Goal: Information Seeking & Learning: Learn about a topic

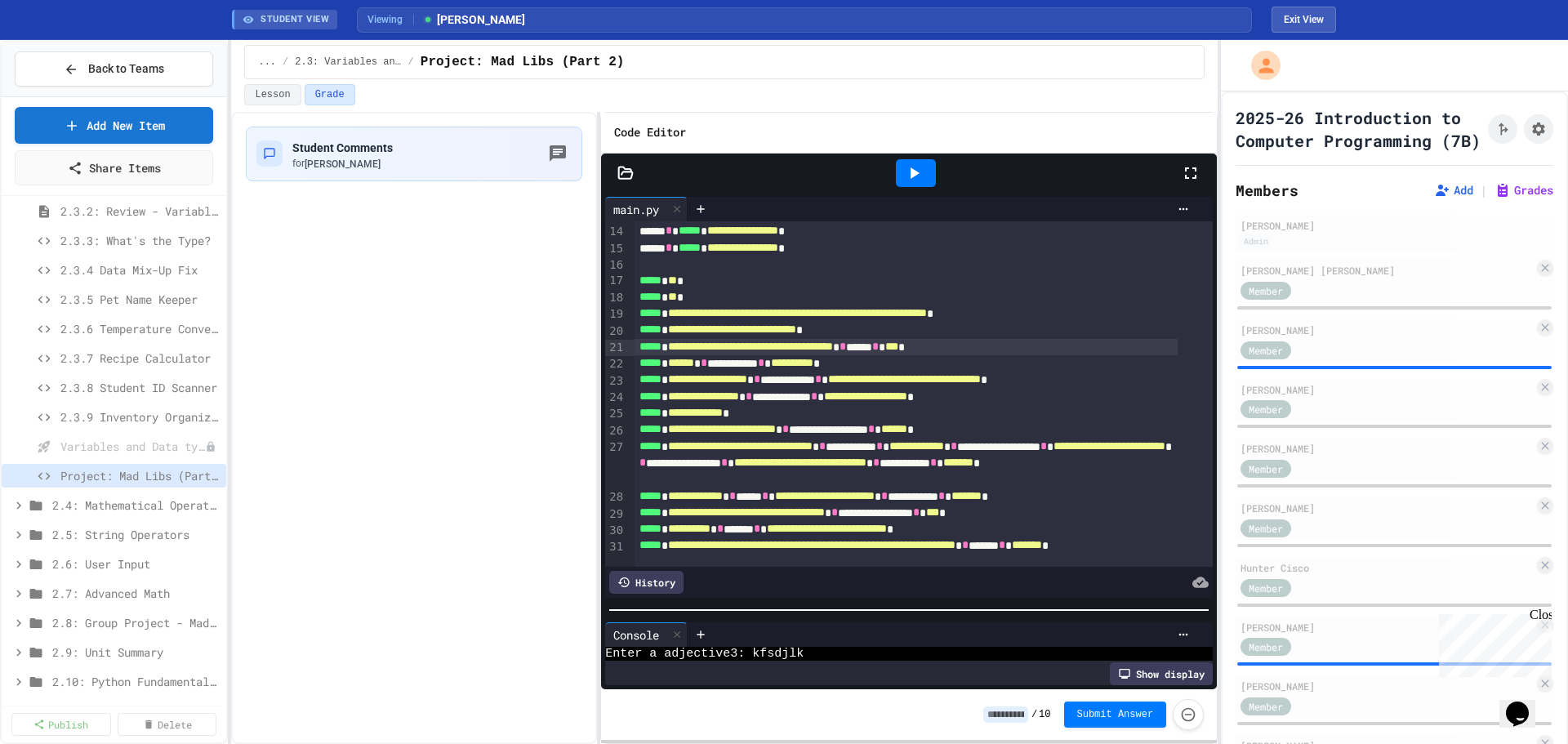
scroll to position [981, 0]
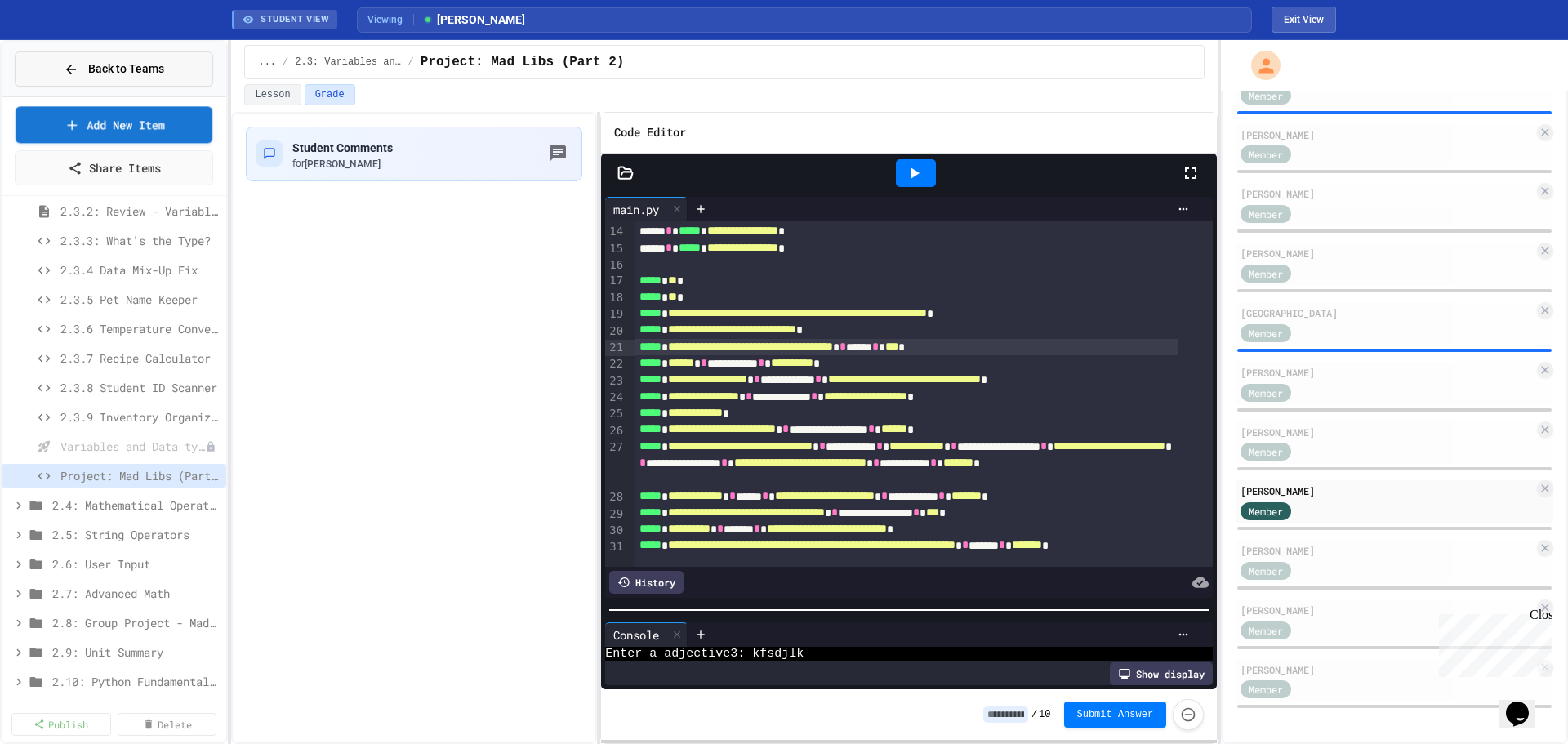
click at [110, 74] on span "Back to Teams" at bounding box center [125, 69] width 76 height 17
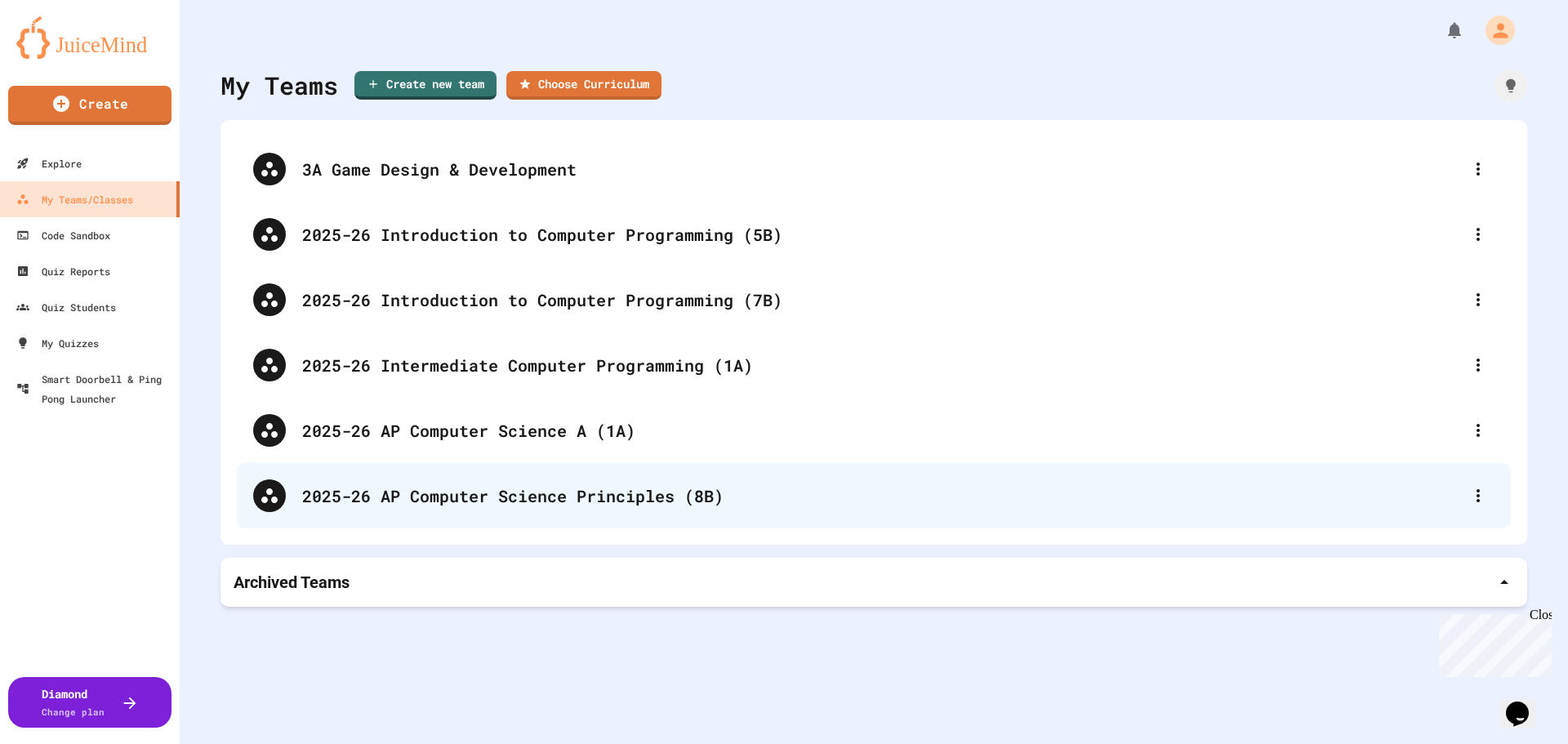
click at [600, 497] on div "2025-26 AP Computer Science Principles (8B)" at bounding box center [882, 496] width 1160 height 25
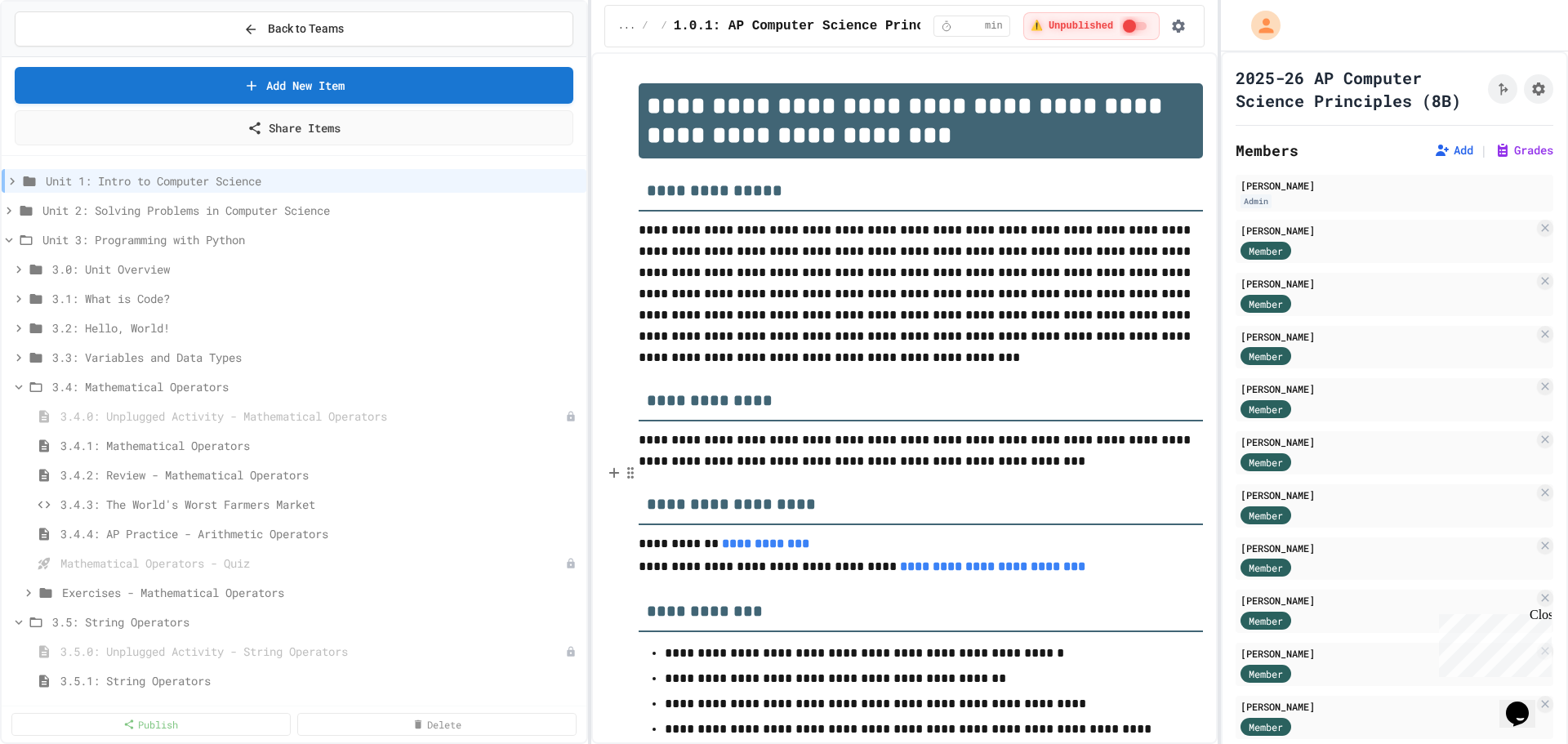
click at [593, 448] on div "**********" at bounding box center [784, 372] width 1568 height 744
click at [17, 385] on icon at bounding box center [19, 387] width 15 height 15
click at [189, 532] on span "3.5.3: Basketballs and Footballs" at bounding box center [312, 534] width 503 height 17
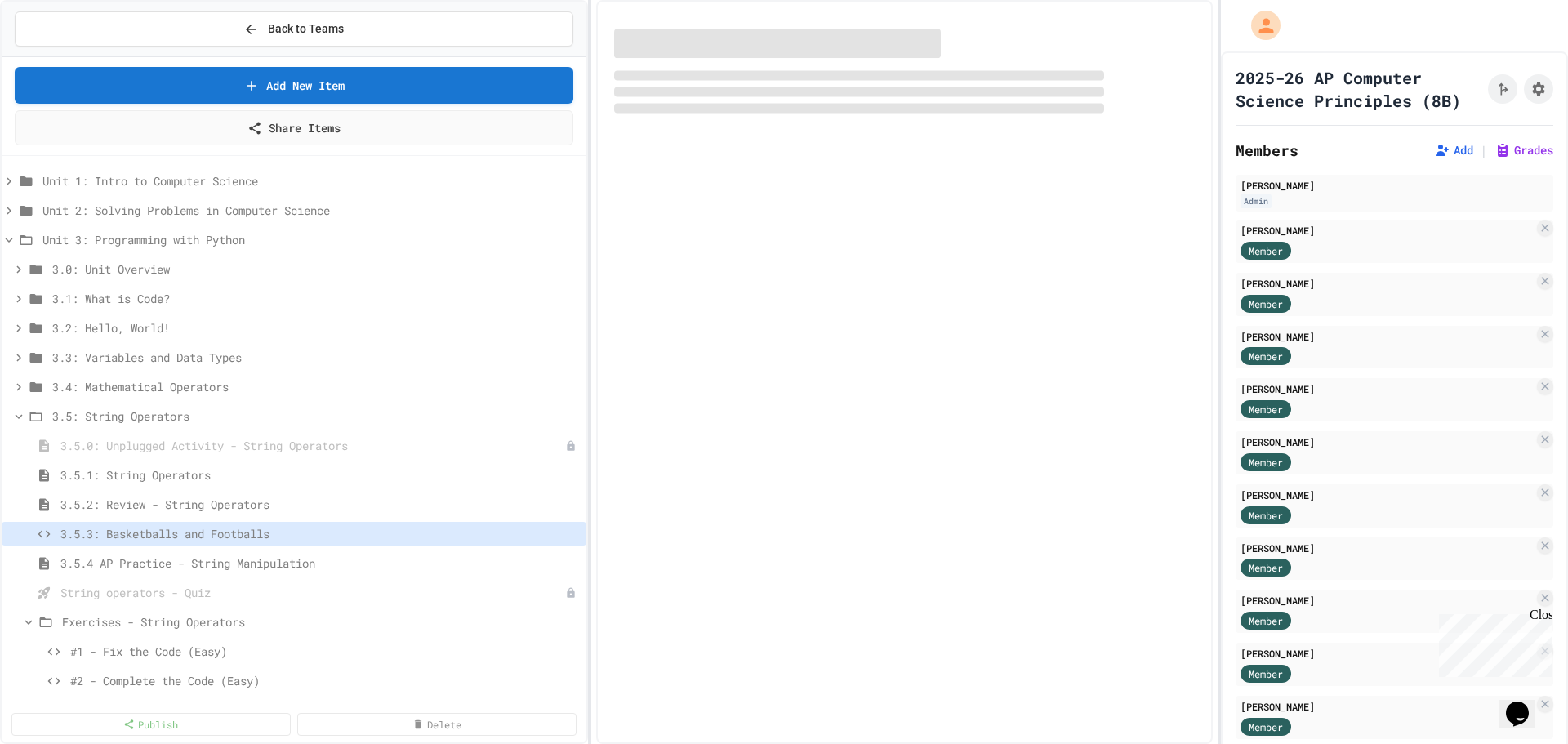
select select "*******"
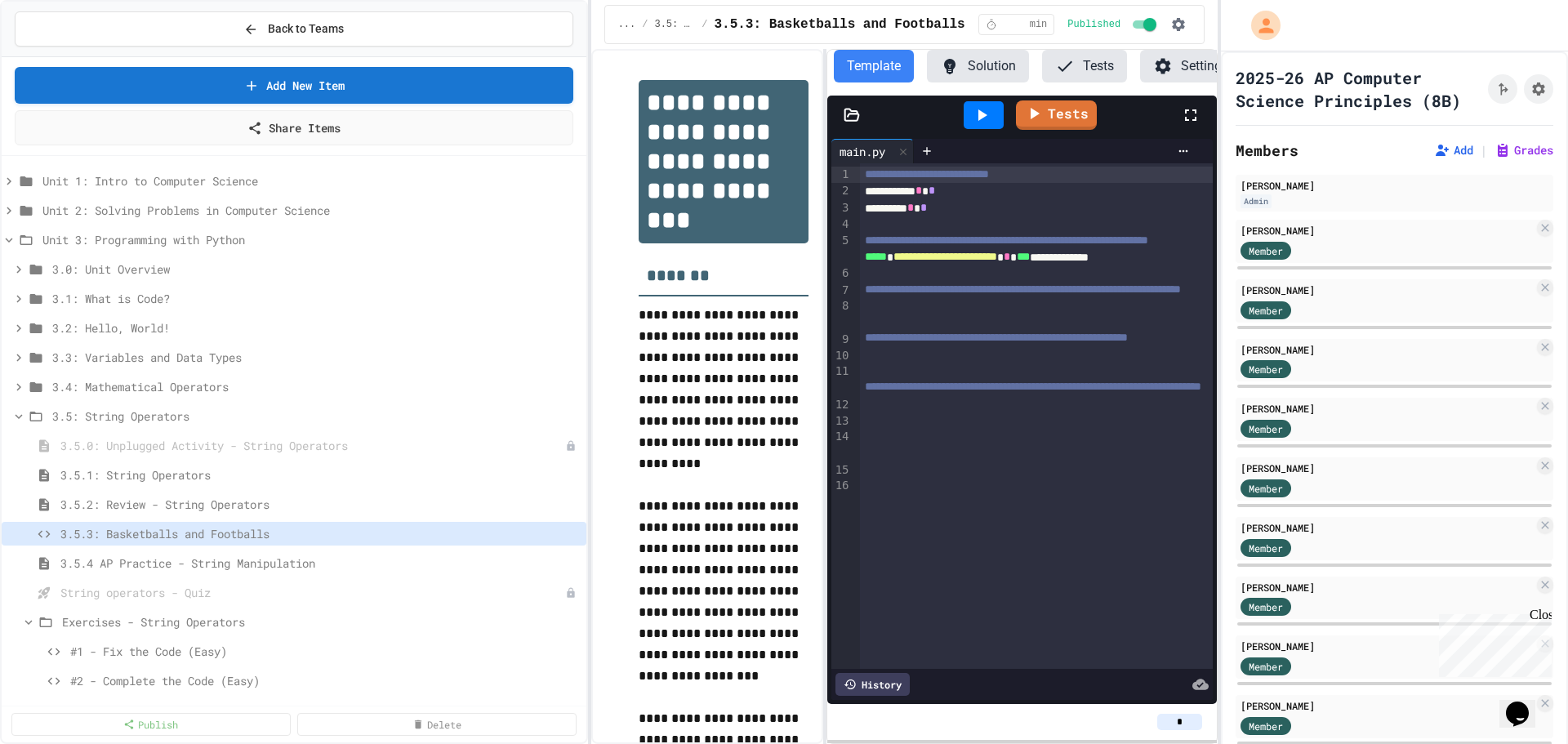
click at [1085, 62] on button "Tests" at bounding box center [1084, 66] width 85 height 32
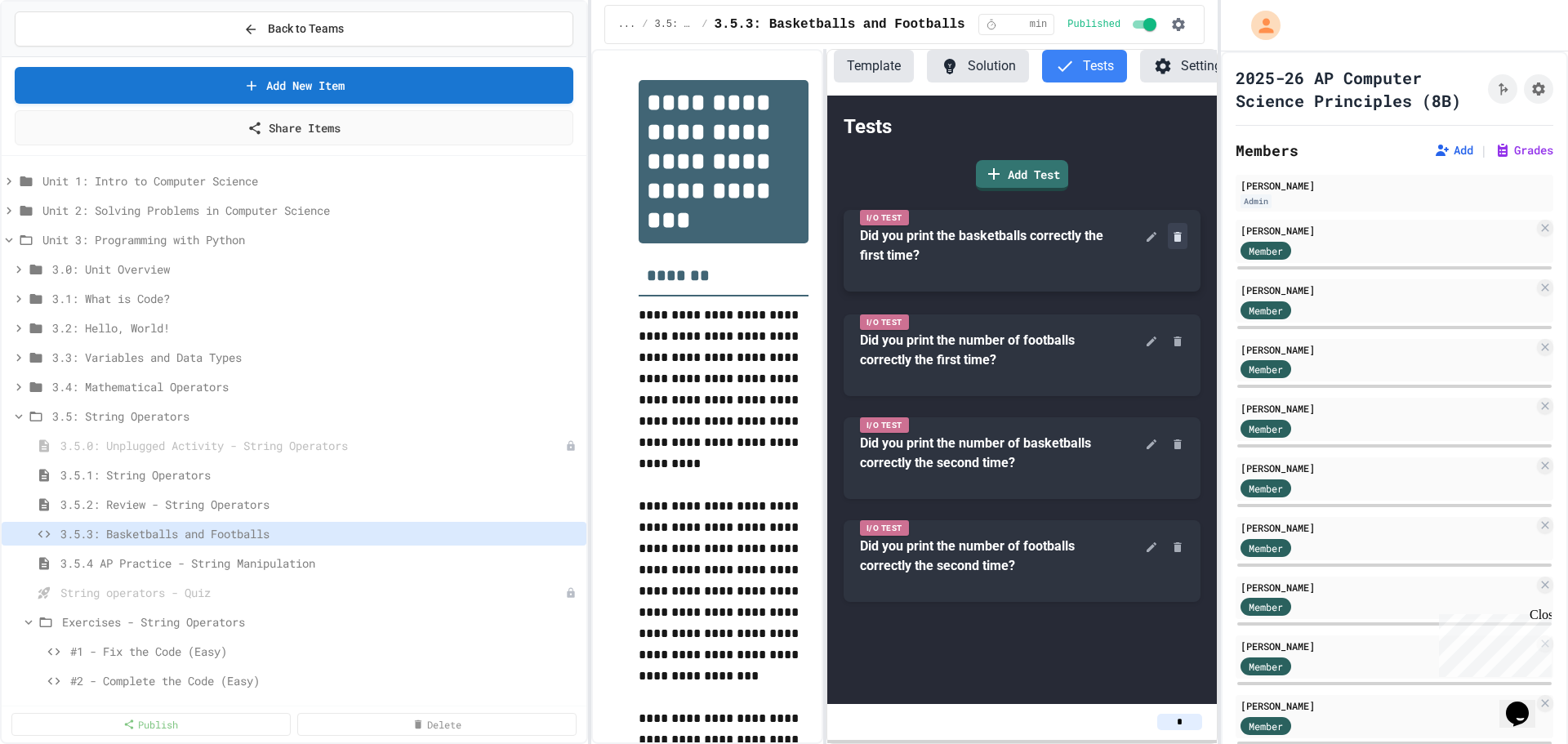
click at [1180, 242] on icon at bounding box center [1177, 237] width 7 height 10
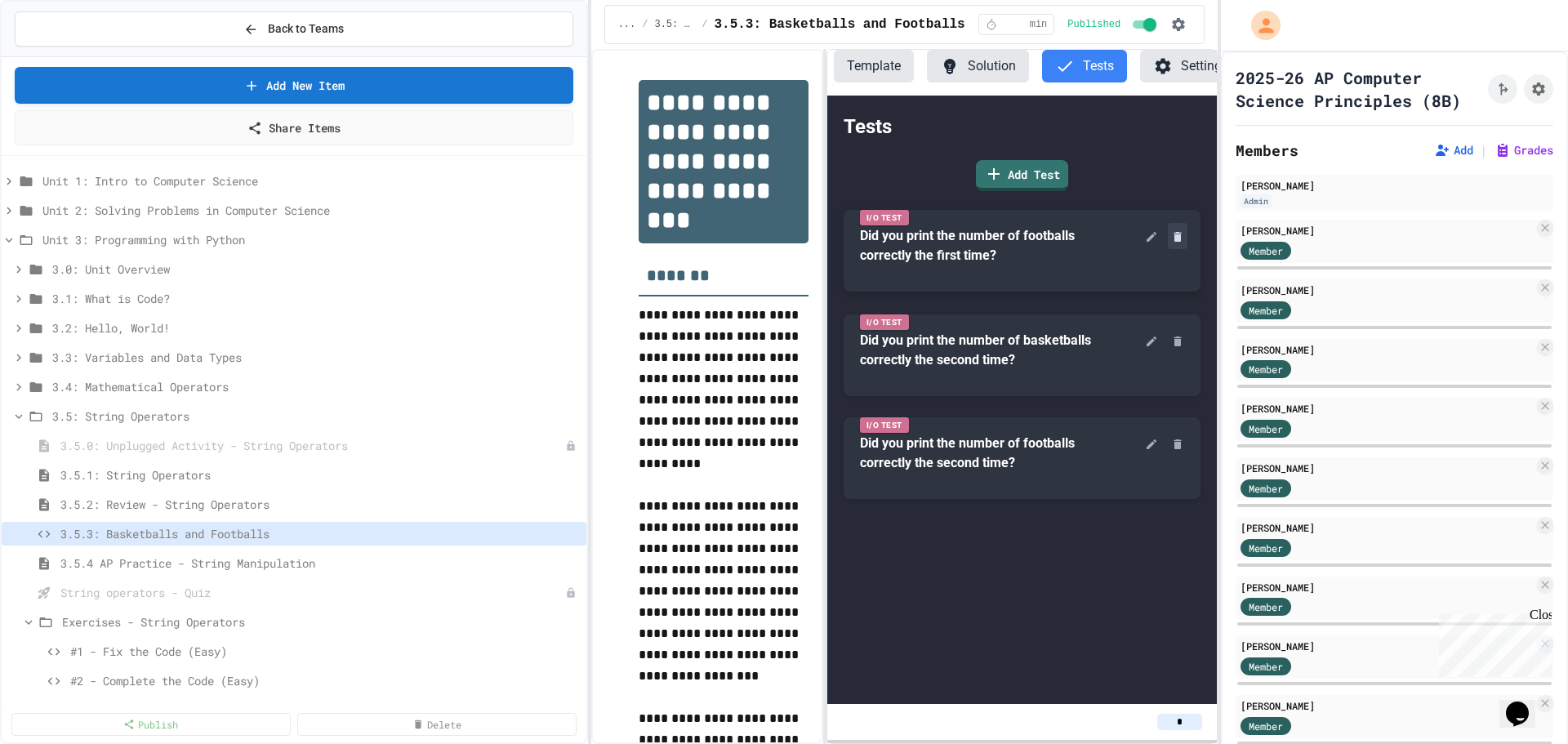
click at [1177, 242] on icon at bounding box center [1177, 237] width 7 height 10
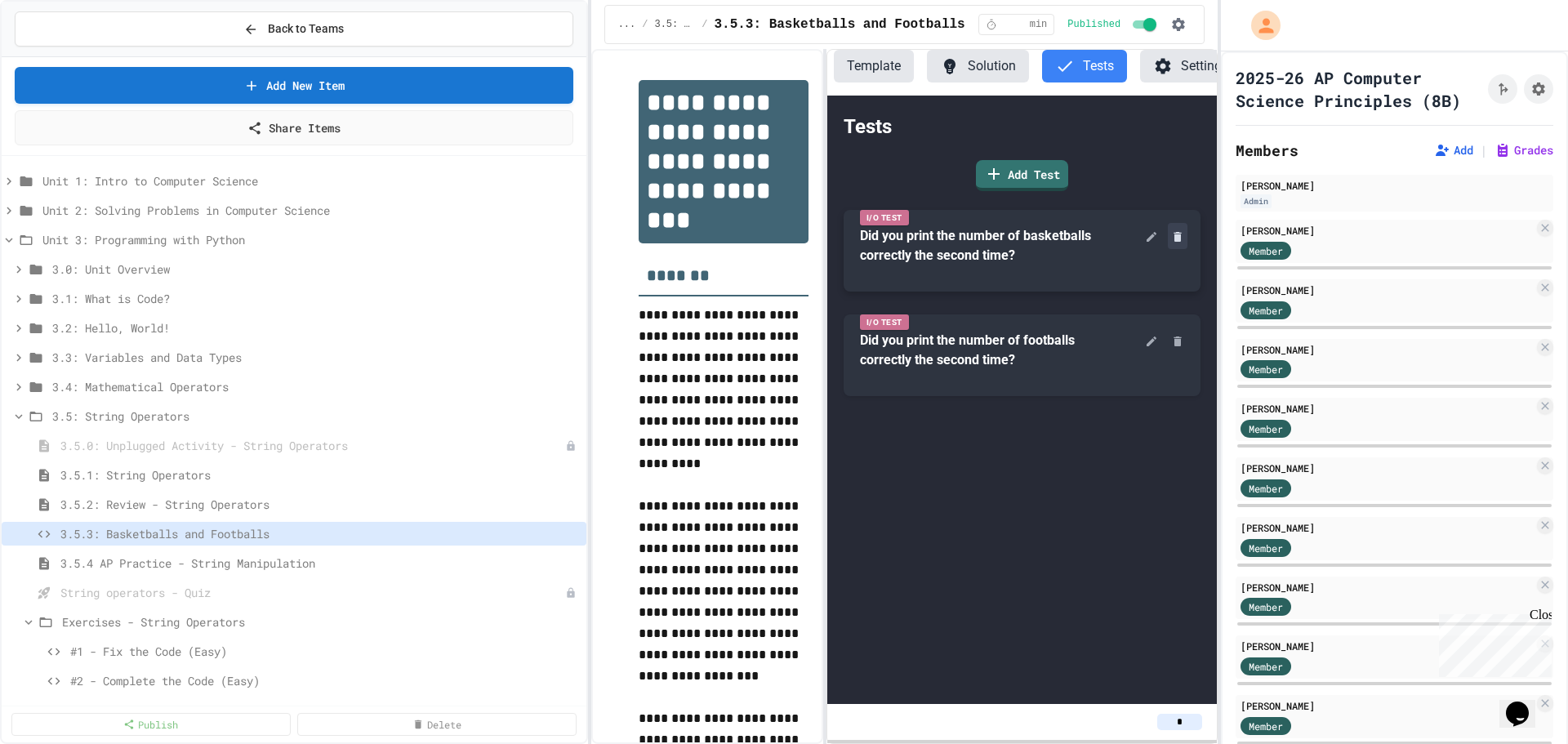
click at [1180, 242] on icon at bounding box center [1177, 237] width 7 height 10
drag, startPoint x: 840, startPoint y: 416, endPoint x: 887, endPoint y: 398, distance: 50.3
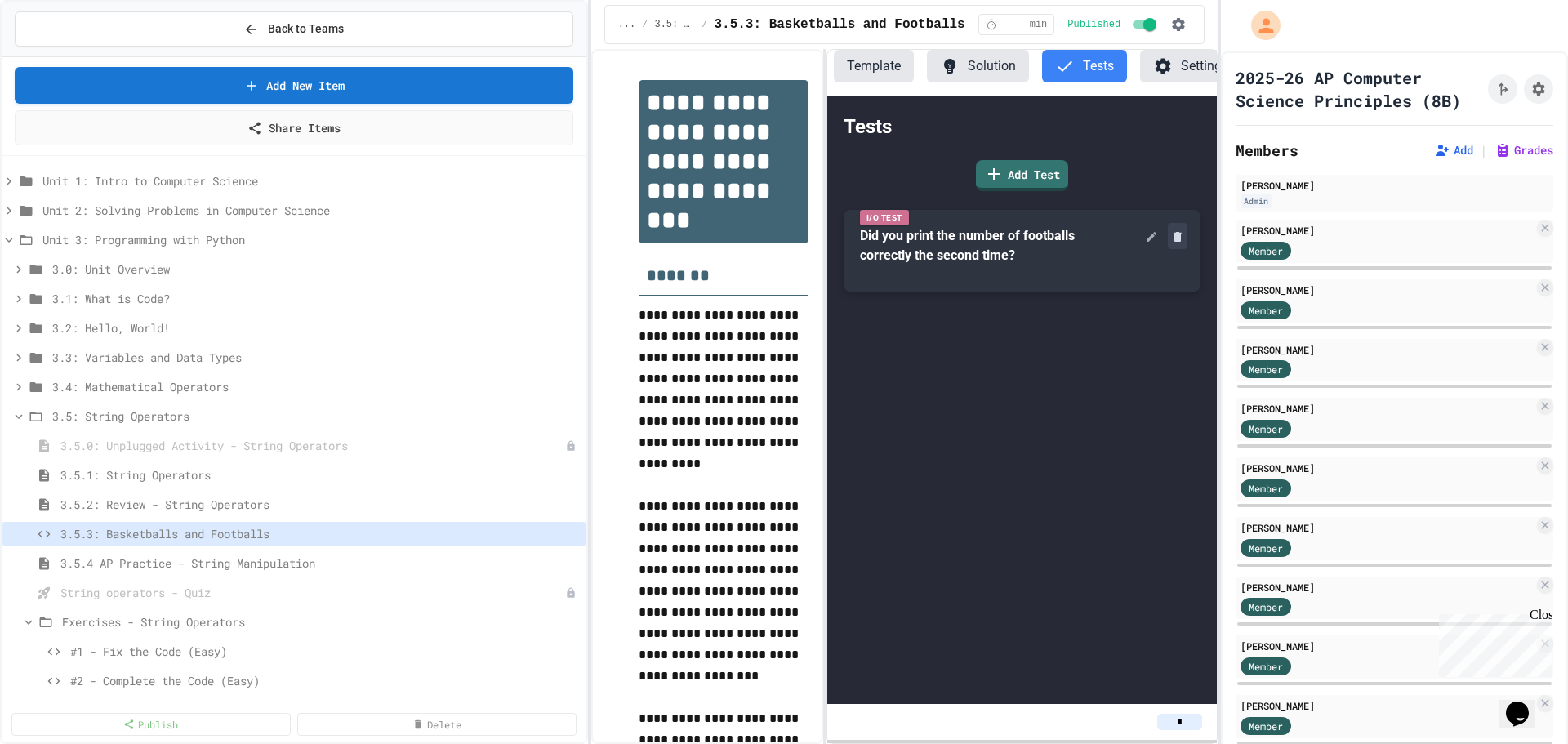
click at [1175, 243] on icon at bounding box center [1178, 237] width 13 height 13
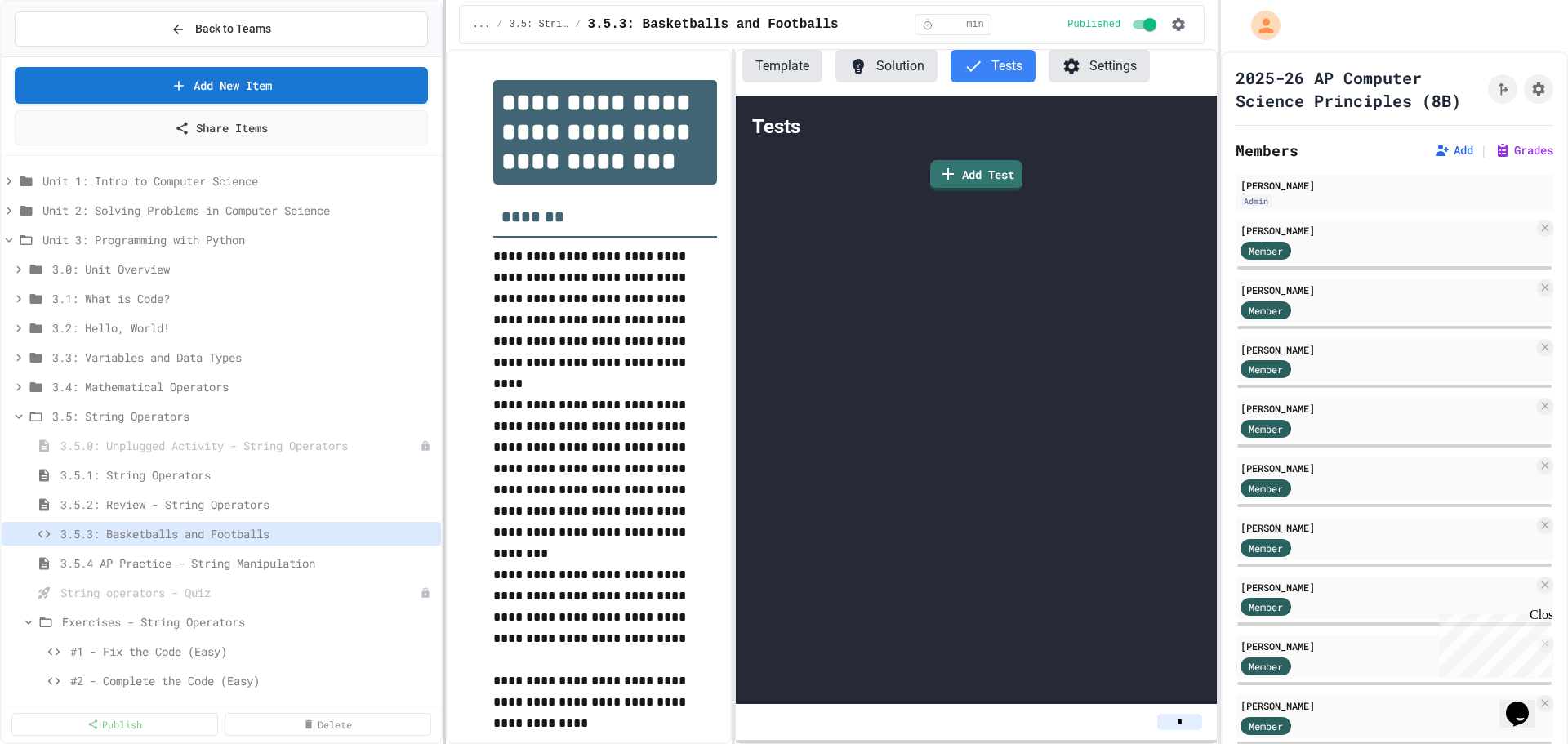
click at [442, 429] on div at bounding box center [444, 372] width 3 height 744
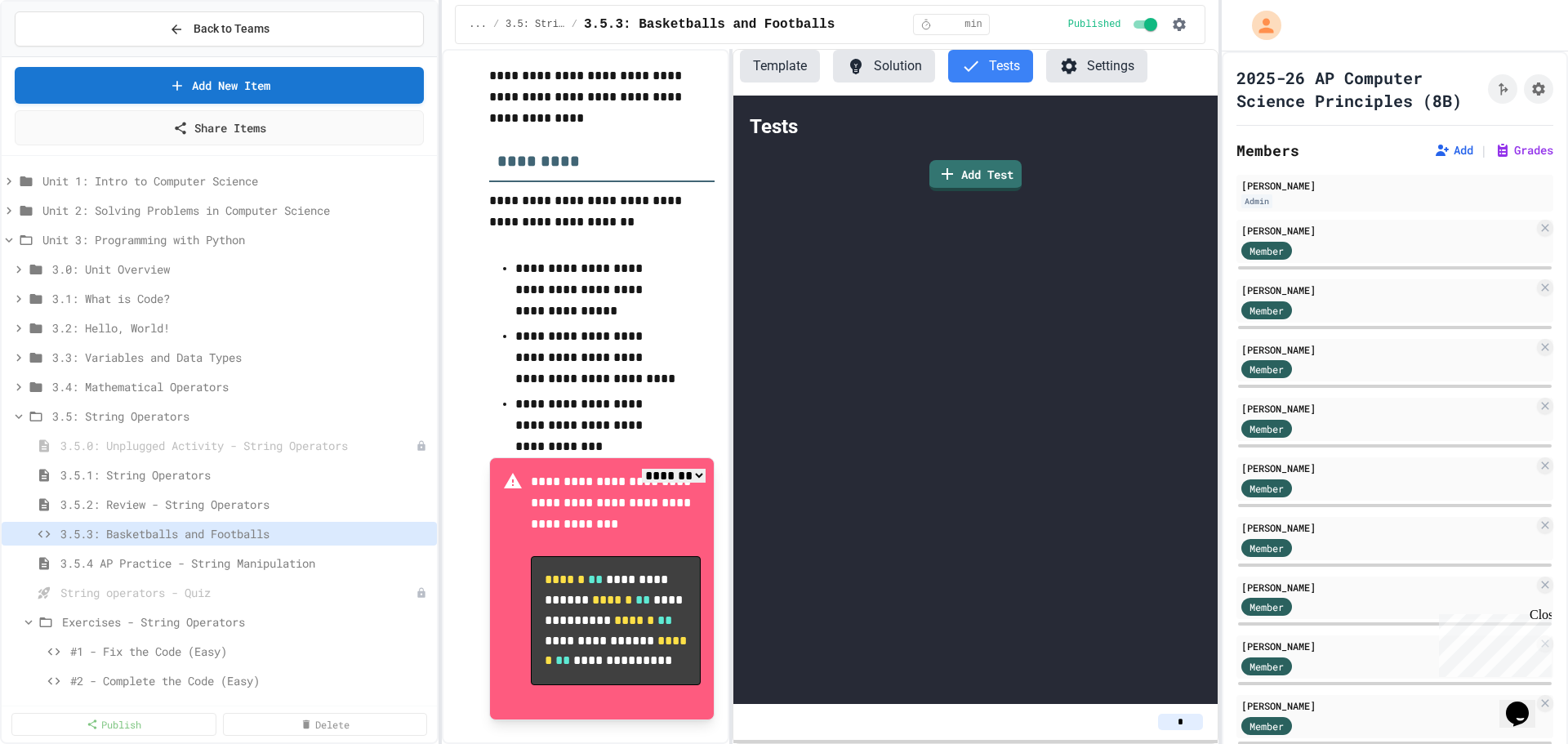
scroll to position [353, 0]
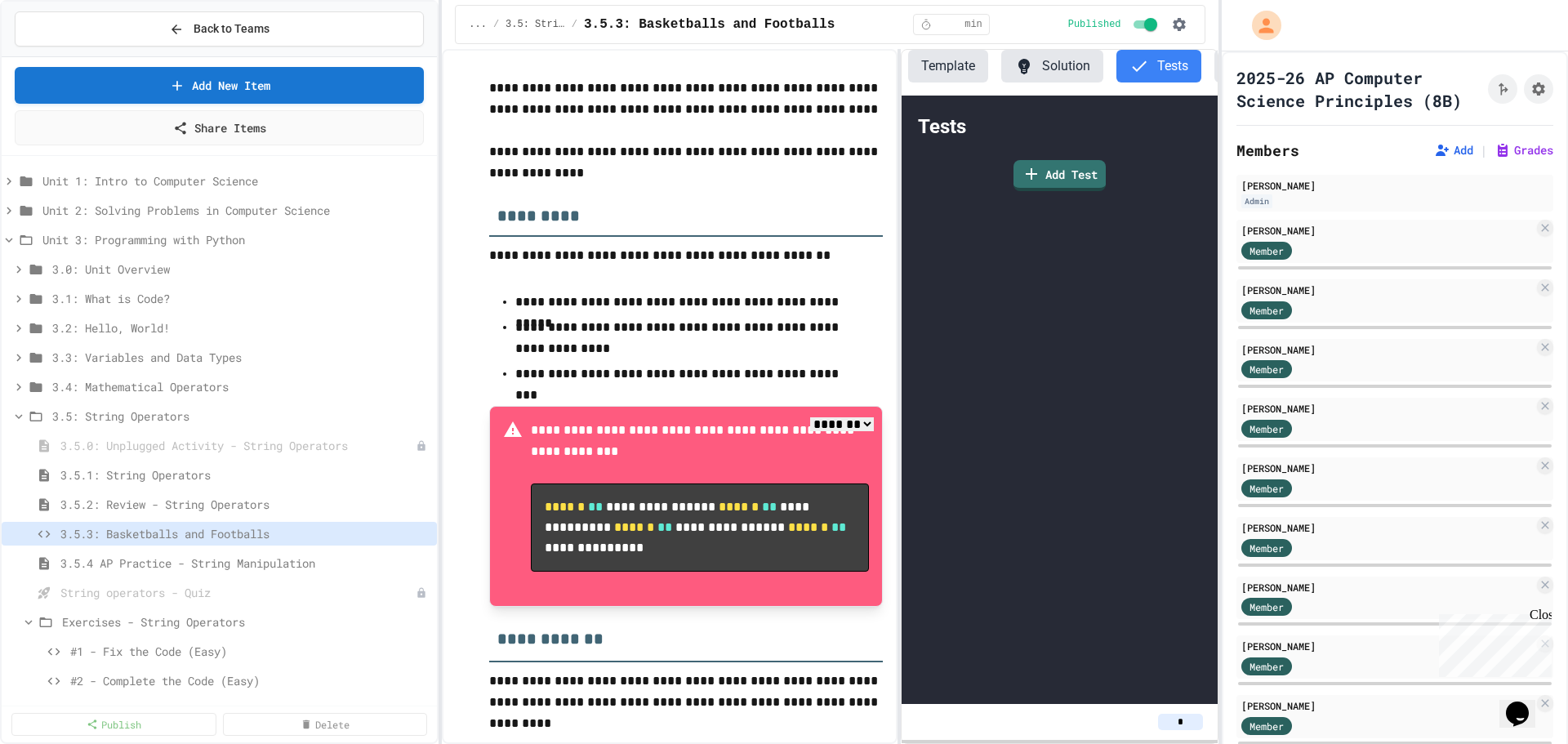
click at [901, 447] on div "**********" at bounding box center [829, 396] width 776 height 695
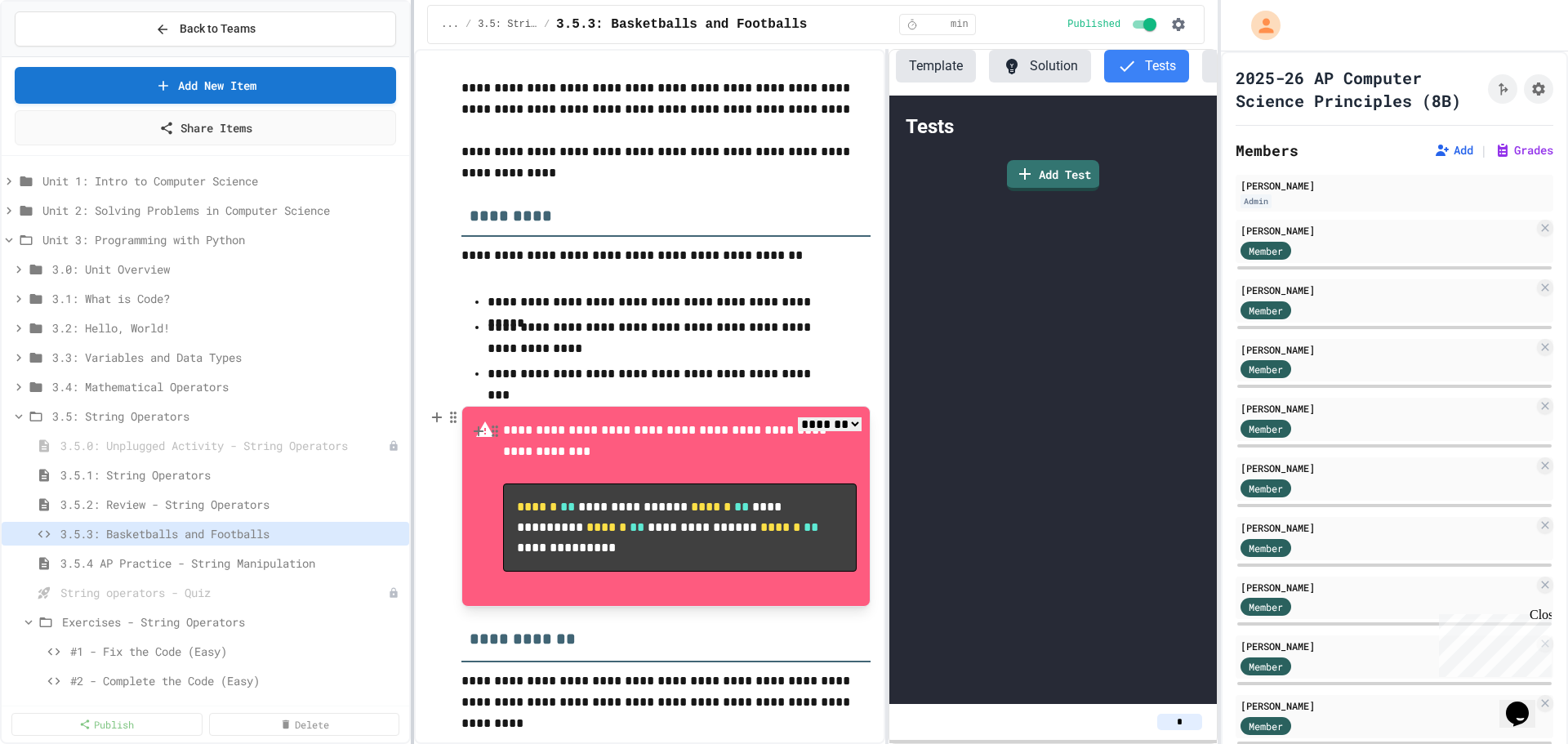
click at [413, 380] on div at bounding box center [413, 372] width 3 height 744
click at [16, 416] on icon at bounding box center [19, 417] width 15 height 15
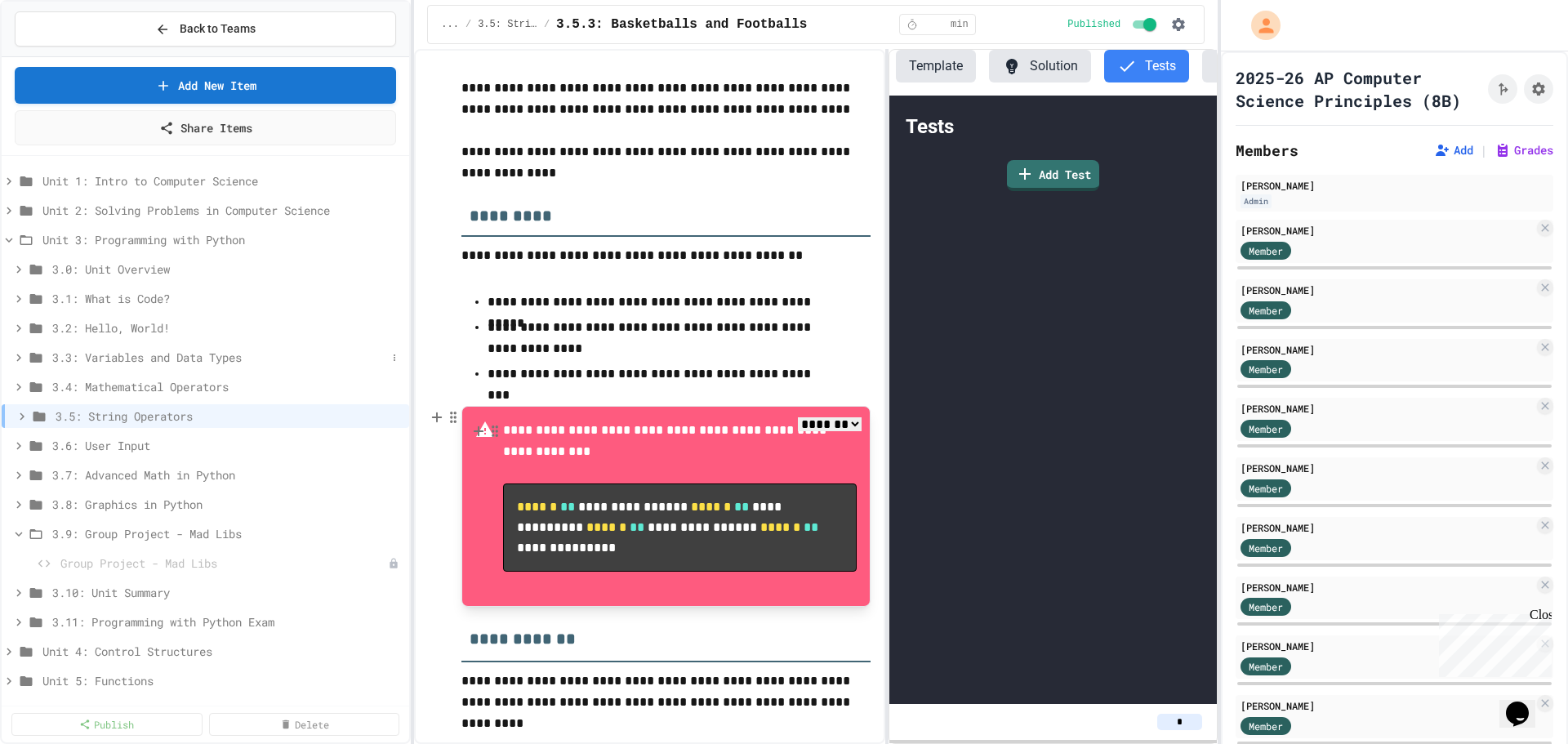
click at [18, 356] on icon at bounding box center [19, 358] width 15 height 15
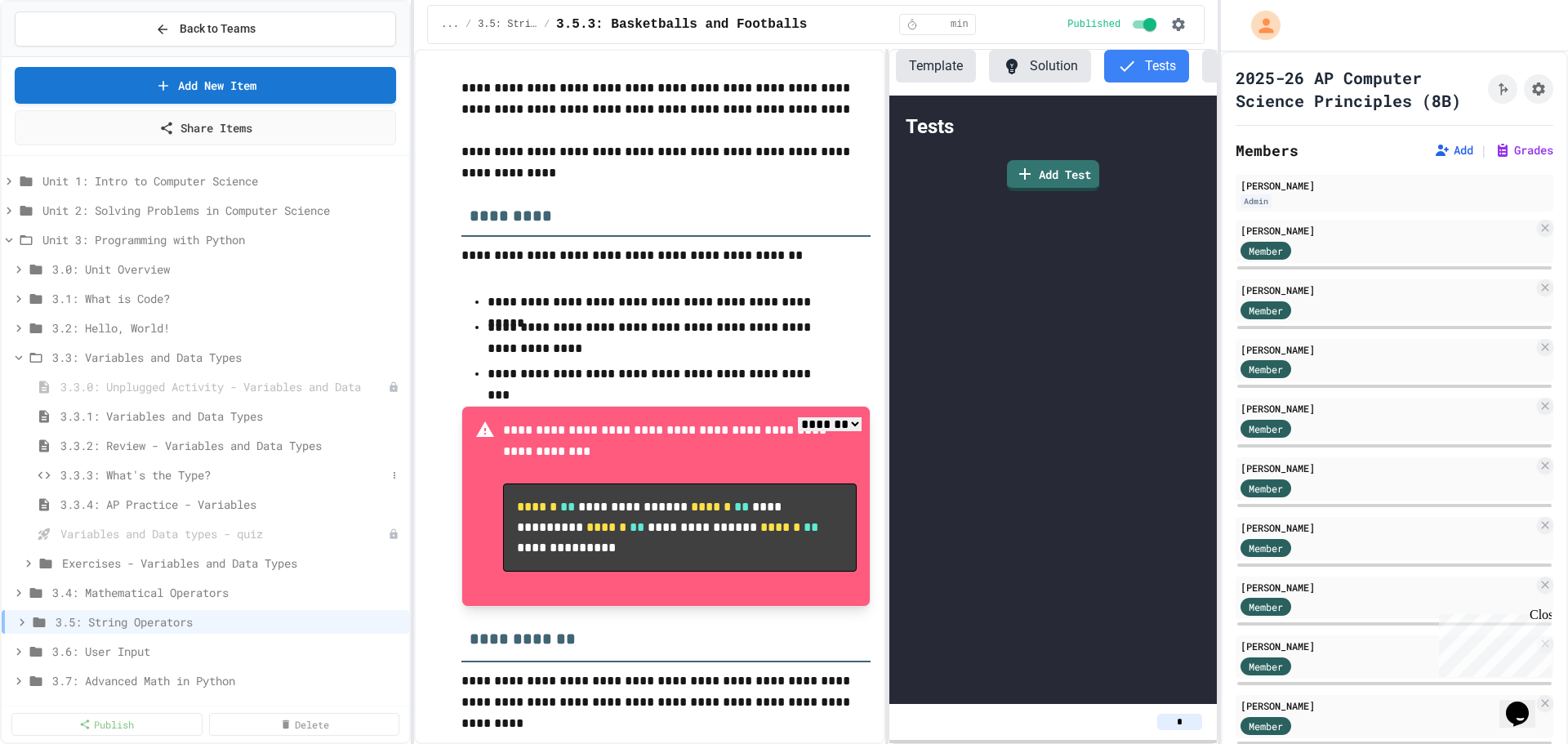
click at [175, 478] on span "3.3.3: What's the Type?" at bounding box center [223, 475] width 326 height 17
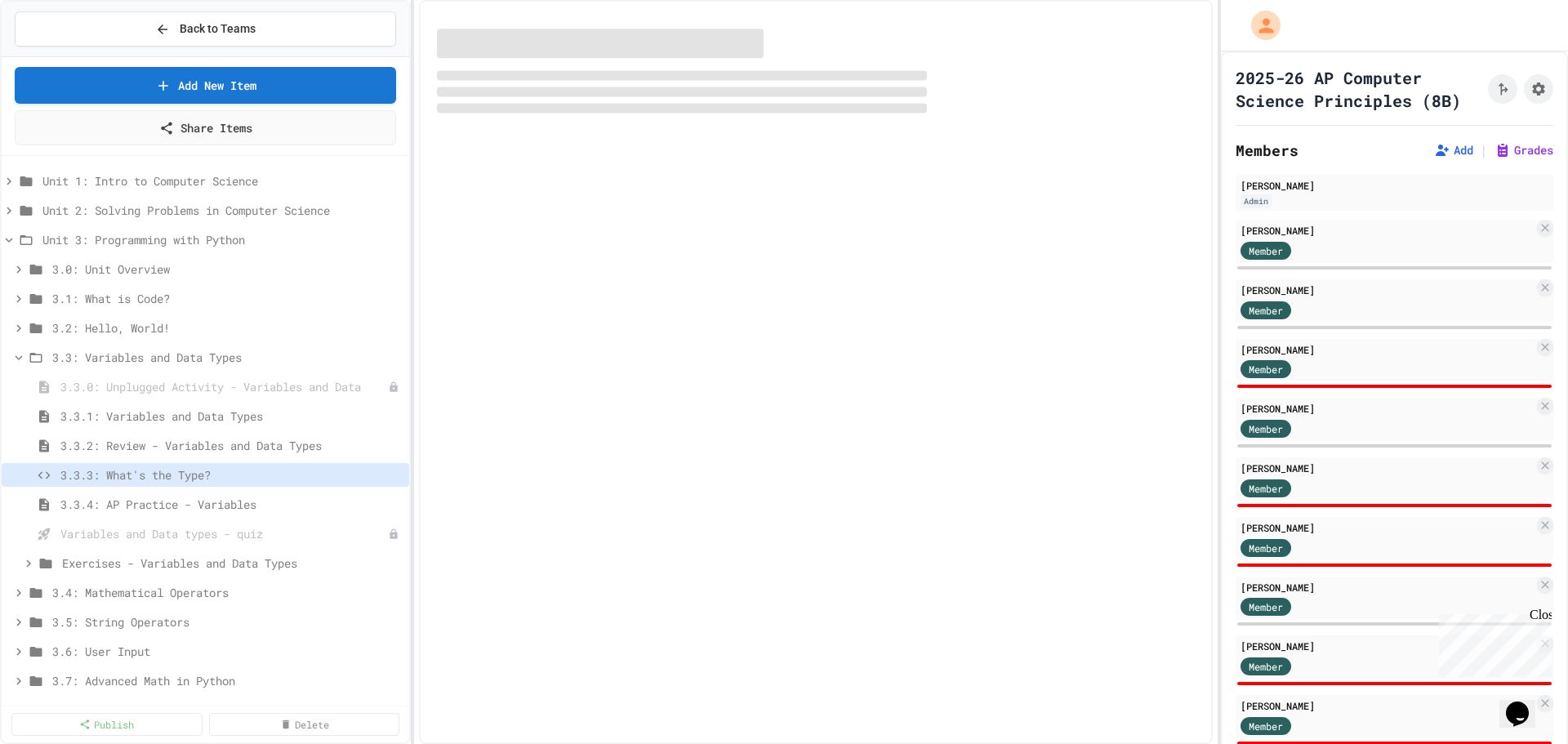
select select "*******"
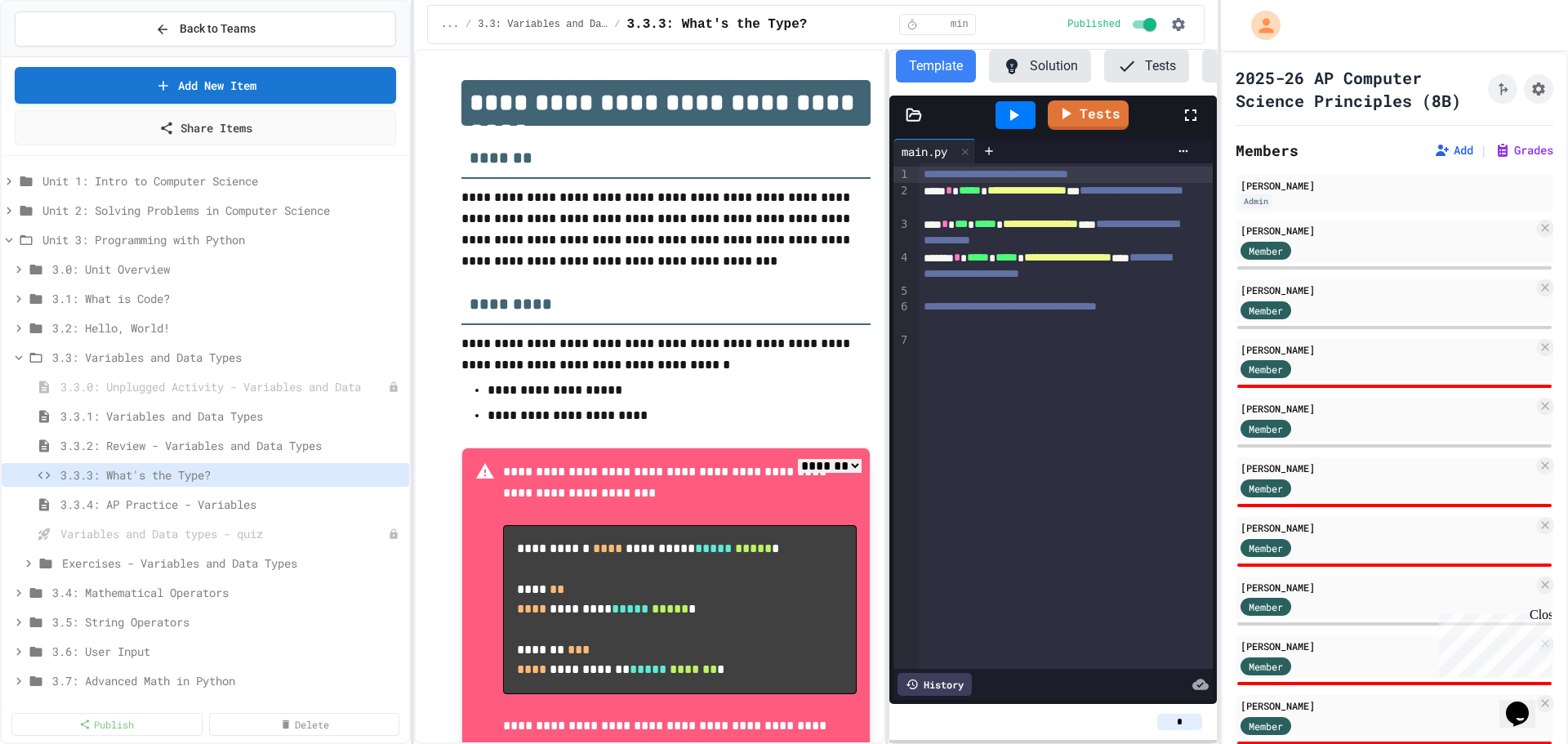
click at [1137, 58] on button "Tests" at bounding box center [1146, 66] width 85 height 32
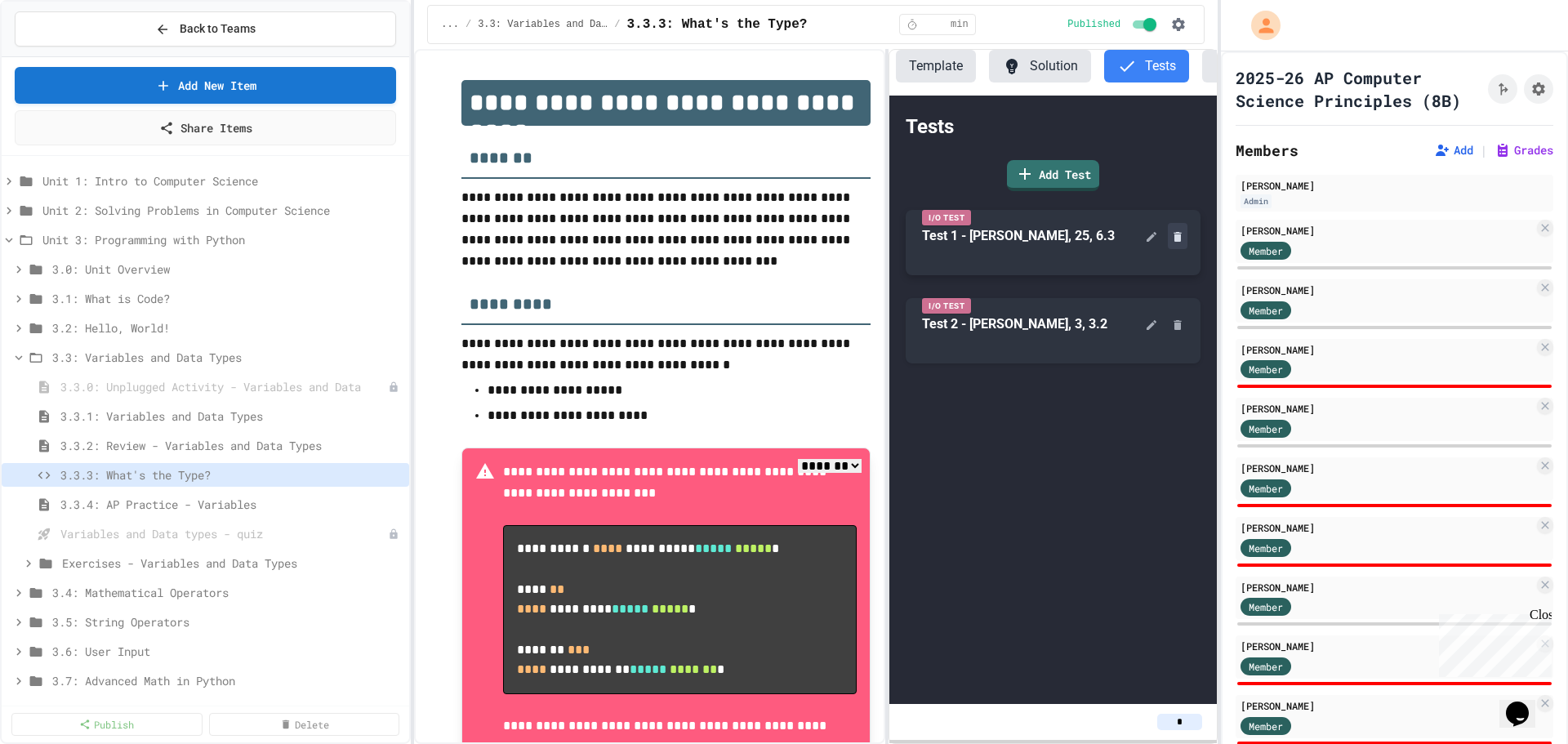
click at [1176, 242] on icon at bounding box center [1177, 237] width 7 height 10
click at [1179, 242] on icon at bounding box center [1177, 237] width 7 height 10
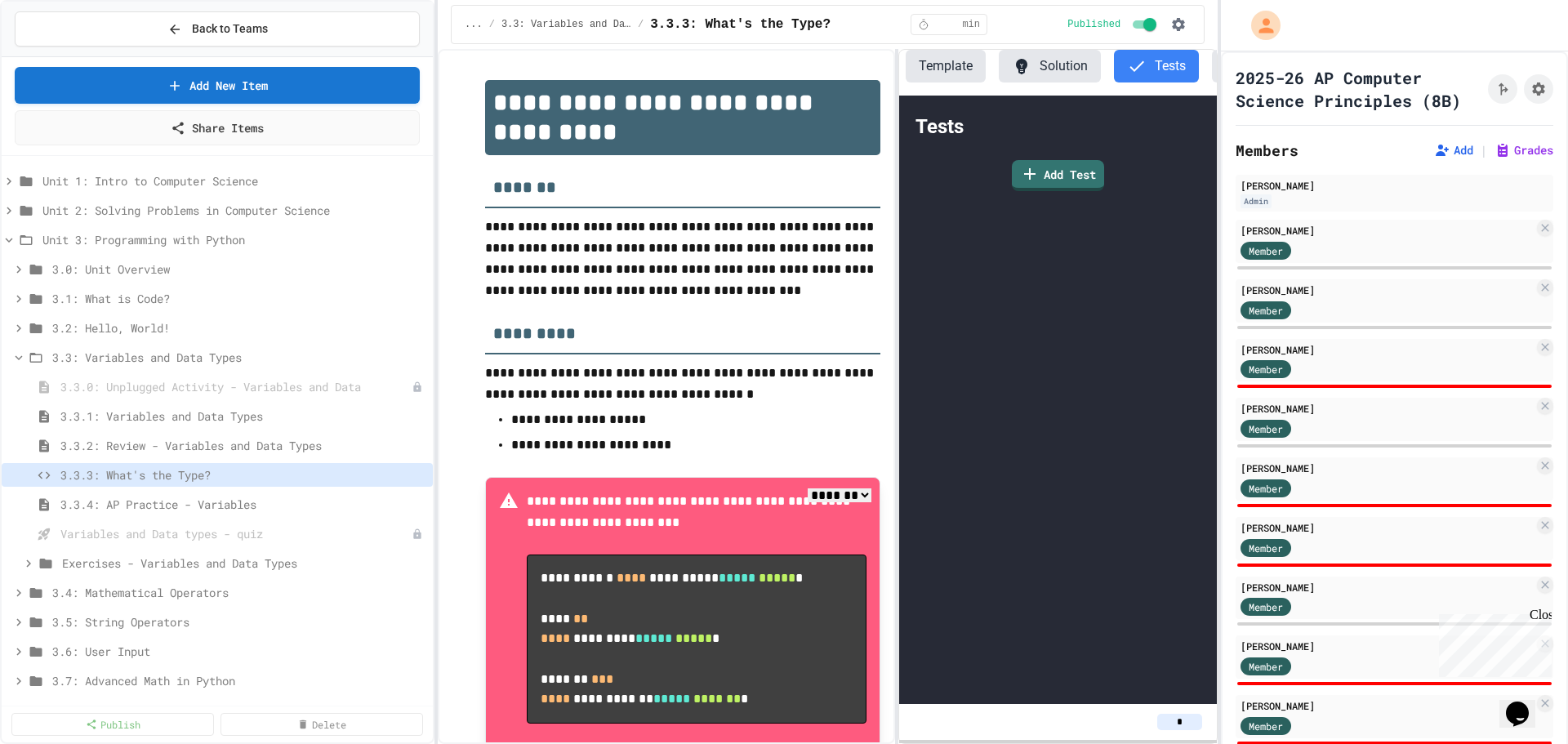
click at [438, 418] on div "**********" at bounding box center [784, 372] width 1568 height 744
click at [27, 565] on icon at bounding box center [28, 563] width 5 height 7
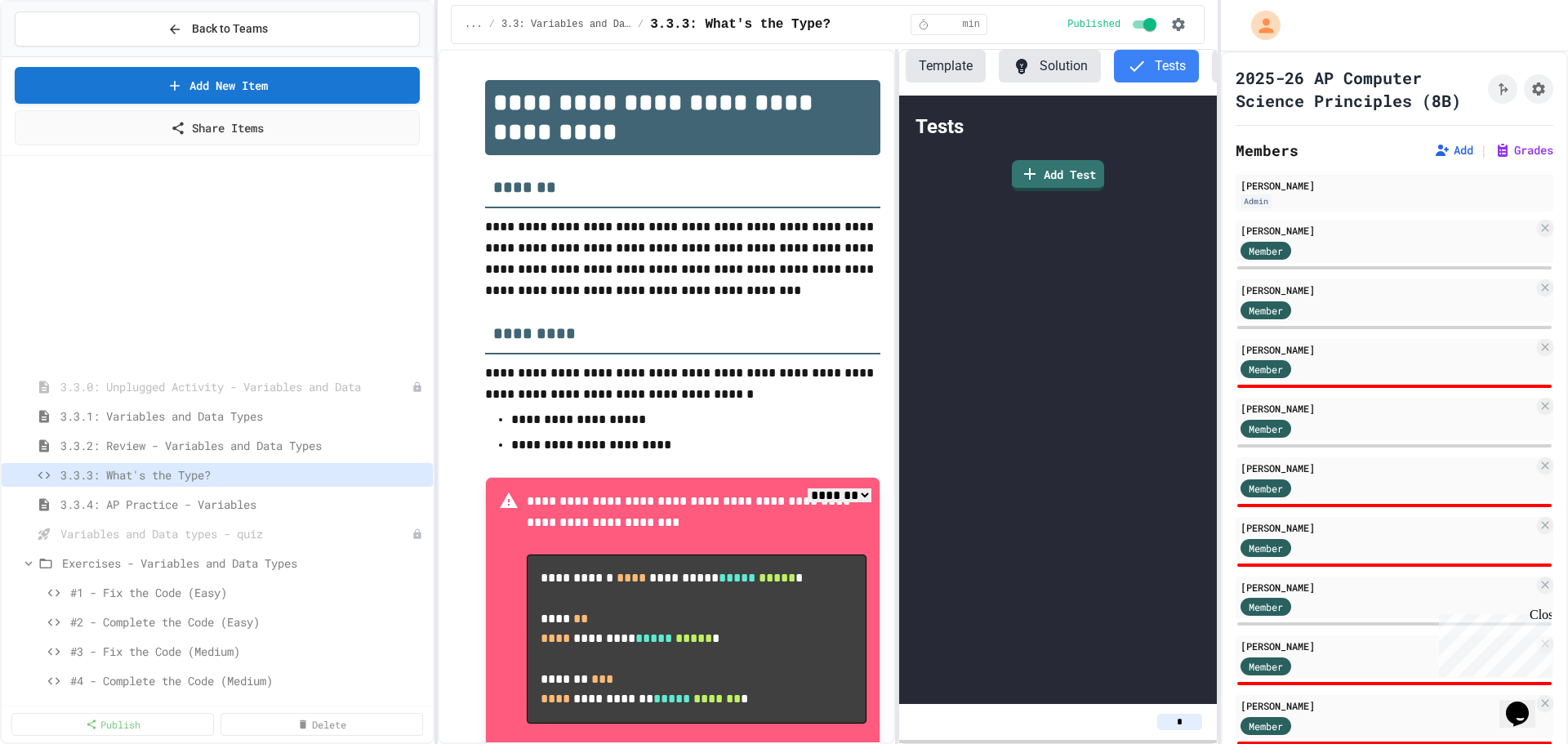
scroll to position [245, 0]
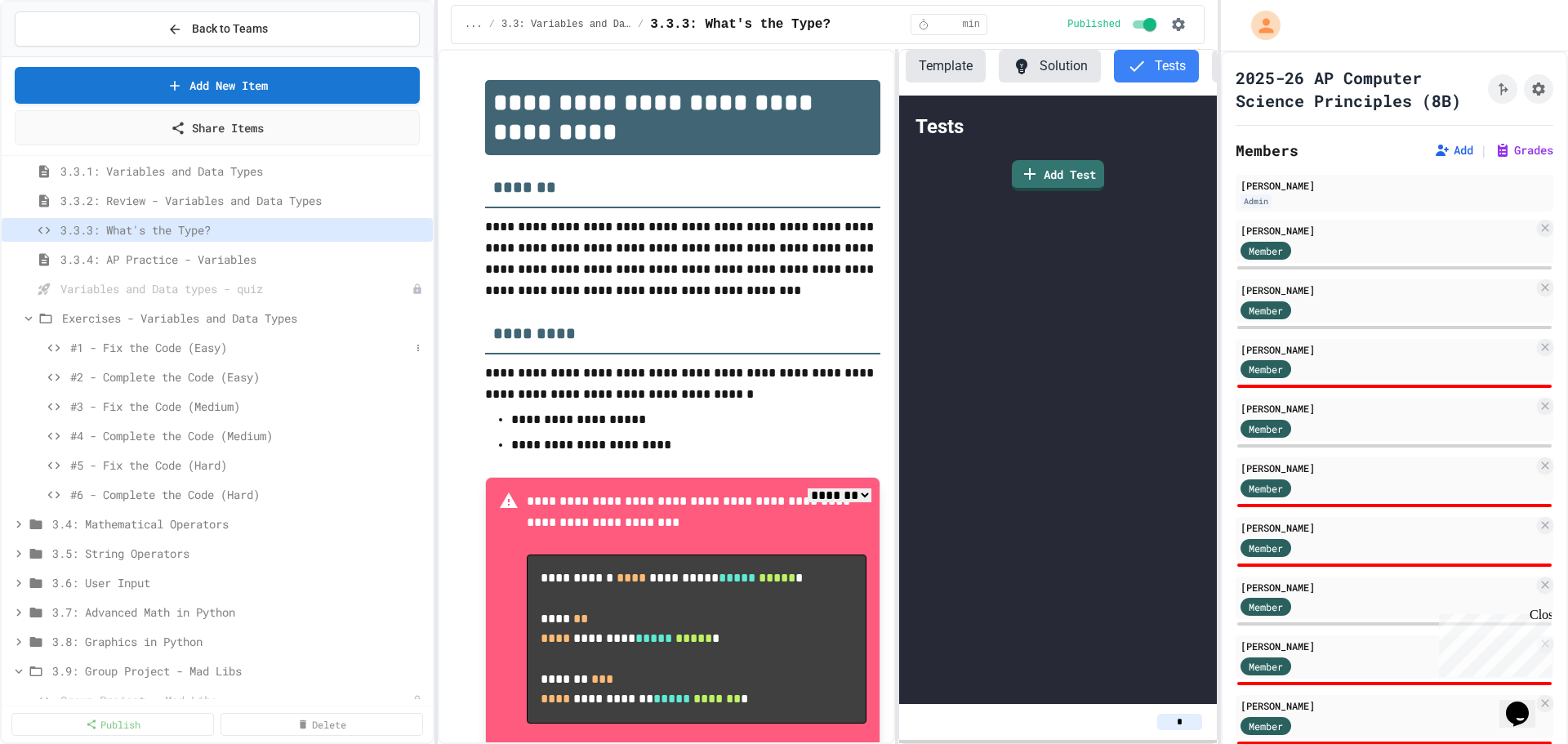
click at [203, 347] on span "#1 - Fix the Code (Easy)" at bounding box center [240, 347] width 339 height 17
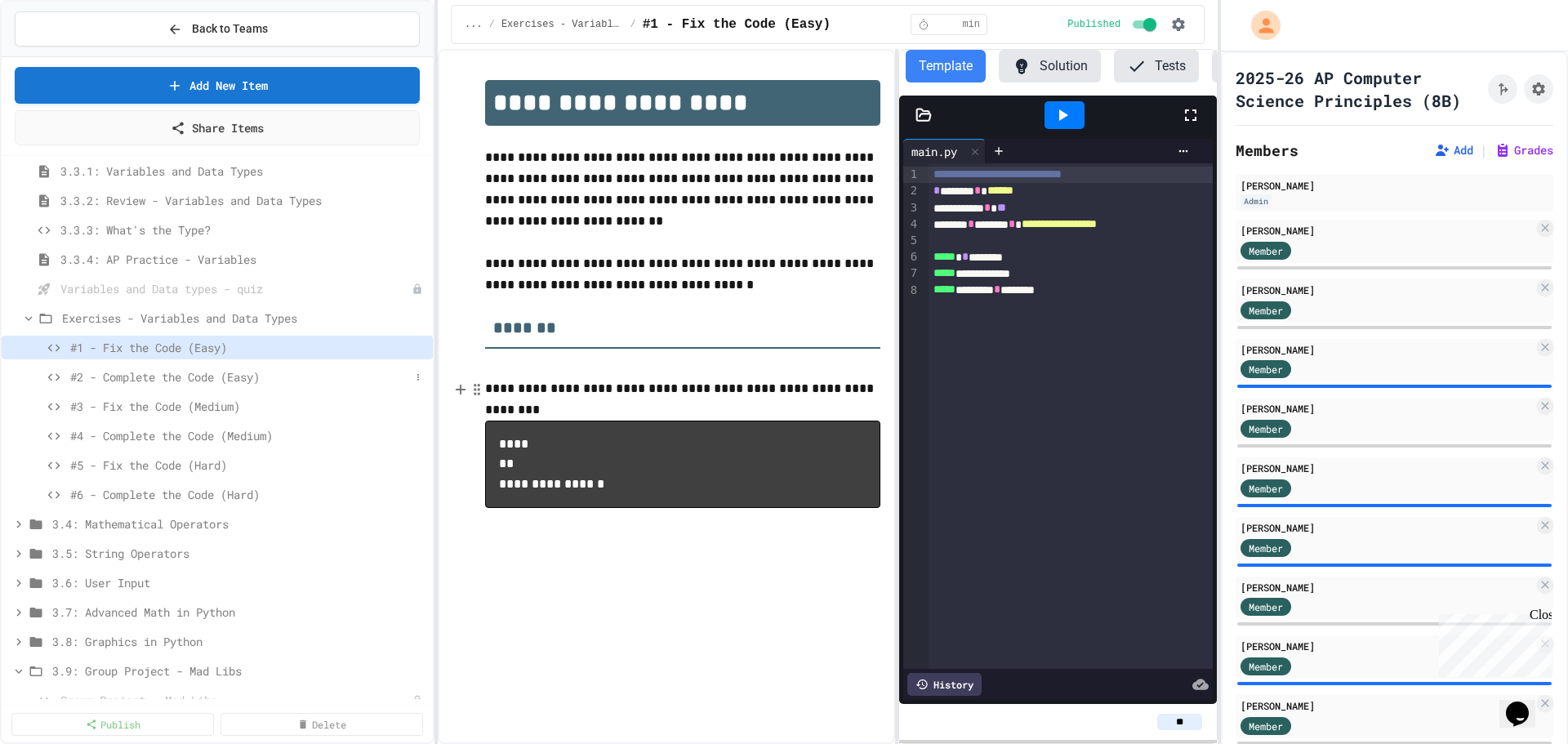
click at [187, 382] on span "#2 - Complete the Code (Easy)" at bounding box center [240, 377] width 339 height 17
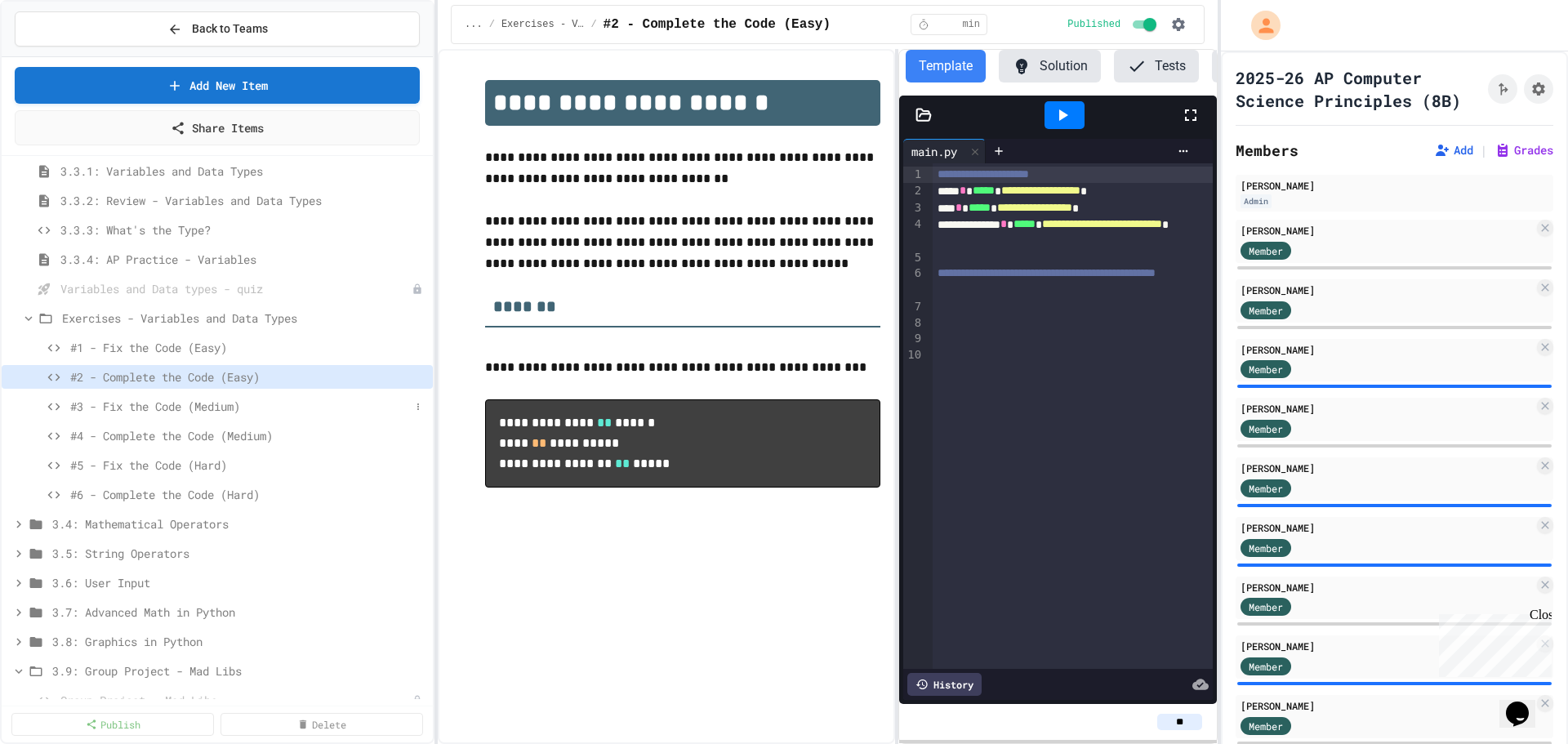
click at [159, 409] on span "#3 - Fix the Code (Medium)" at bounding box center [240, 406] width 339 height 17
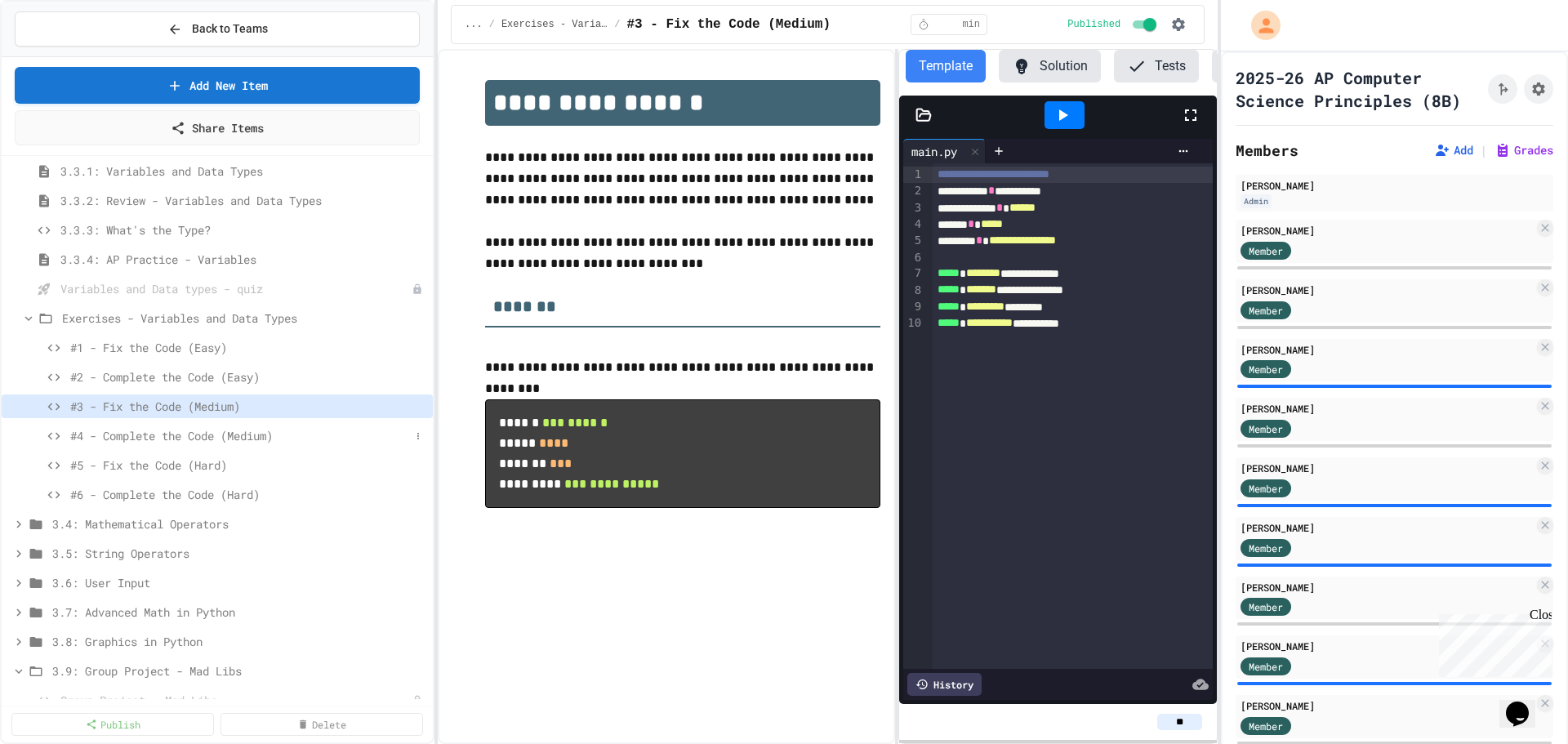
click at [183, 438] on span "#4 - Complete the Code (Medium)" at bounding box center [240, 436] width 339 height 17
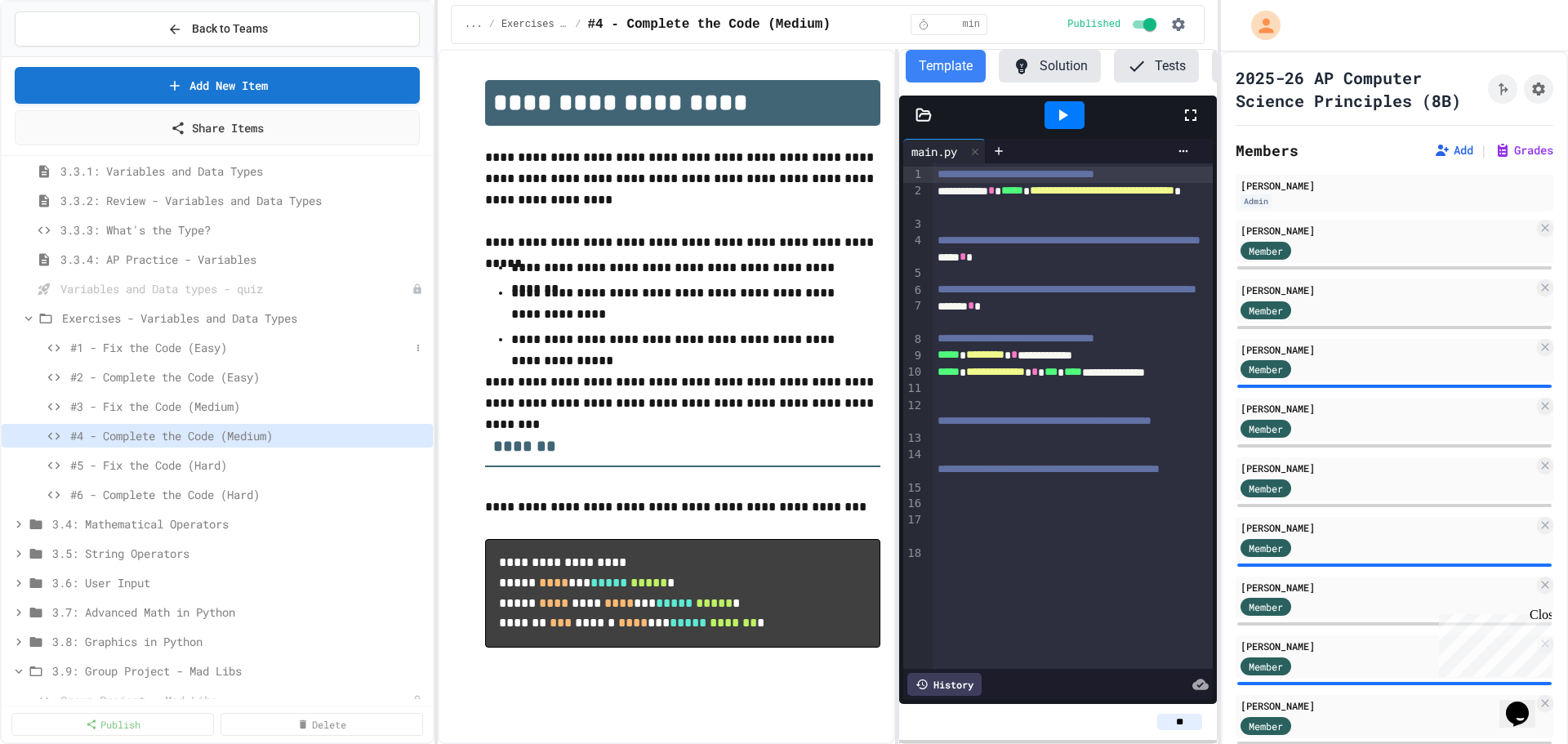
click at [183, 352] on span "#1 - Fix the Code (Easy)" at bounding box center [240, 347] width 339 height 17
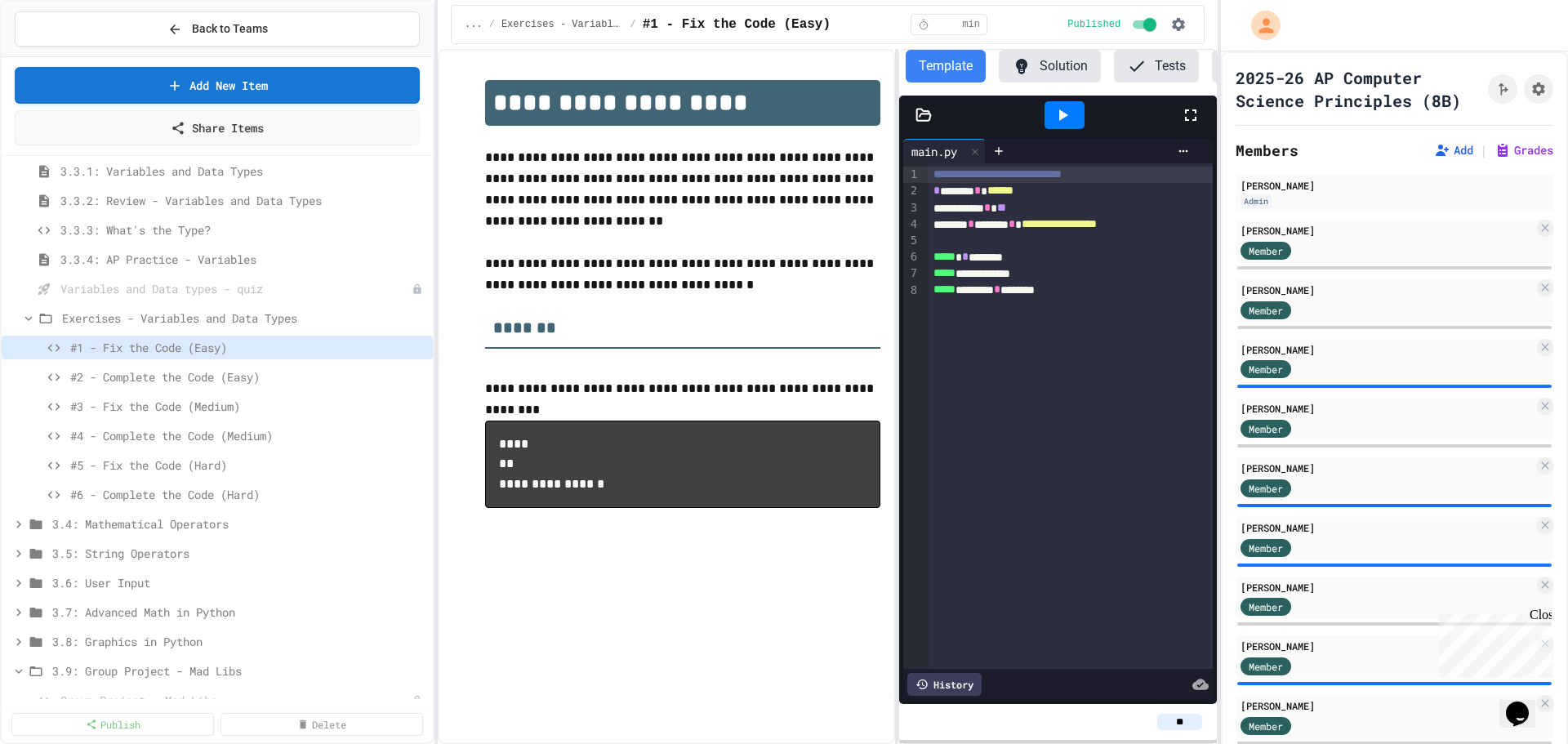
click at [1150, 67] on button "Tests" at bounding box center [1156, 66] width 85 height 32
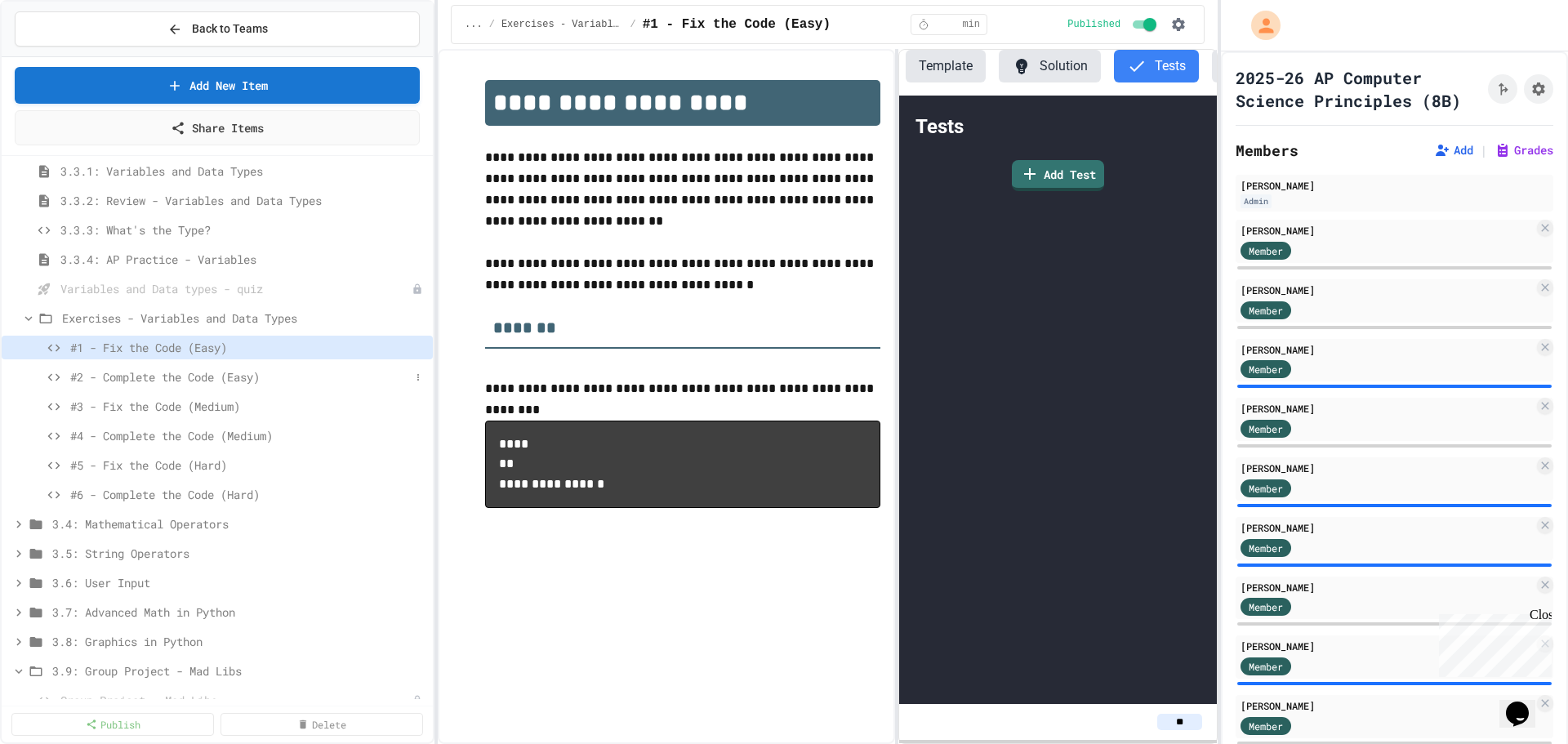
click at [160, 378] on span "#2 - Complete the Code (Easy)" at bounding box center [240, 377] width 339 height 17
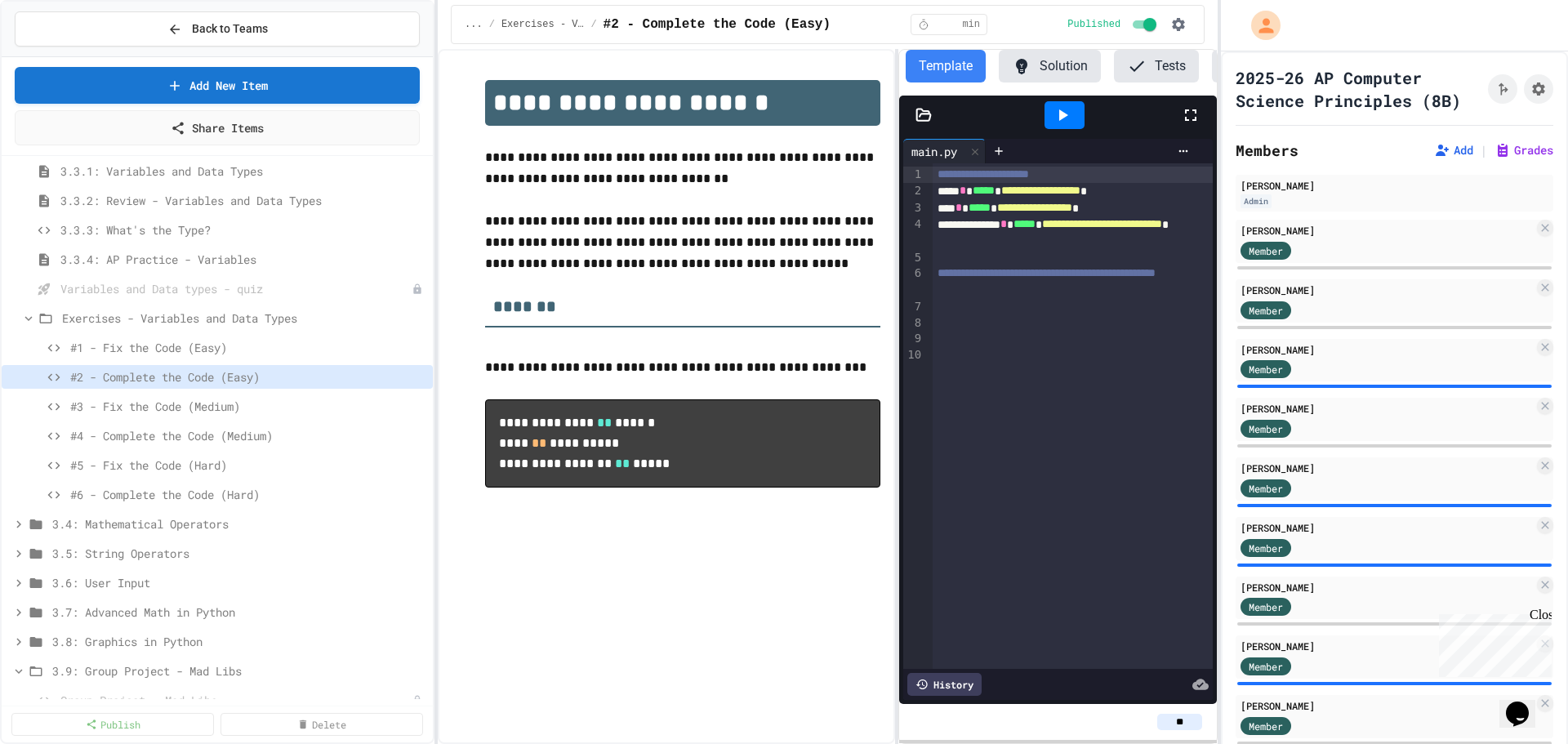
click at [1145, 66] on button "Tests" at bounding box center [1156, 66] width 85 height 32
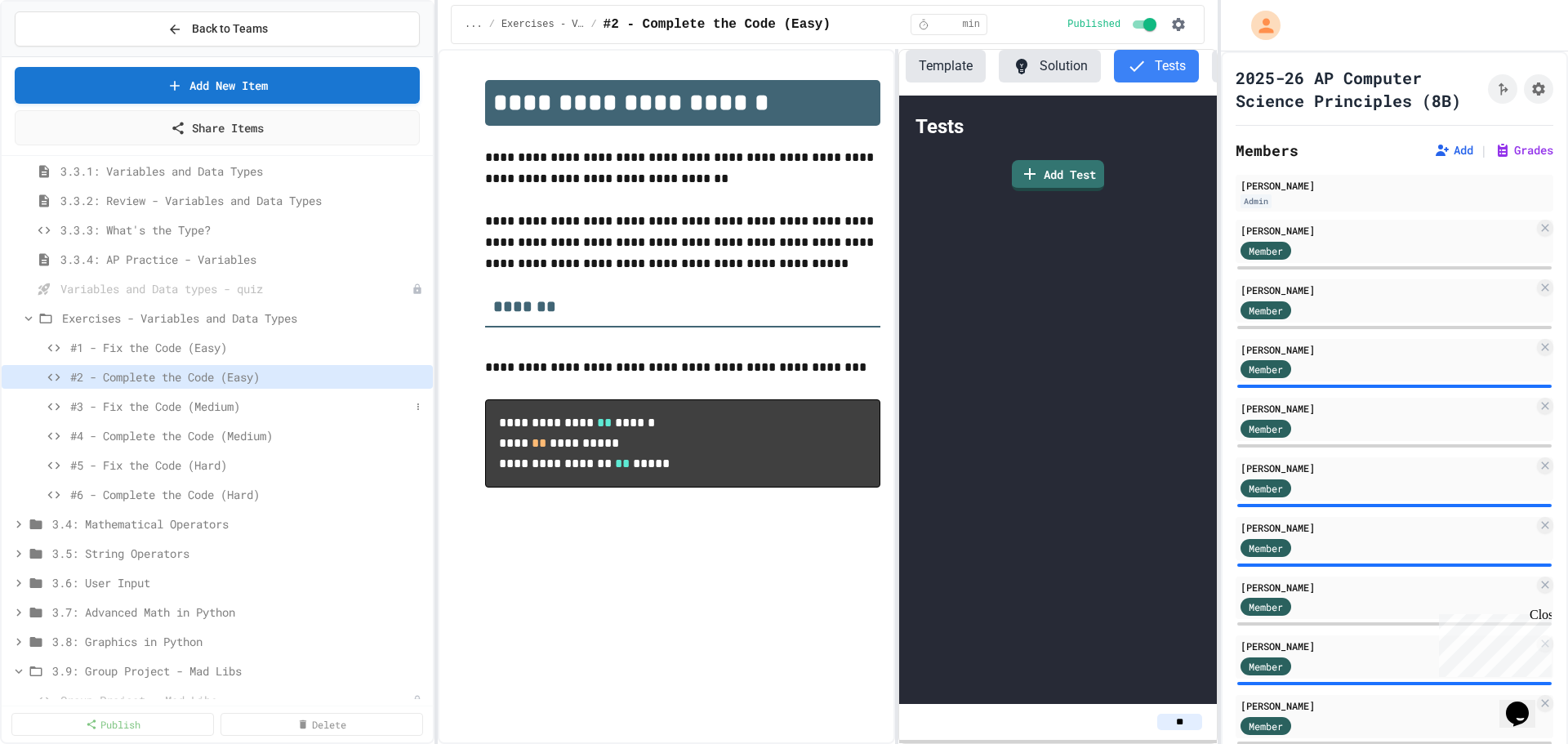
click at [229, 403] on span "#3 - Fix the Code (Medium)" at bounding box center [240, 406] width 339 height 17
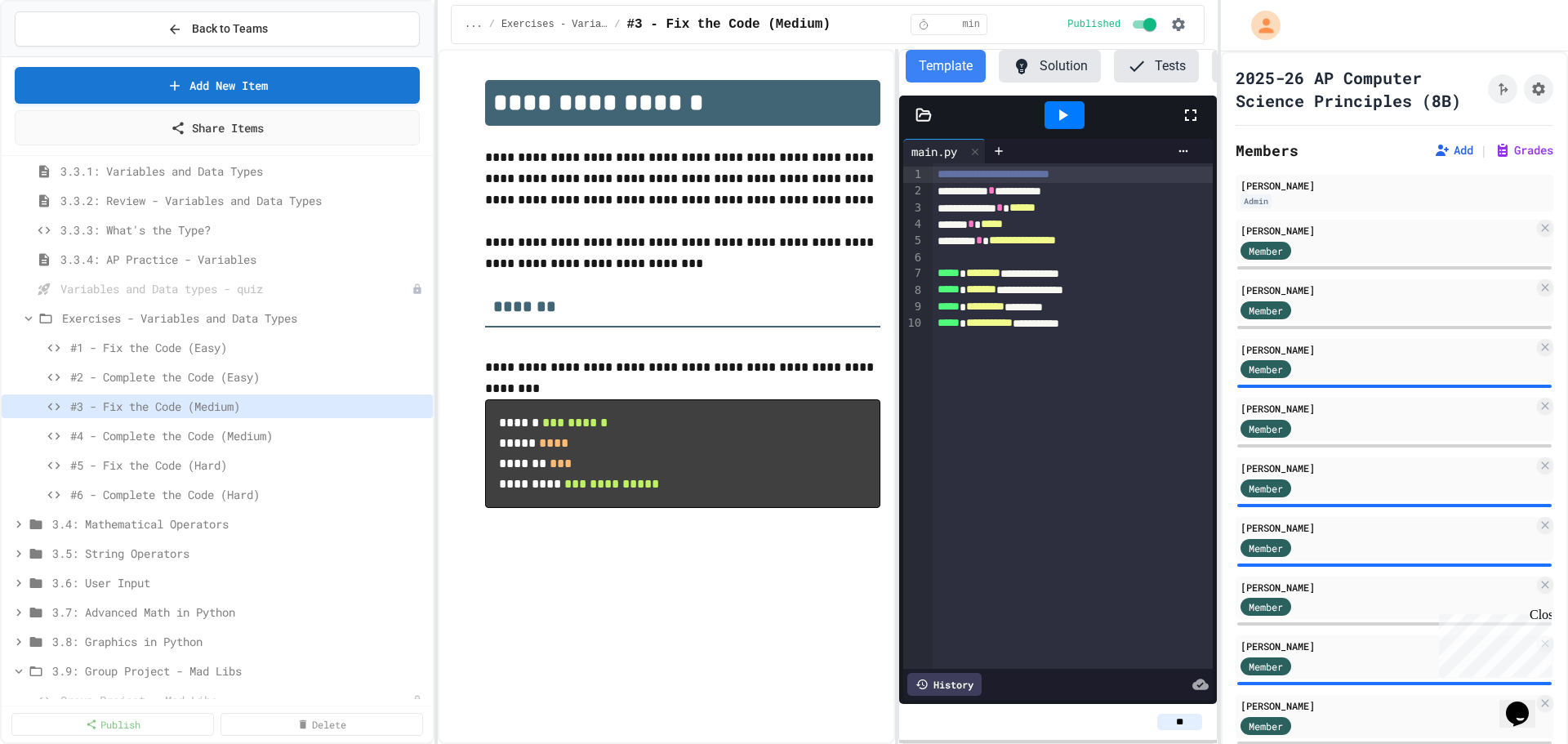
click at [1146, 66] on button "Tests" at bounding box center [1156, 66] width 85 height 32
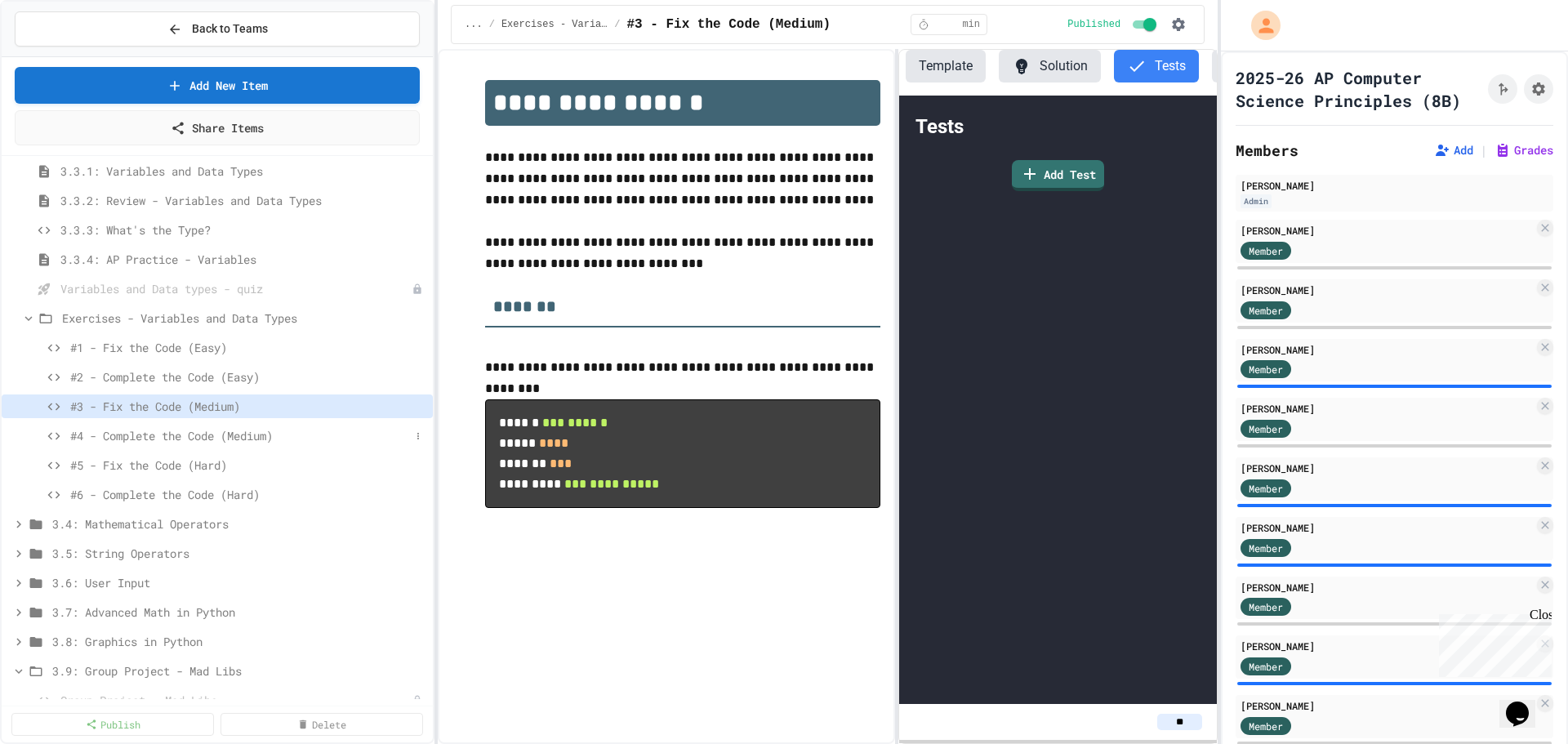
click at [223, 440] on span "#4 - Complete the Code (Medium)" at bounding box center [240, 436] width 339 height 17
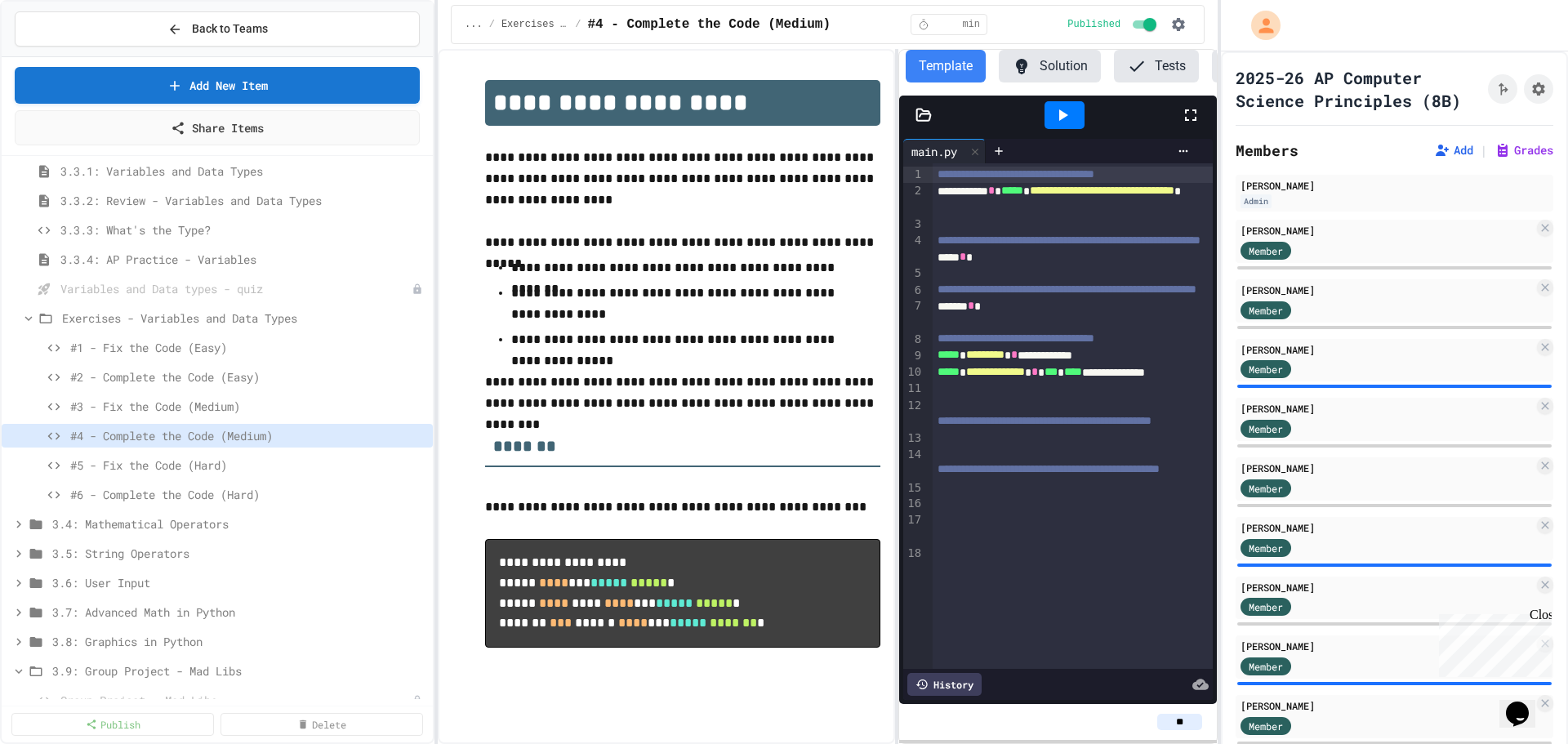
click at [1148, 68] on button "Tests" at bounding box center [1156, 66] width 85 height 32
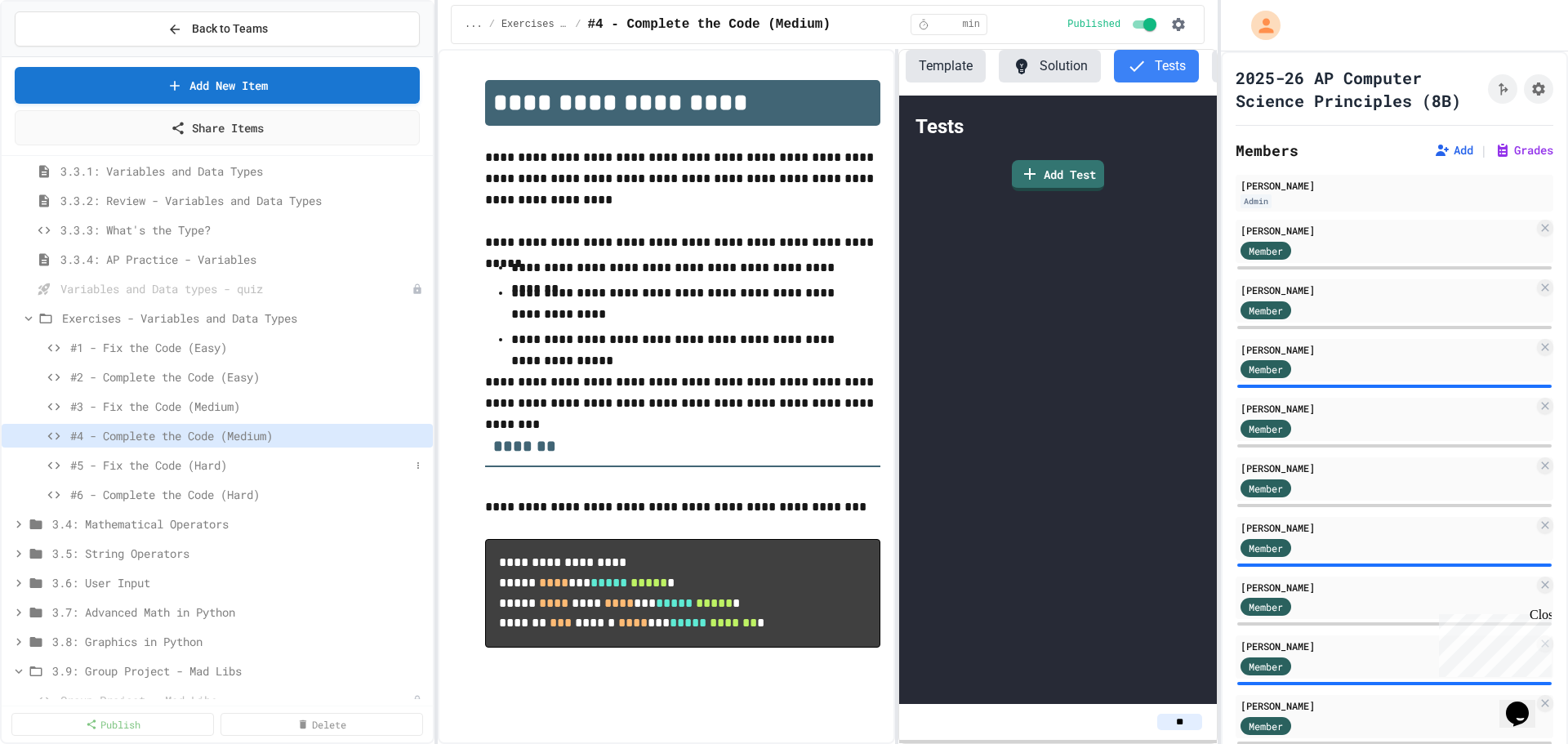
click at [166, 471] on span "#5 - Fix the Code (Hard)" at bounding box center [240, 465] width 339 height 17
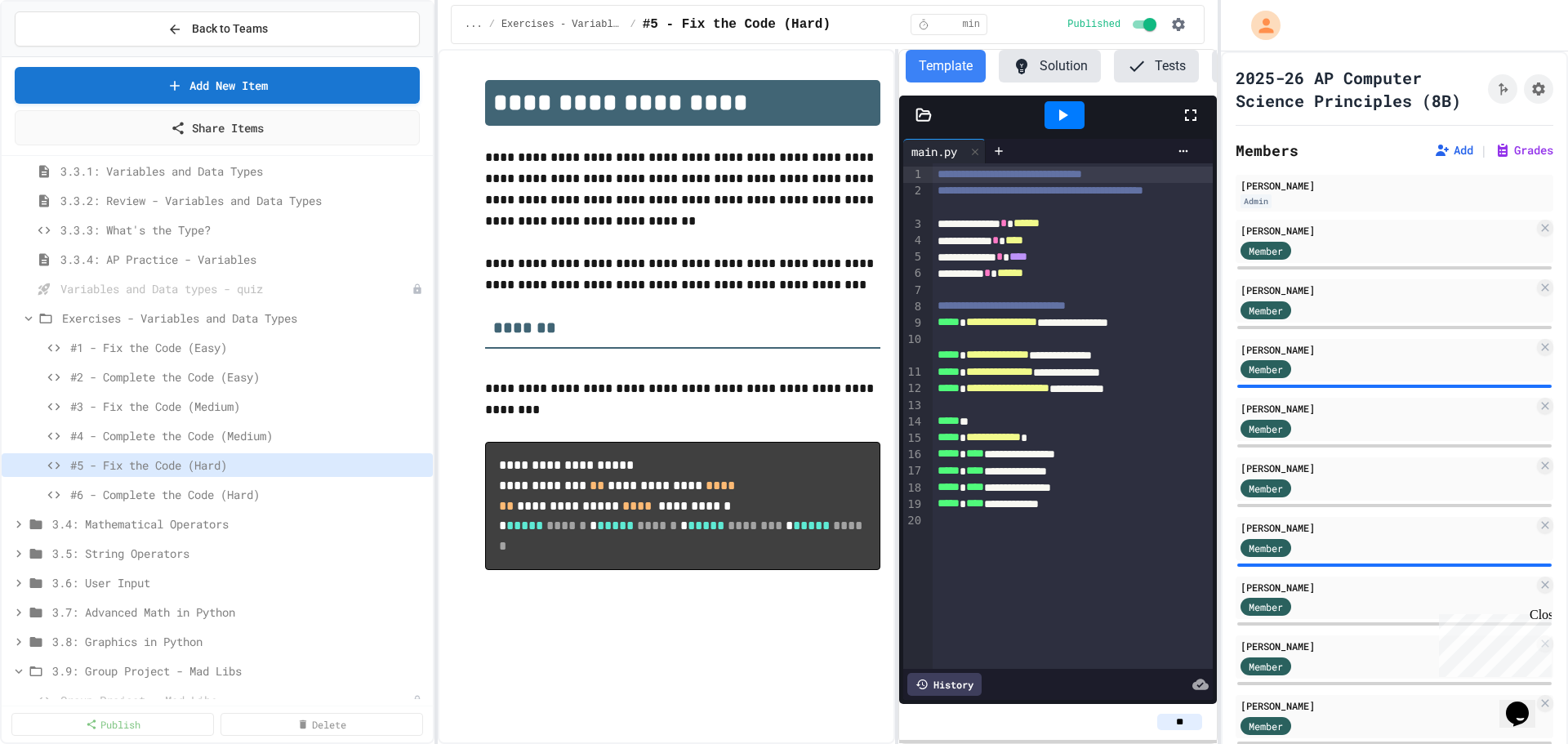
click at [1159, 66] on button "Tests" at bounding box center [1156, 66] width 85 height 32
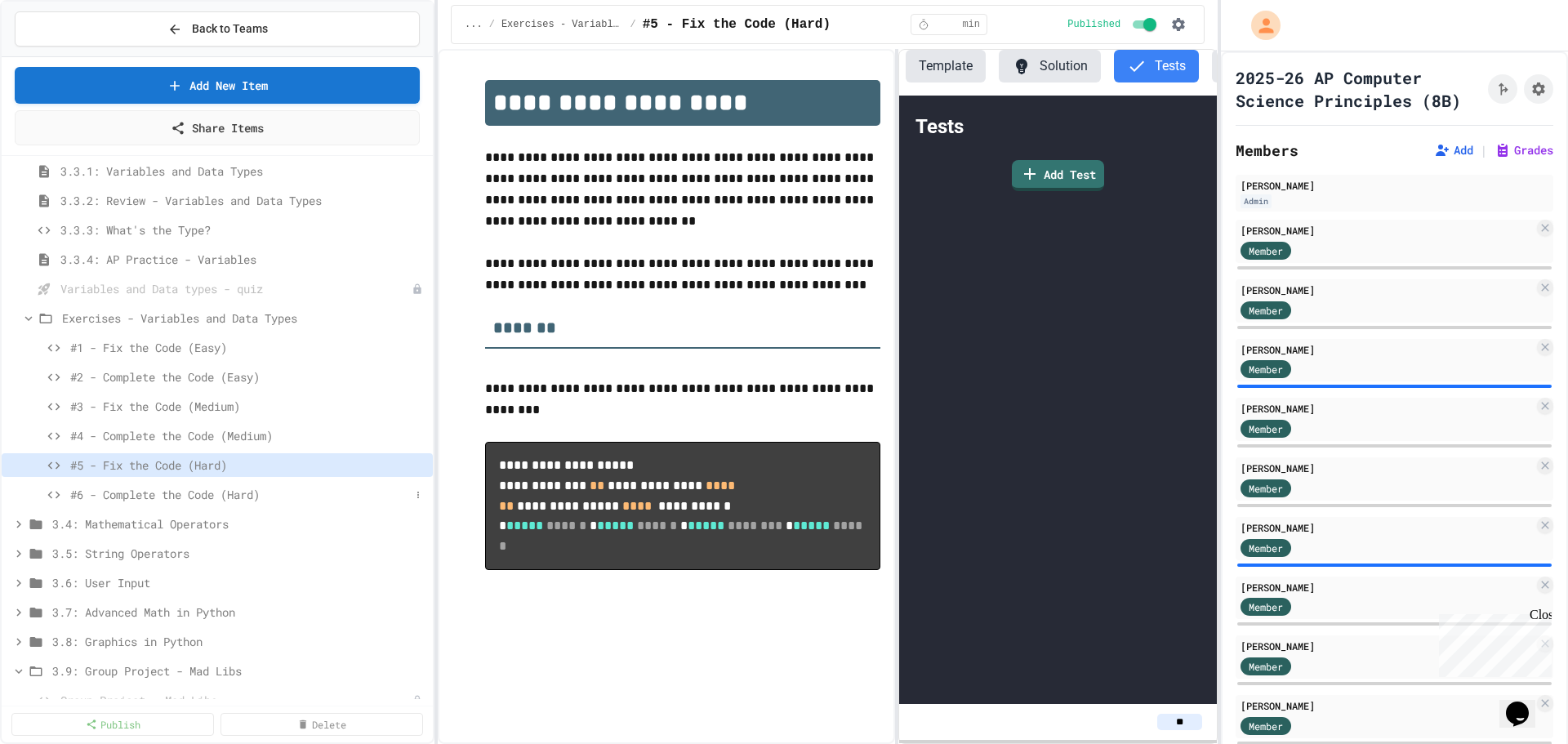
click at [189, 494] on span "#6 - Complete the Code (Hard)" at bounding box center [240, 494] width 339 height 17
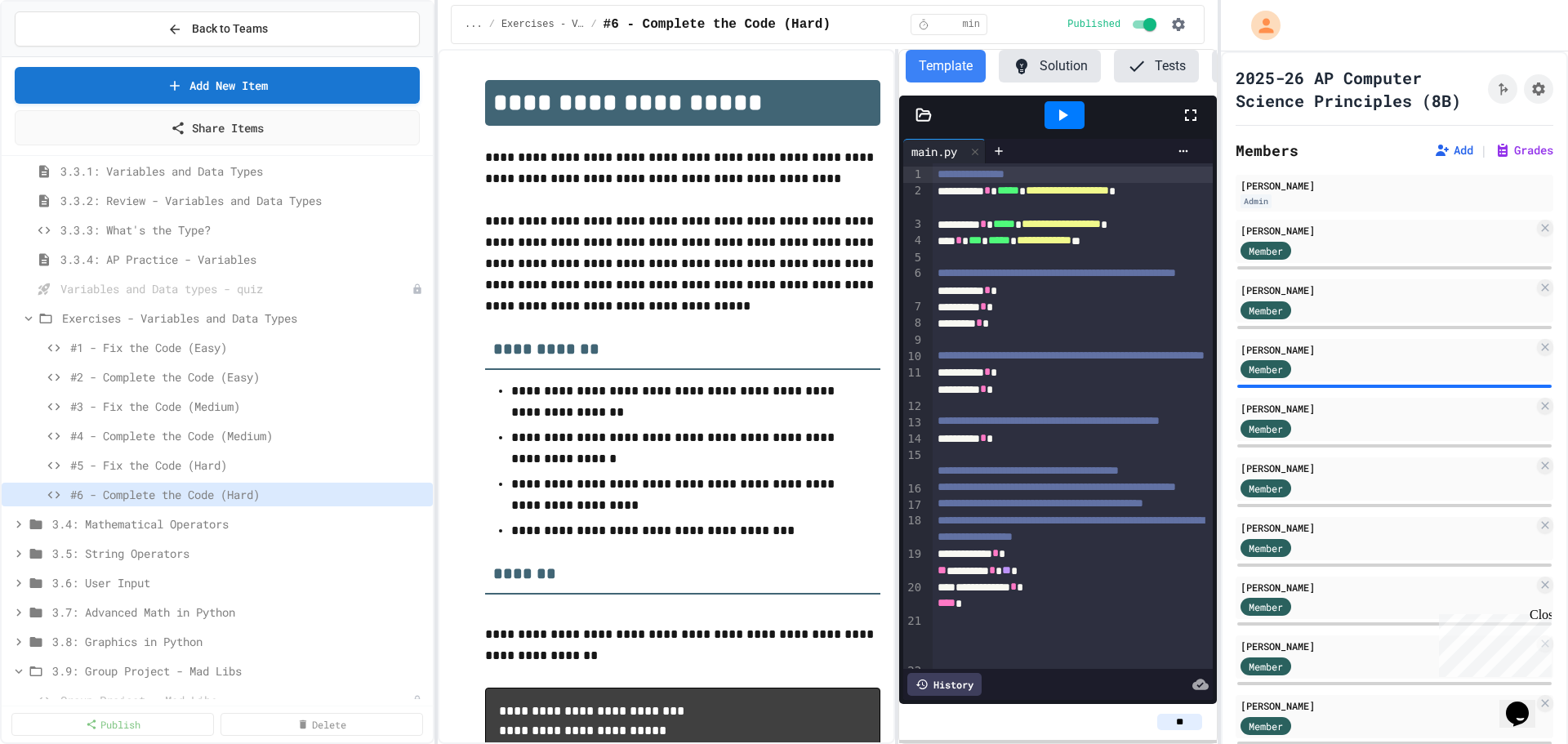
click at [1161, 64] on button "Tests" at bounding box center [1156, 66] width 85 height 32
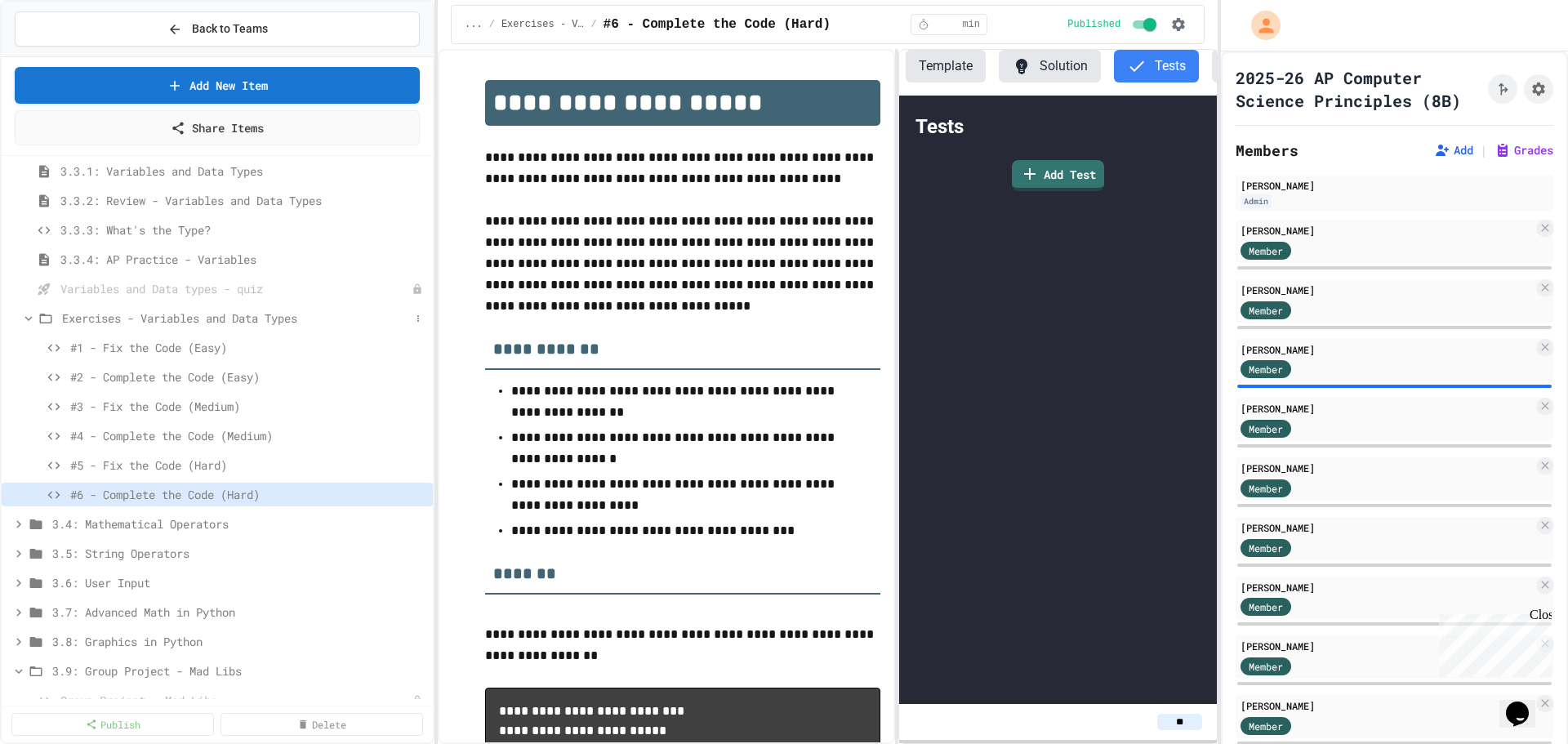
click at [28, 319] on icon at bounding box center [29, 319] width 15 height 15
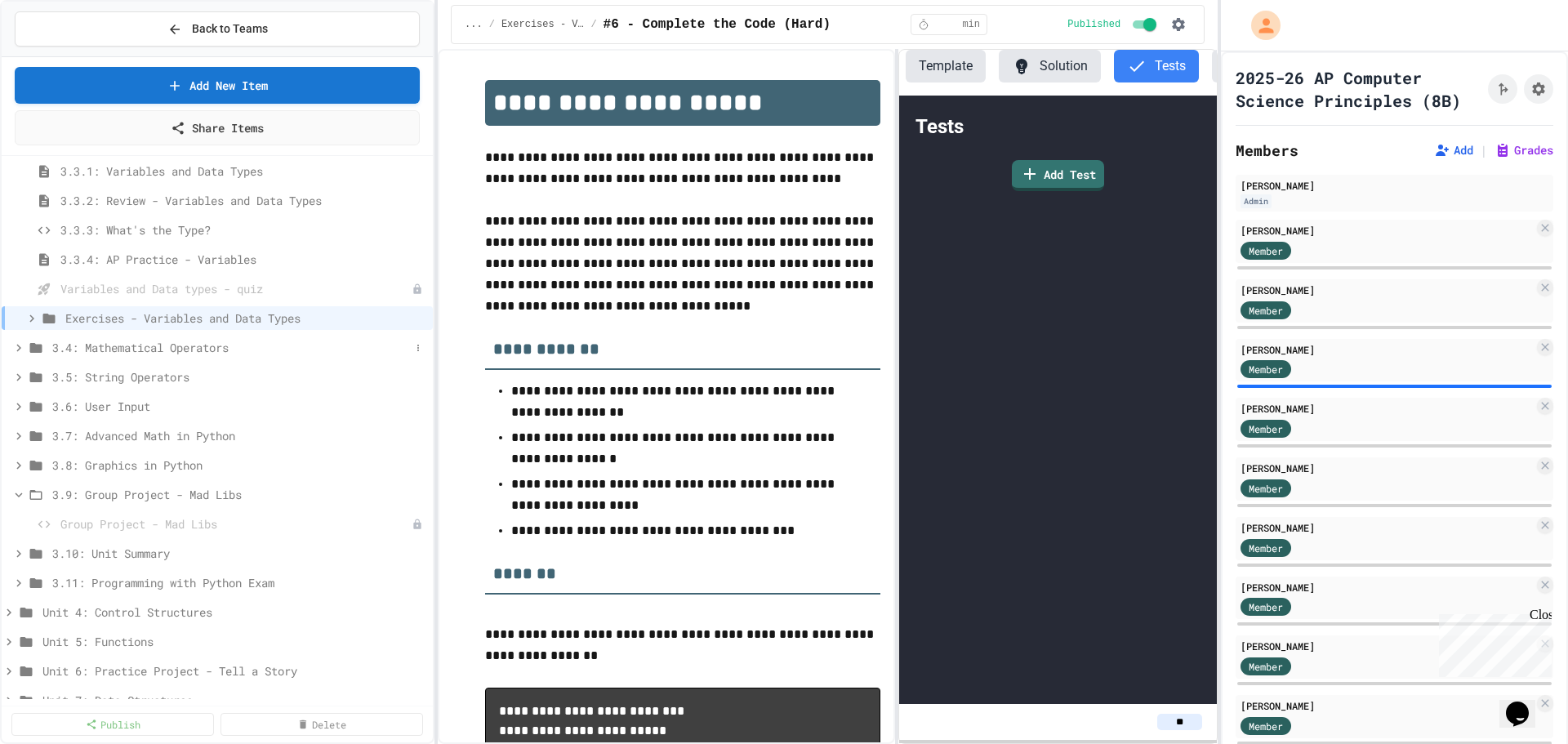
click at [19, 350] on icon at bounding box center [19, 347] width 5 height 7
click at [203, 463] on span "3.4.3: The World's Worst Farmers Market" at bounding box center [235, 465] width 349 height 17
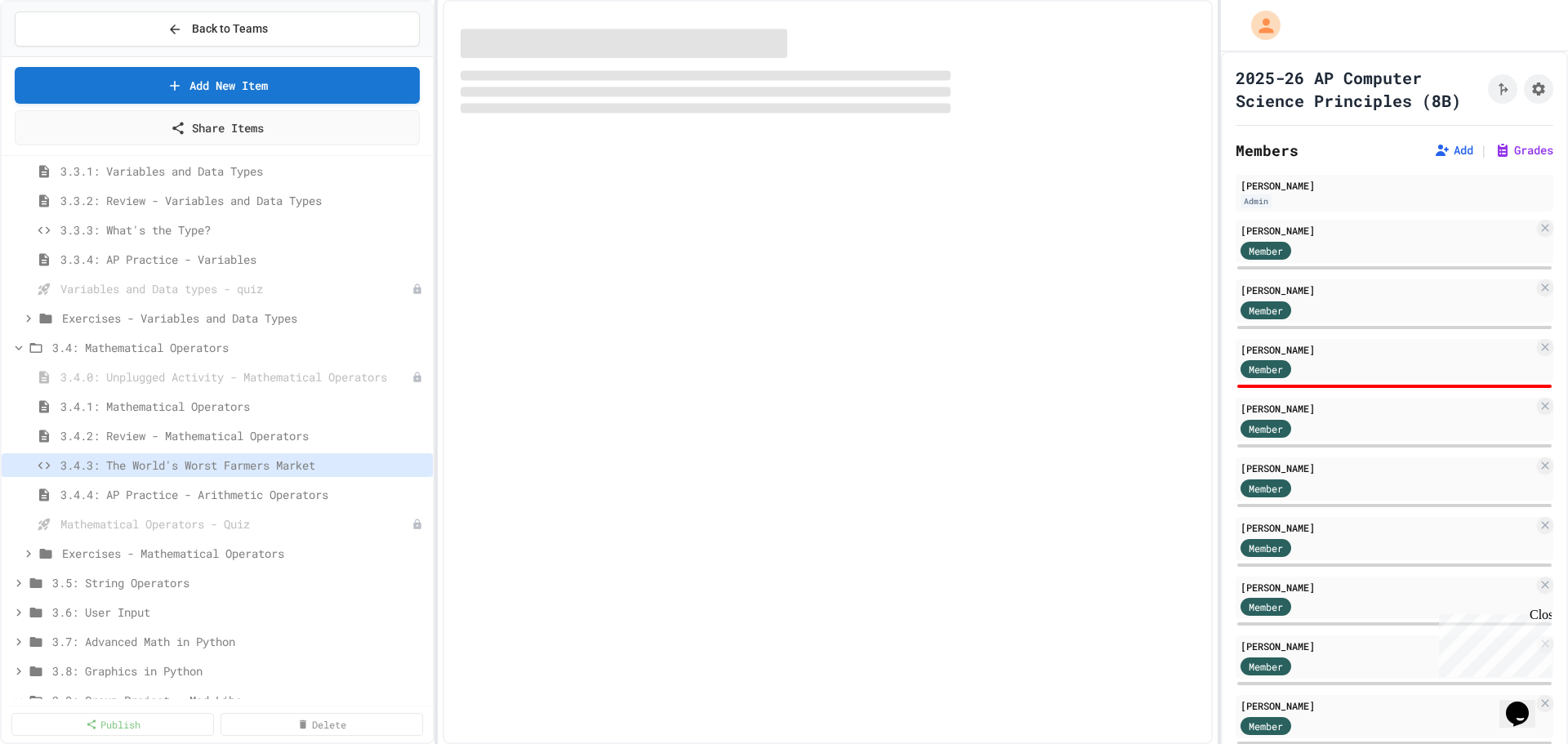
select select "*******"
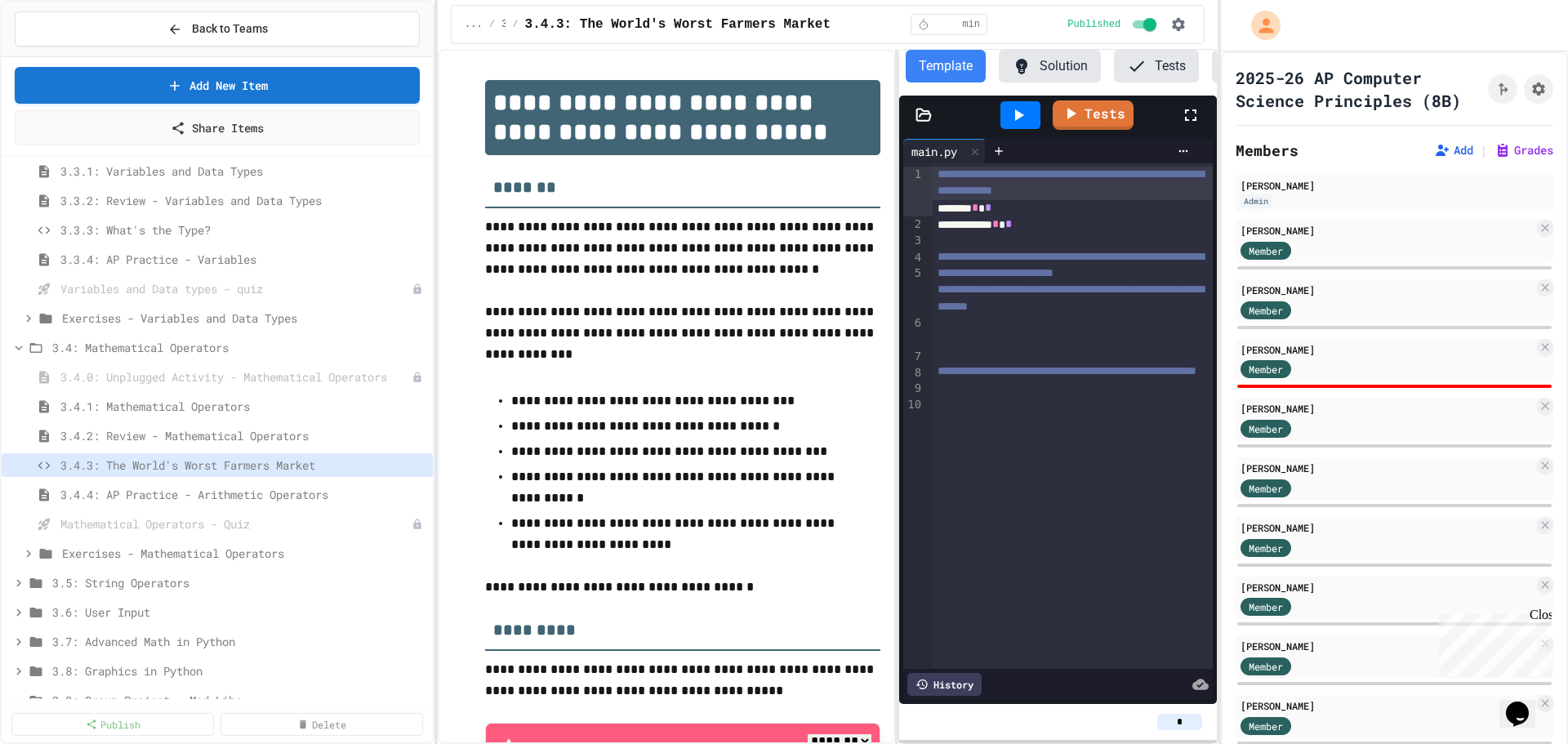
click at [1145, 70] on button "Tests" at bounding box center [1156, 66] width 85 height 32
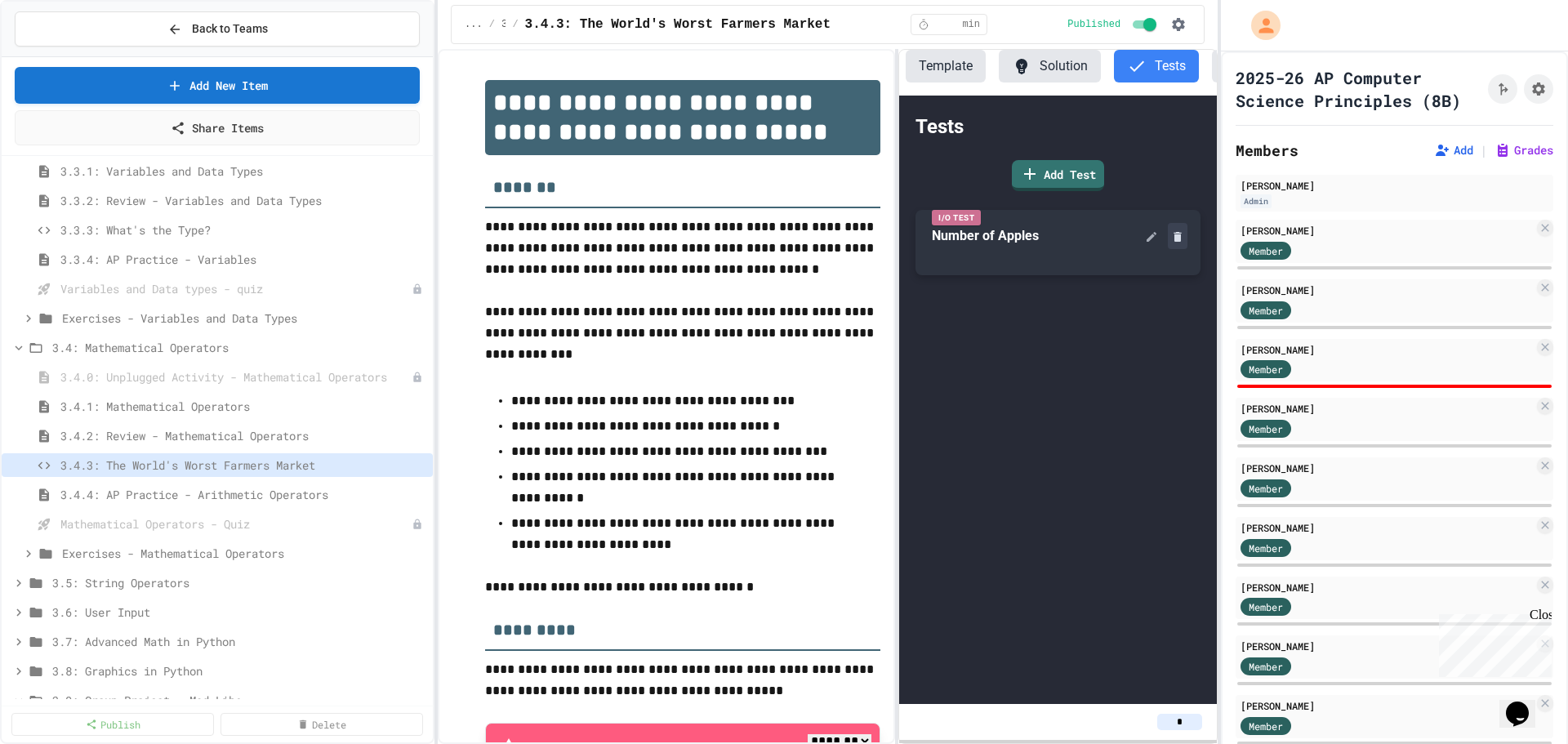
click at [1178, 242] on icon at bounding box center [1177, 237] width 7 height 10
click at [130, 556] on span "Exercises - Mathematical Operators" at bounding box center [236, 553] width 348 height 17
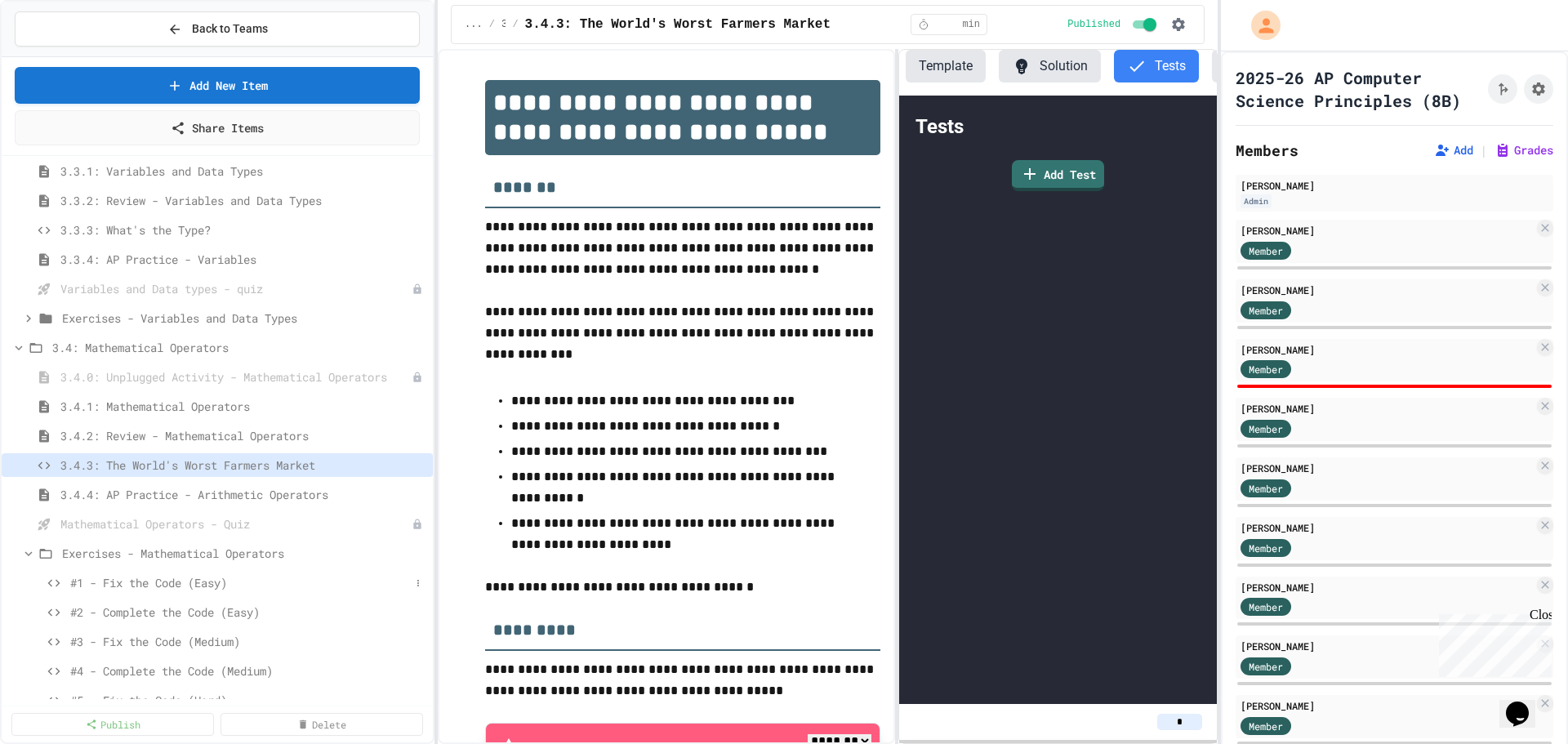
click at [187, 590] on span "#1 - Fix the Code (Easy)" at bounding box center [240, 583] width 339 height 17
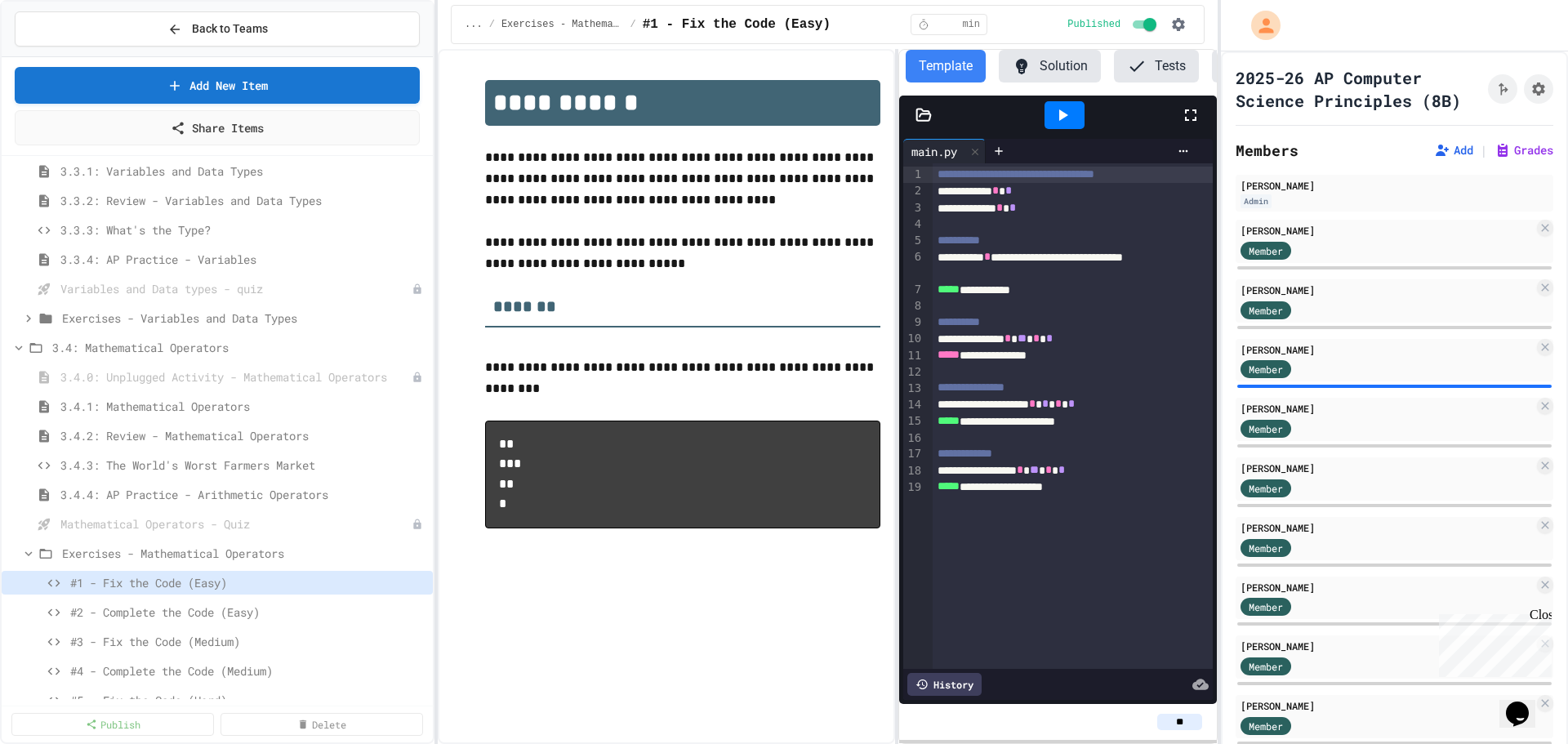
click at [1158, 66] on button "Tests" at bounding box center [1156, 66] width 85 height 32
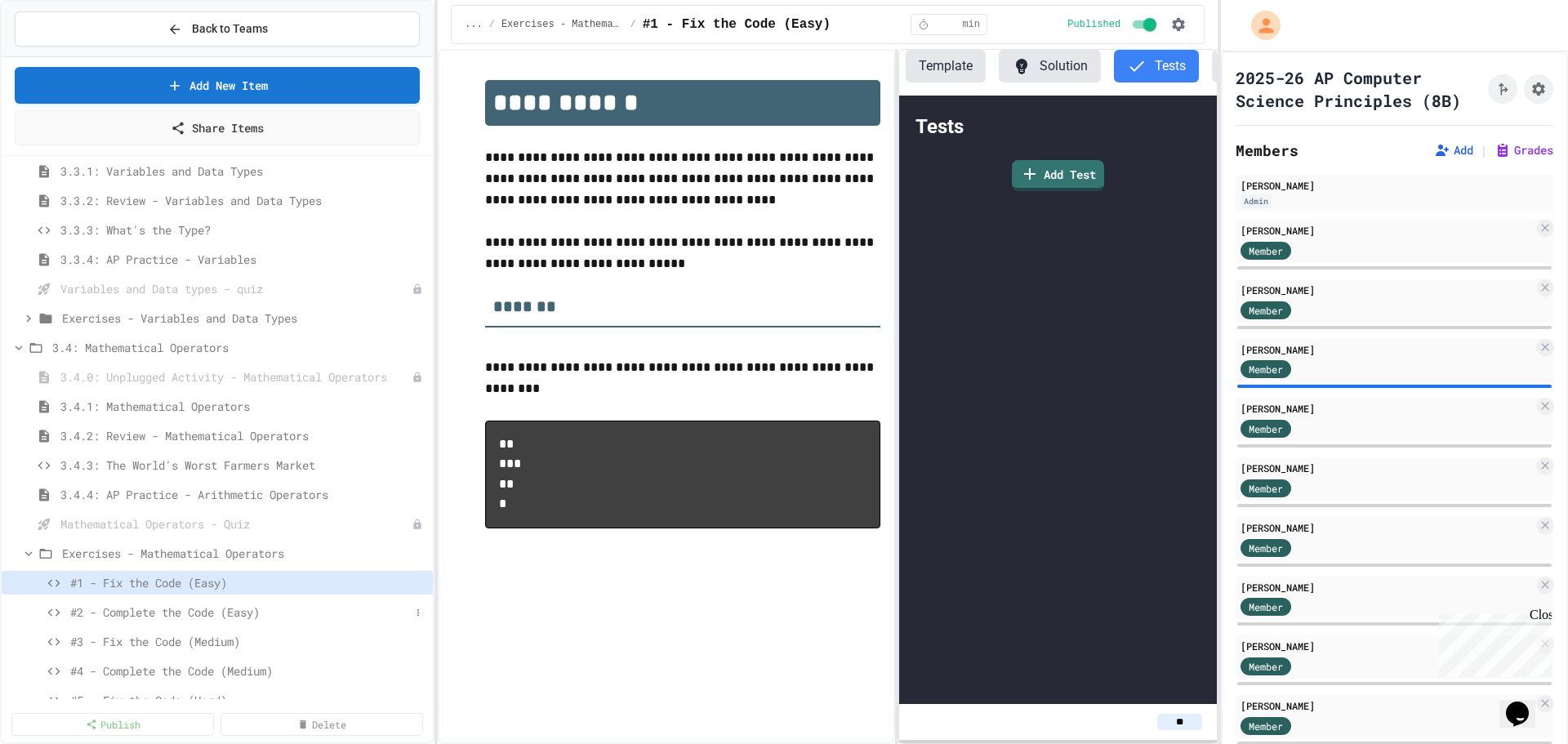
click at [231, 621] on div "#2 - Complete the Code (Easy)" at bounding box center [217, 612] width 431 height 24
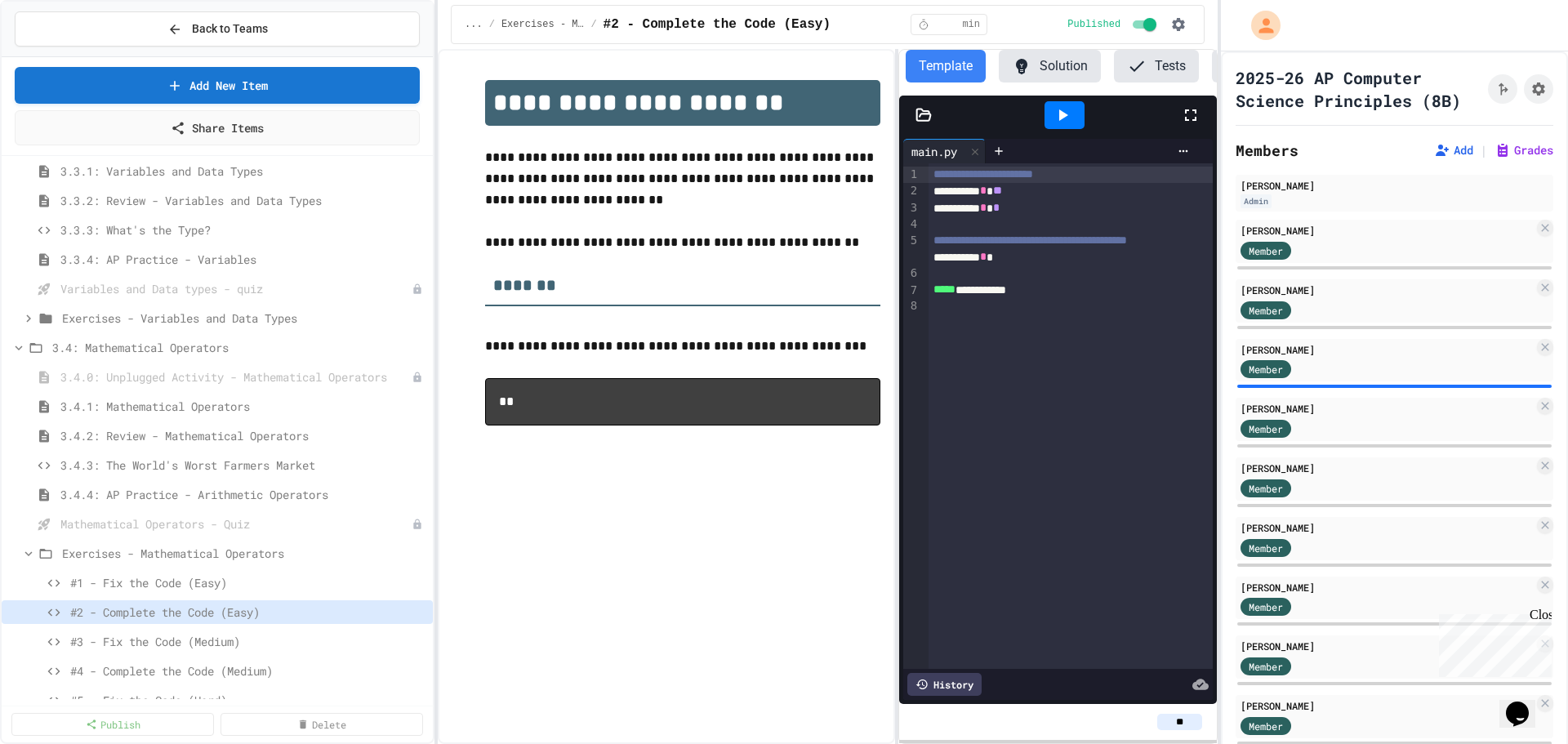
click at [1140, 72] on icon at bounding box center [1137, 66] width 20 height 20
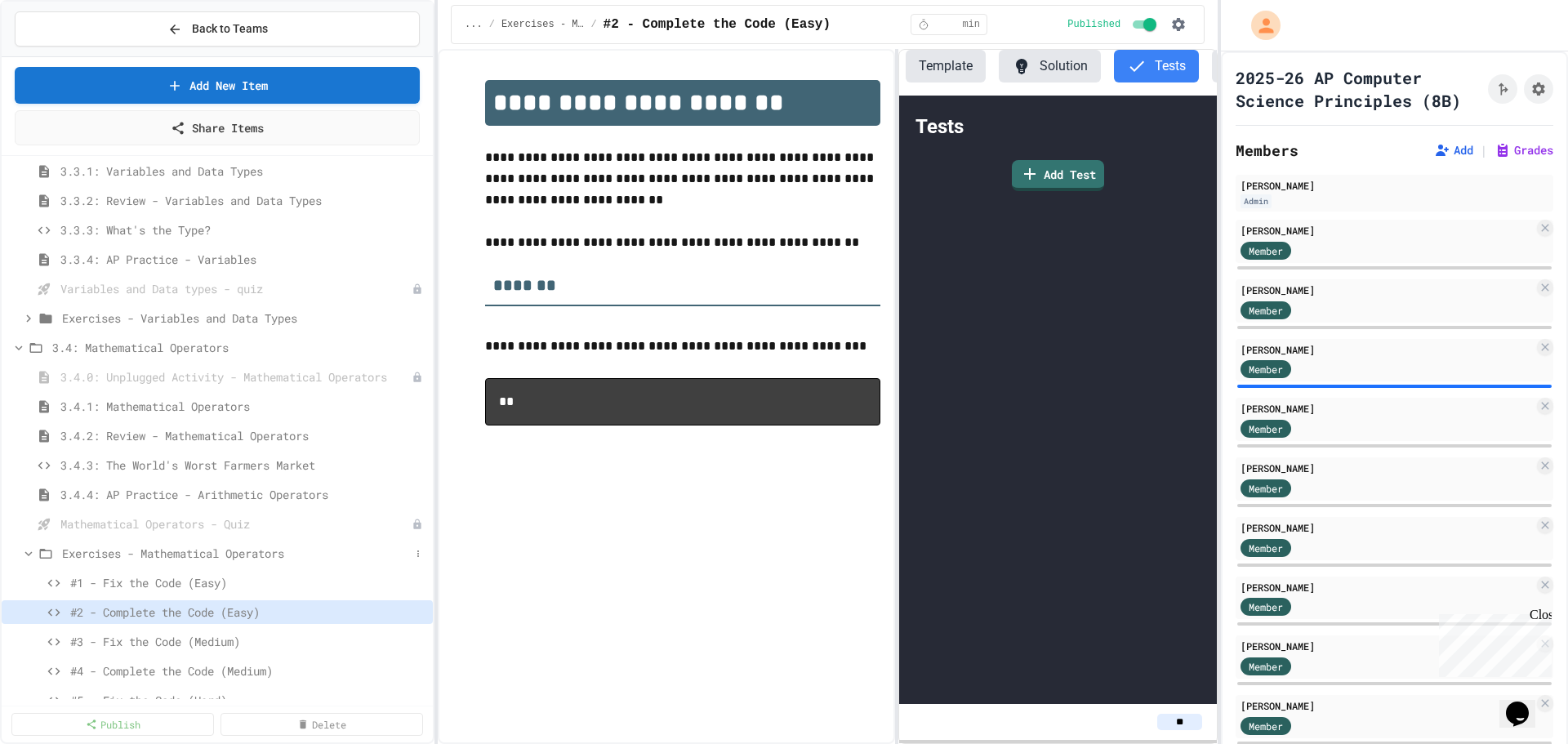
click at [32, 554] on icon at bounding box center [29, 554] width 15 height 15
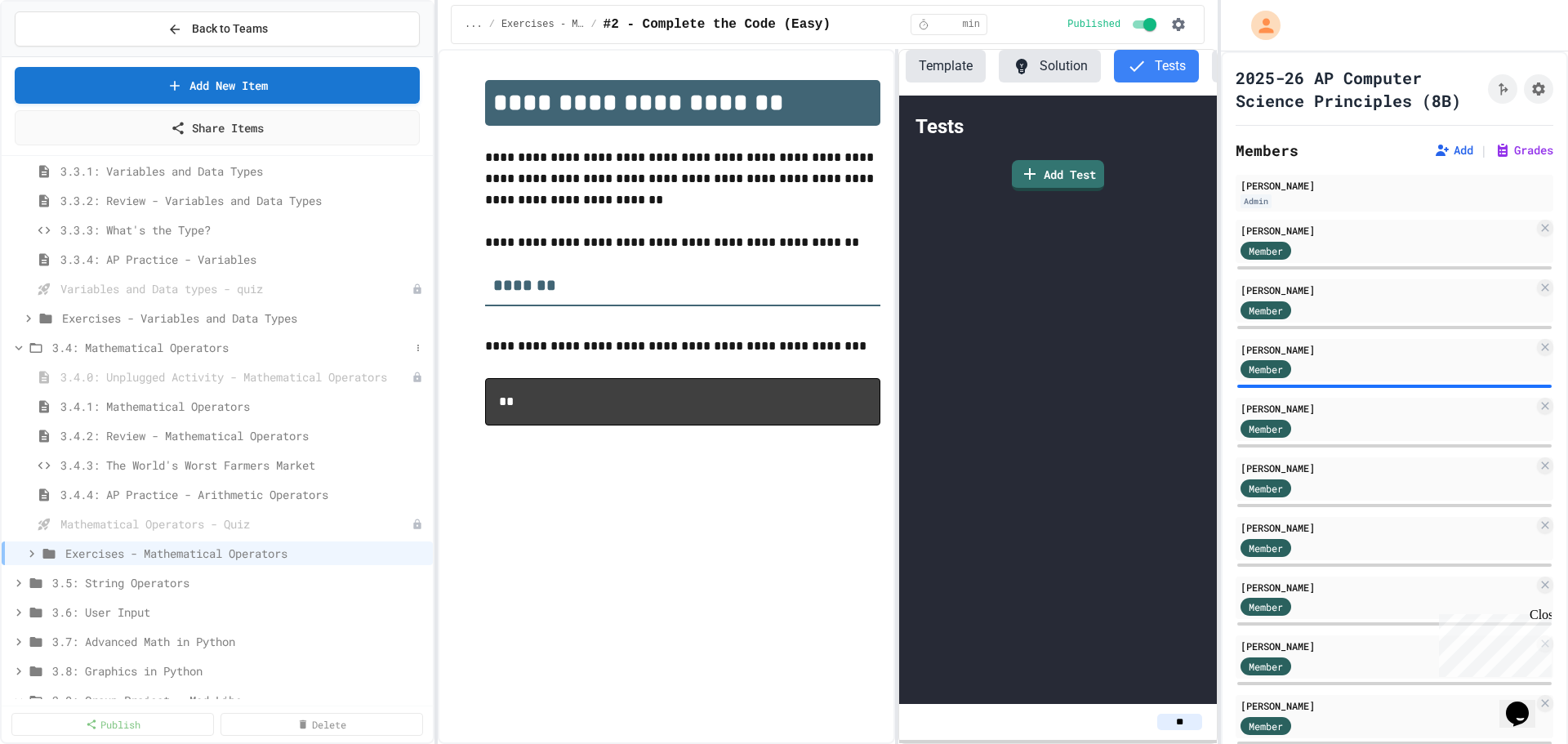
click at [20, 350] on icon at bounding box center [19, 348] width 7 height 5
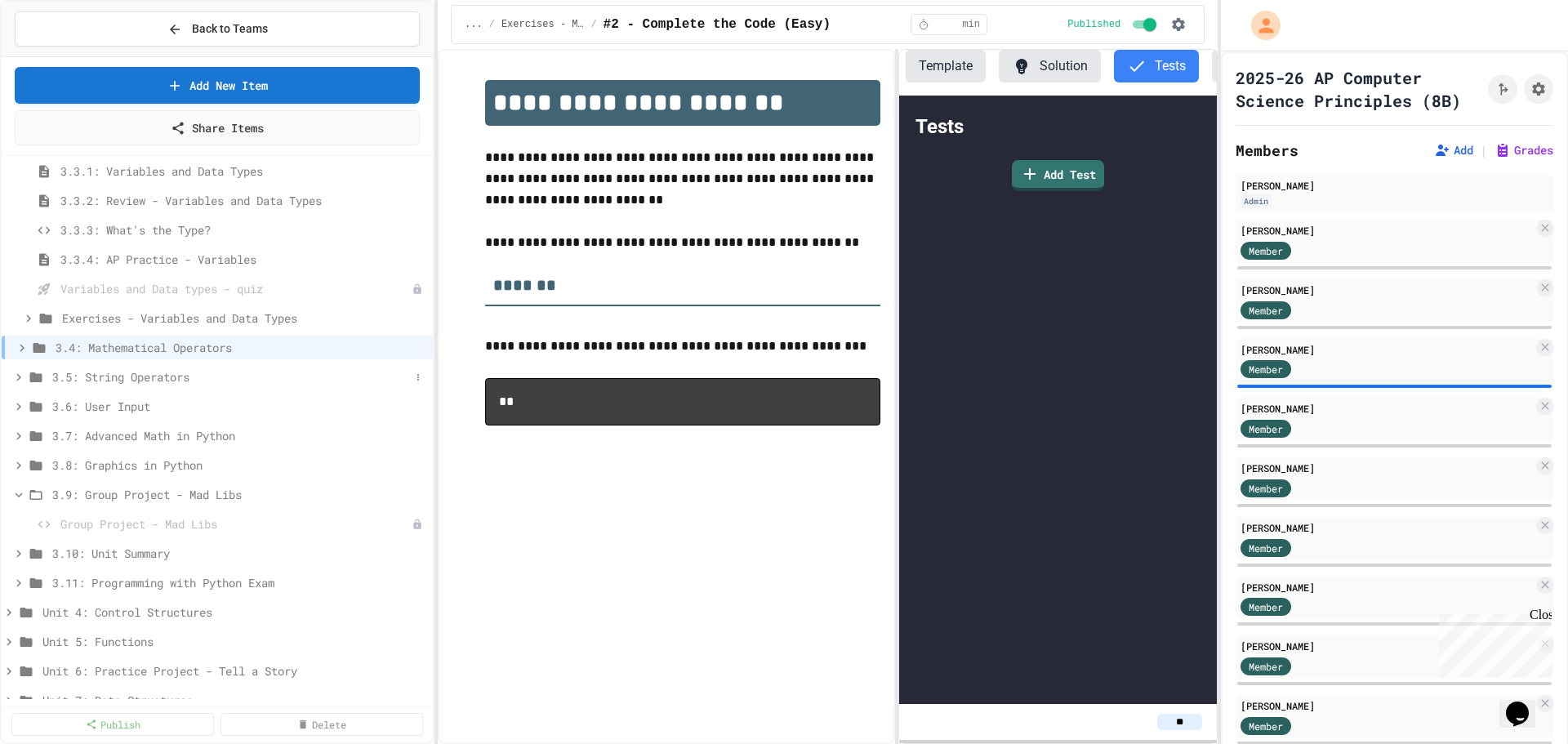
click at [21, 374] on icon at bounding box center [19, 378] width 15 height 15
click at [196, 496] on span "3.5.3: Basketballs and Footballs" at bounding box center [235, 494] width 349 height 17
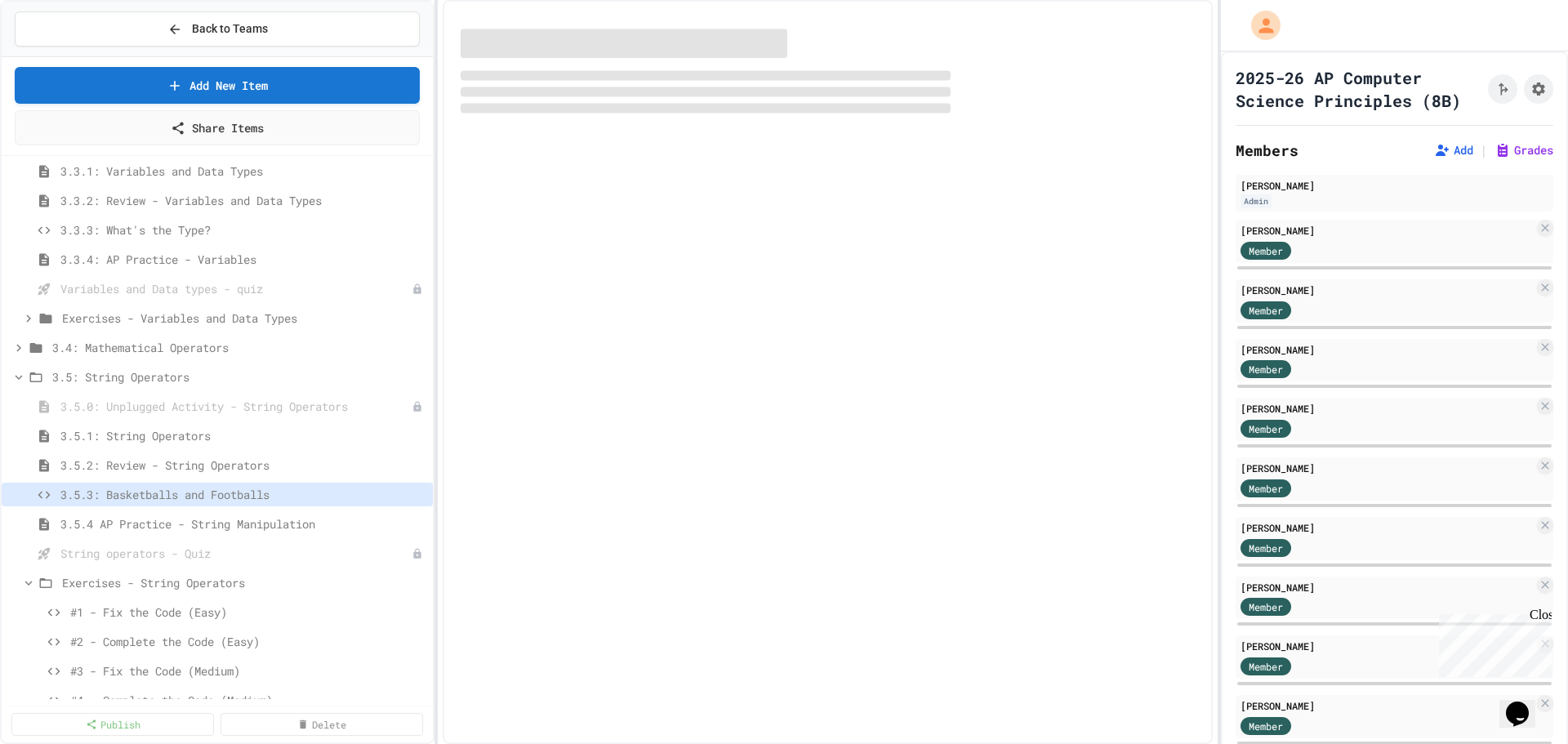
select select "*******"
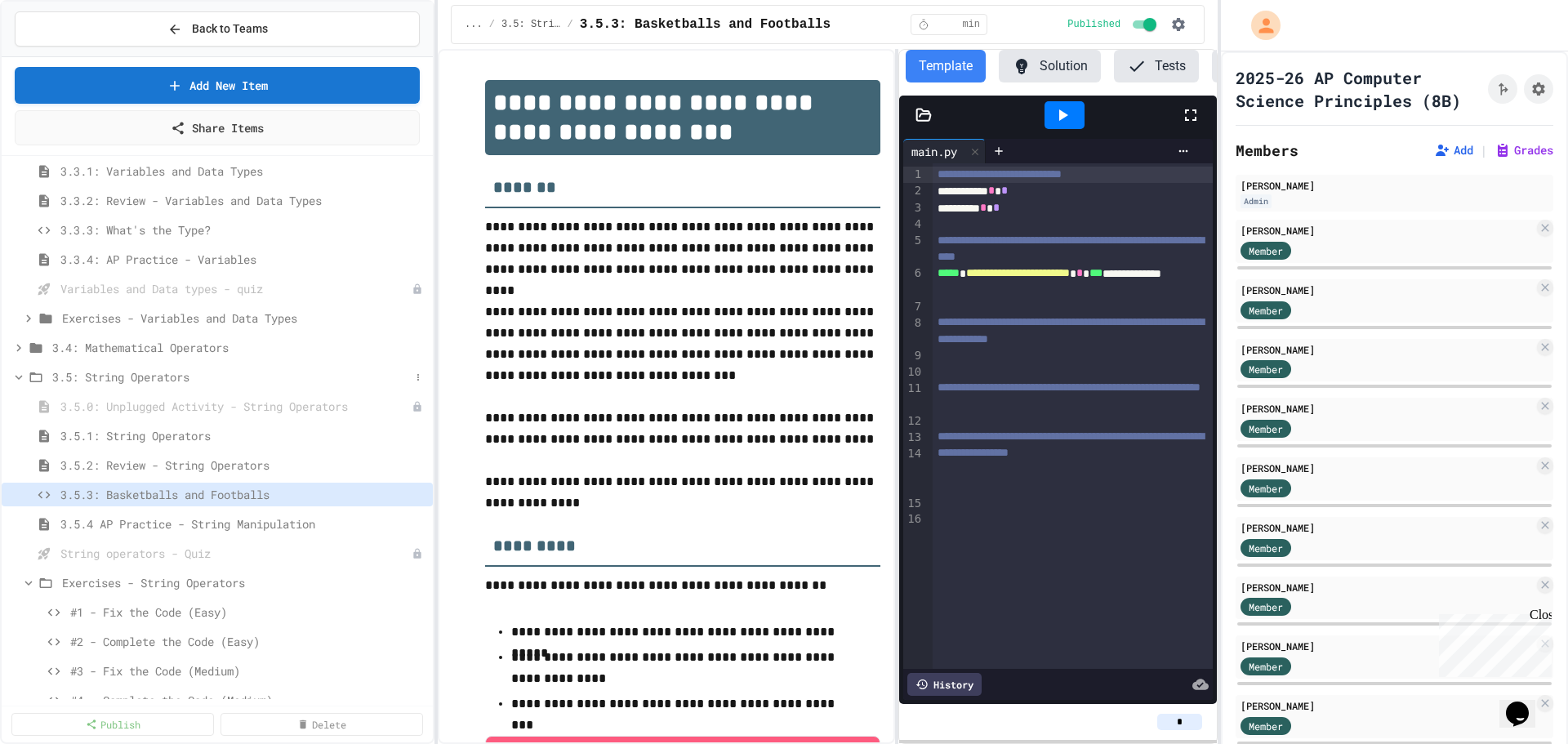
click at [22, 379] on icon at bounding box center [19, 378] width 15 height 15
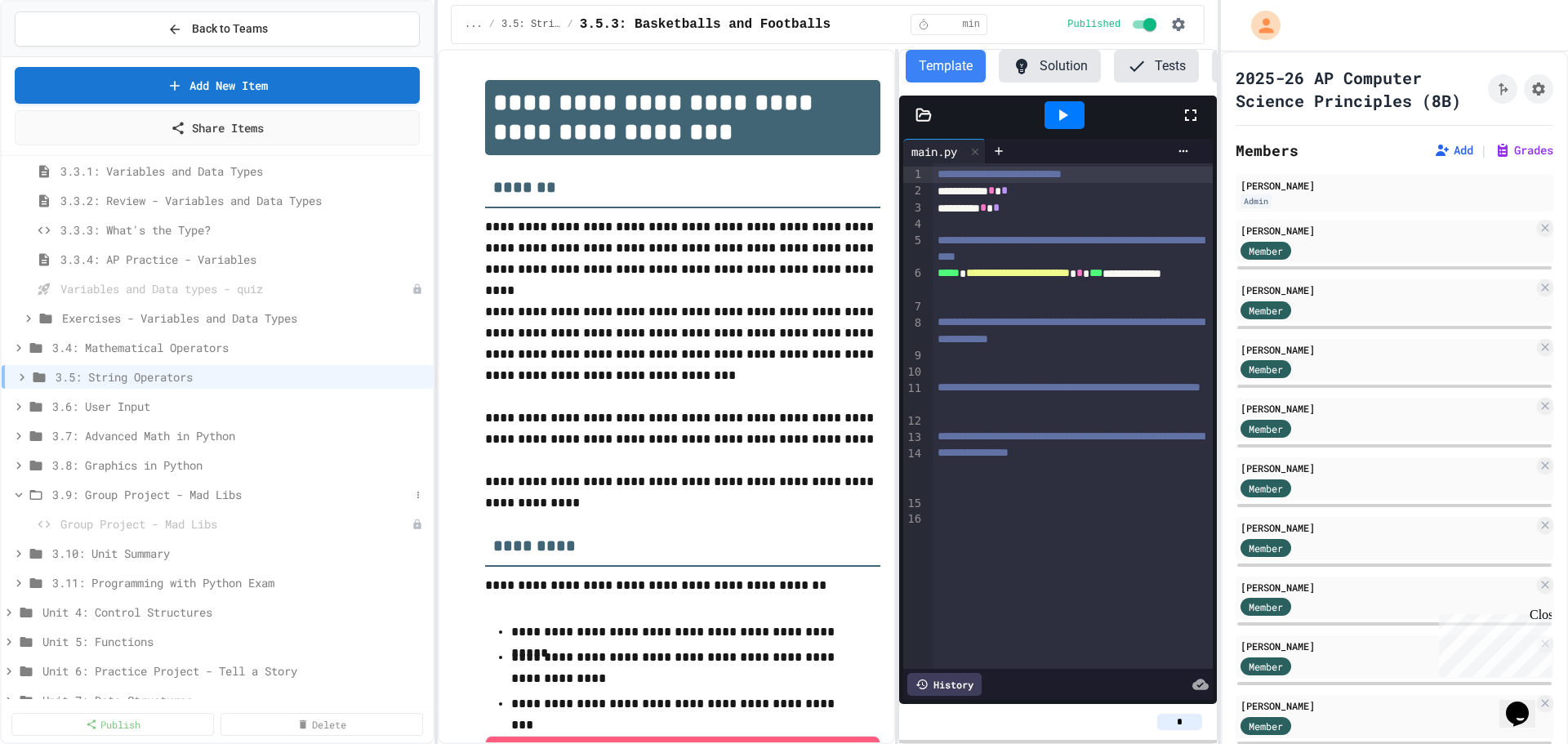
click at [23, 497] on icon at bounding box center [19, 495] width 15 height 15
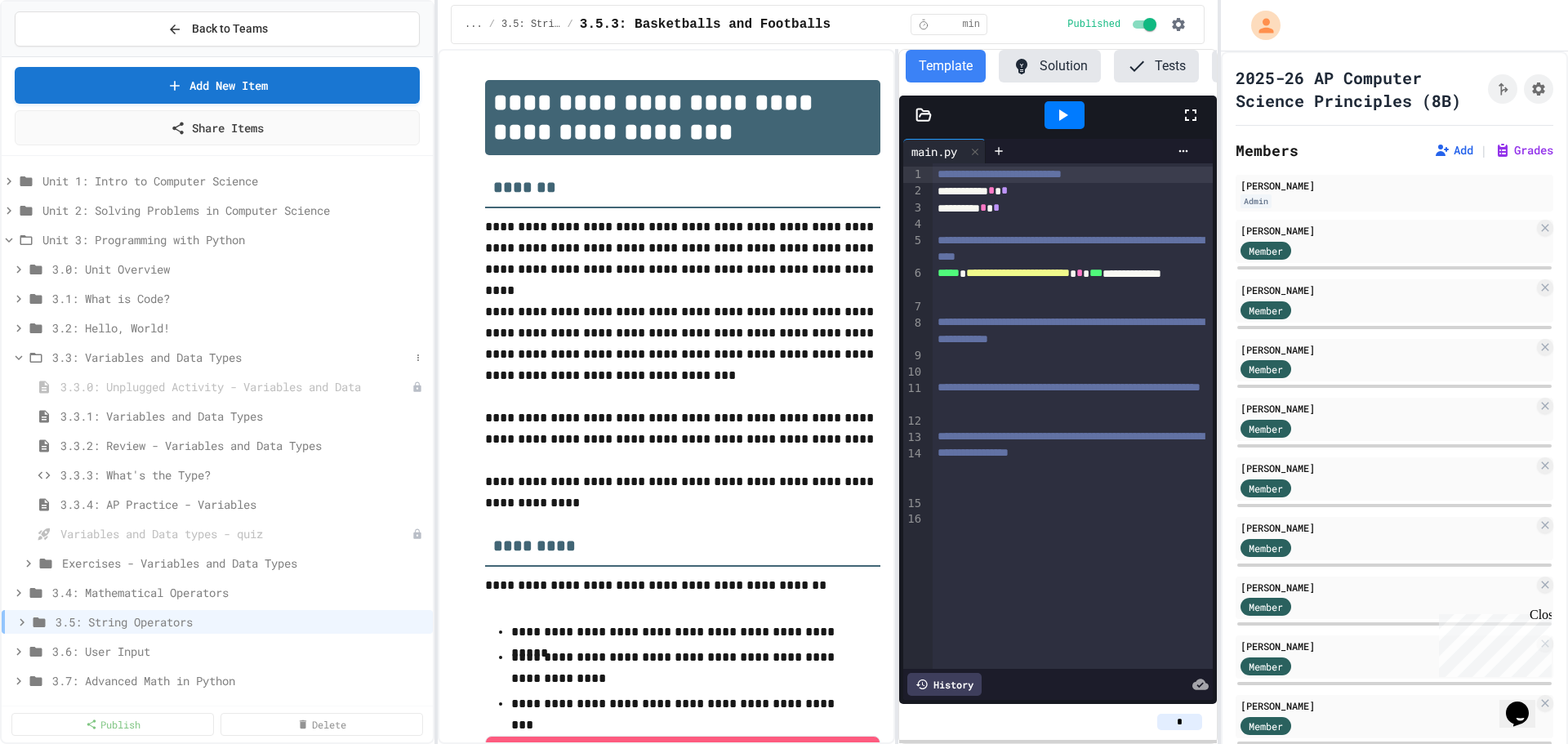
click at [21, 359] on icon at bounding box center [19, 358] width 7 height 5
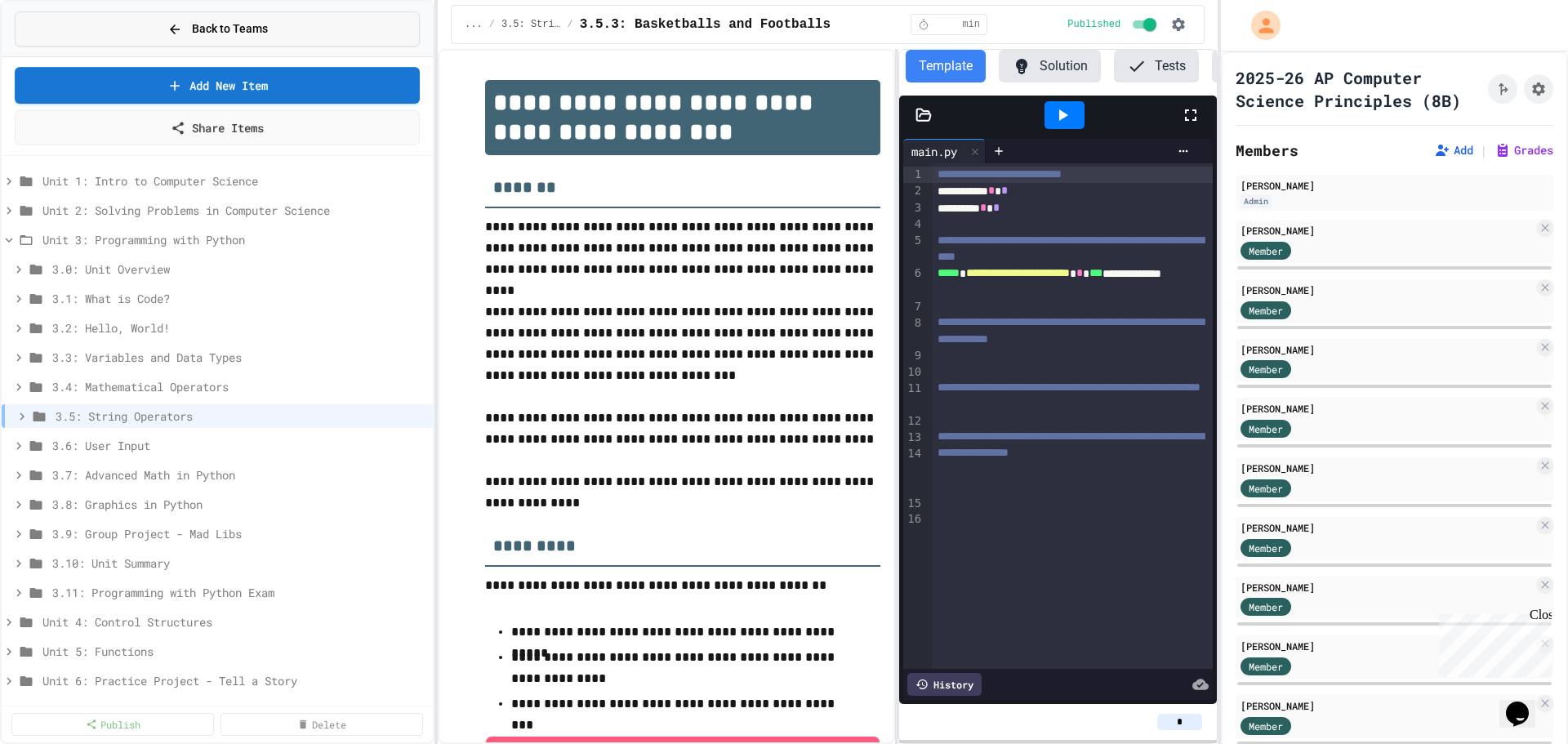
click at [227, 26] on span "Back to Teams" at bounding box center [229, 29] width 76 height 17
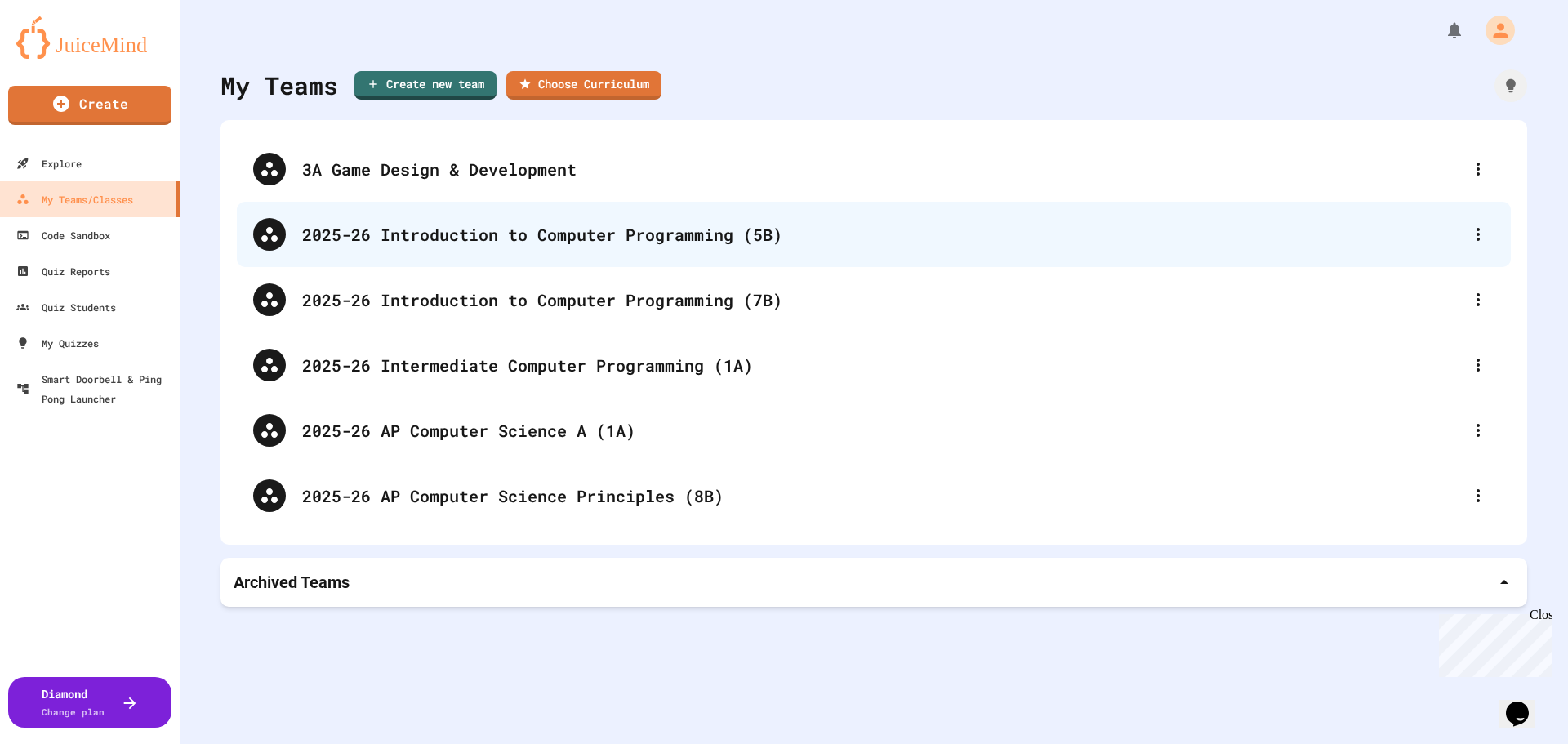
click at [587, 243] on div "2025-26 Introduction to Computer Programming (5B)" at bounding box center [882, 235] width 1160 height 25
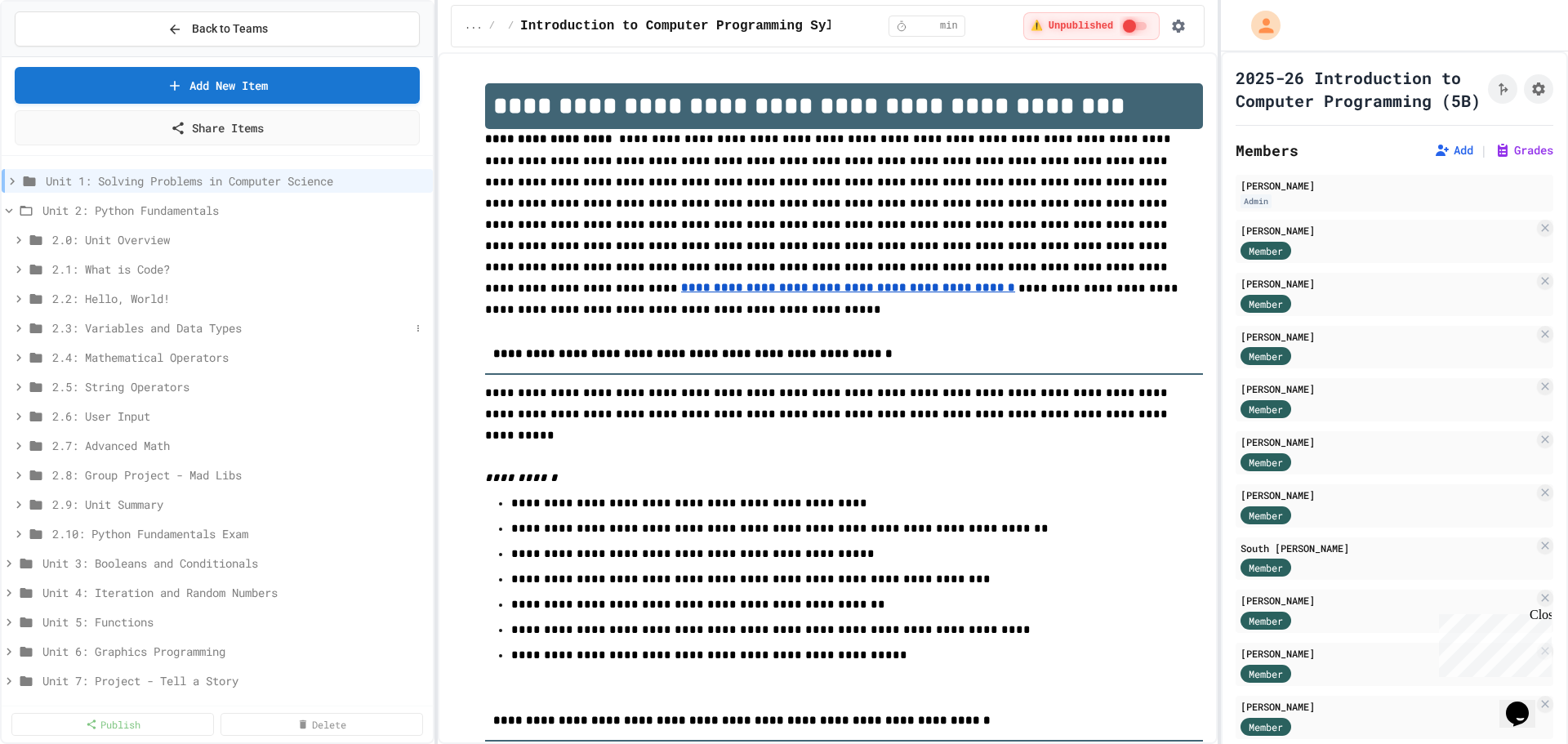
click at [19, 329] on icon at bounding box center [19, 328] width 5 height 7
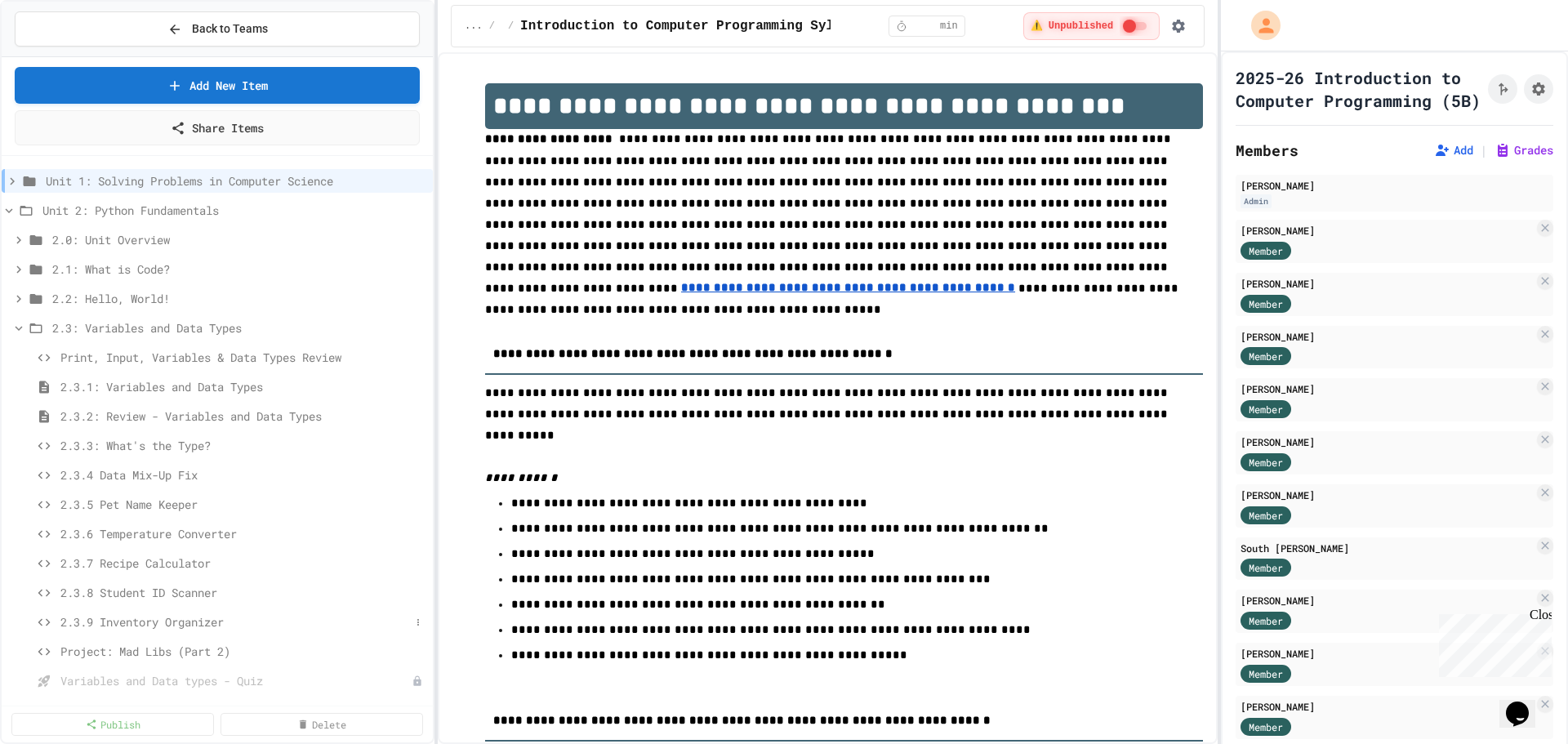
click at [191, 626] on span "2.3.9 Inventory Organizer" at bounding box center [235, 622] width 349 height 17
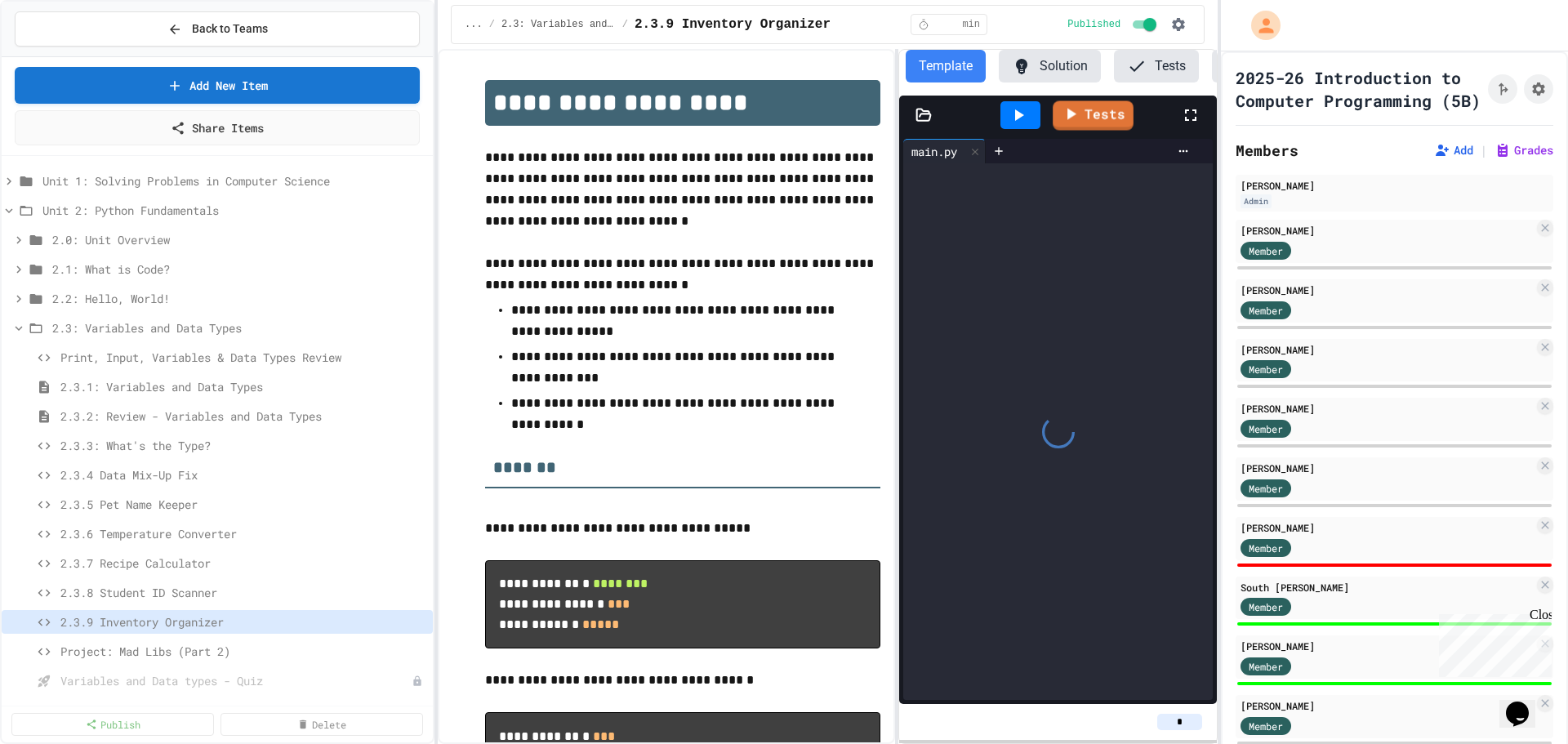
scroll to position [0, 90]
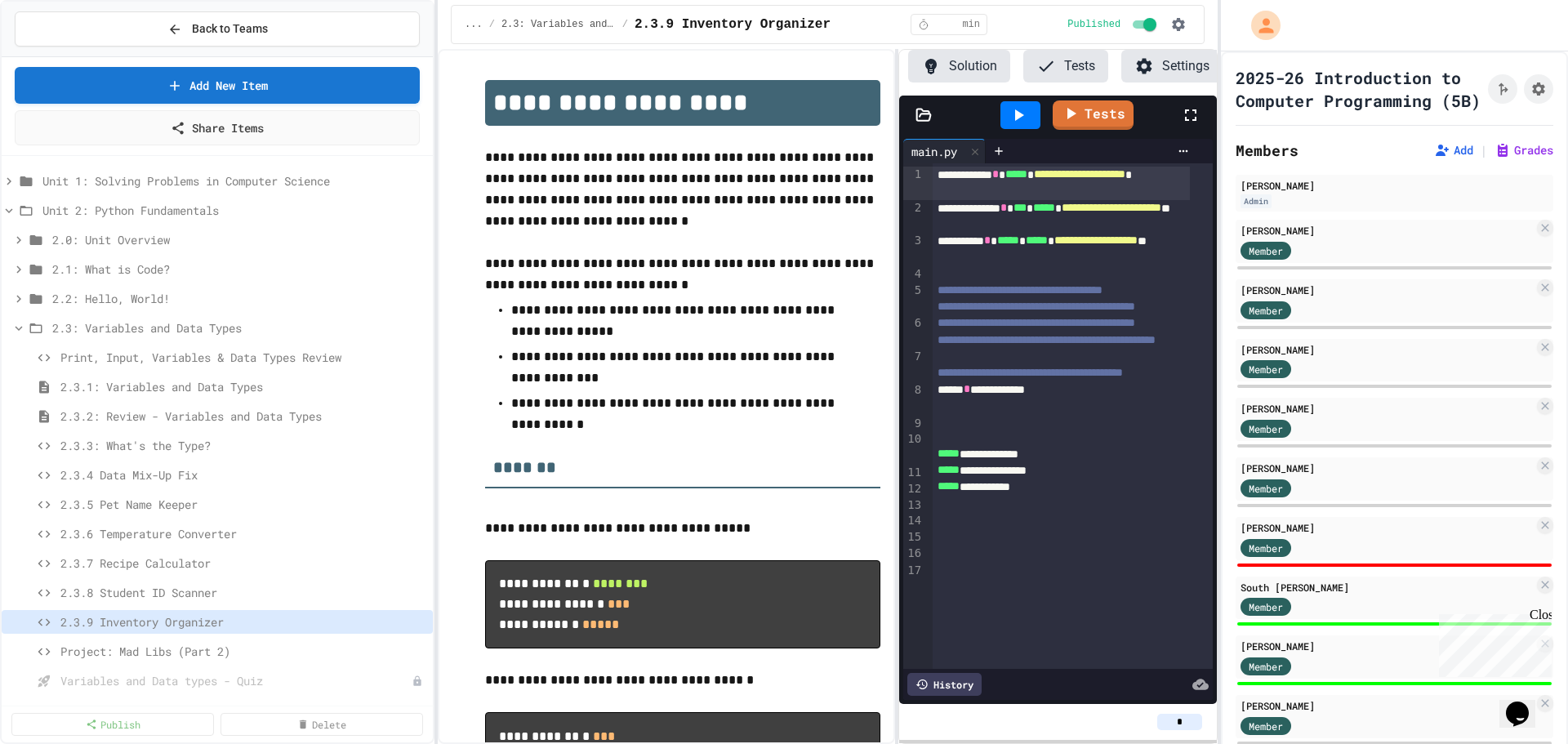
click at [1059, 67] on button "Tests" at bounding box center [1066, 66] width 85 height 32
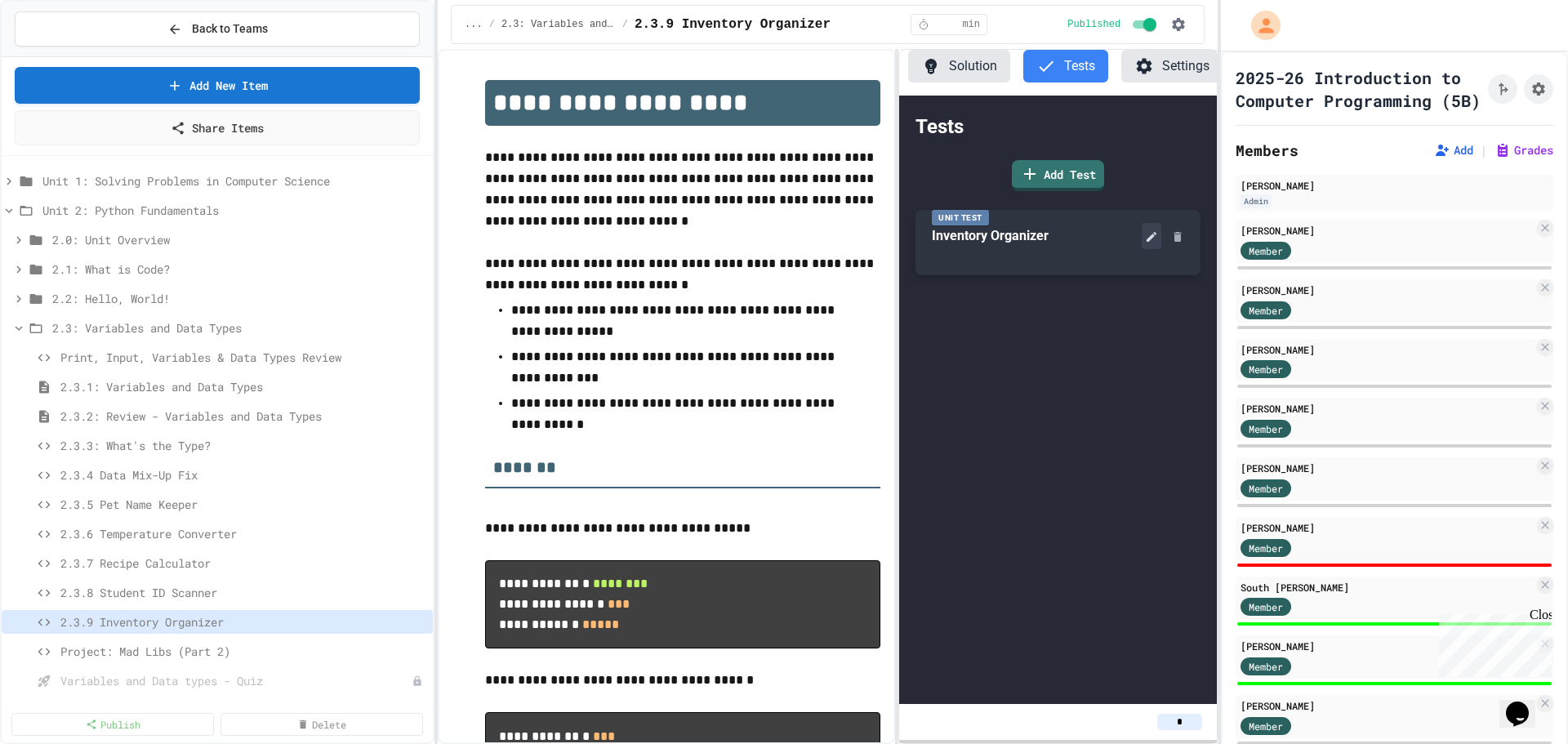
click at [1154, 242] on icon at bounding box center [1151, 237] width 10 height 10
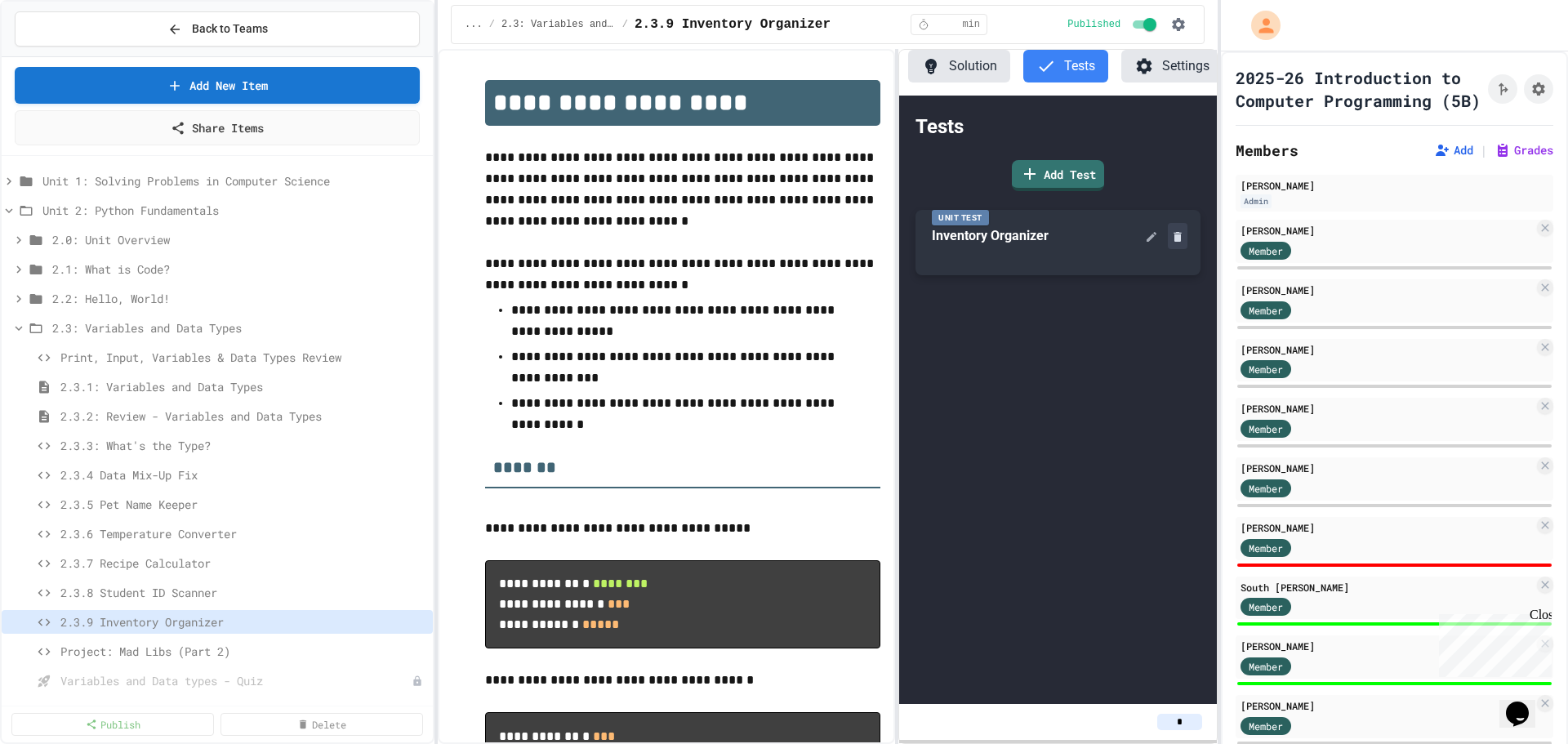
click at [1179, 242] on icon at bounding box center [1177, 237] width 7 height 10
click at [178, 595] on span "2.3.8 Student ID Scanner" at bounding box center [235, 592] width 349 height 17
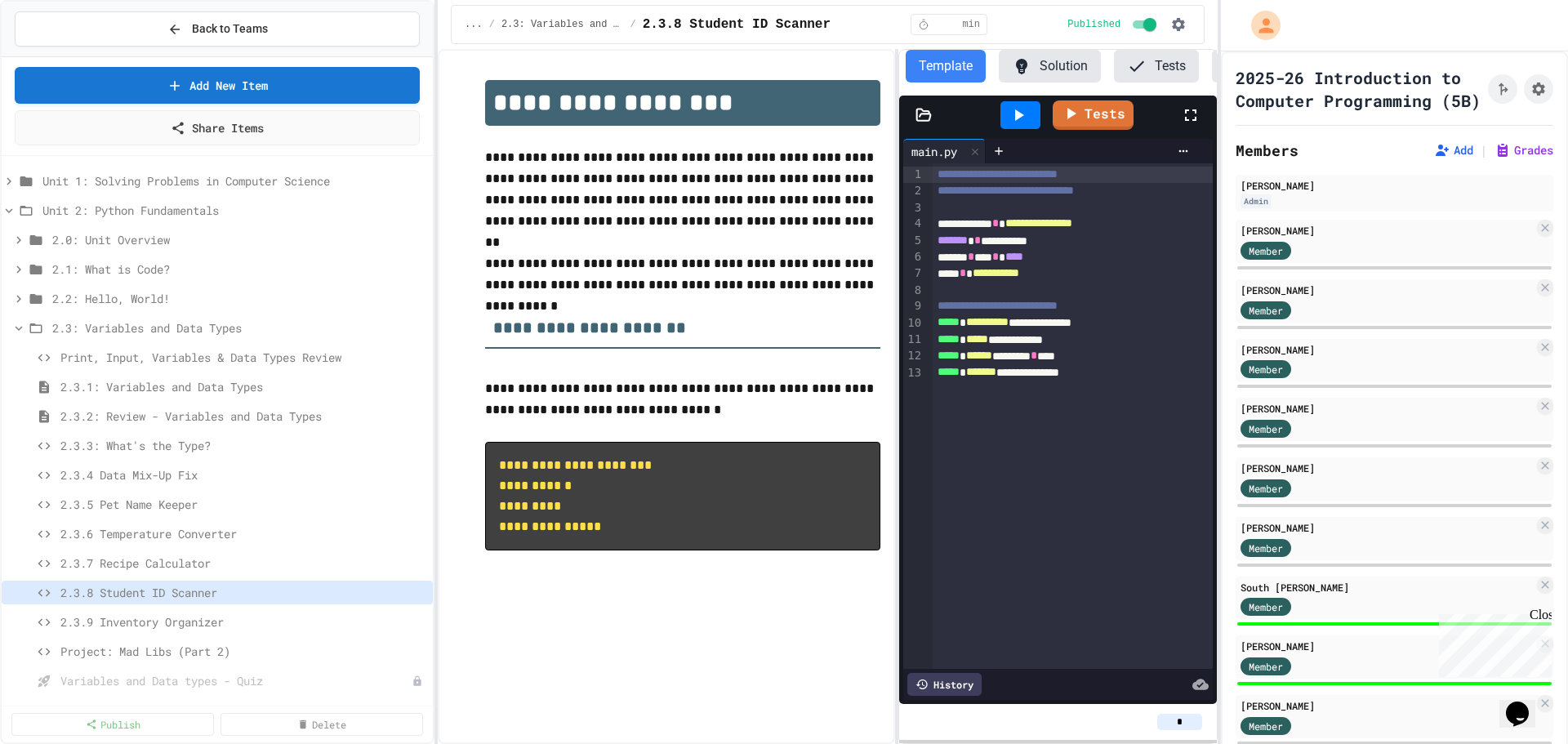
scroll to position [0, 90]
click at [1109, 129] on link "Tests" at bounding box center [1092, 113] width 80 height 31
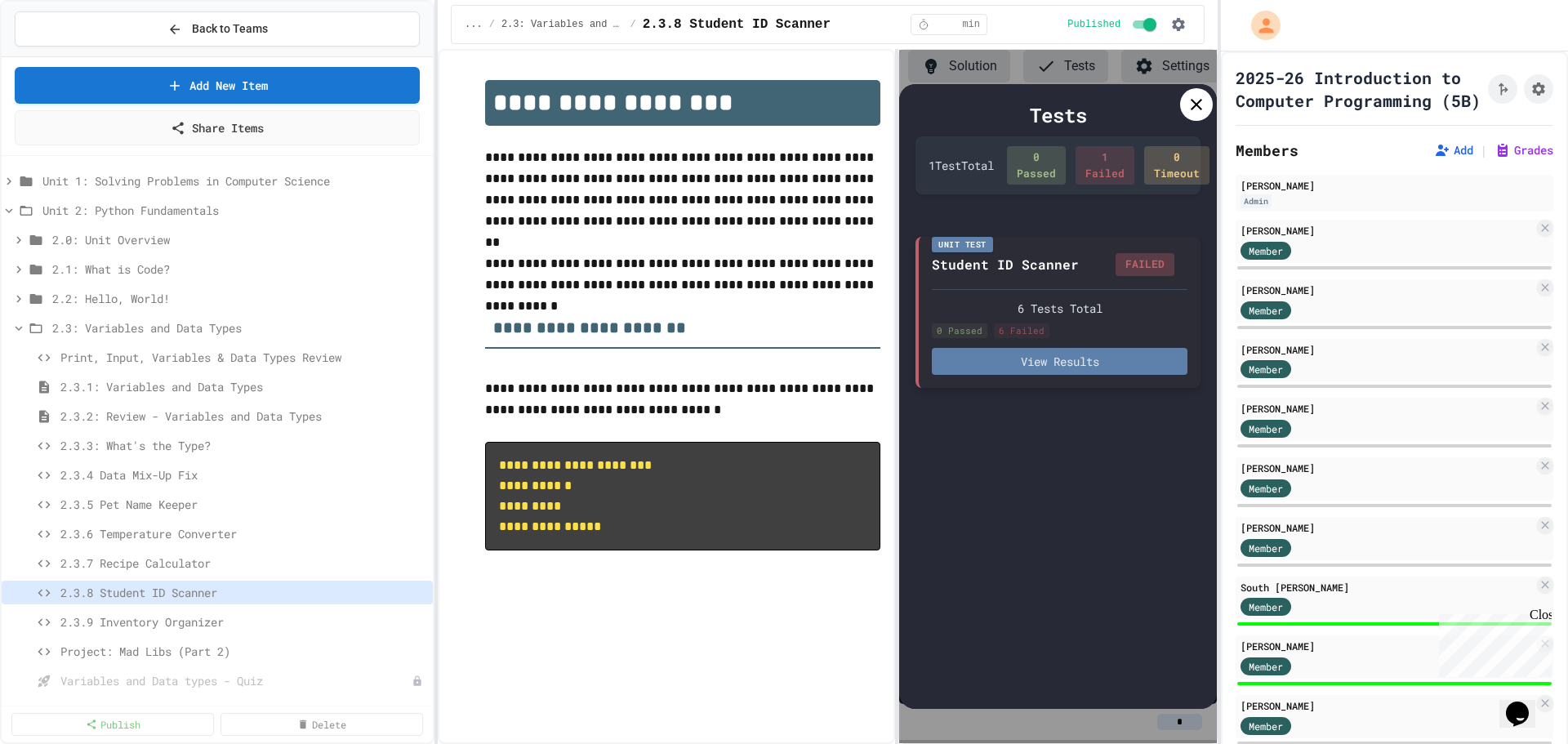
click at [1114, 361] on button "View Results" at bounding box center [1060, 361] width 256 height 27
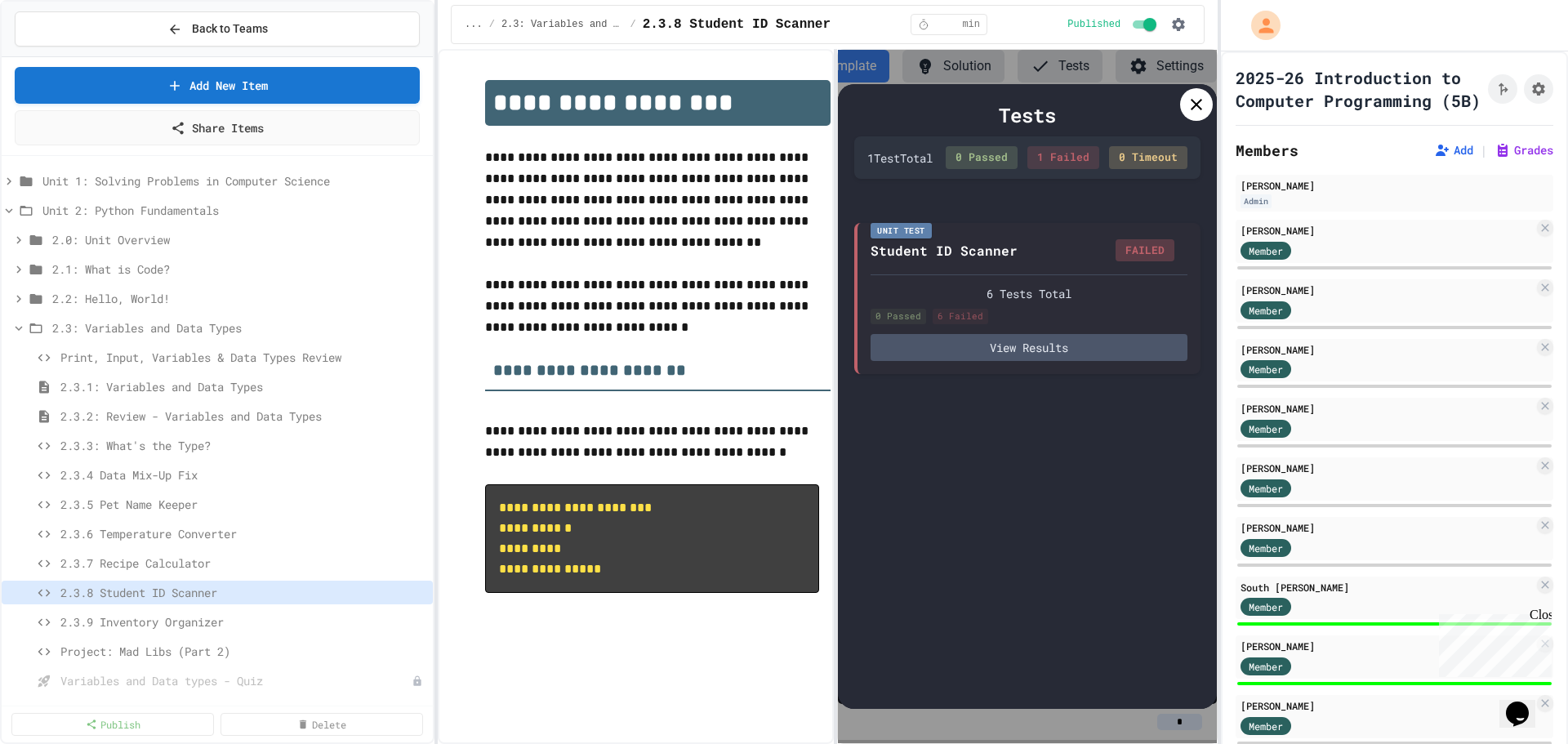
scroll to position [0, 10]
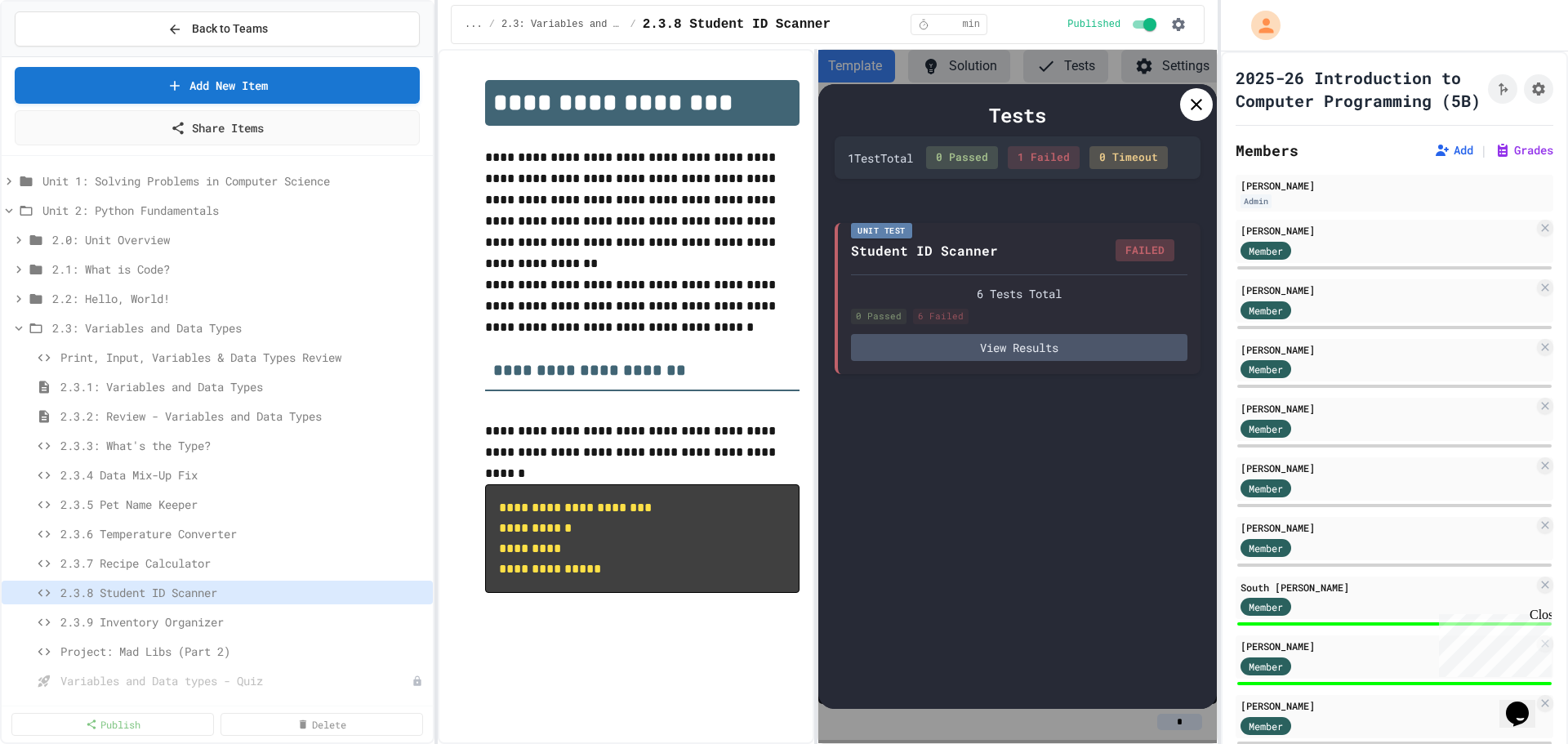
click at [812, 185] on div "**********" at bounding box center [828, 396] width 780 height 695
click at [1195, 109] on icon at bounding box center [1197, 105] width 20 height 20
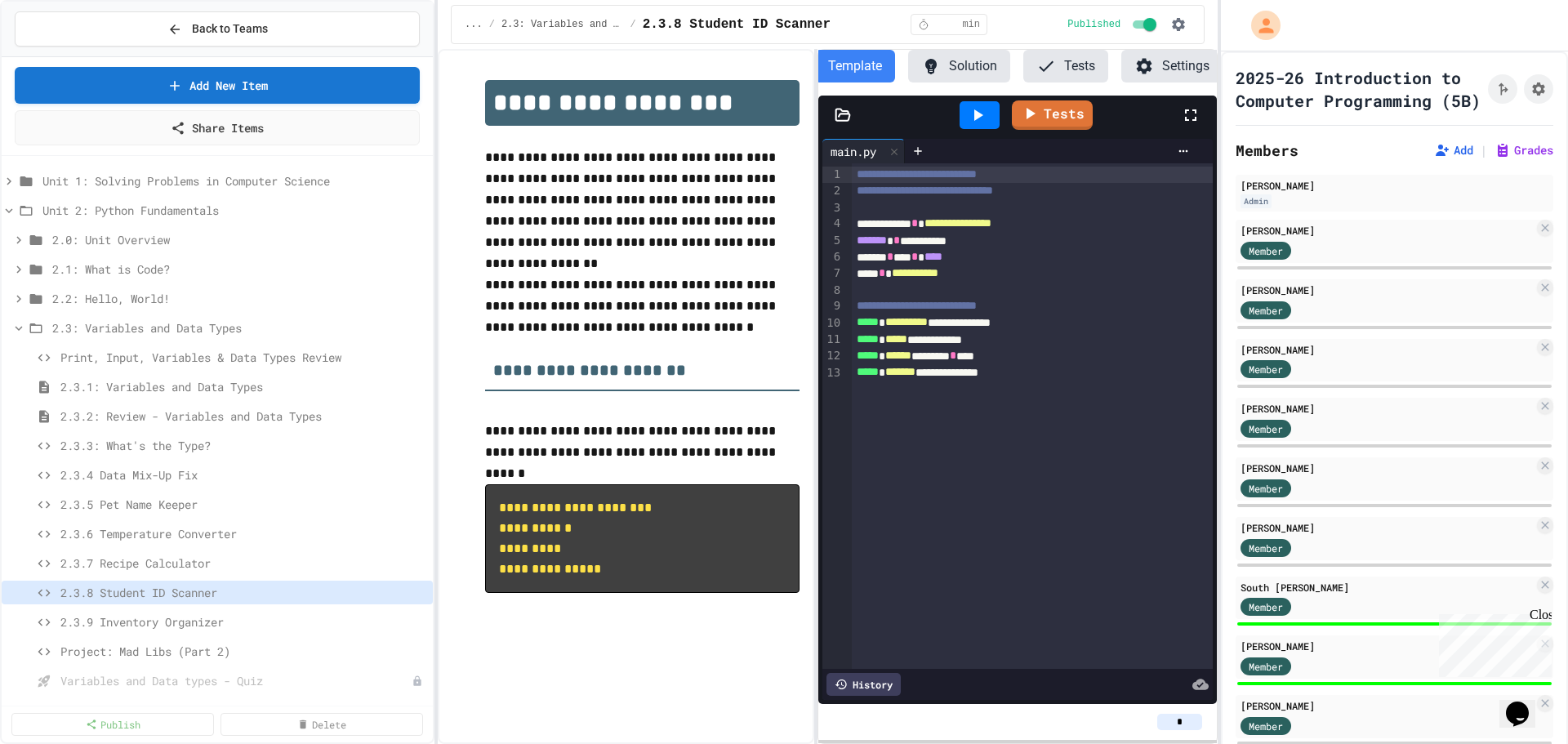
click at [1157, 61] on button "Settings" at bounding box center [1172, 66] width 101 height 32
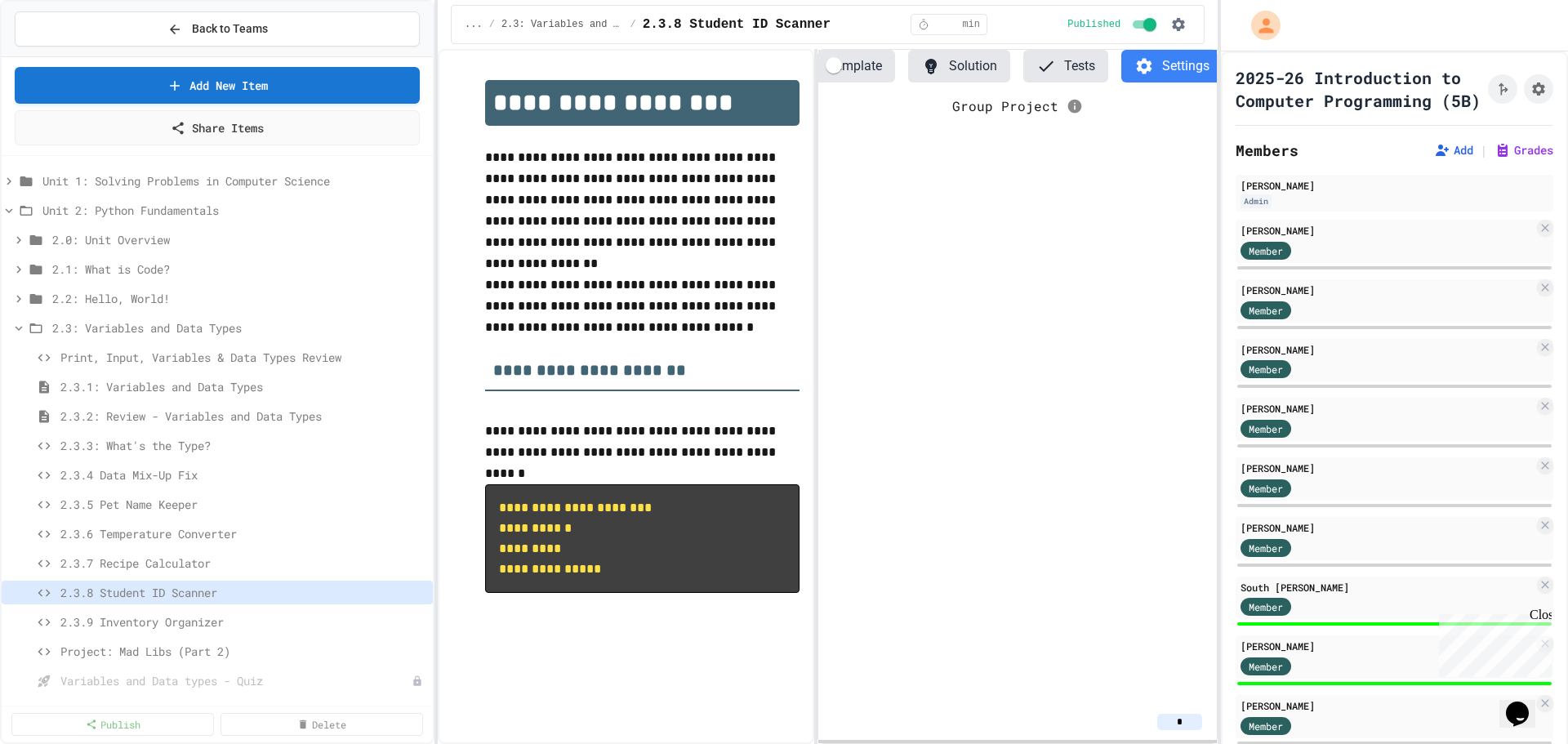
click at [1066, 64] on button "Tests" at bounding box center [1066, 66] width 85 height 32
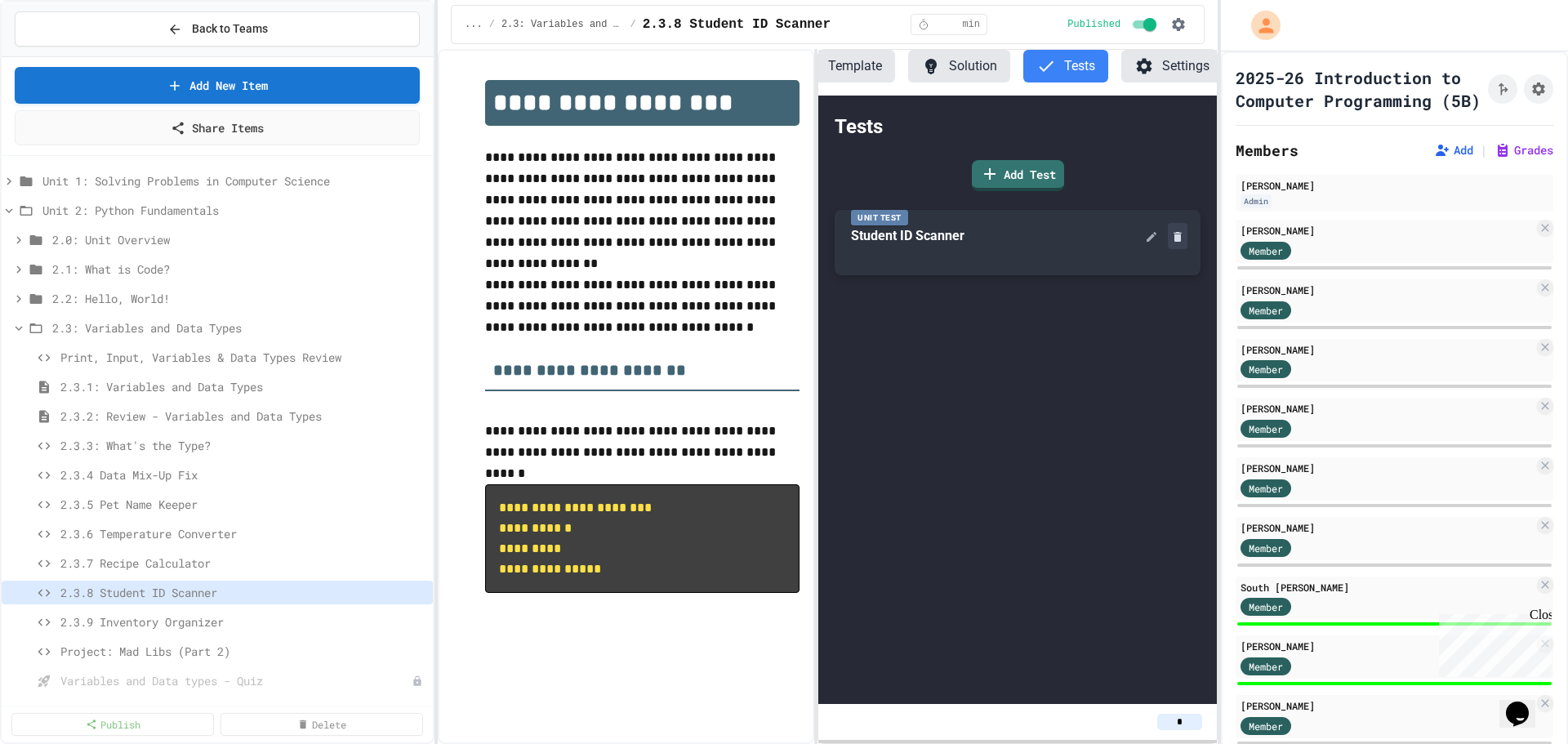
click at [1177, 242] on icon at bounding box center [1177, 237] width 7 height 10
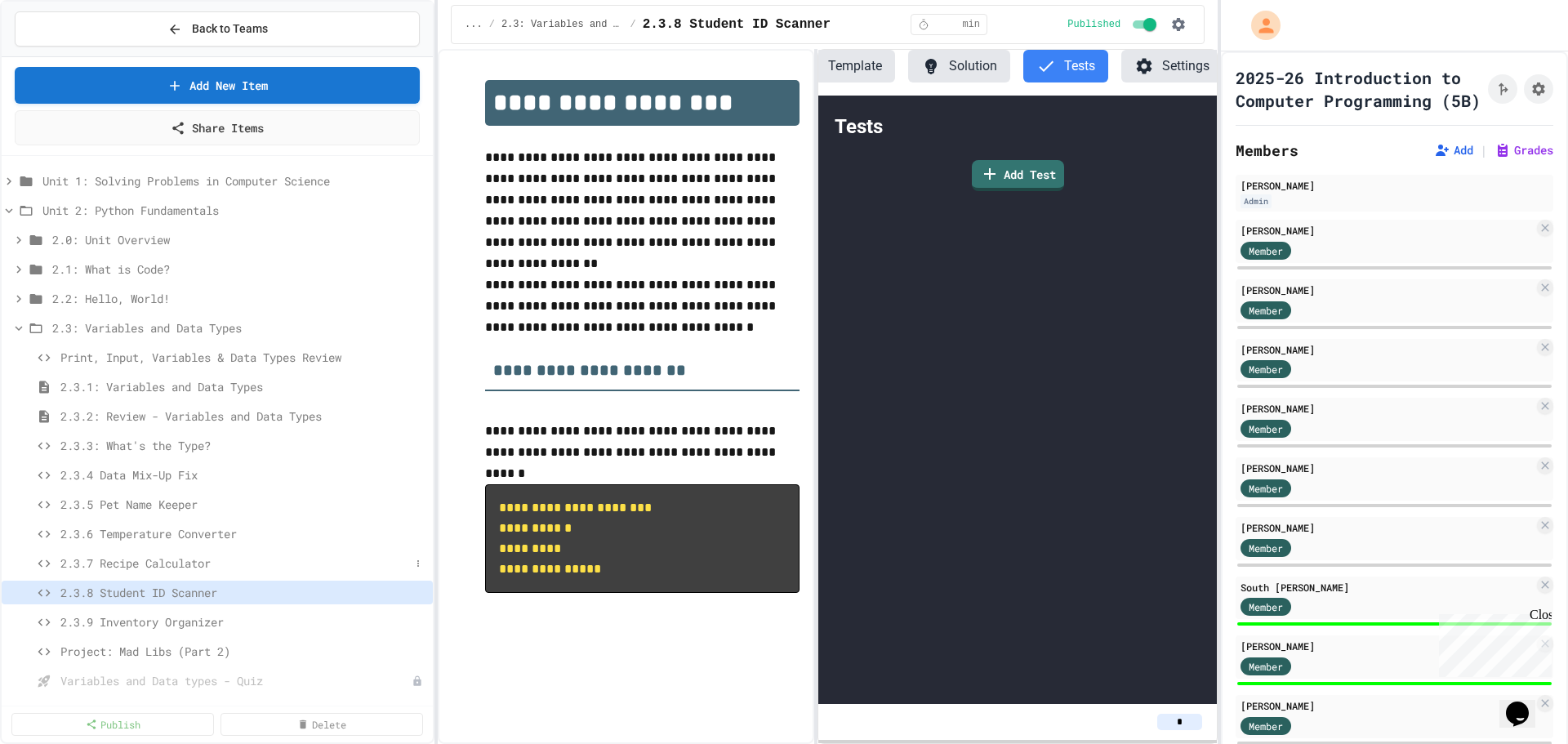
click at [159, 567] on span "2.3.7 Recipe Calculator" at bounding box center [235, 563] width 349 height 17
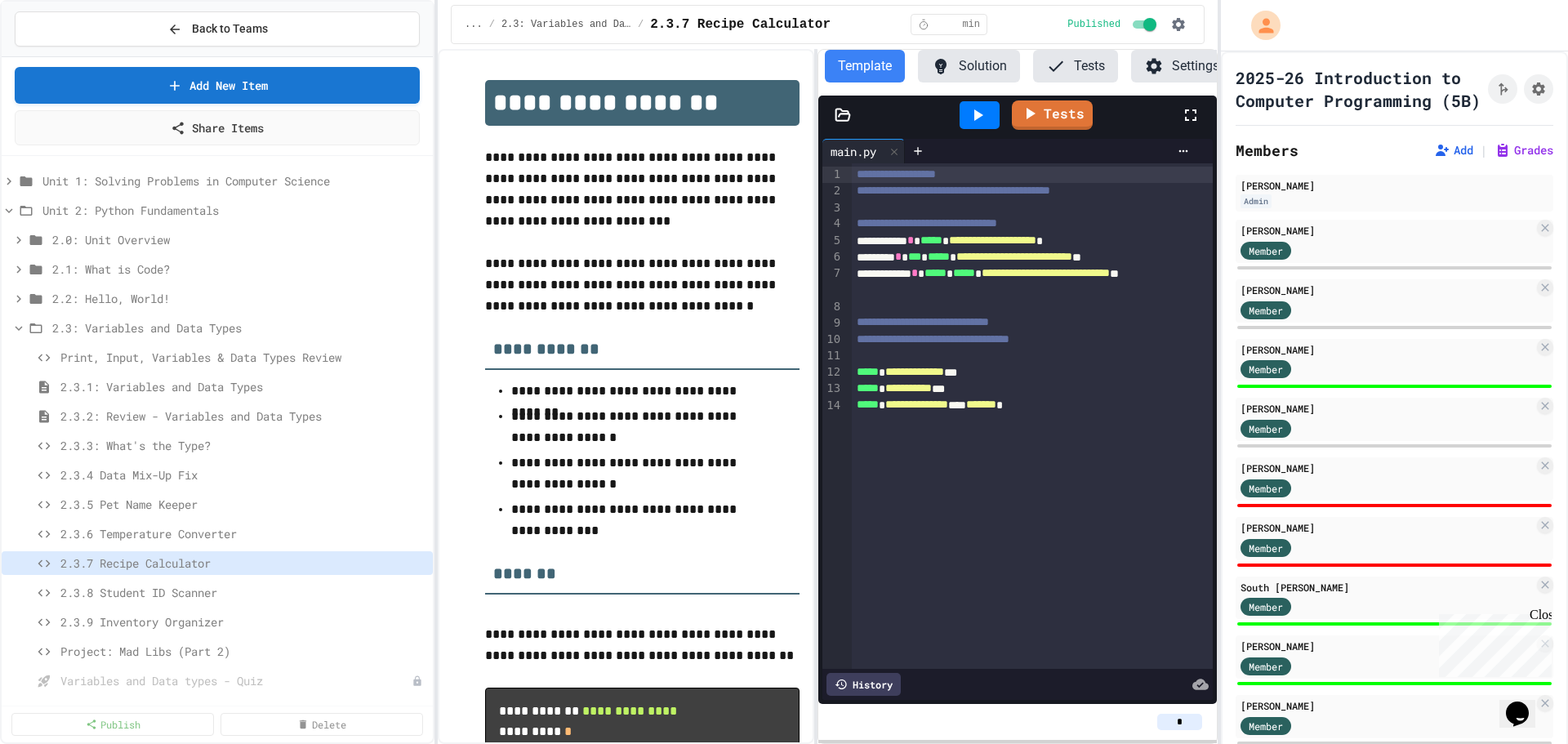
scroll to position [0, 10]
click at [1068, 63] on button "Tests" at bounding box center [1066, 66] width 85 height 32
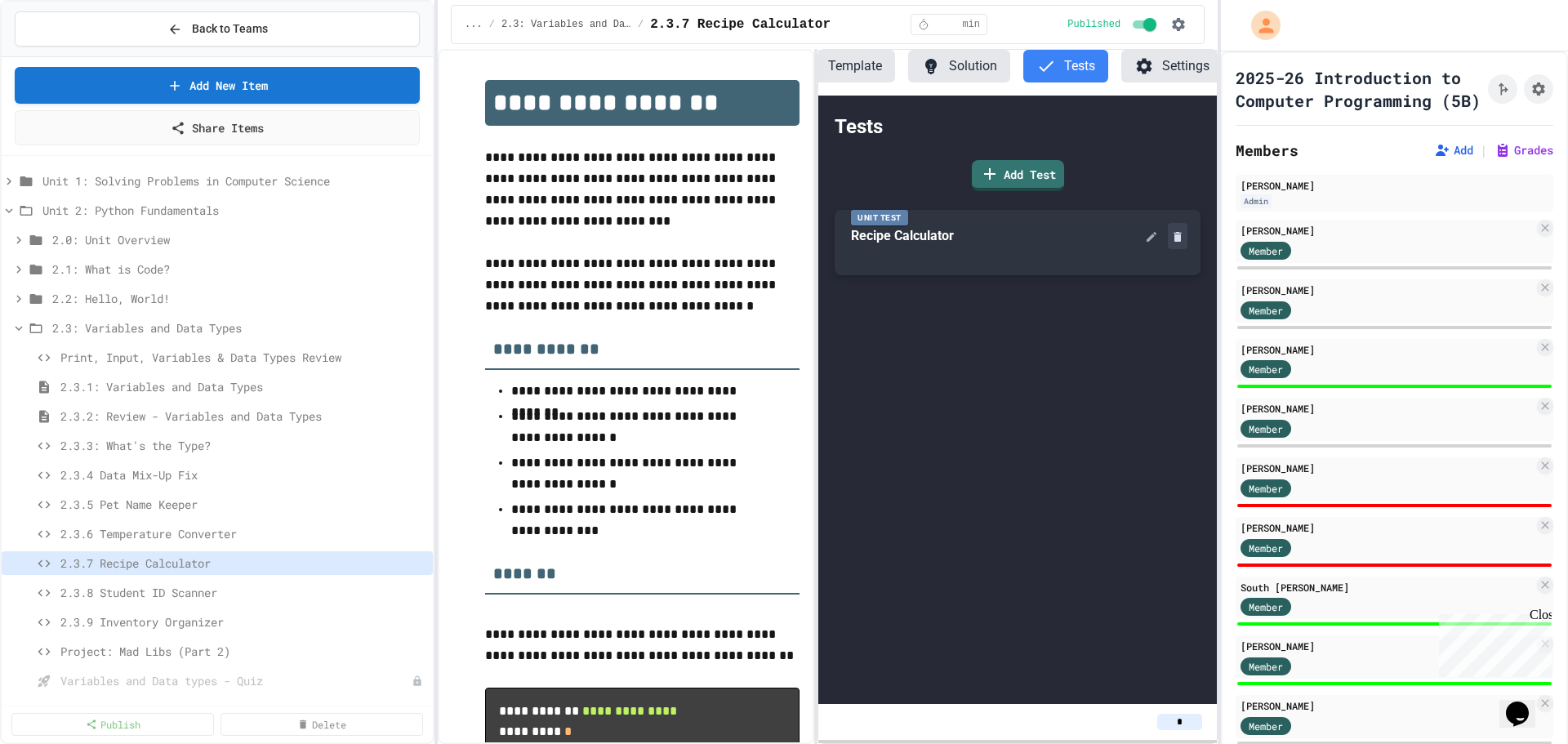
click at [1173, 243] on icon at bounding box center [1178, 237] width 13 height 13
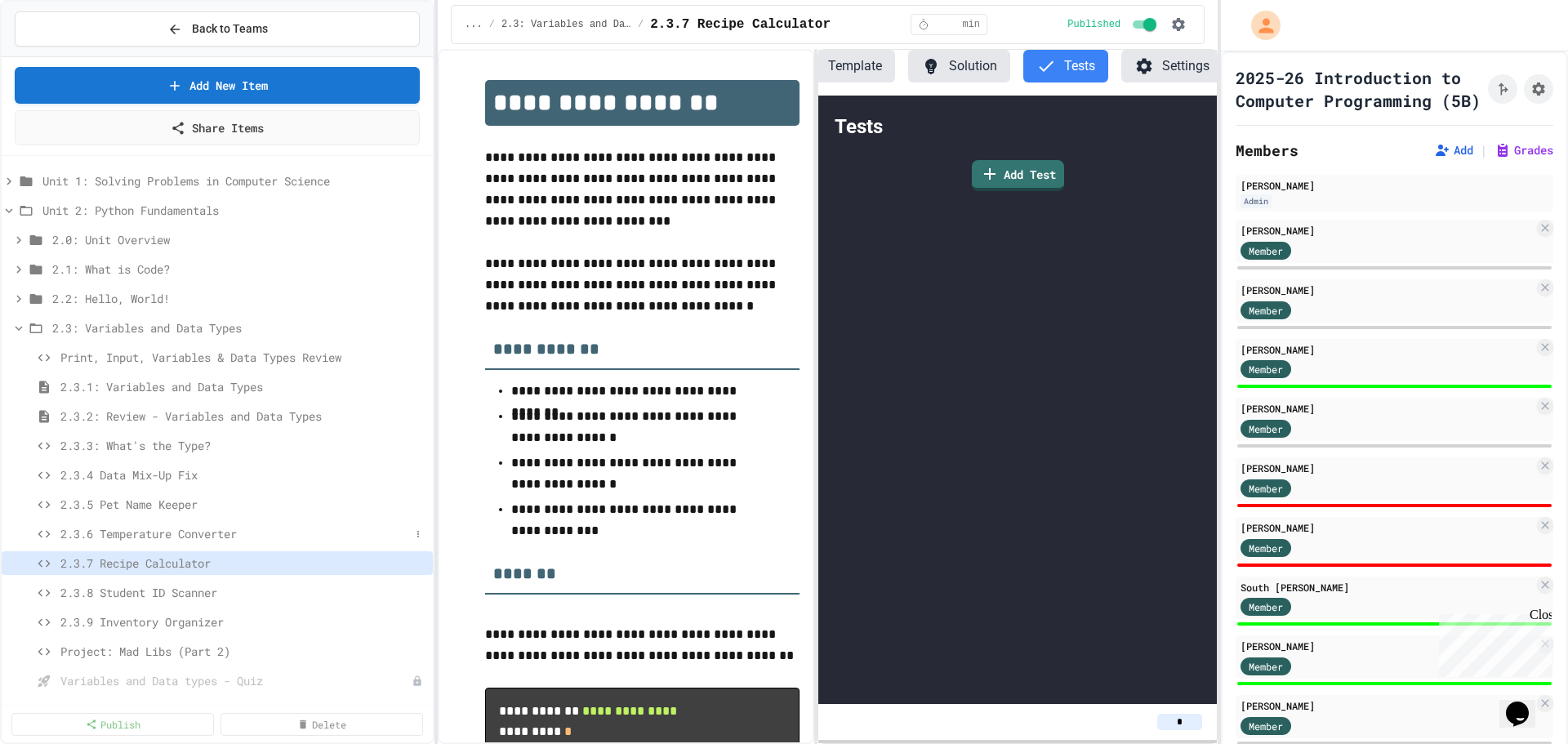
click at [177, 531] on span "2.3.6 Temperature Converter" at bounding box center [235, 534] width 349 height 17
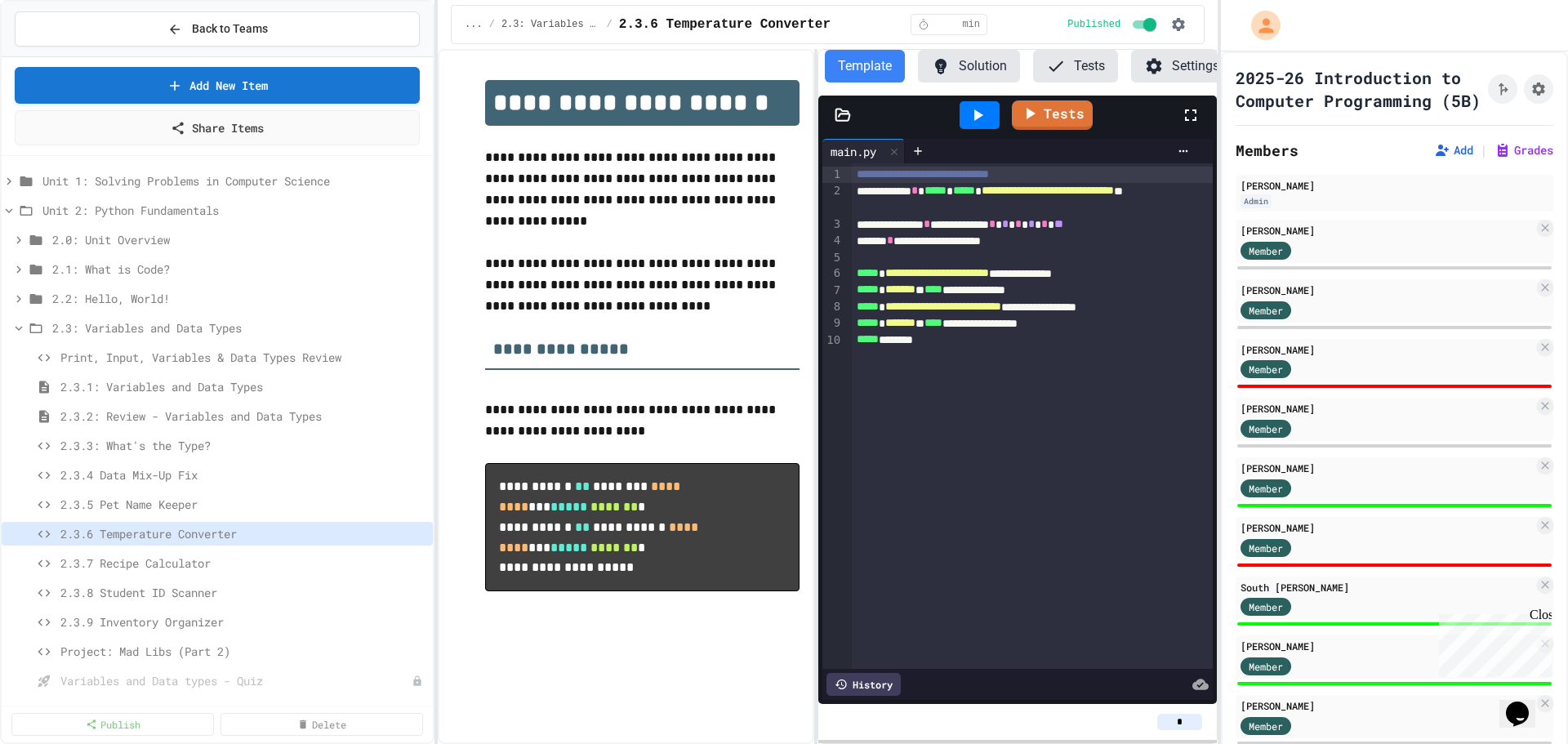
scroll to position [0, 10]
click at [1062, 67] on button "Tests" at bounding box center [1066, 66] width 85 height 32
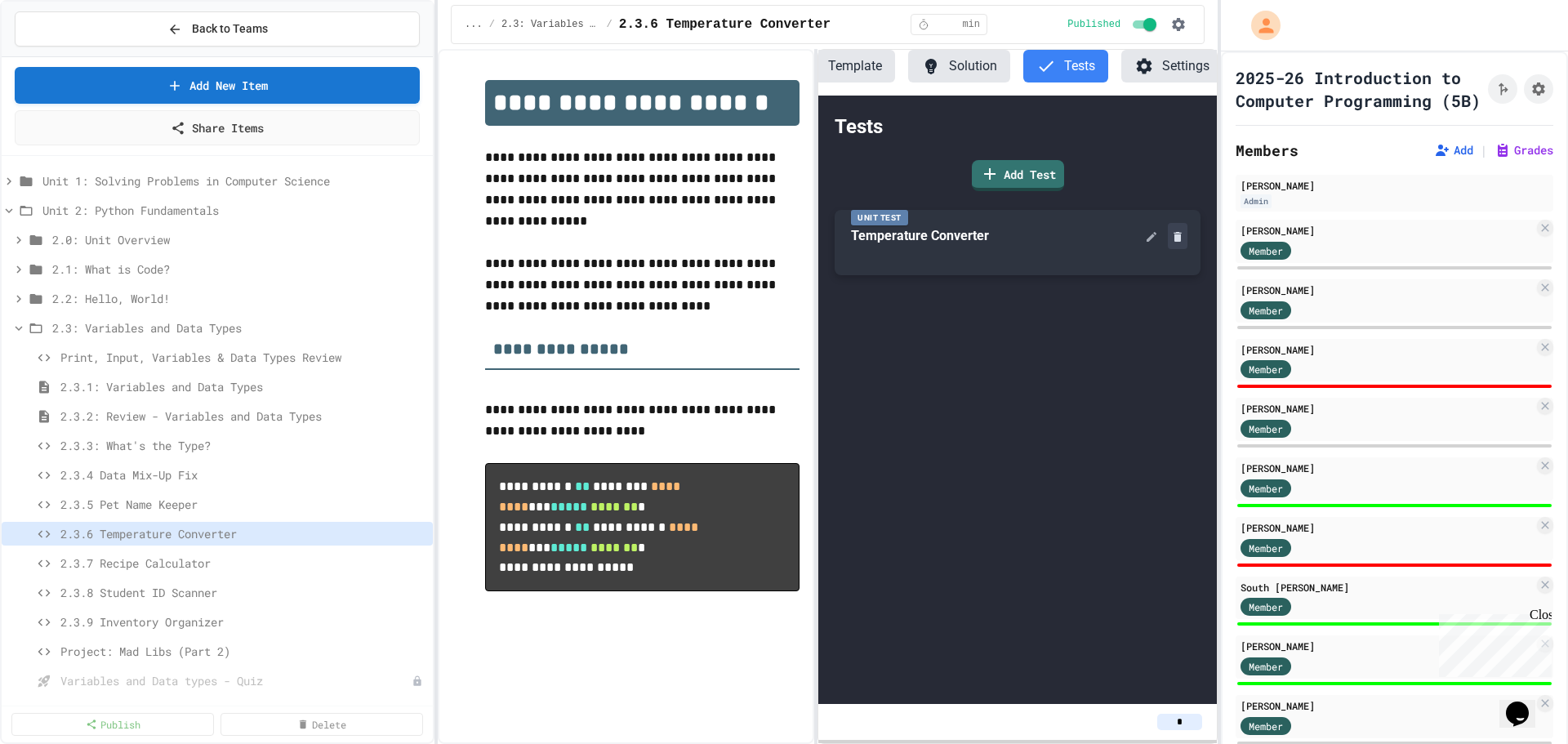
click at [1176, 249] on button at bounding box center [1178, 236] width 20 height 26
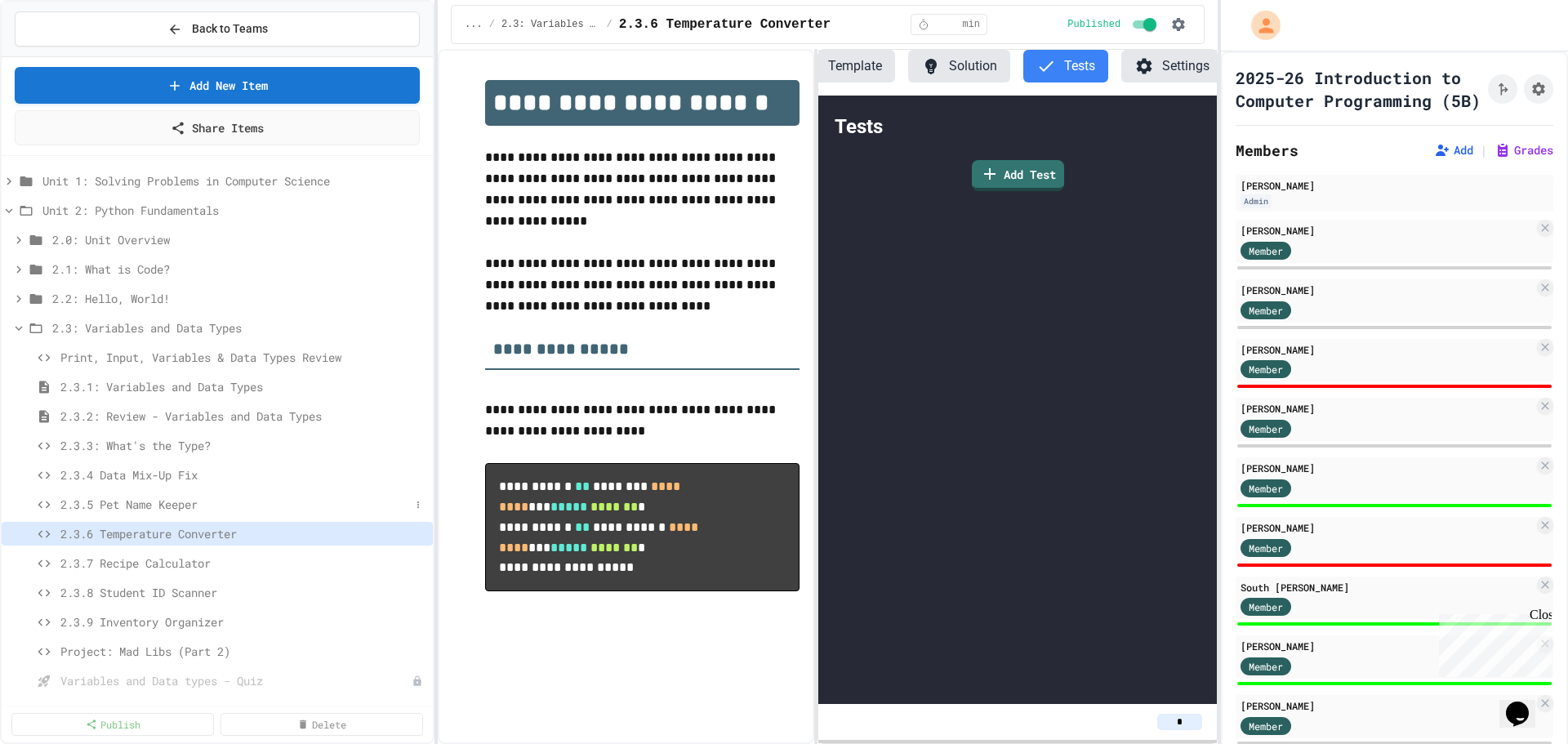
click at [177, 499] on span "2.3.5 Pet Name Keeper" at bounding box center [235, 504] width 349 height 17
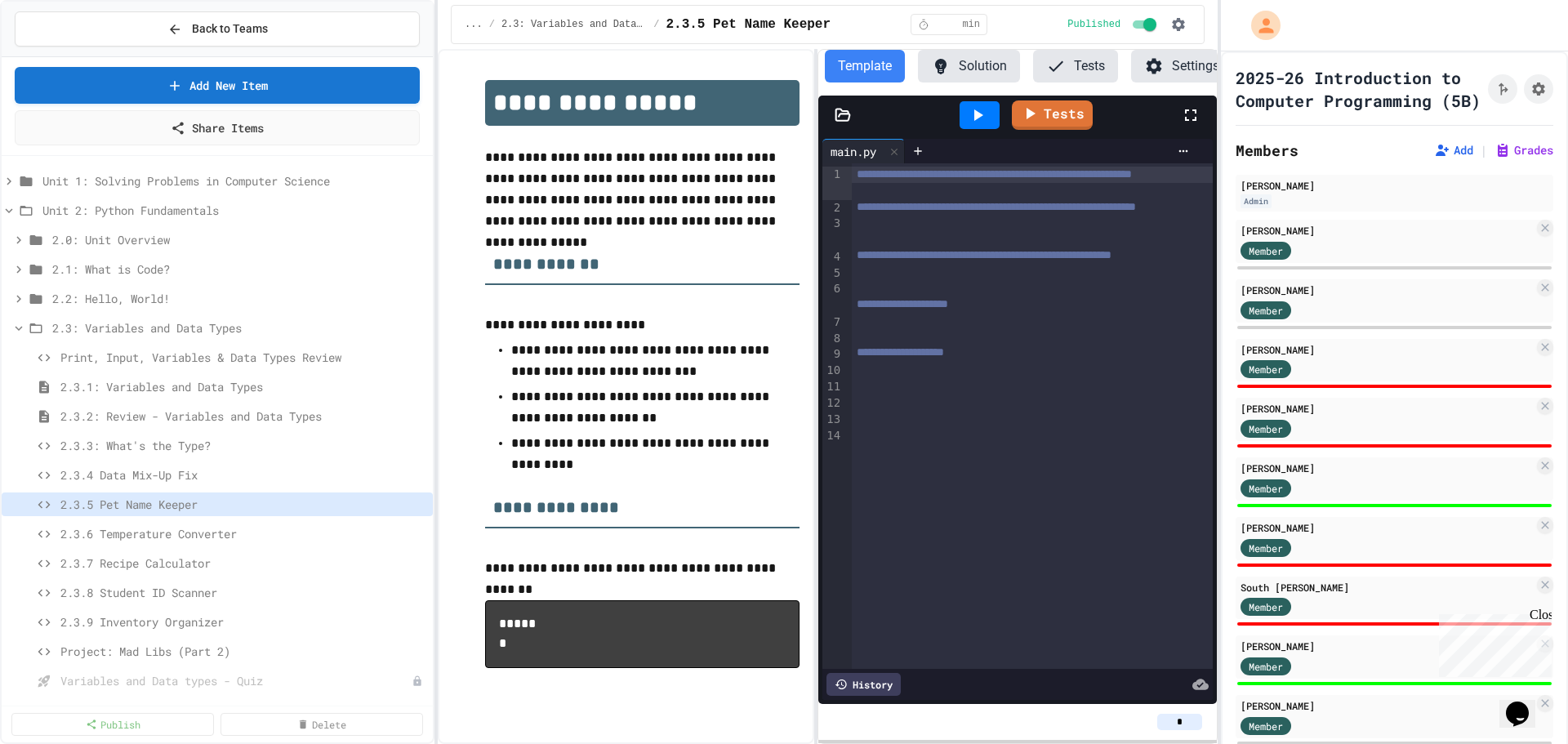
scroll to position [0, 10]
click at [1079, 67] on button "Tests" at bounding box center [1066, 66] width 85 height 32
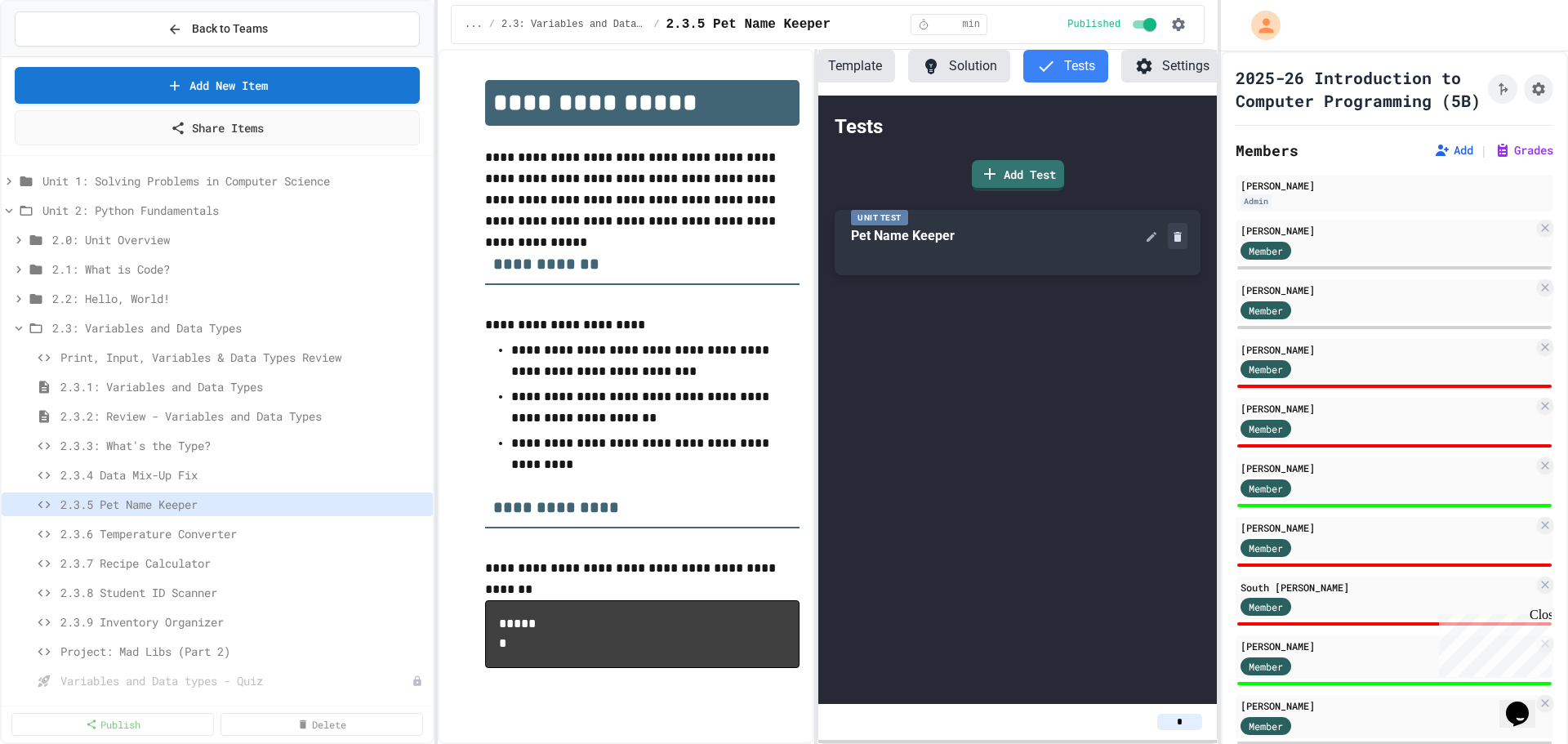
click at [1182, 243] on icon at bounding box center [1178, 237] width 13 height 13
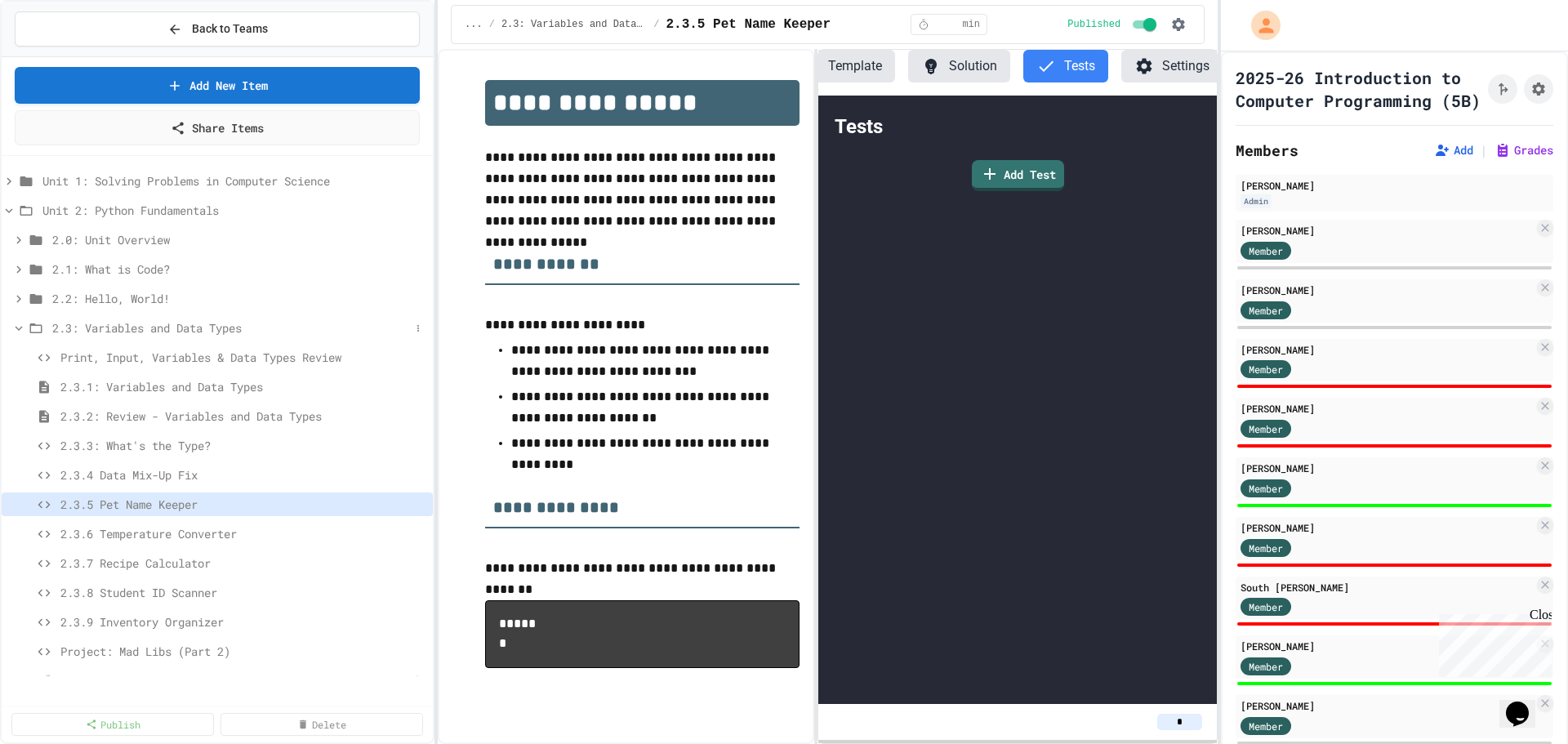
click at [18, 333] on icon at bounding box center [19, 329] width 15 height 15
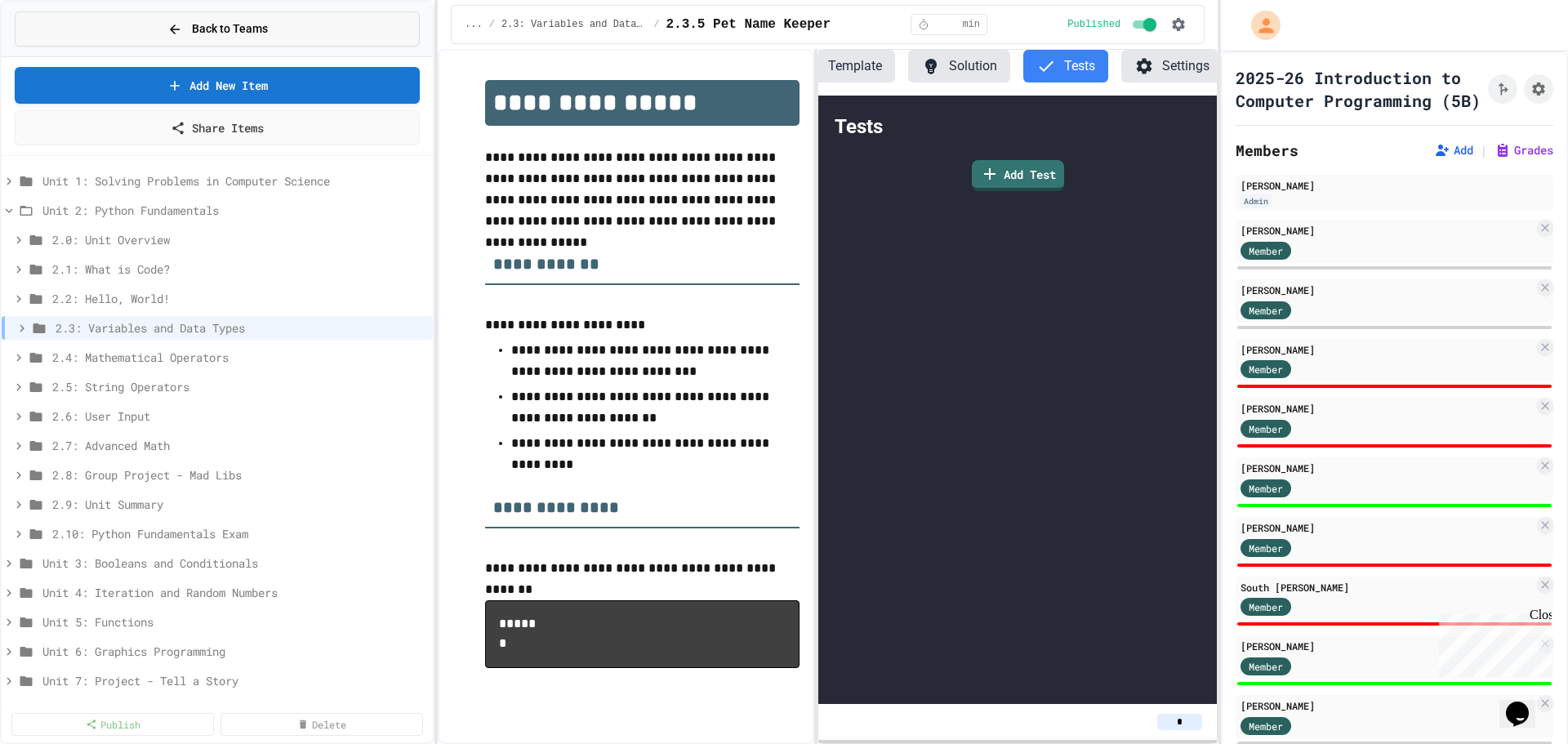
click at [175, 27] on icon at bounding box center [175, 30] width 15 height 15
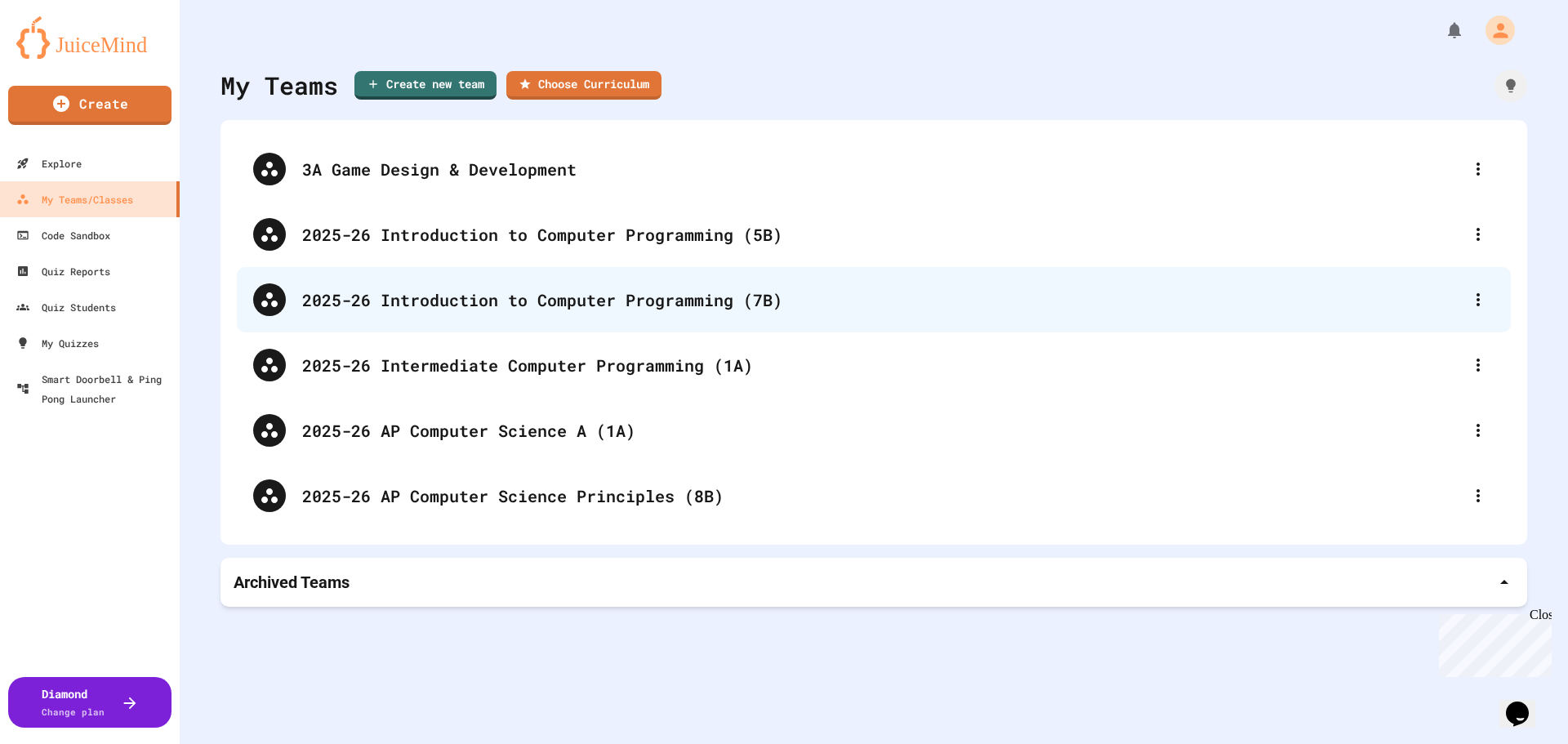
click at [550, 311] on div "2025-26 Introduction to Computer Programming (7B)" at bounding box center [882, 300] width 1160 height 25
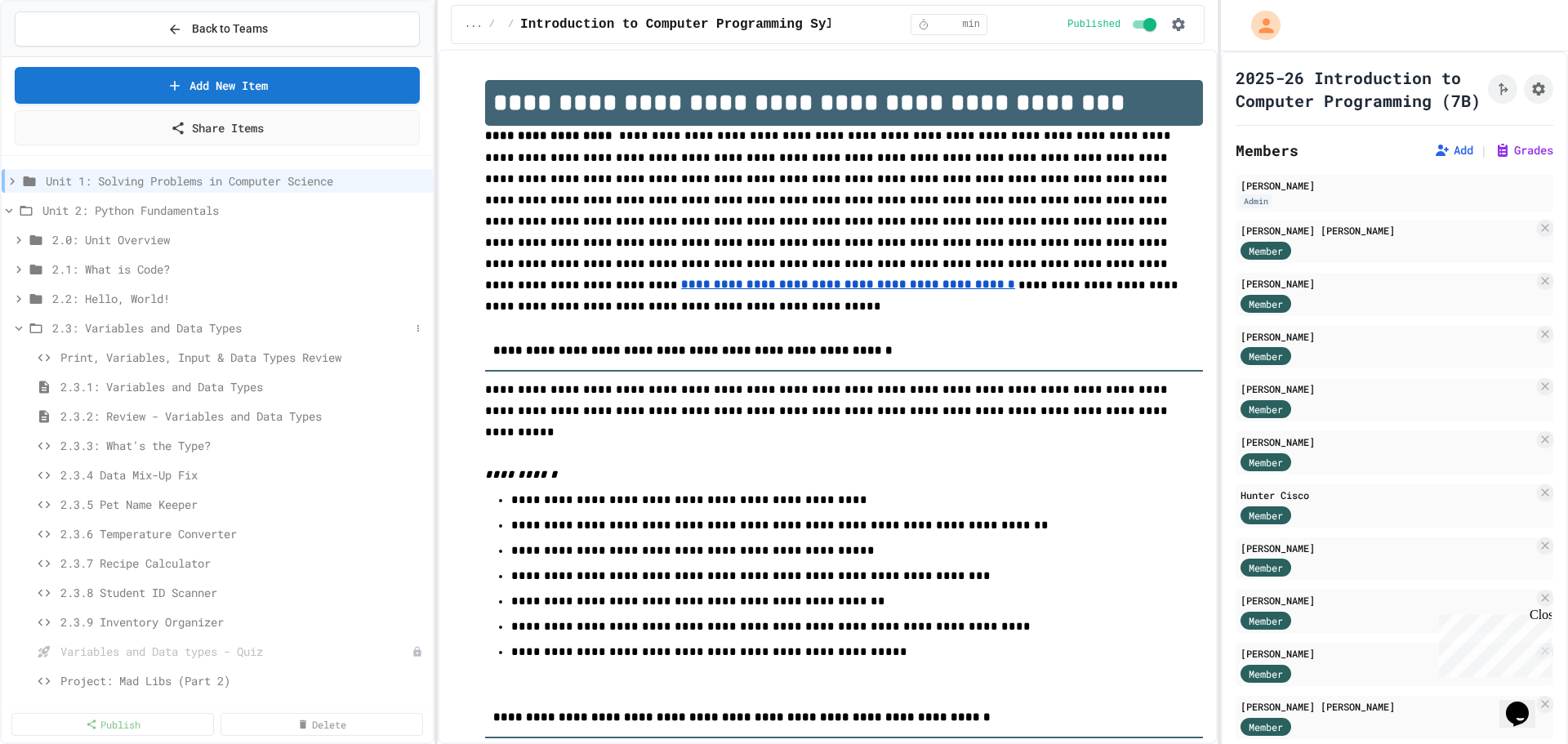
click at [17, 330] on icon at bounding box center [19, 329] width 15 height 15
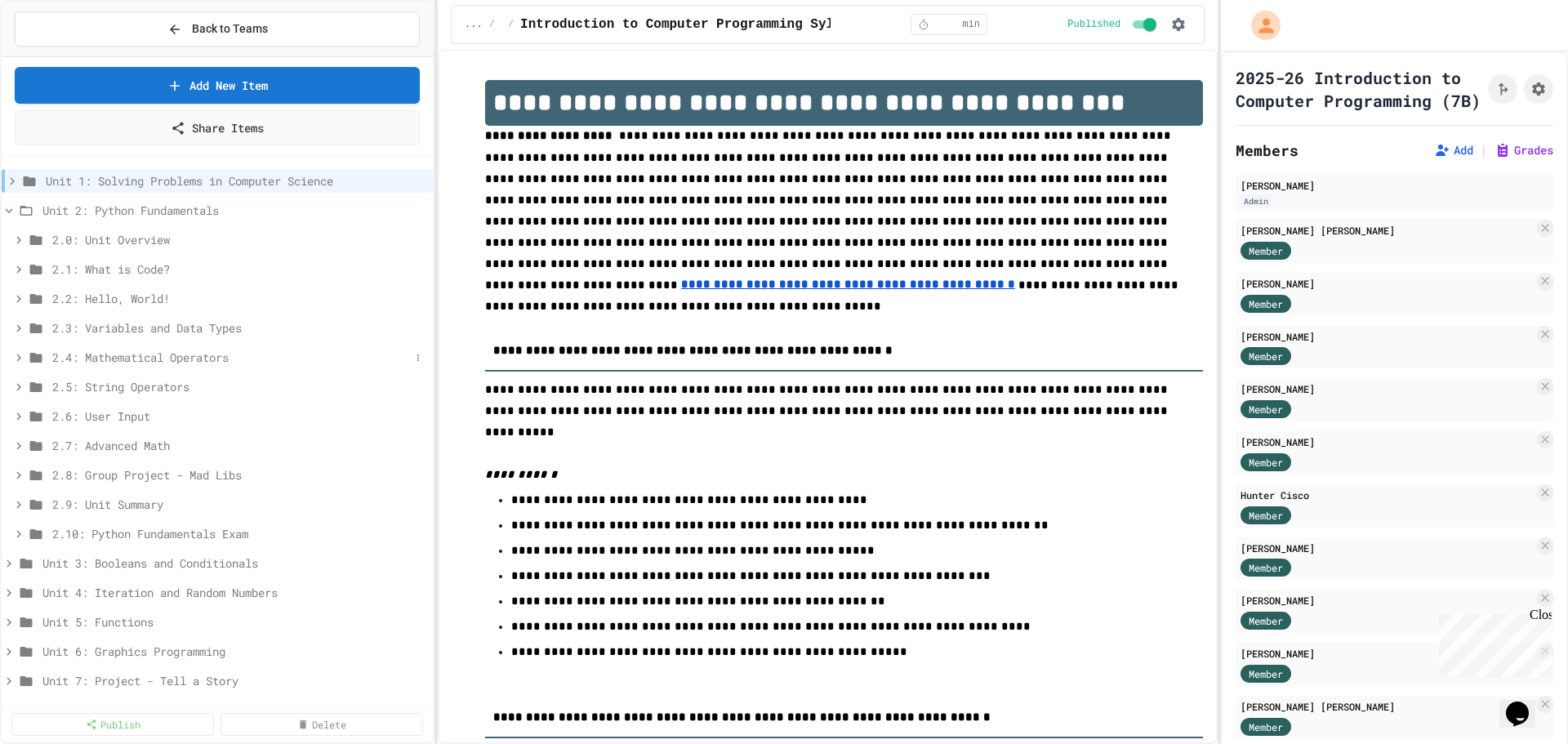
click at [140, 355] on span "2.4: Mathematical Operators" at bounding box center [231, 357] width 358 height 17
click at [18, 359] on icon at bounding box center [19, 358] width 7 height 5
click at [18, 325] on icon at bounding box center [19, 329] width 15 height 15
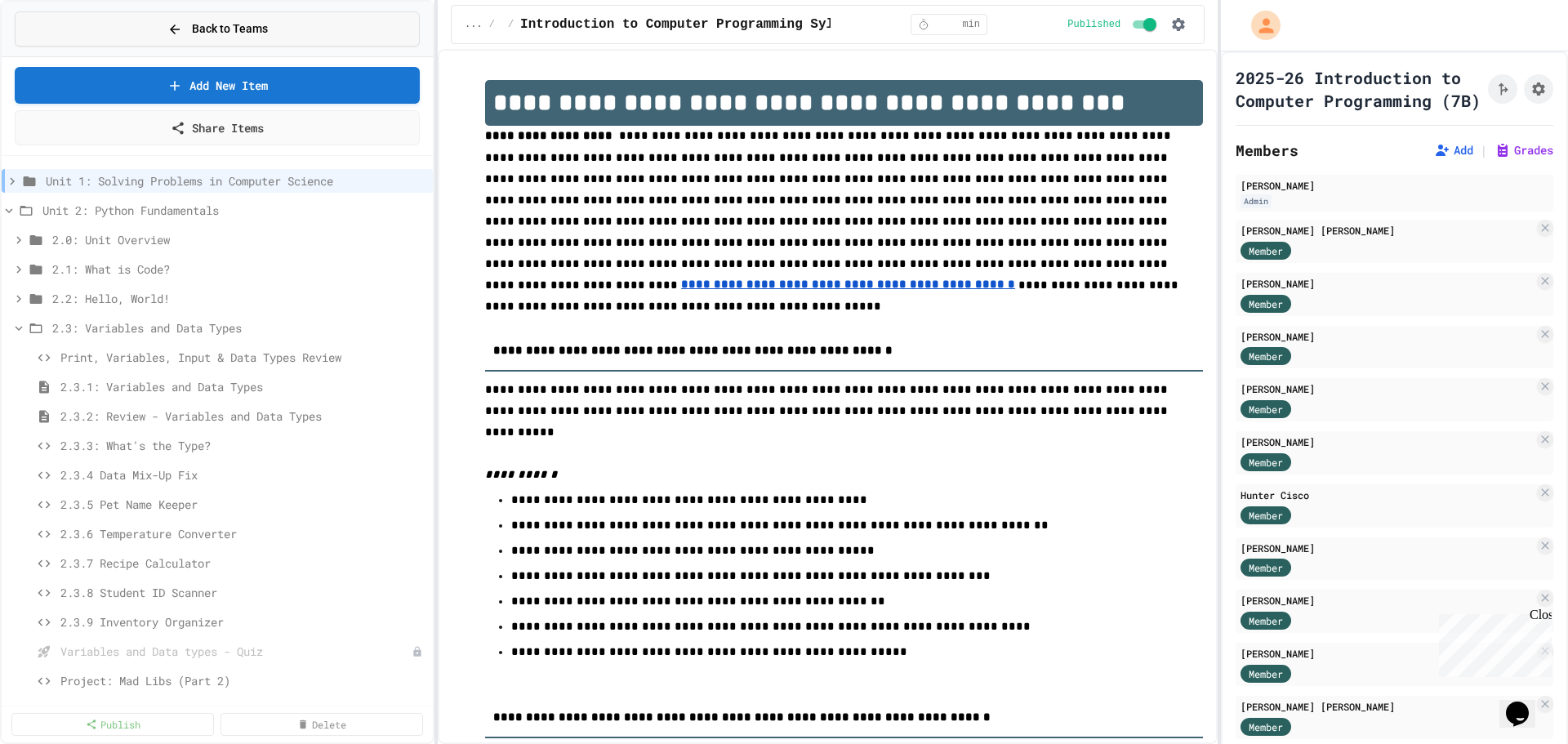
click at [206, 28] on span "Back to Teams" at bounding box center [229, 29] width 76 height 17
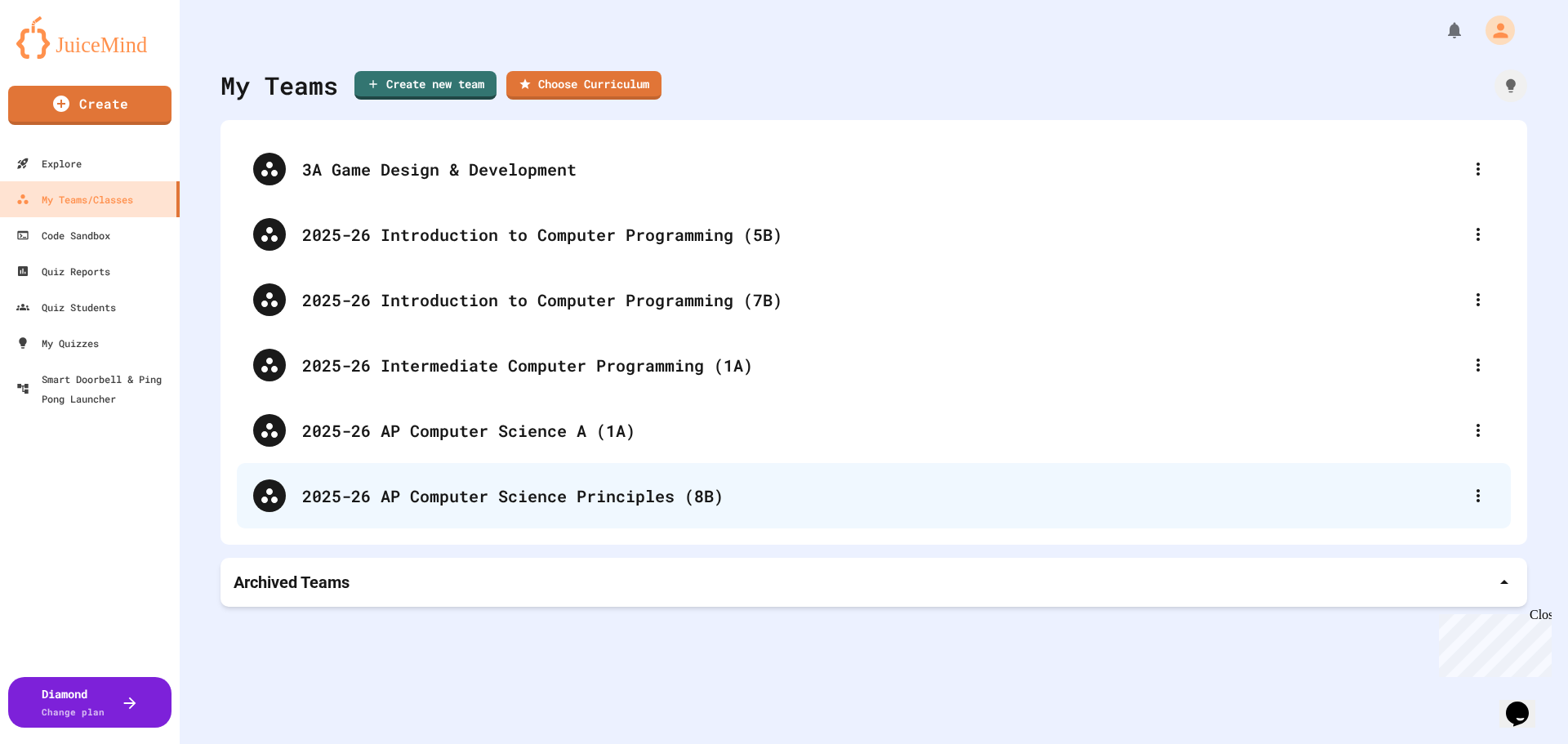
click at [607, 492] on div "2025-26 AP Computer Science Principles (8B)" at bounding box center [882, 496] width 1160 height 25
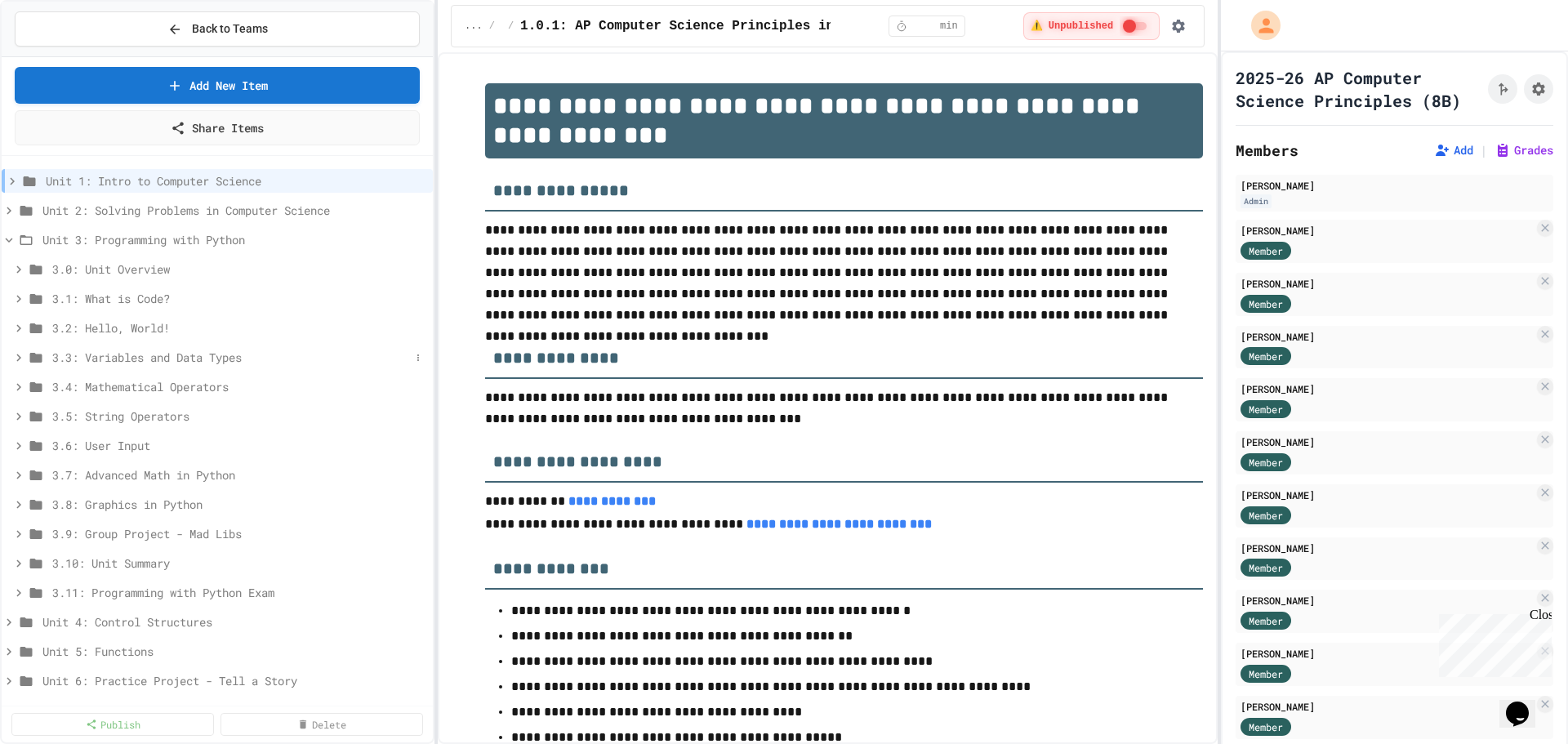
click at [120, 356] on span "3.3: Variables and Data Types" at bounding box center [231, 357] width 358 height 17
click at [28, 560] on icon at bounding box center [29, 564] width 15 height 15
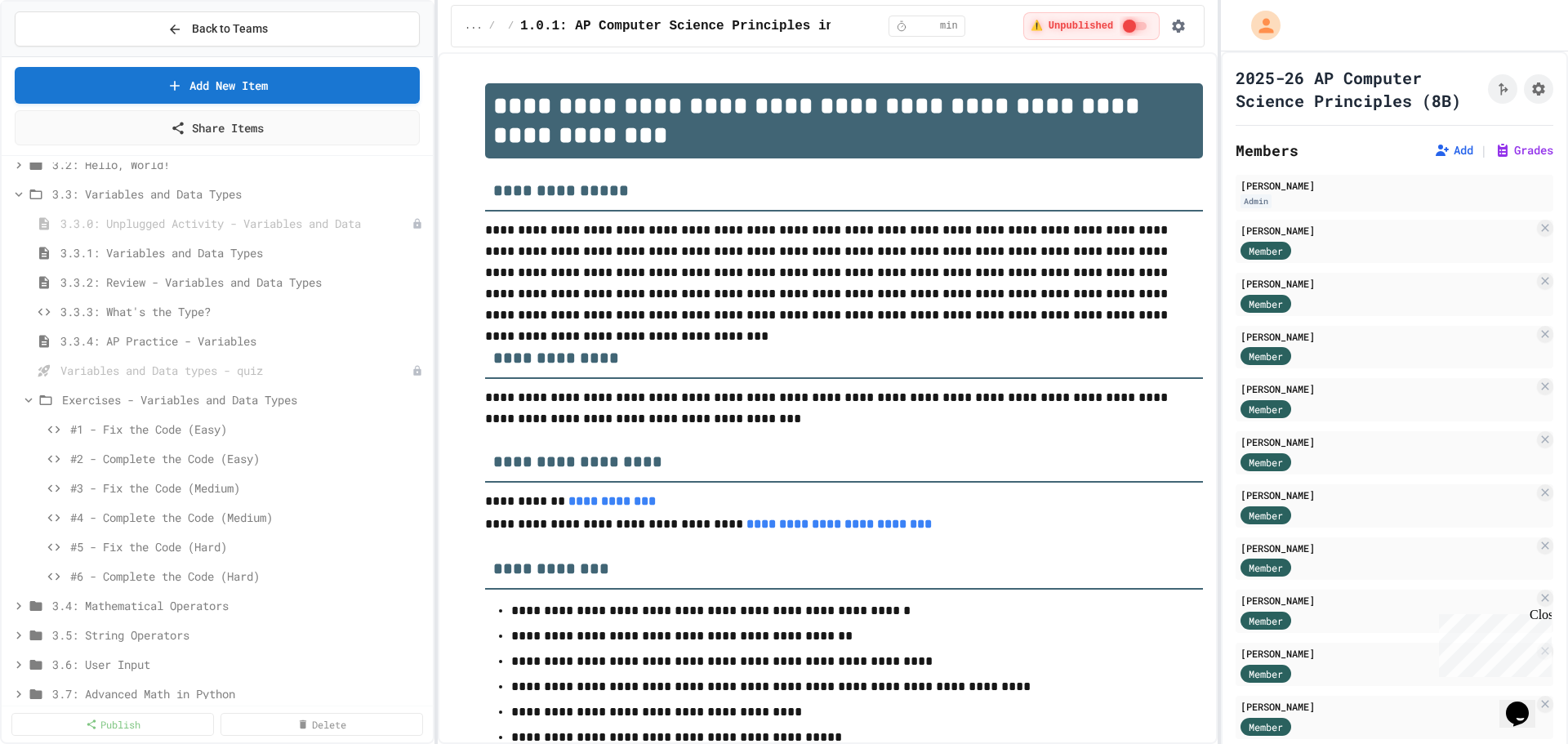
scroll to position [245, 0]
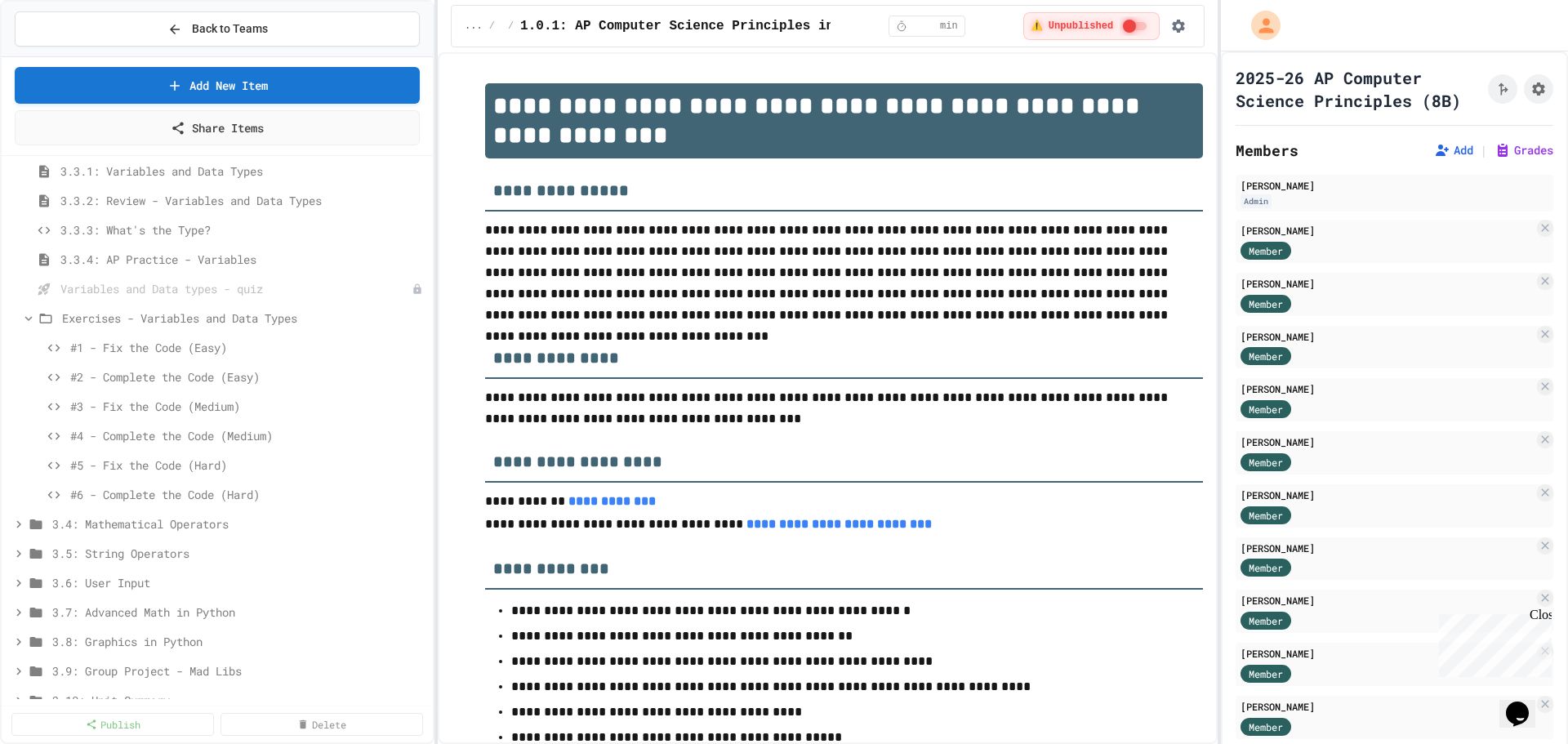
click at [198, 494] on span "#6 - Complete the Code (Hard)" at bounding box center [248, 494] width 356 height 17
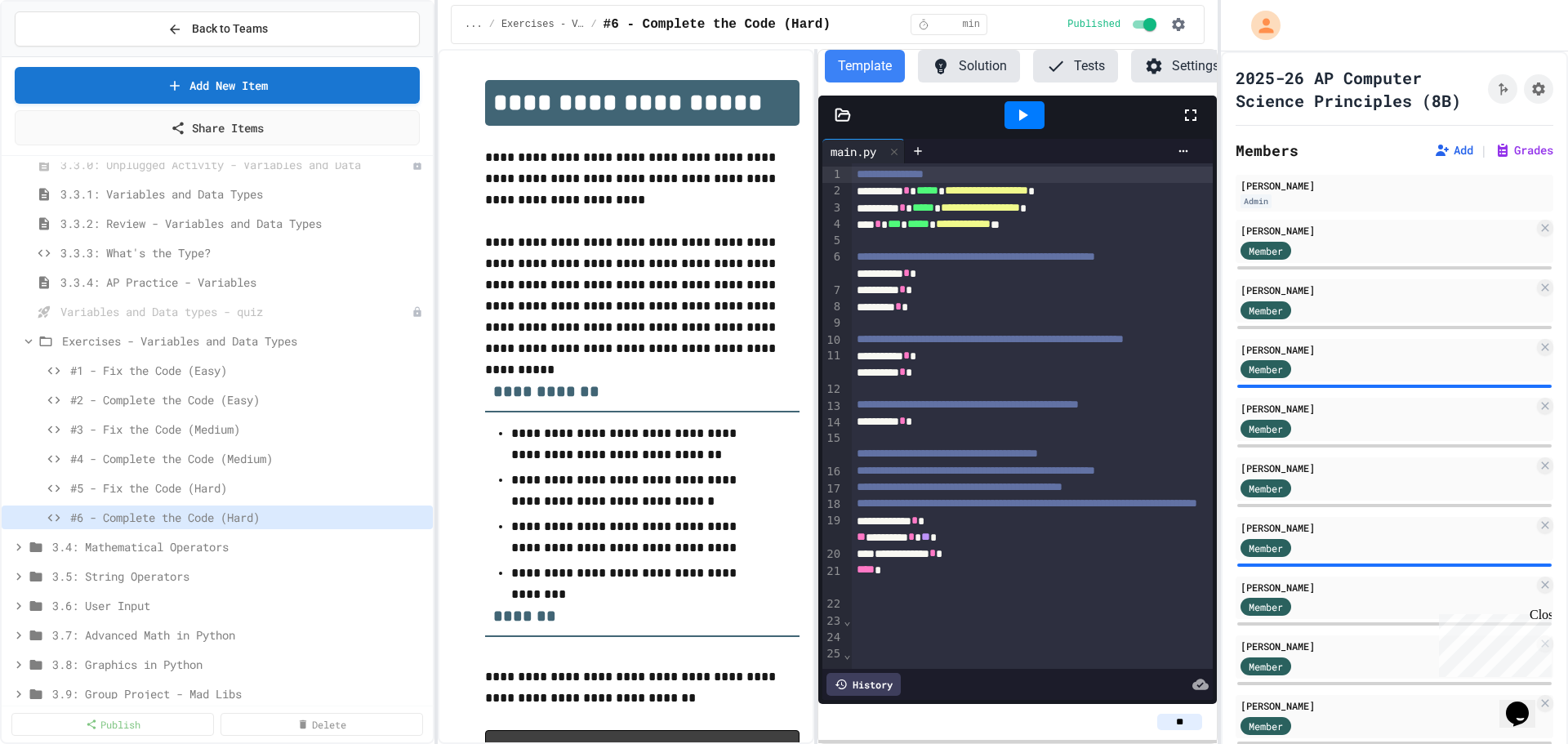
scroll to position [211, 0]
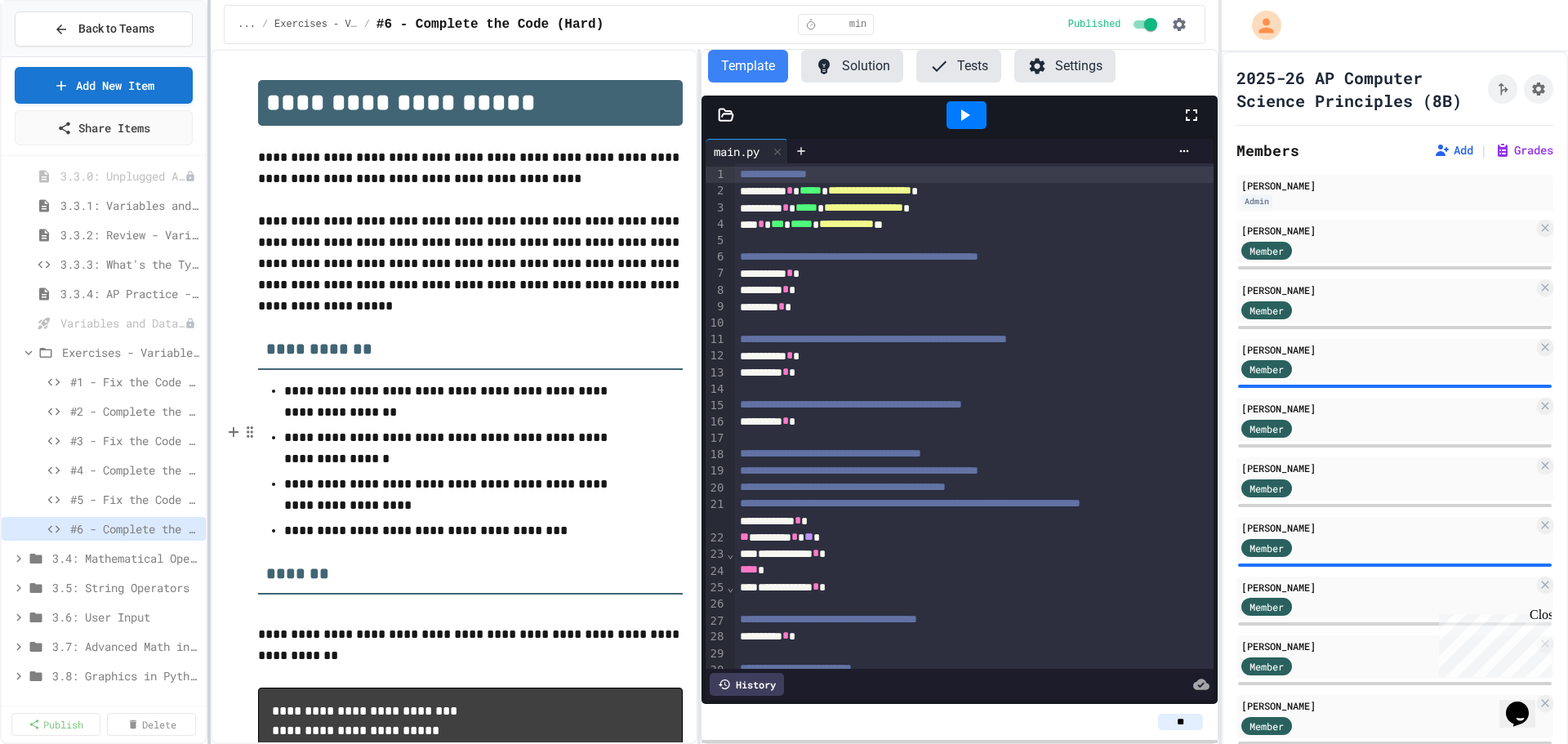
click at [208, 389] on div at bounding box center [209, 372] width 3 height 744
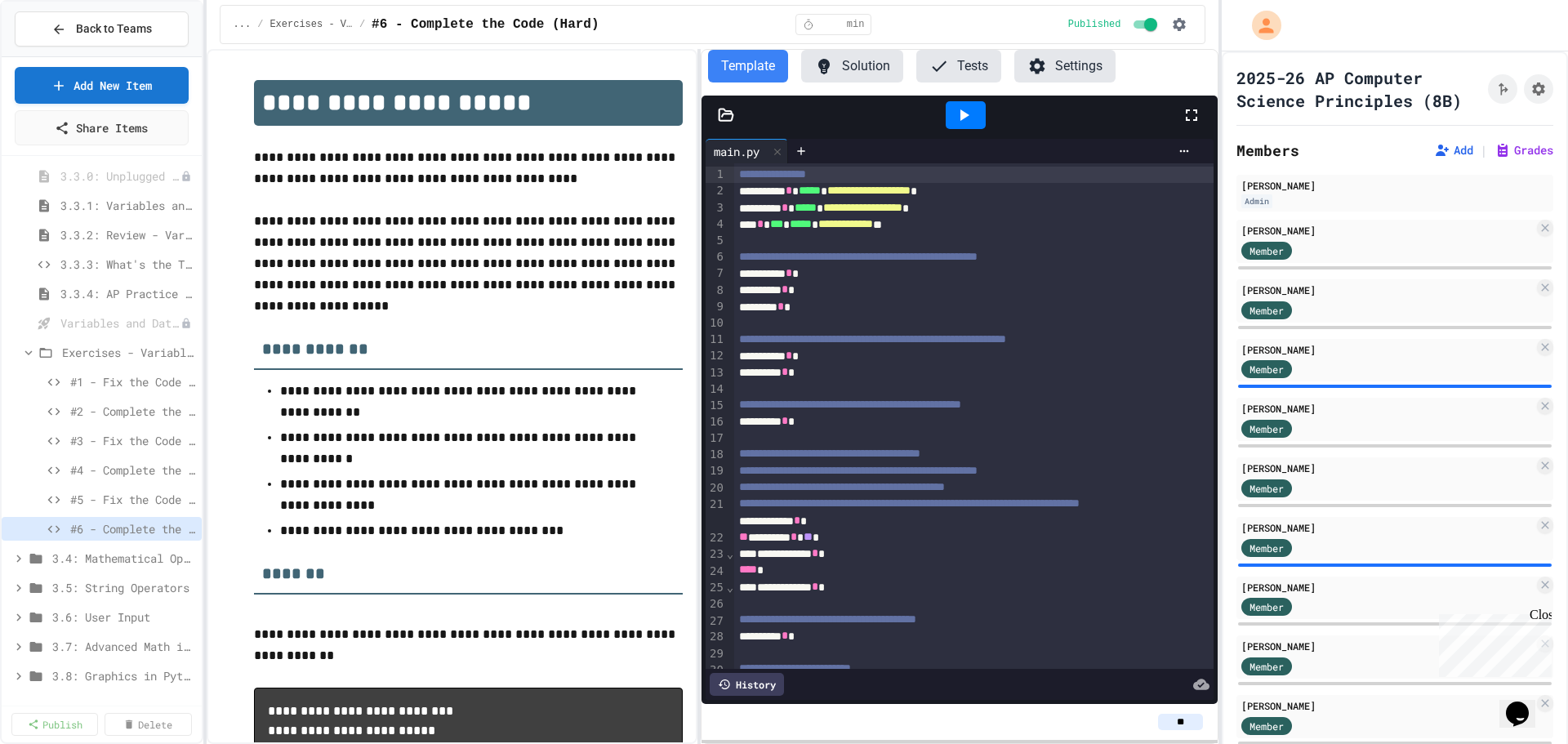
click at [696, 430] on div "**********" at bounding box center [712, 396] width 1012 height 695
click at [860, 65] on button "Solution" at bounding box center [852, 66] width 102 height 32
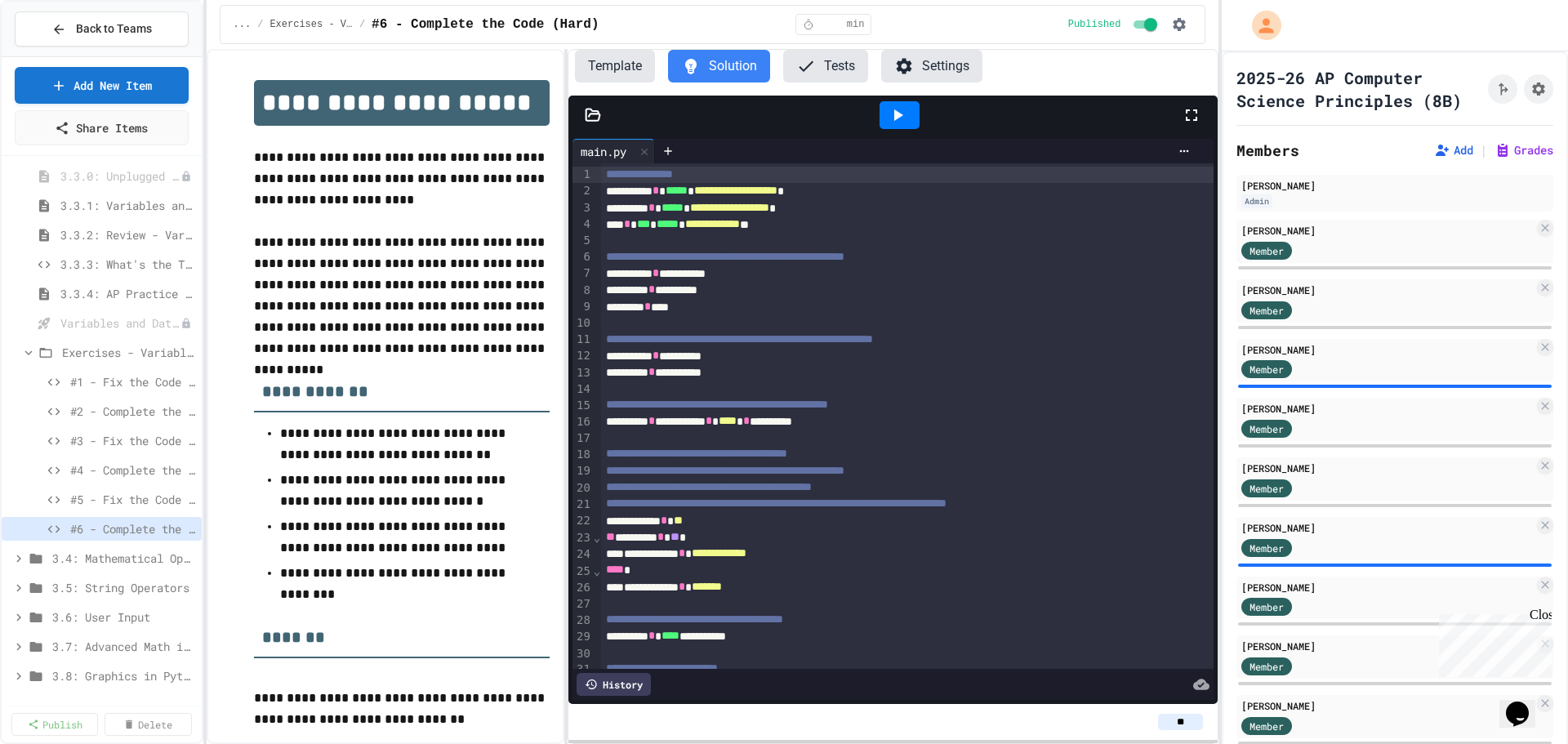
click at [569, 414] on div "**********" at bounding box center [712, 396] width 1012 height 695
click at [617, 66] on button "Template" at bounding box center [615, 66] width 80 height 32
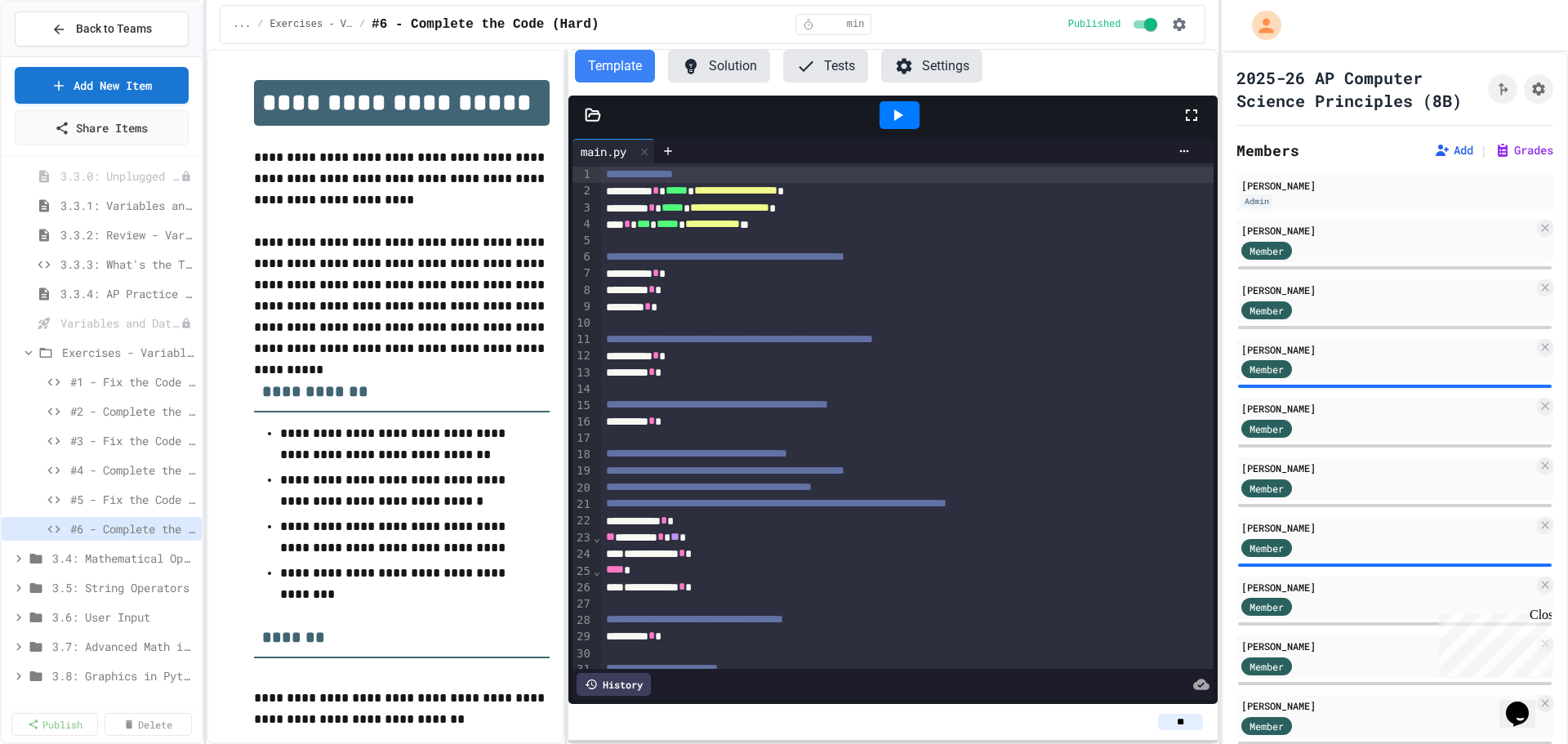
click at [723, 66] on button "Solution" at bounding box center [719, 66] width 102 height 32
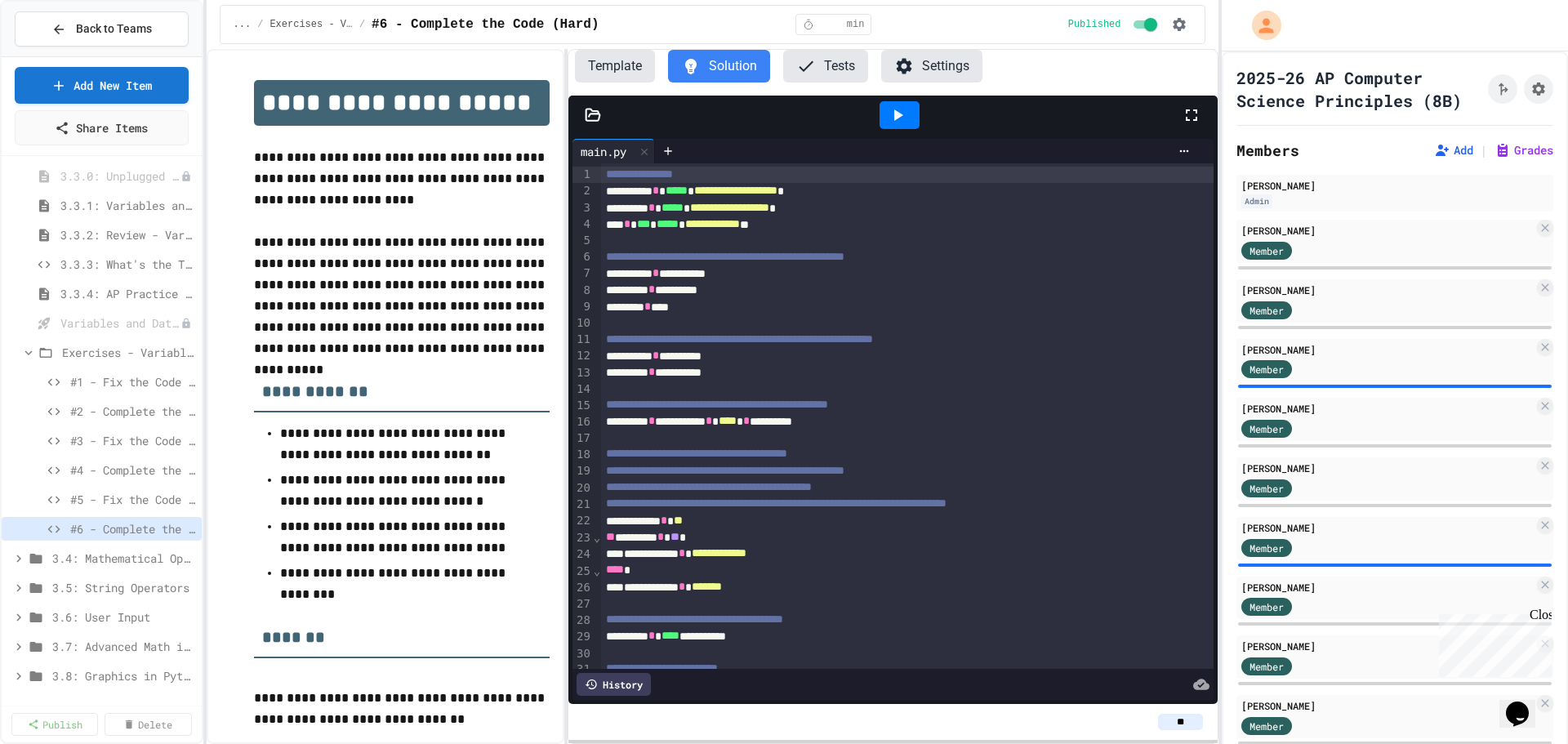
click at [604, 66] on button "Template" at bounding box center [615, 66] width 80 height 32
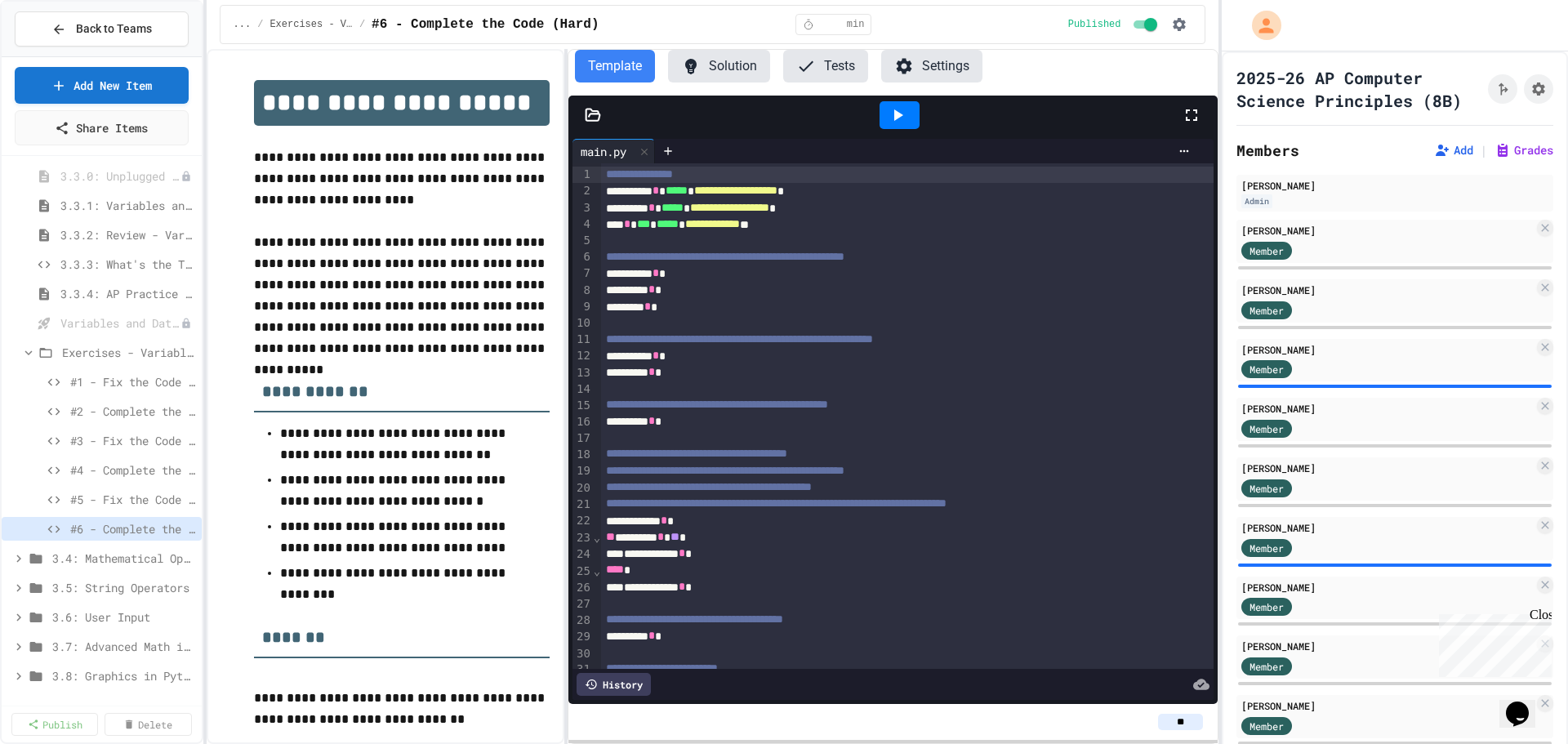
click at [727, 73] on button "Solution" at bounding box center [719, 66] width 102 height 32
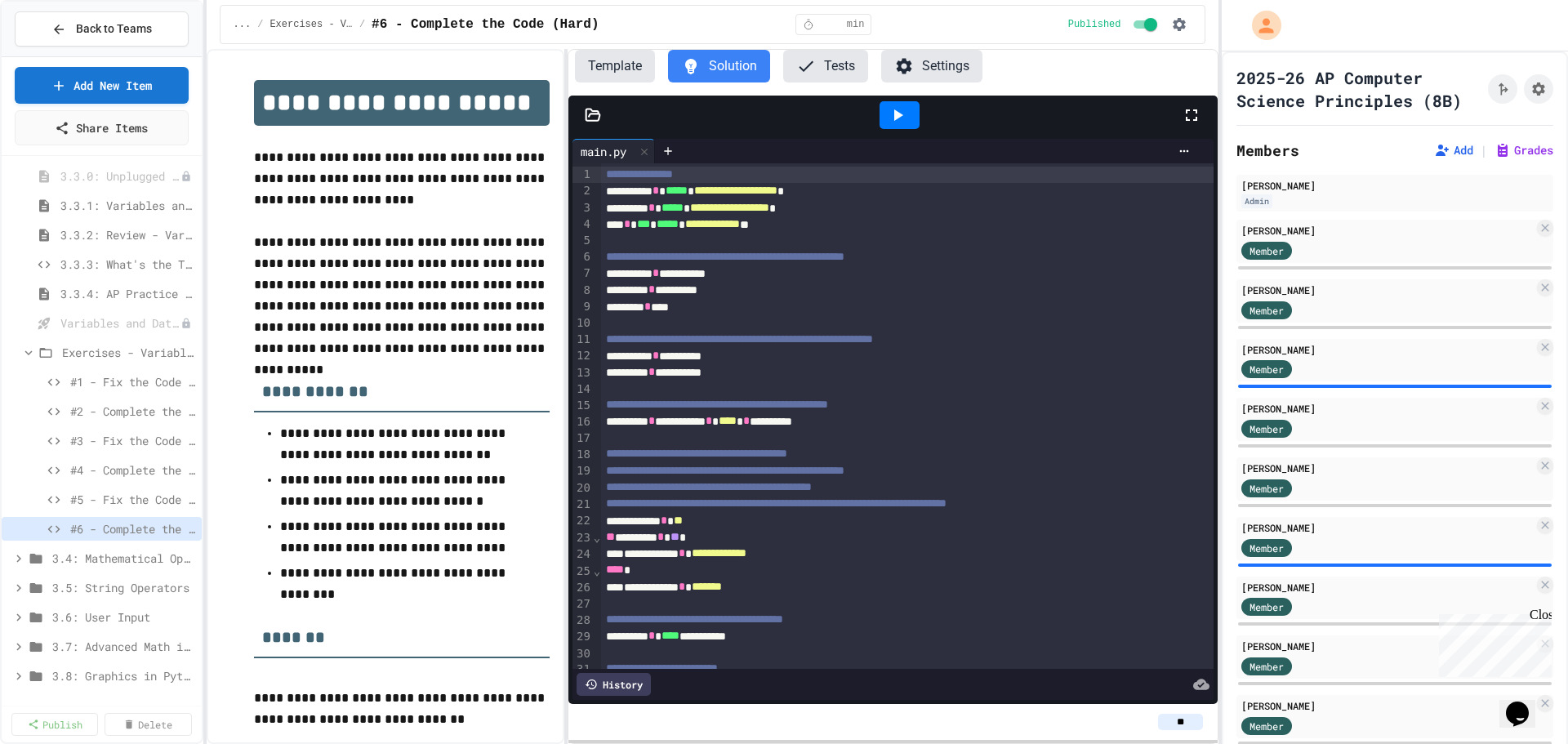
click at [614, 61] on button "Template" at bounding box center [615, 66] width 80 height 32
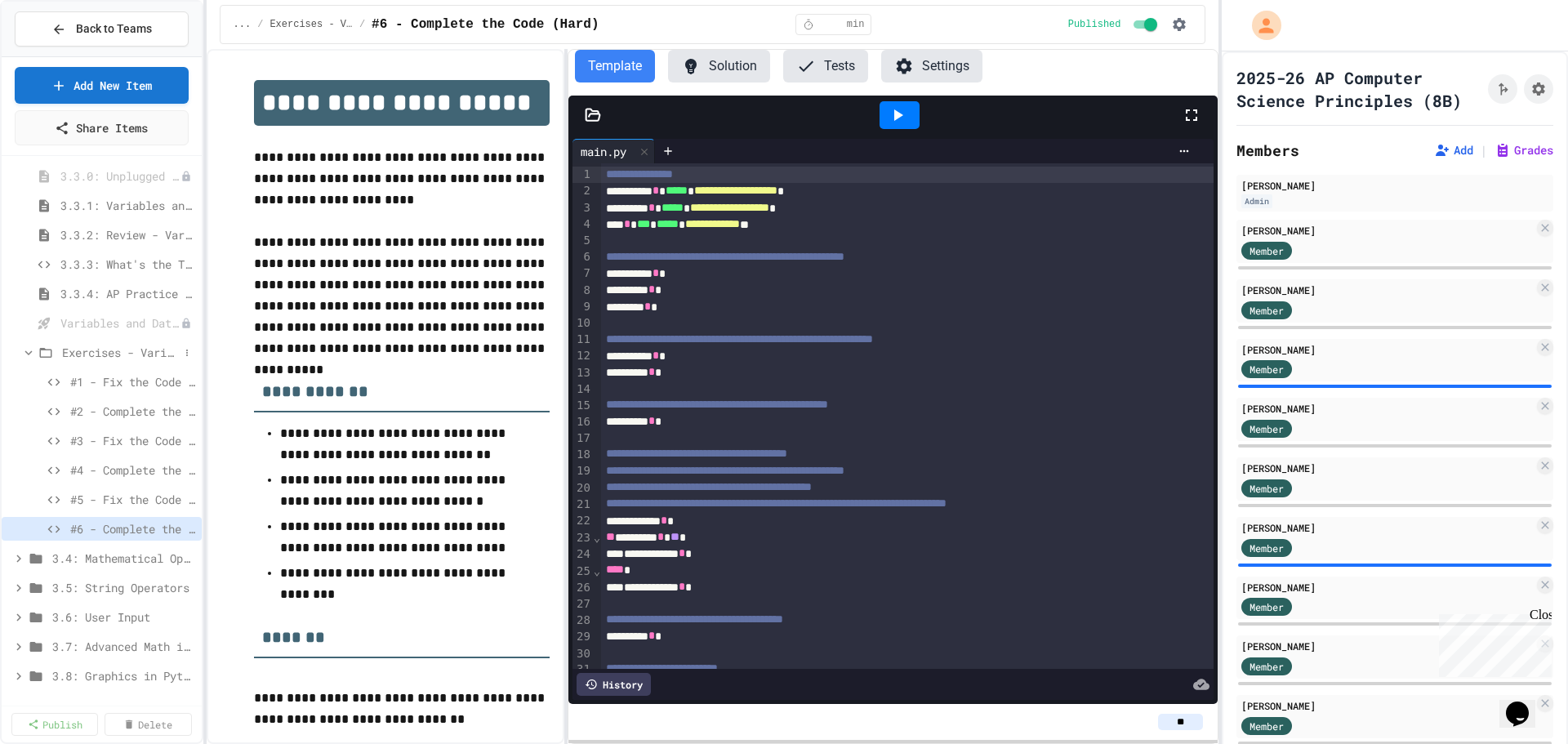
click at [25, 353] on icon at bounding box center [29, 353] width 15 height 15
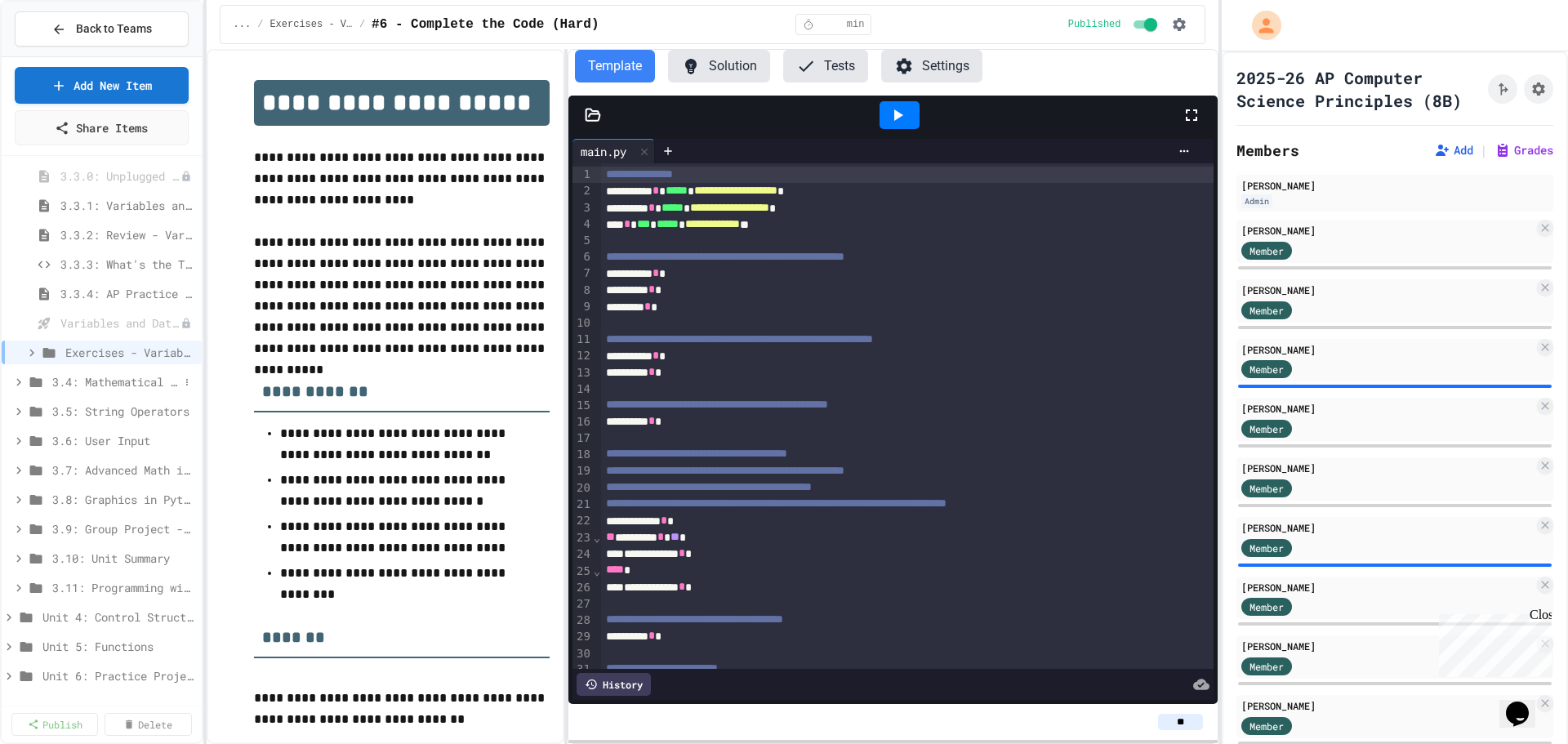
click at [17, 383] on icon at bounding box center [19, 383] width 15 height 15
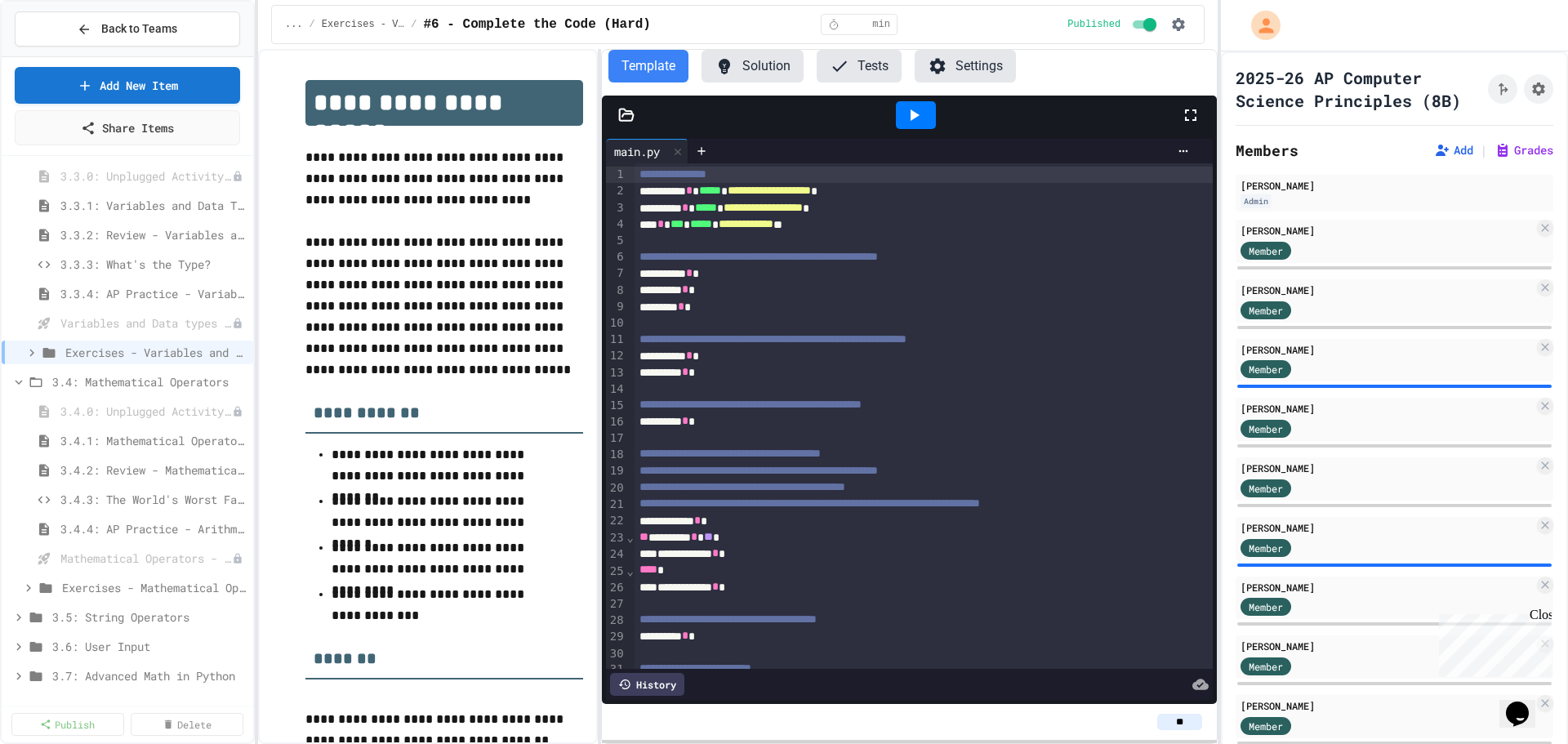
click at [259, 452] on div "**********" at bounding box center [784, 372] width 1568 height 744
click at [30, 585] on icon at bounding box center [29, 589] width 15 height 15
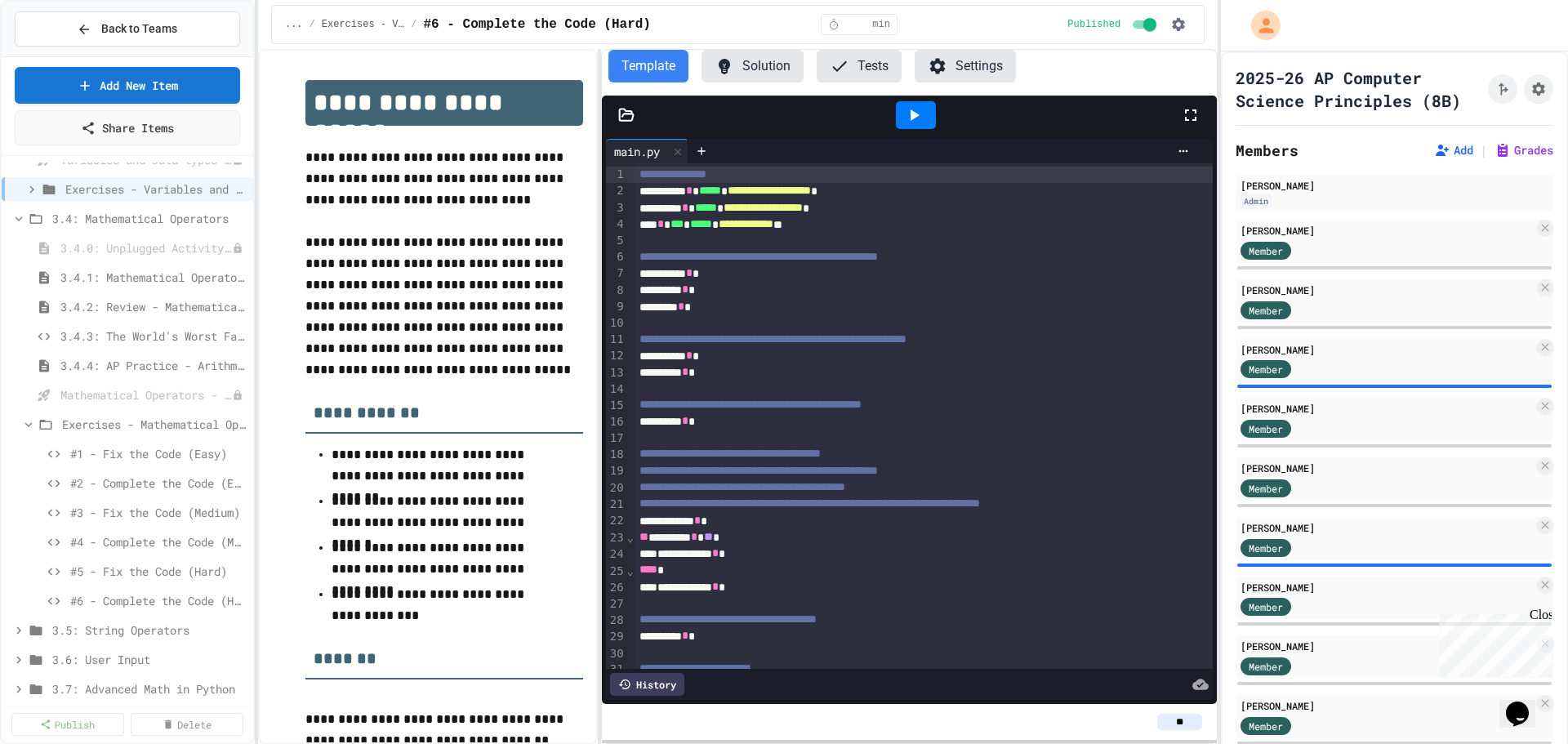
scroll to position [456, 0]
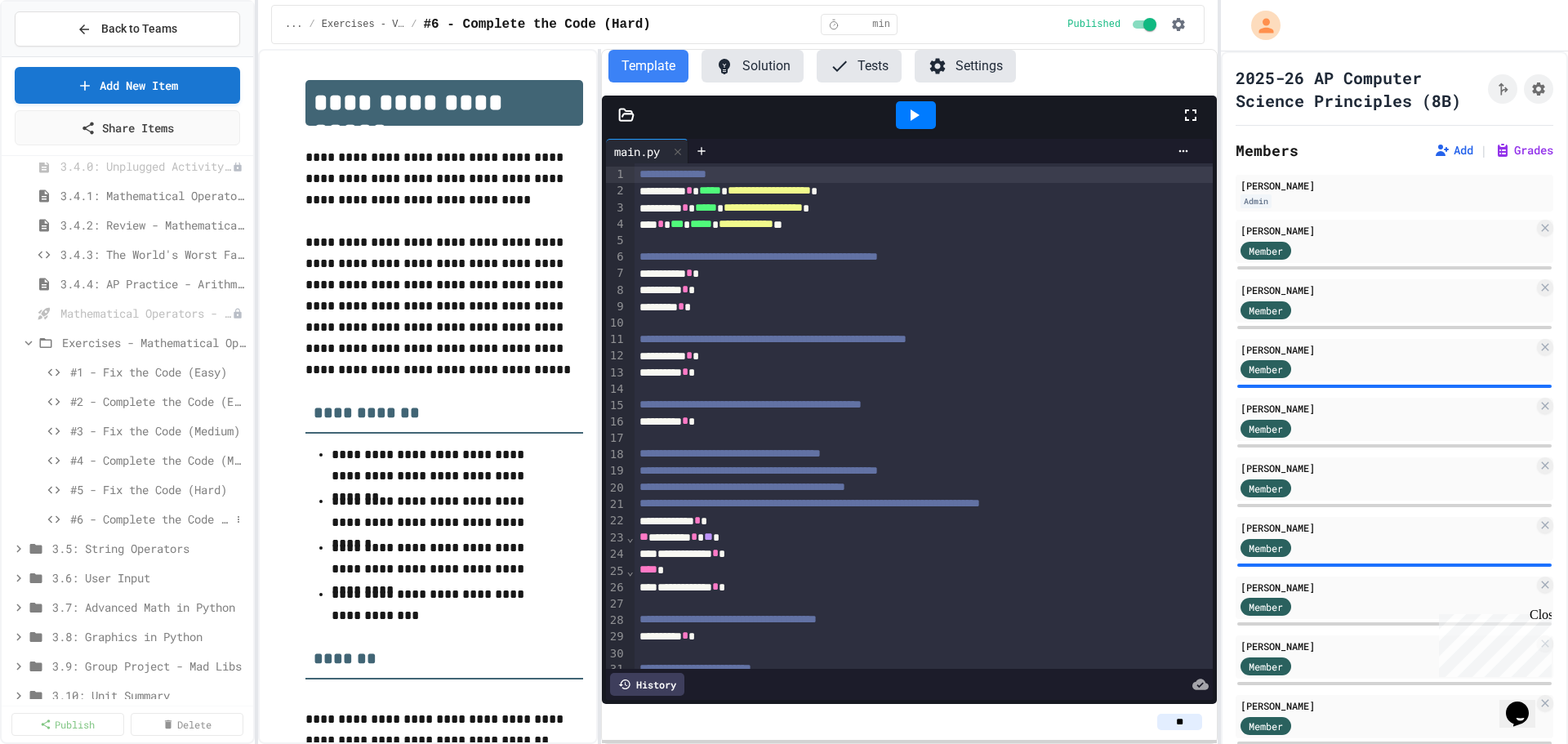
click at [158, 521] on span "#6 - Complete the Code (Hard)" at bounding box center [150, 519] width 160 height 17
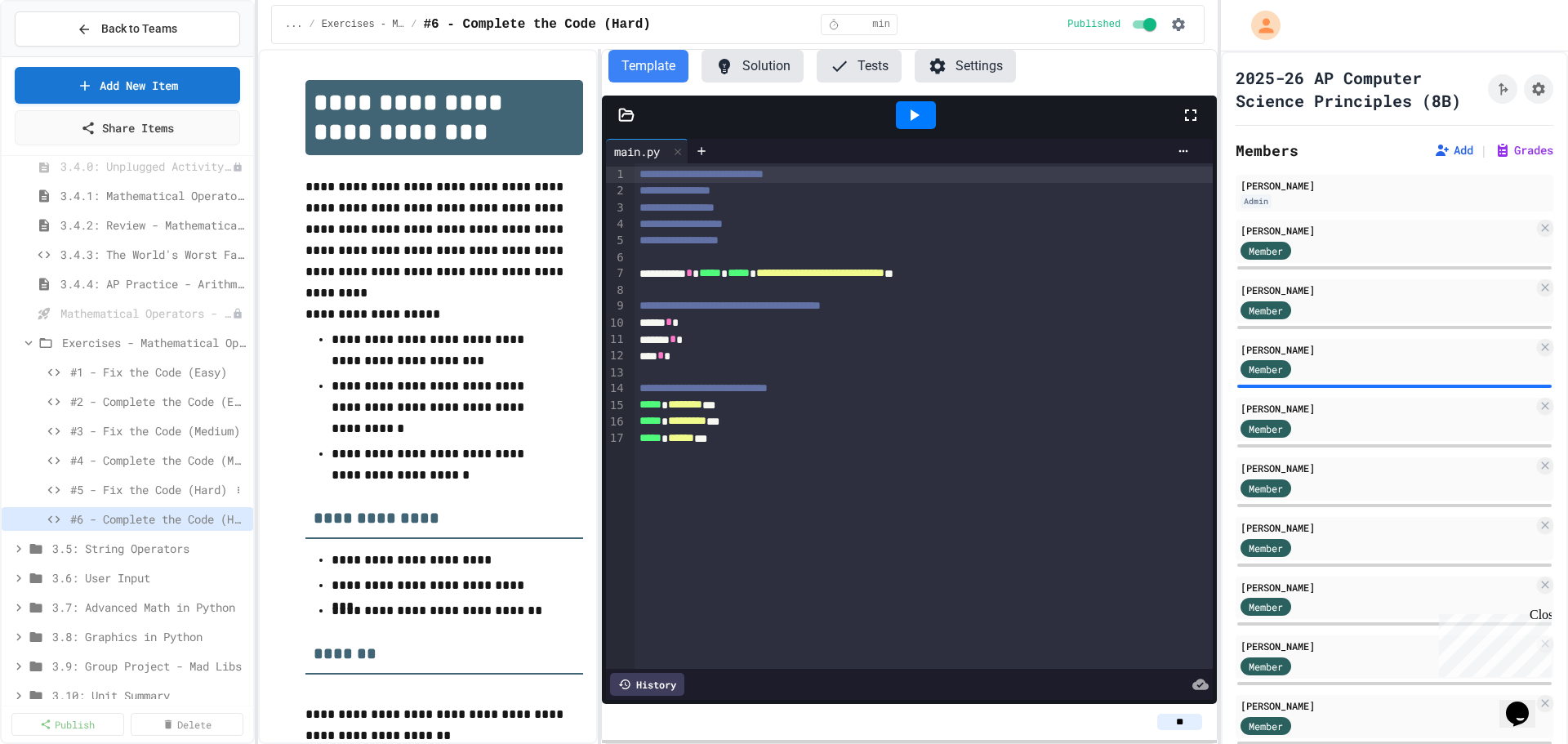
click at [166, 492] on span "#5 - Fix the Code (Hard)" at bounding box center [150, 489] width 160 height 17
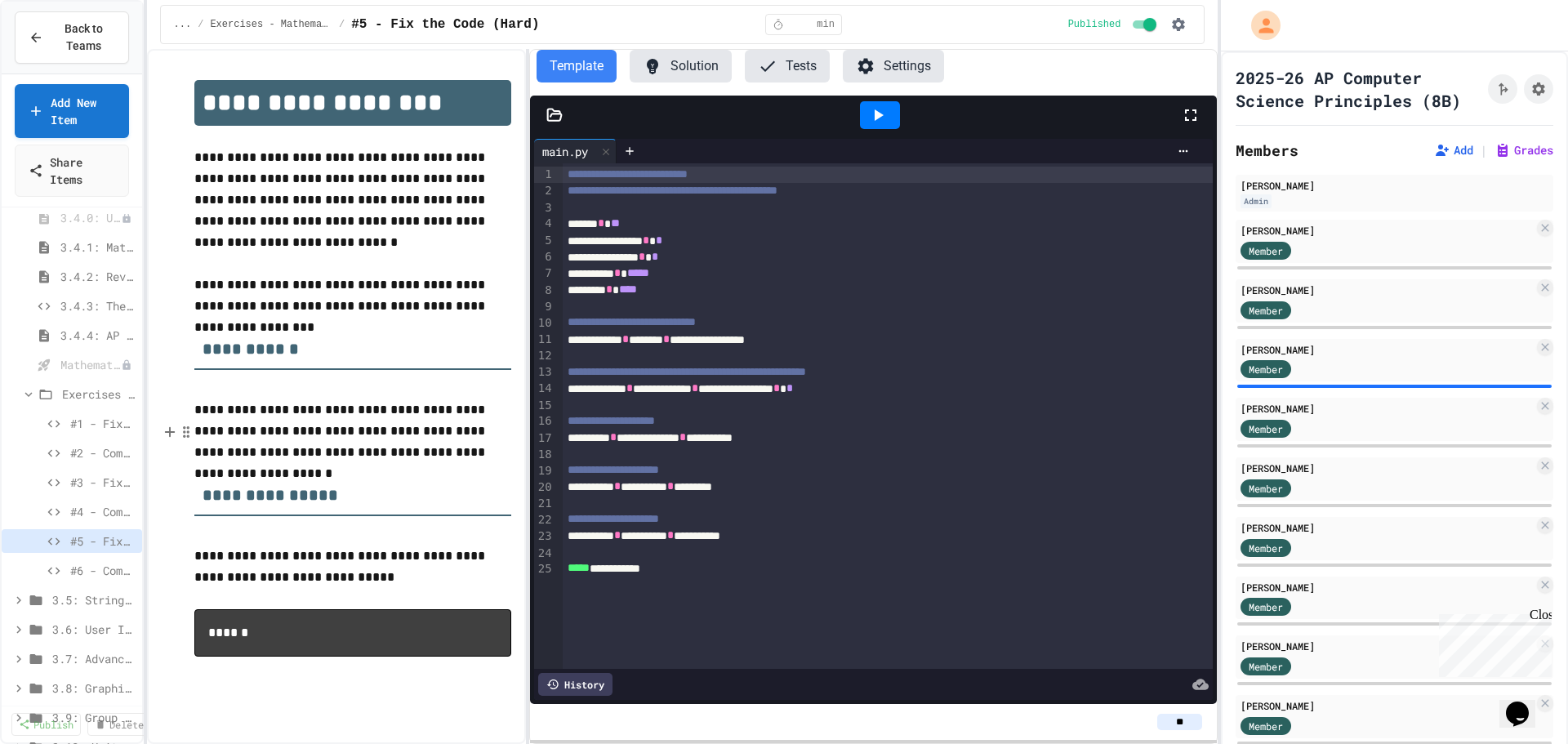
click at [142, 265] on div "**********" at bounding box center [784, 372] width 1568 height 744
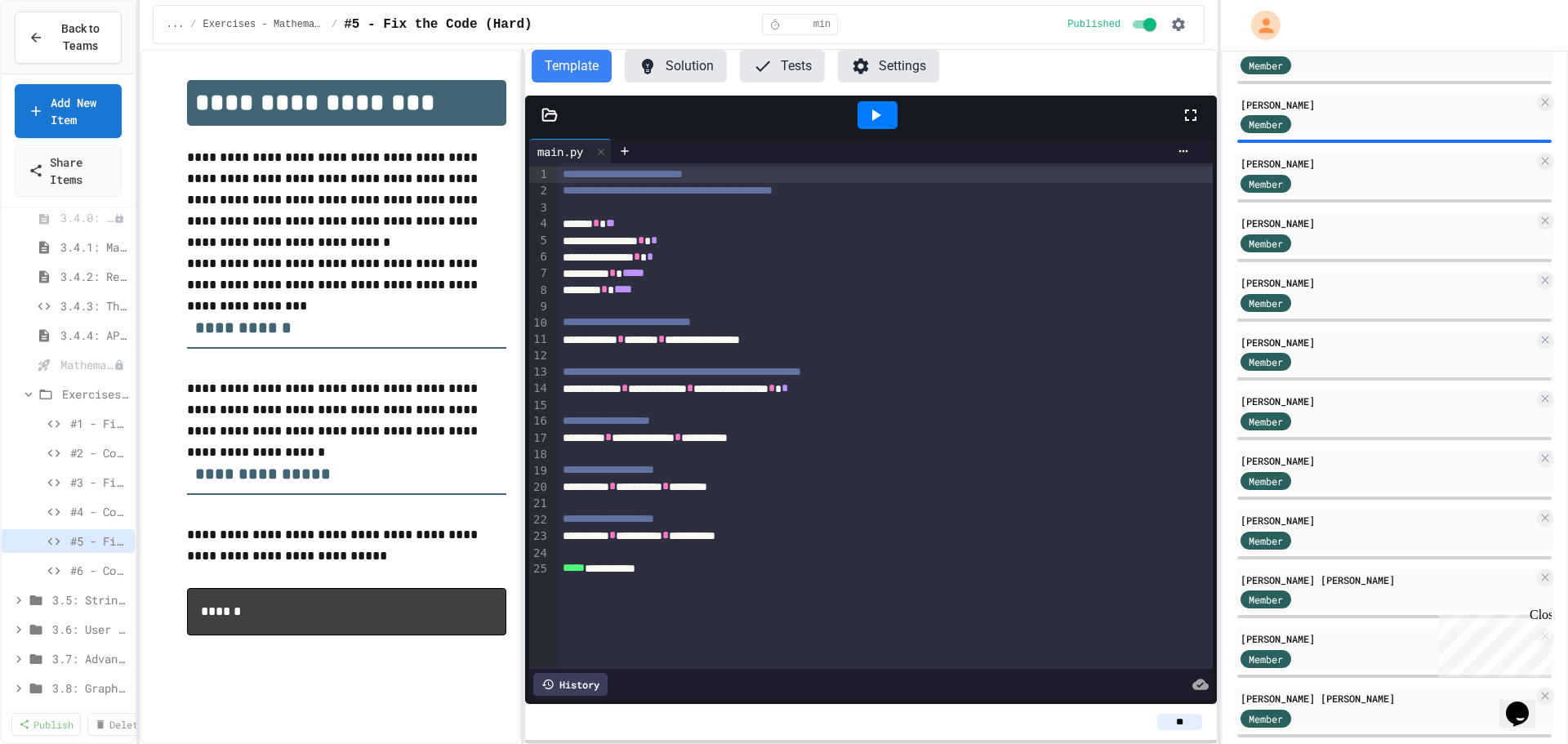
scroll to position [327, 0]
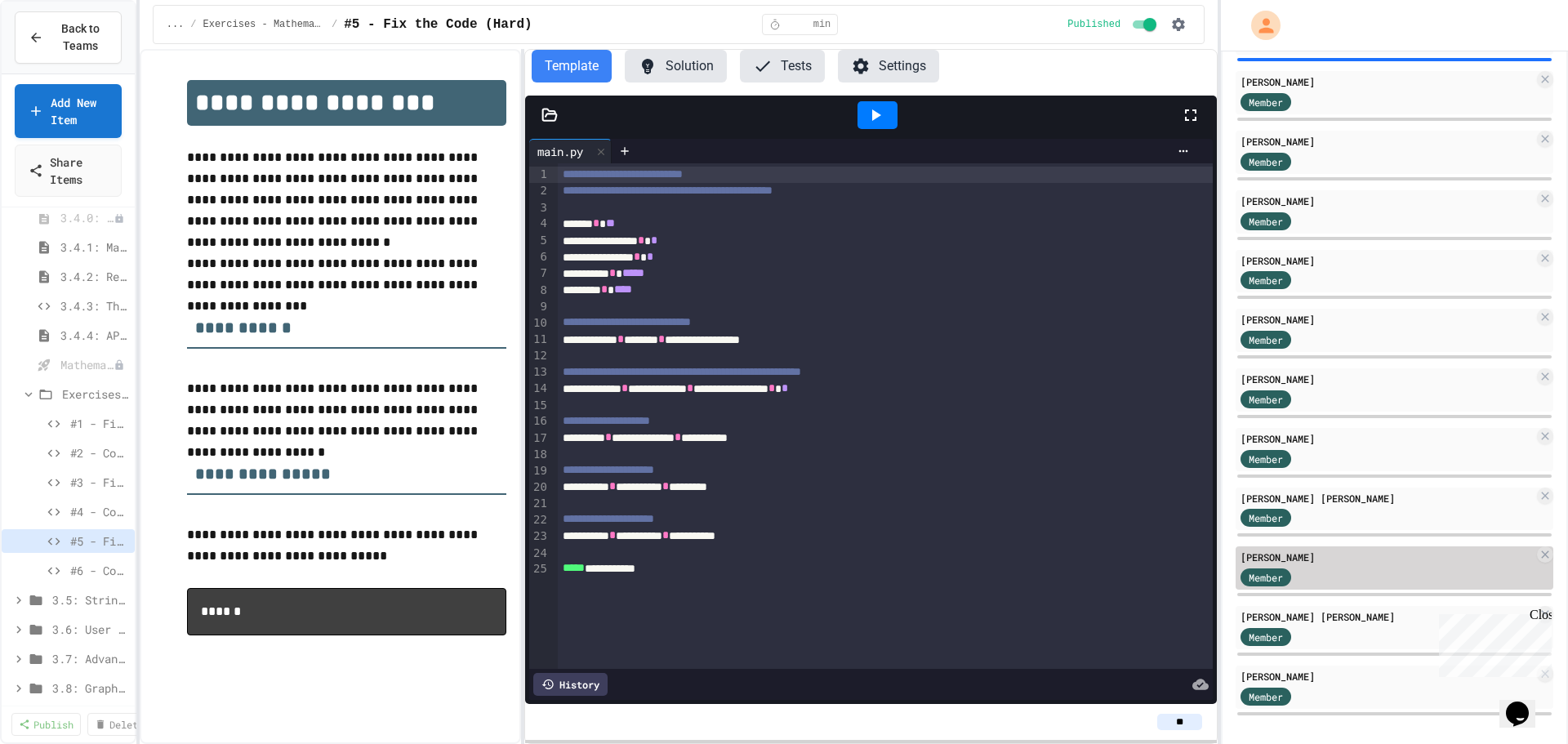
click at [1320, 586] on div "Member" at bounding box center [1281, 576] width 81 height 21
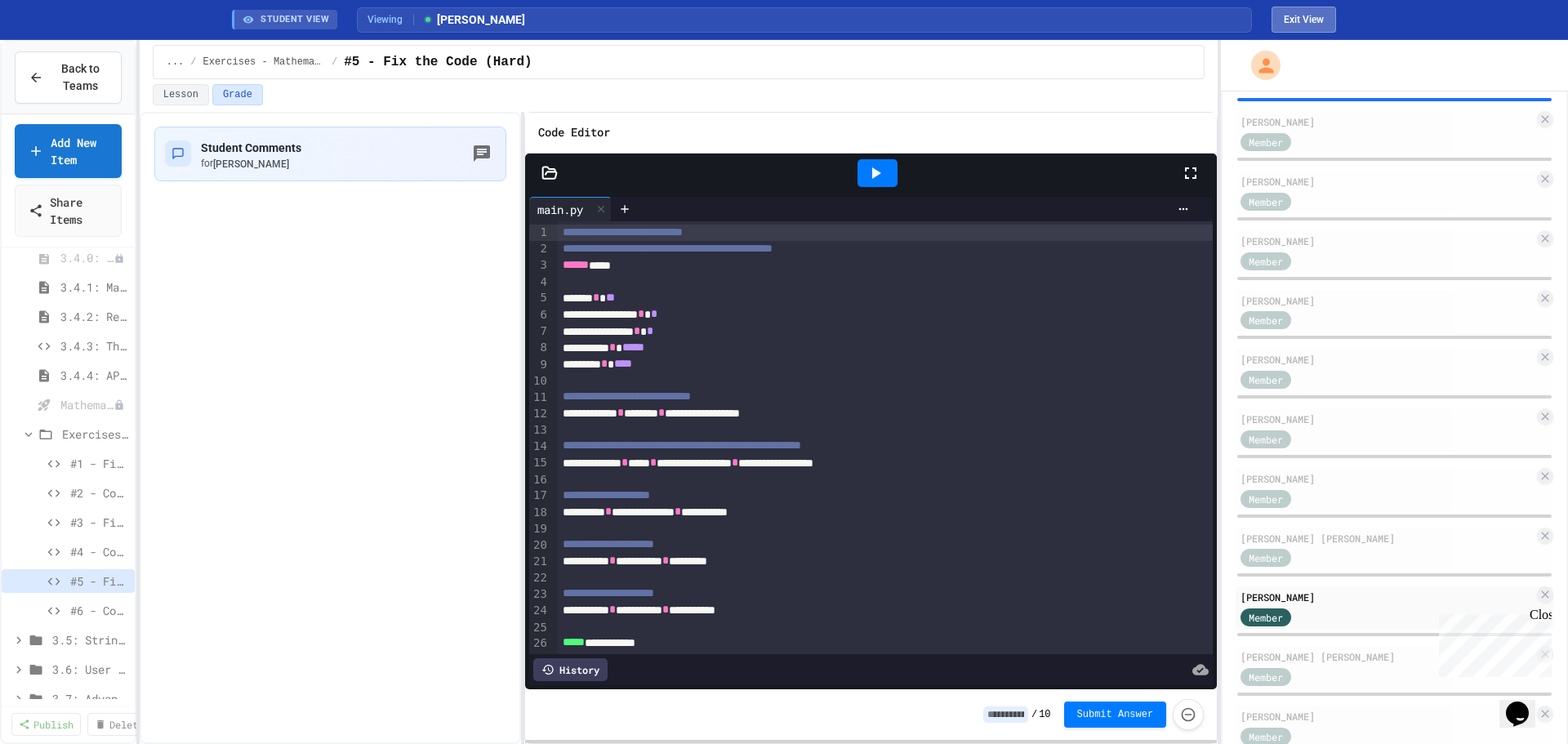
click at [1302, 15] on button "Exit View" at bounding box center [1304, 19] width 65 height 26
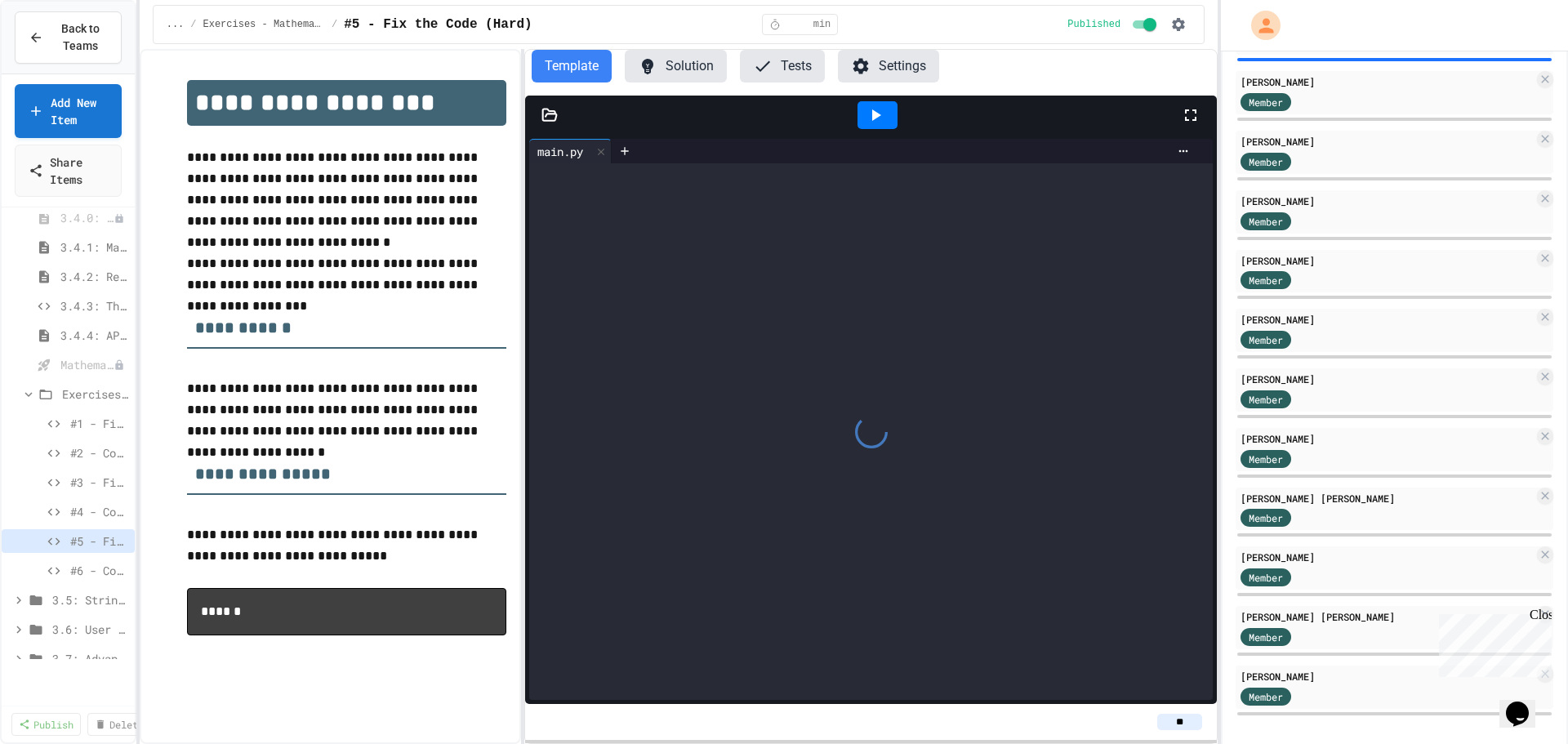
click at [682, 61] on button "Solution" at bounding box center [676, 66] width 102 height 32
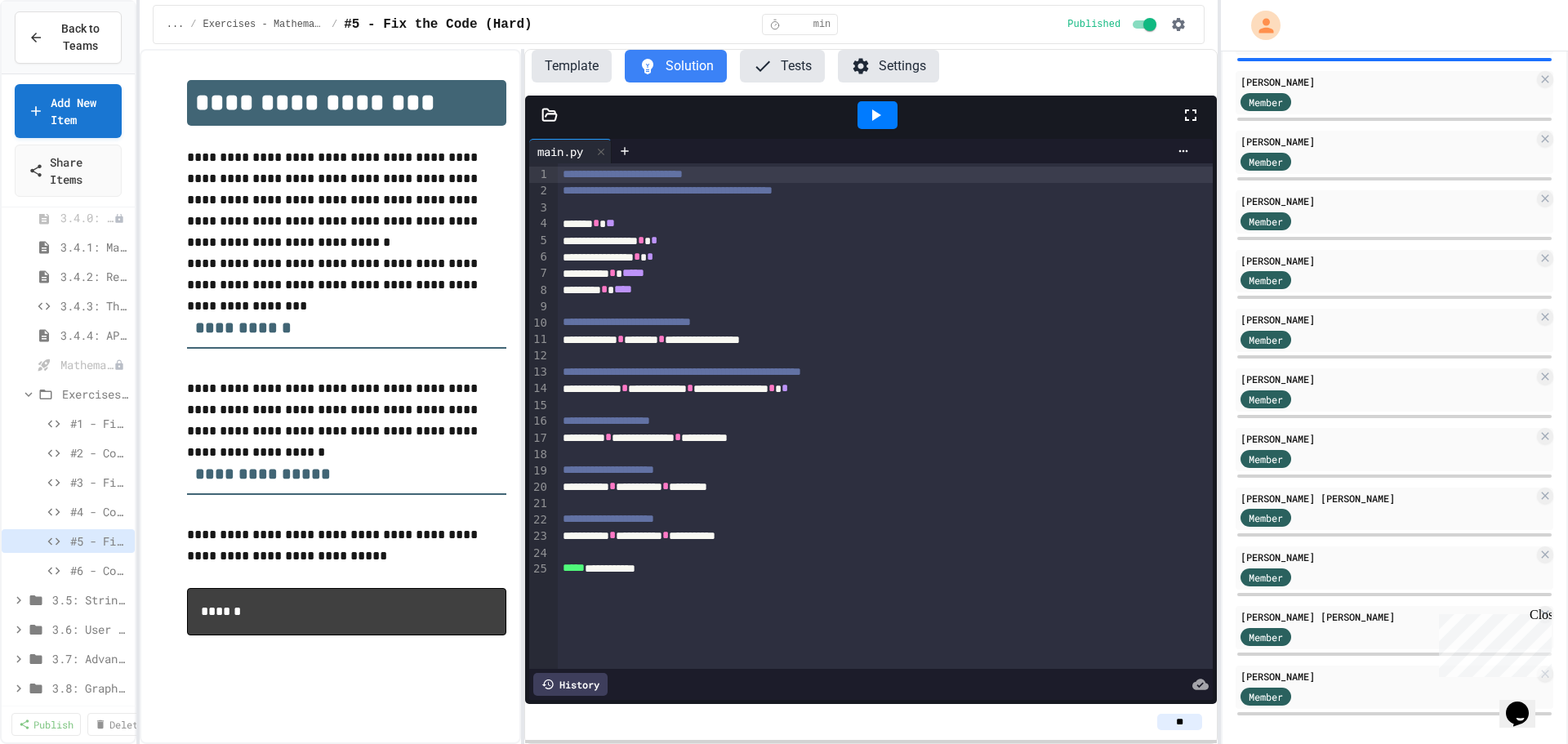
click at [574, 58] on button "Template" at bounding box center [571, 66] width 80 height 32
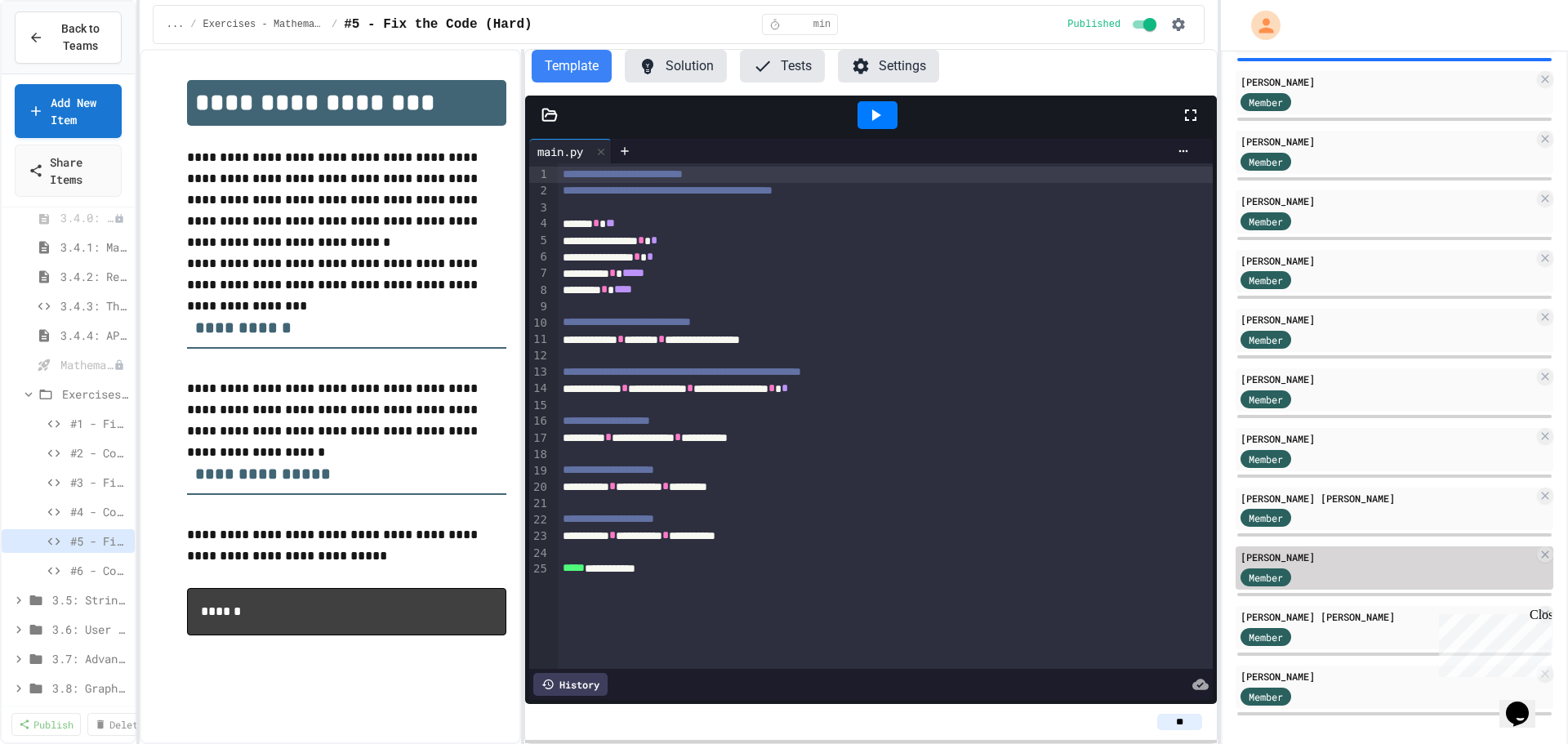
click at [1319, 586] on div "Member" at bounding box center [1281, 576] width 81 height 21
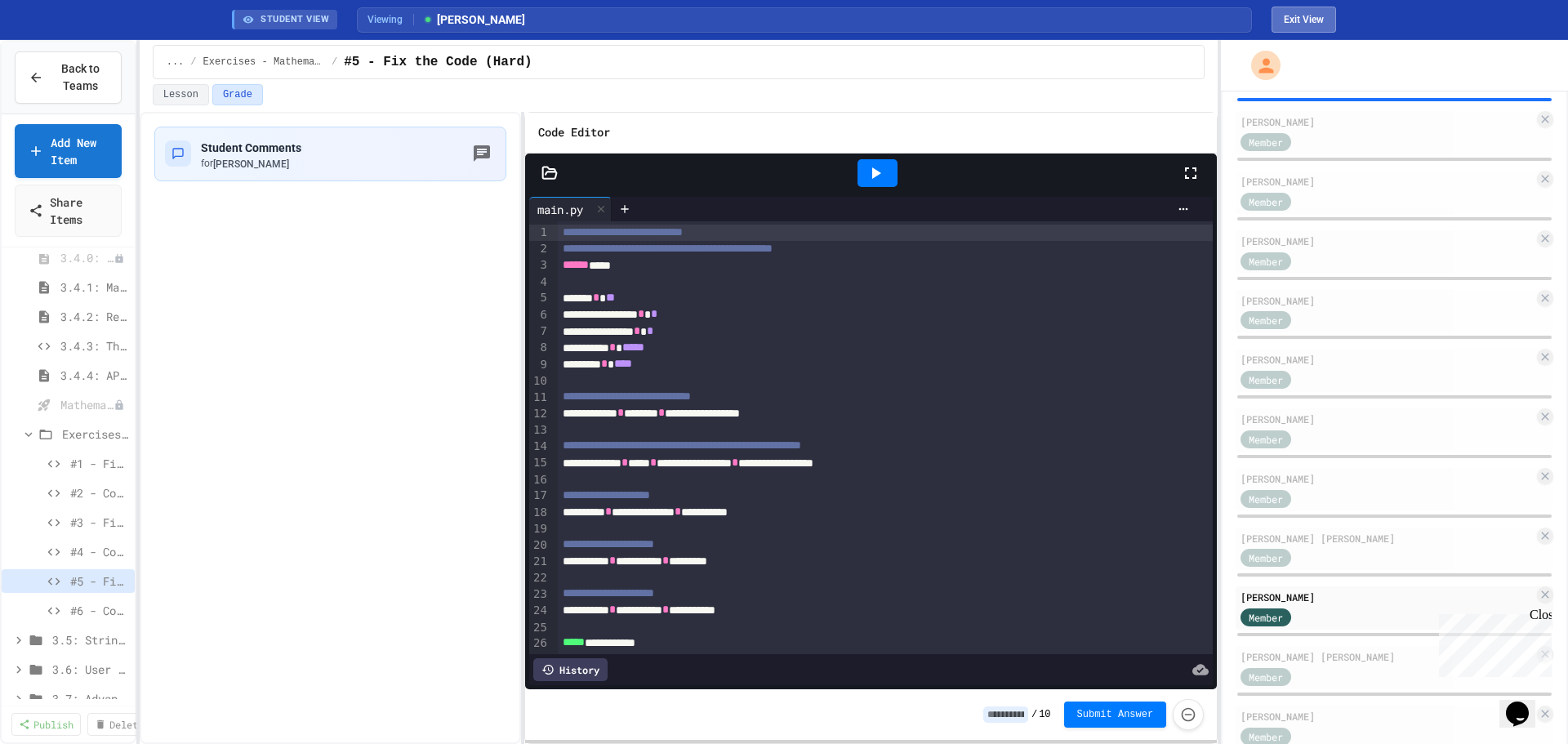
click at [1306, 20] on button "Exit View" at bounding box center [1304, 19] width 65 height 26
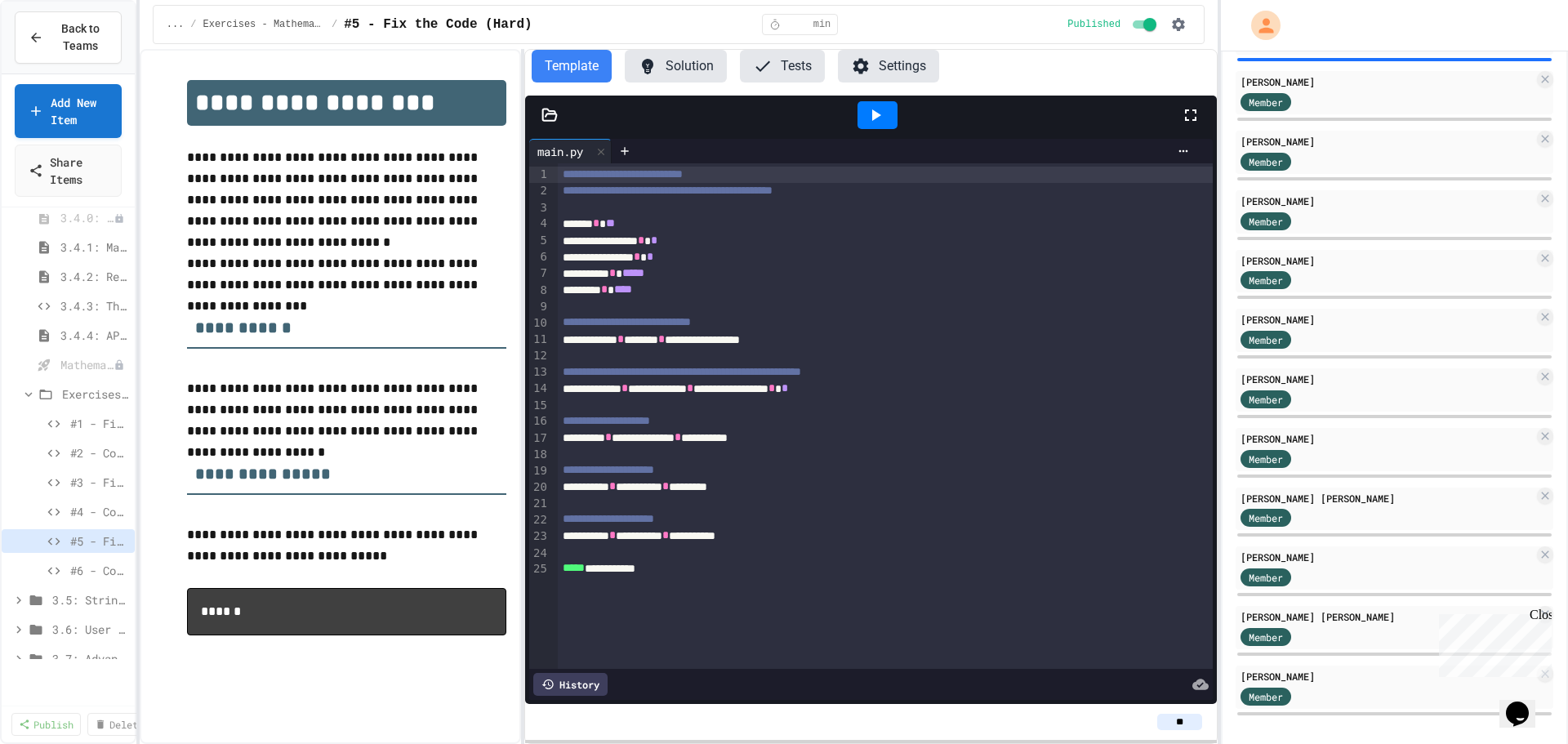
click at [693, 71] on button "Solution" at bounding box center [676, 66] width 102 height 32
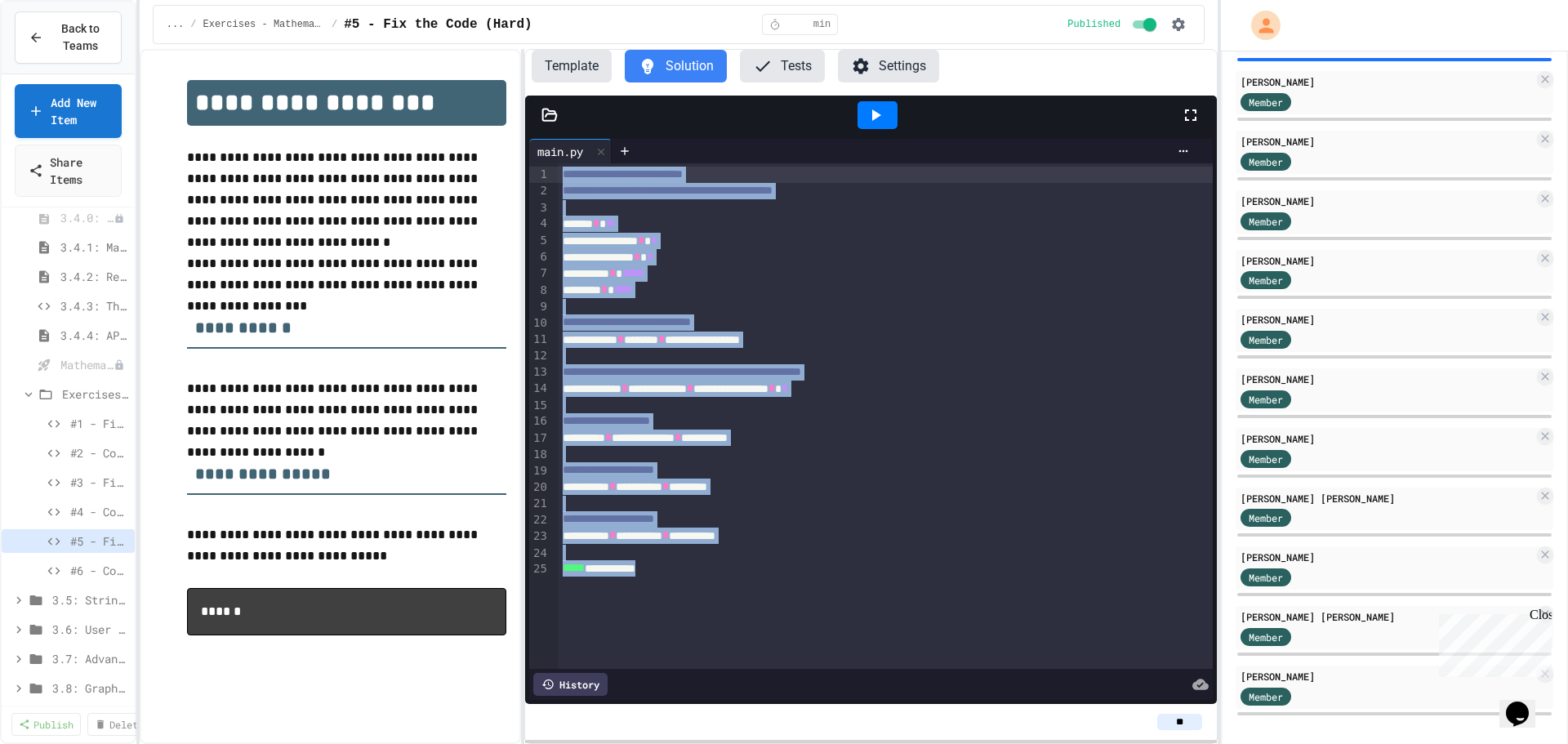
drag, startPoint x: 675, startPoint y: 572, endPoint x: 561, endPoint y: 176, distance: 412.1
click at [561, 176] on div "**********" at bounding box center [885, 416] width 655 height 506
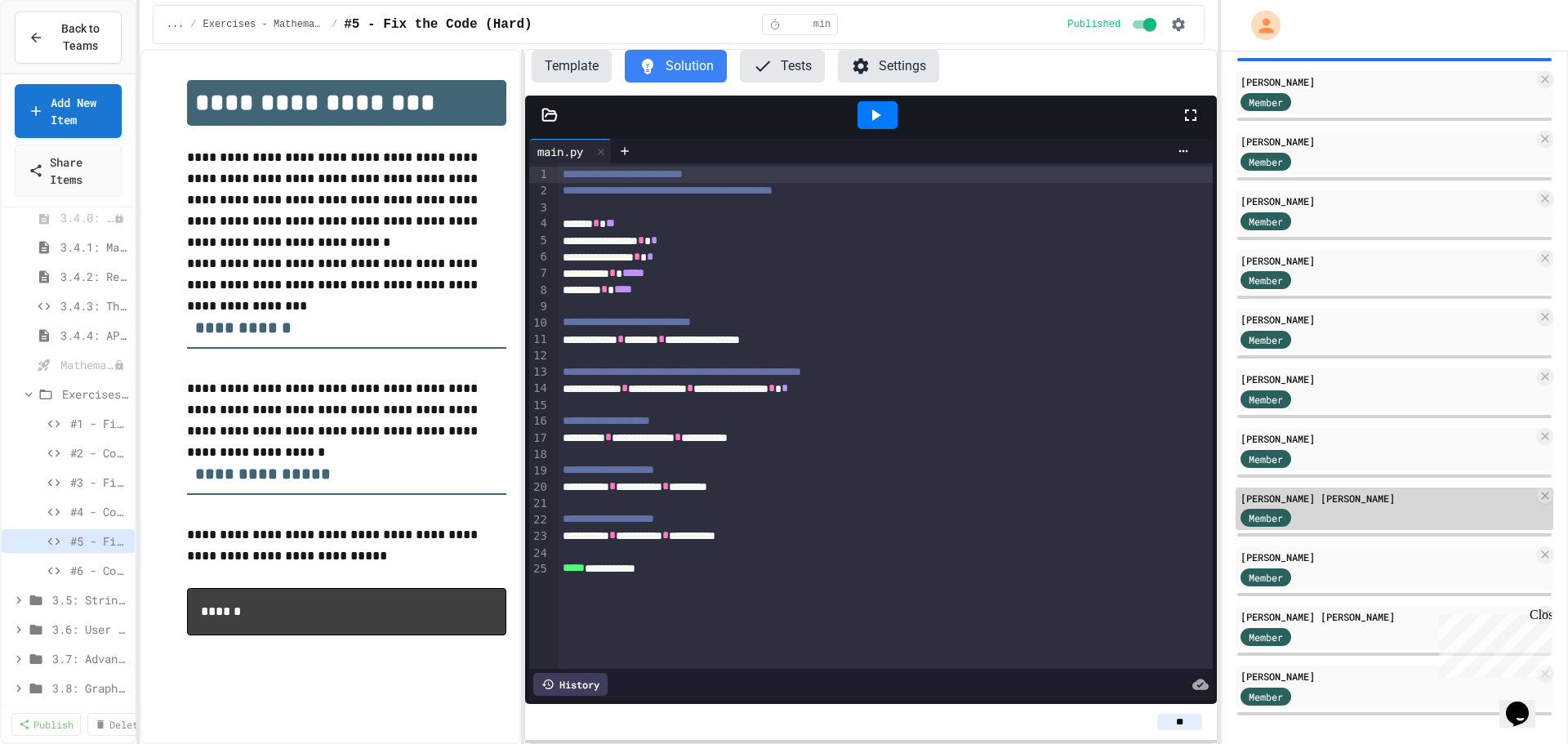
click at [1326, 586] on div "Member" at bounding box center [1386, 576] width 293 height 21
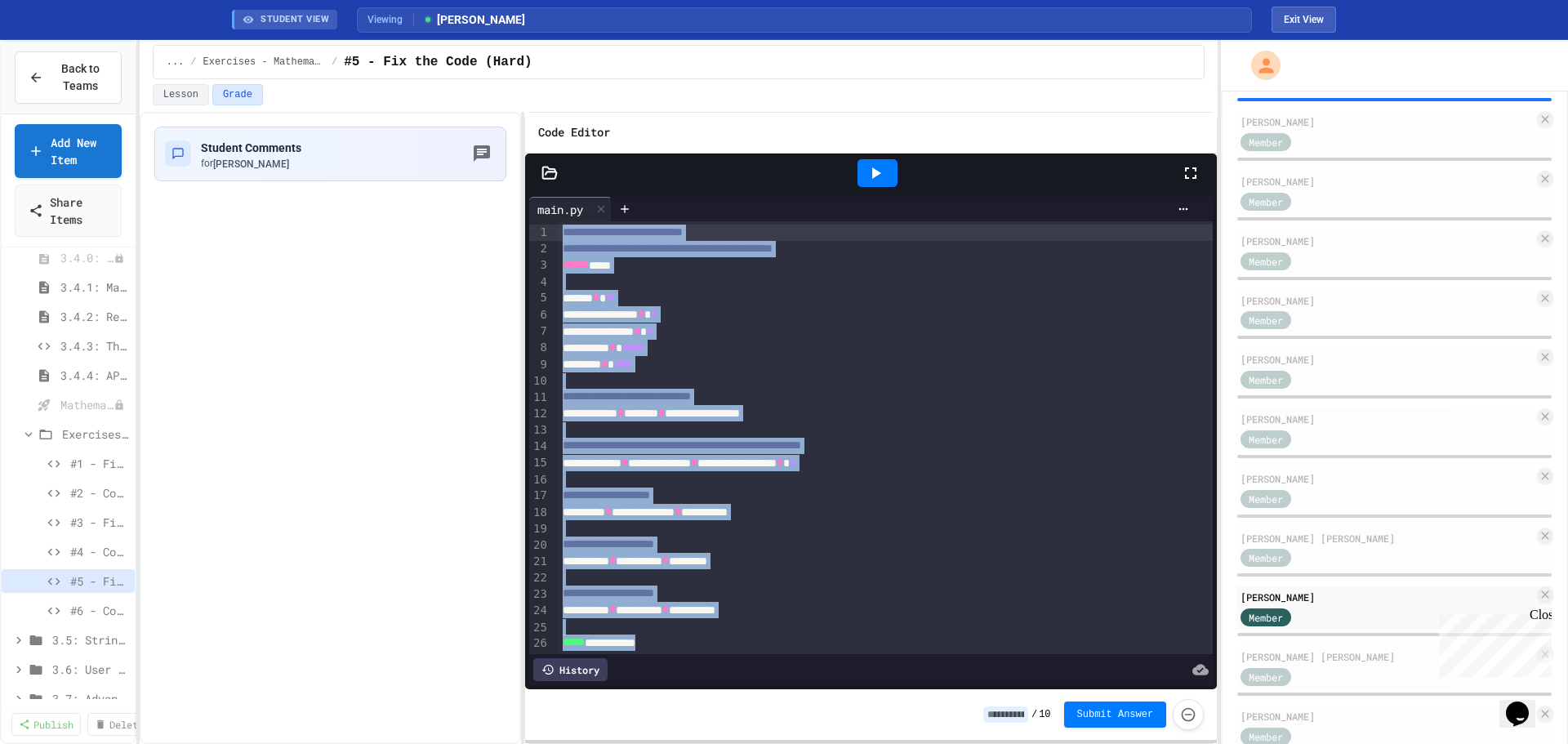
drag, startPoint x: 701, startPoint y: 623, endPoint x: 542, endPoint y: 208, distance: 444.4
click at [542, 208] on div "**********" at bounding box center [871, 441] width 683 height 489
click at [182, 92] on button "Lesson" at bounding box center [181, 95] width 56 height 22
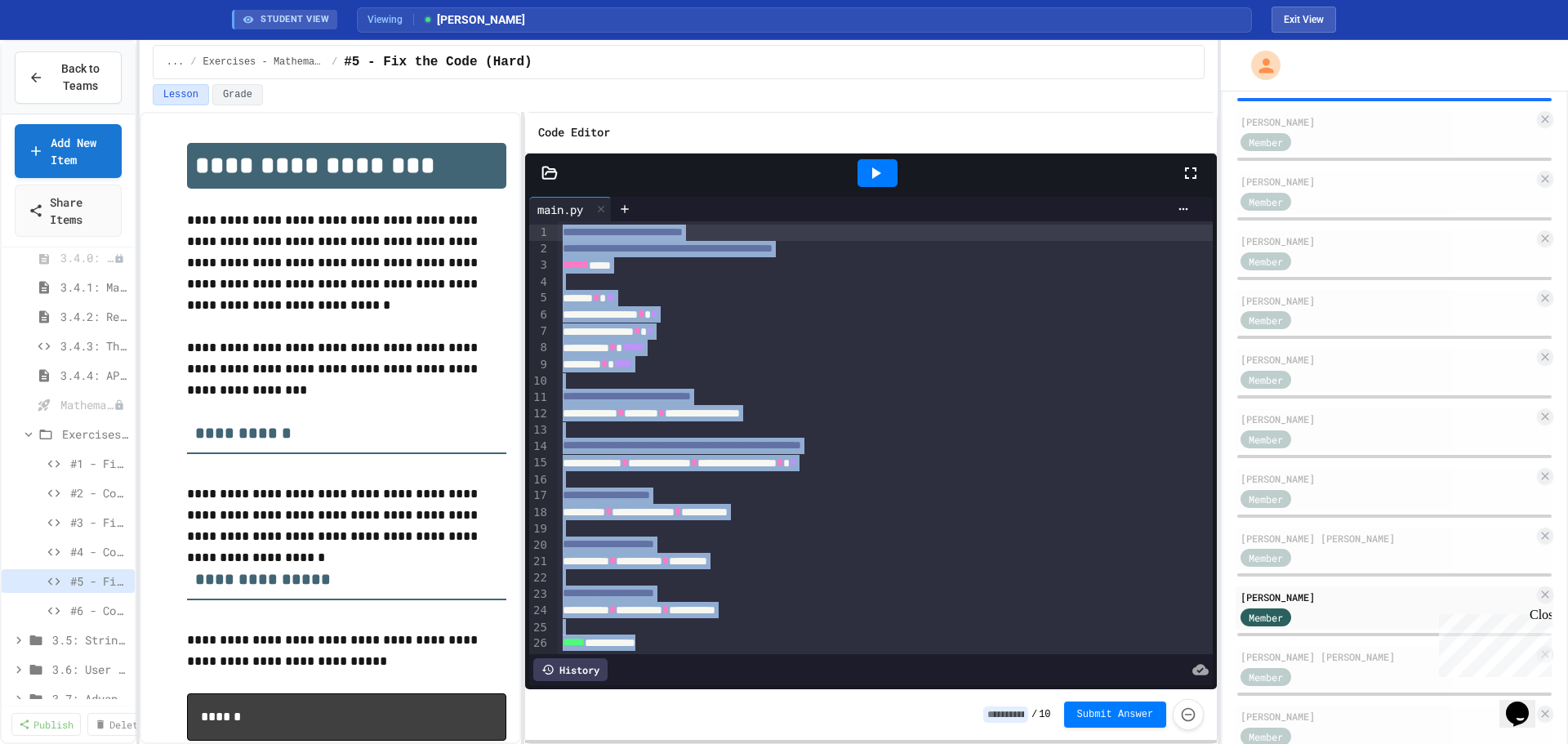
scroll to position [50, 0]
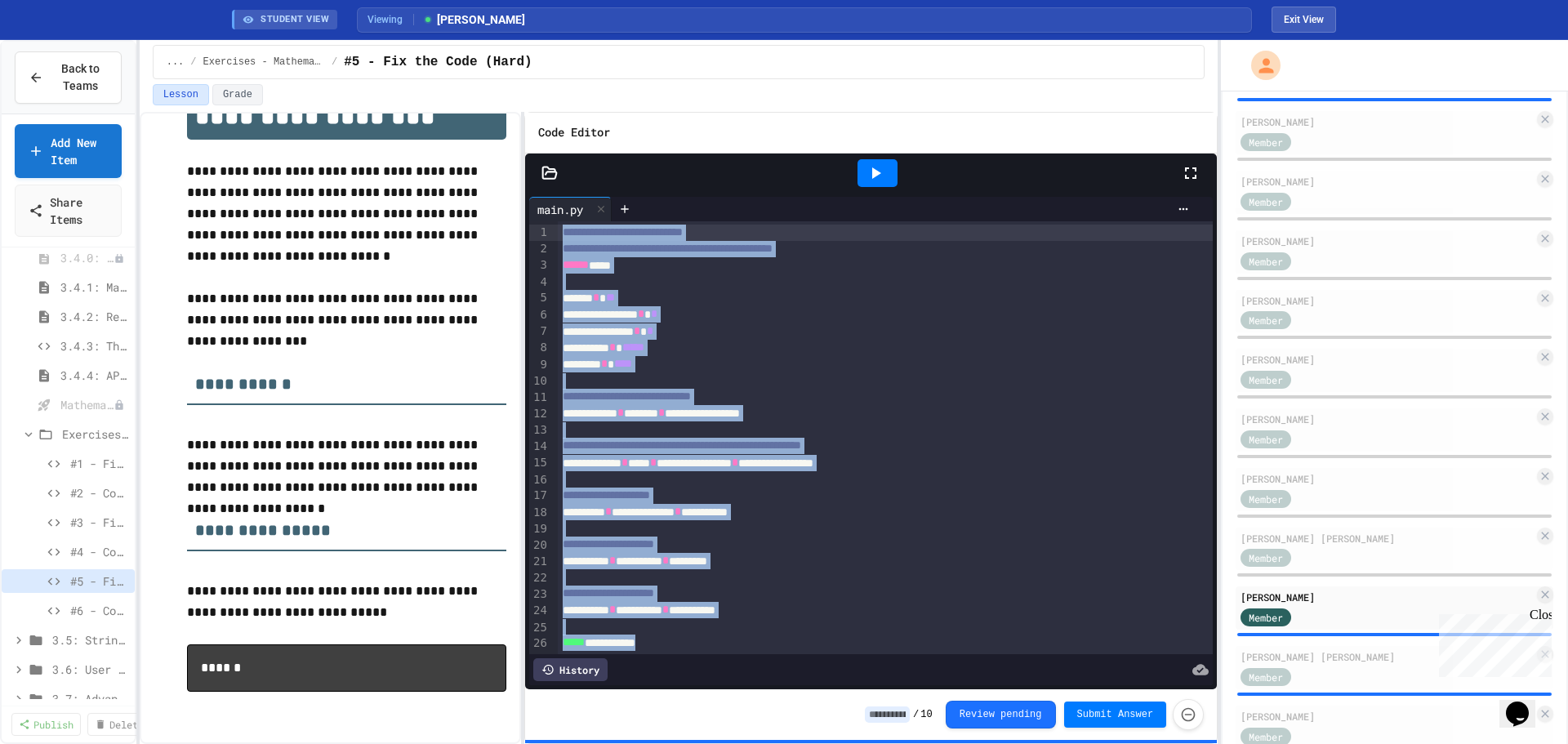
click at [882, 172] on icon at bounding box center [876, 174] width 20 height 20
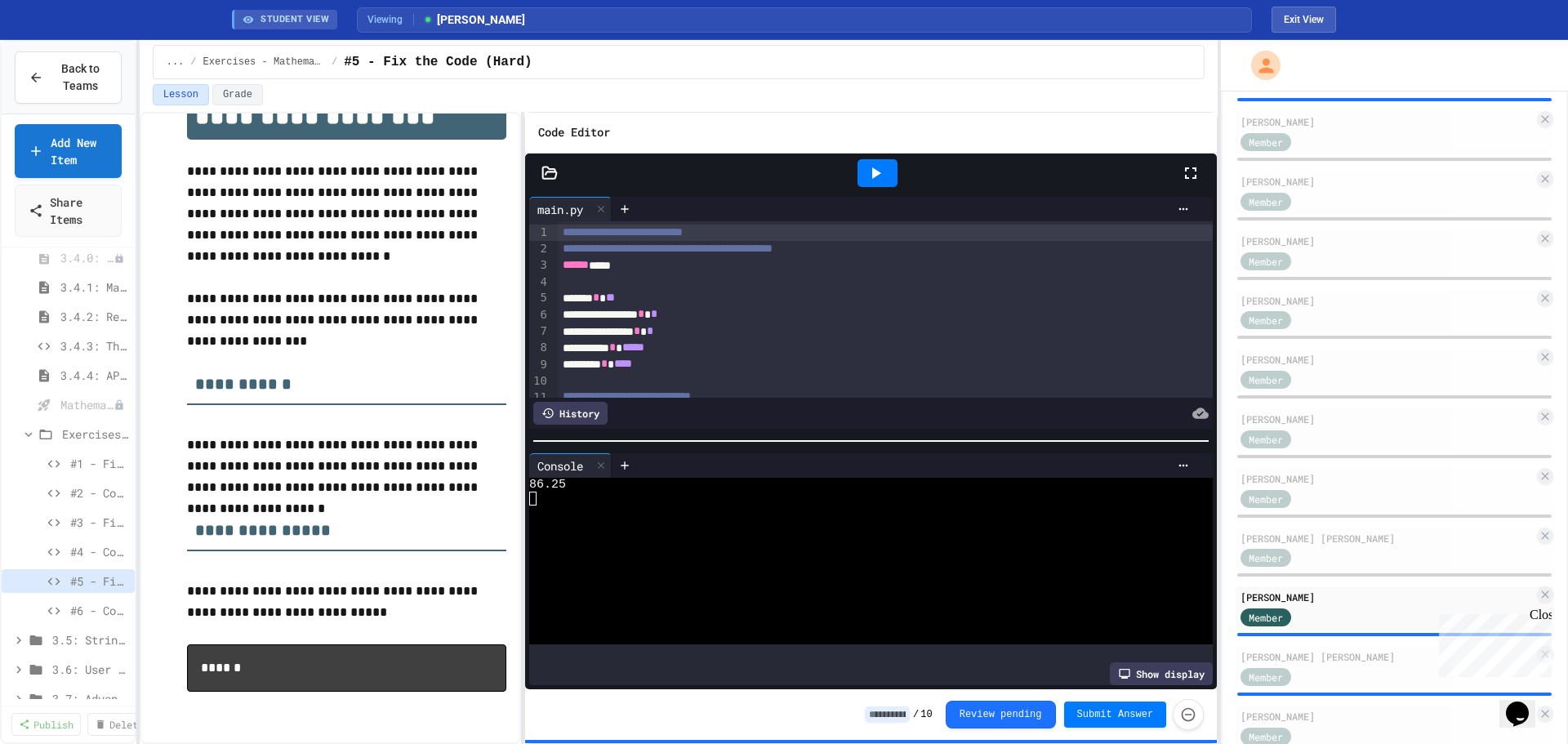
click at [248, 668] on pre "******" at bounding box center [346, 668] width 320 height 47
click at [1301, 19] on button "Exit View" at bounding box center [1304, 19] width 65 height 26
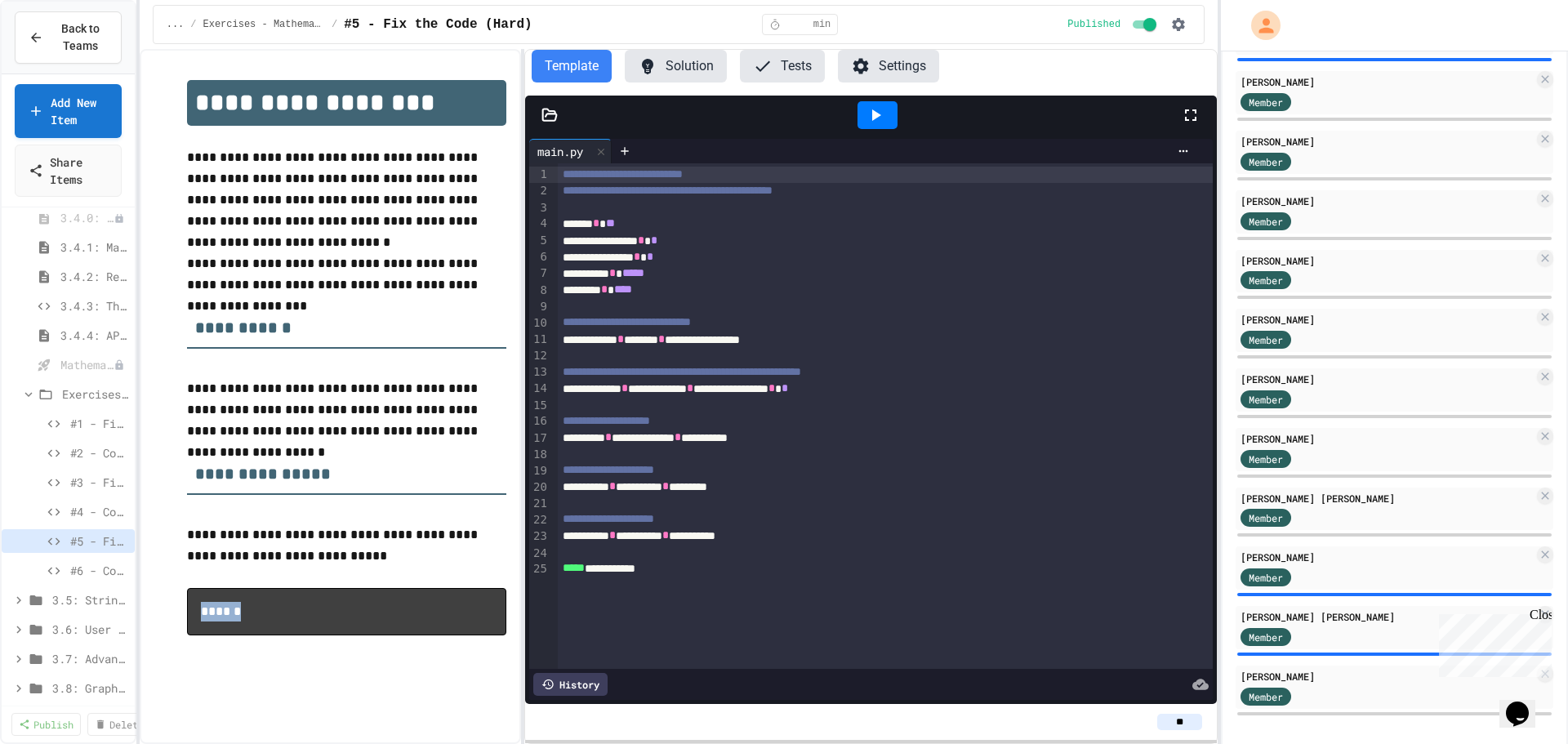
drag, startPoint x: 256, startPoint y: 622, endPoint x: 202, endPoint y: 621, distance: 54.0
click at [202, 621] on pre "******" at bounding box center [346, 611] width 320 height 47
click at [343, 564] on p "**********" at bounding box center [346, 546] width 320 height 42
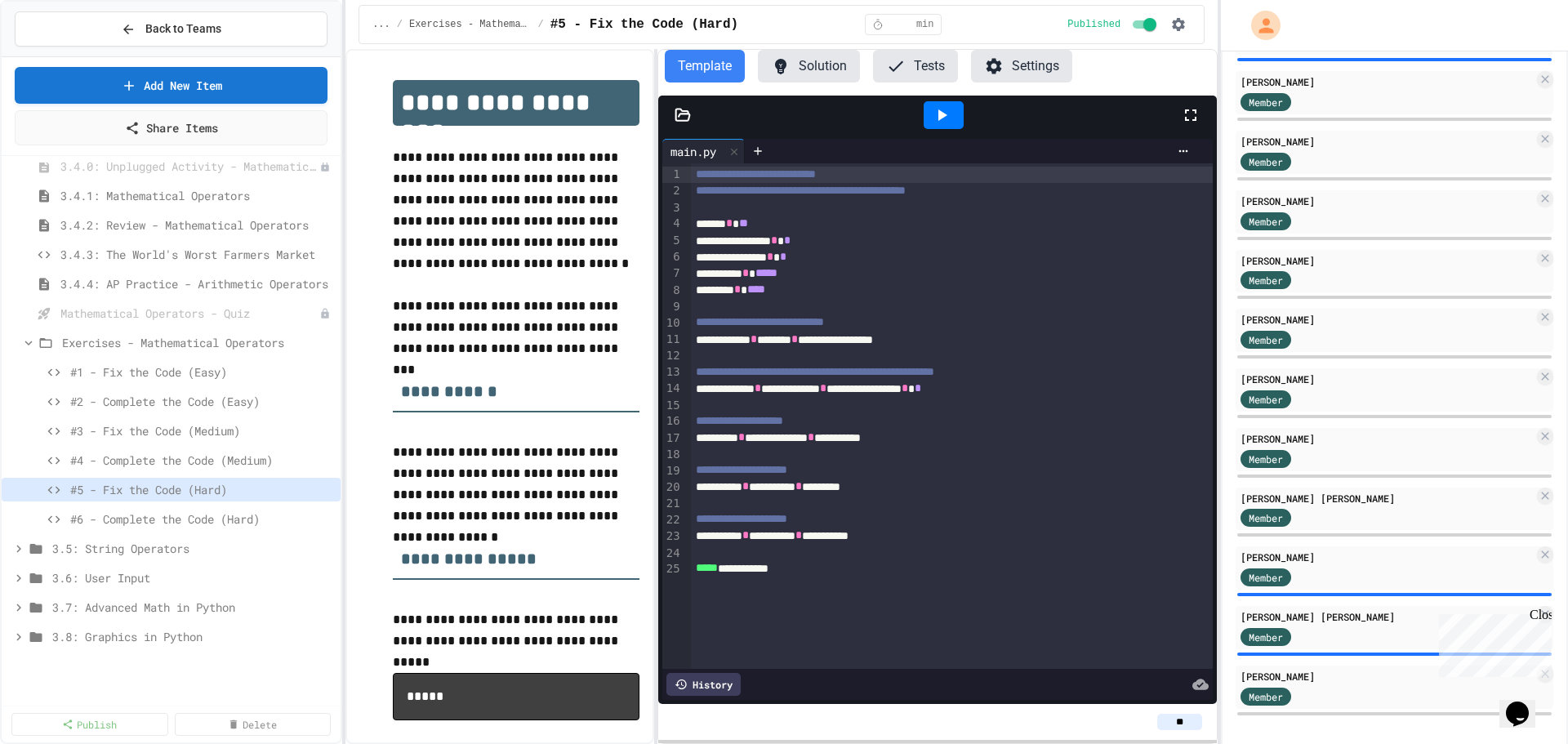
click at [347, 406] on div "**********" at bounding box center [784, 372] width 1568 height 744
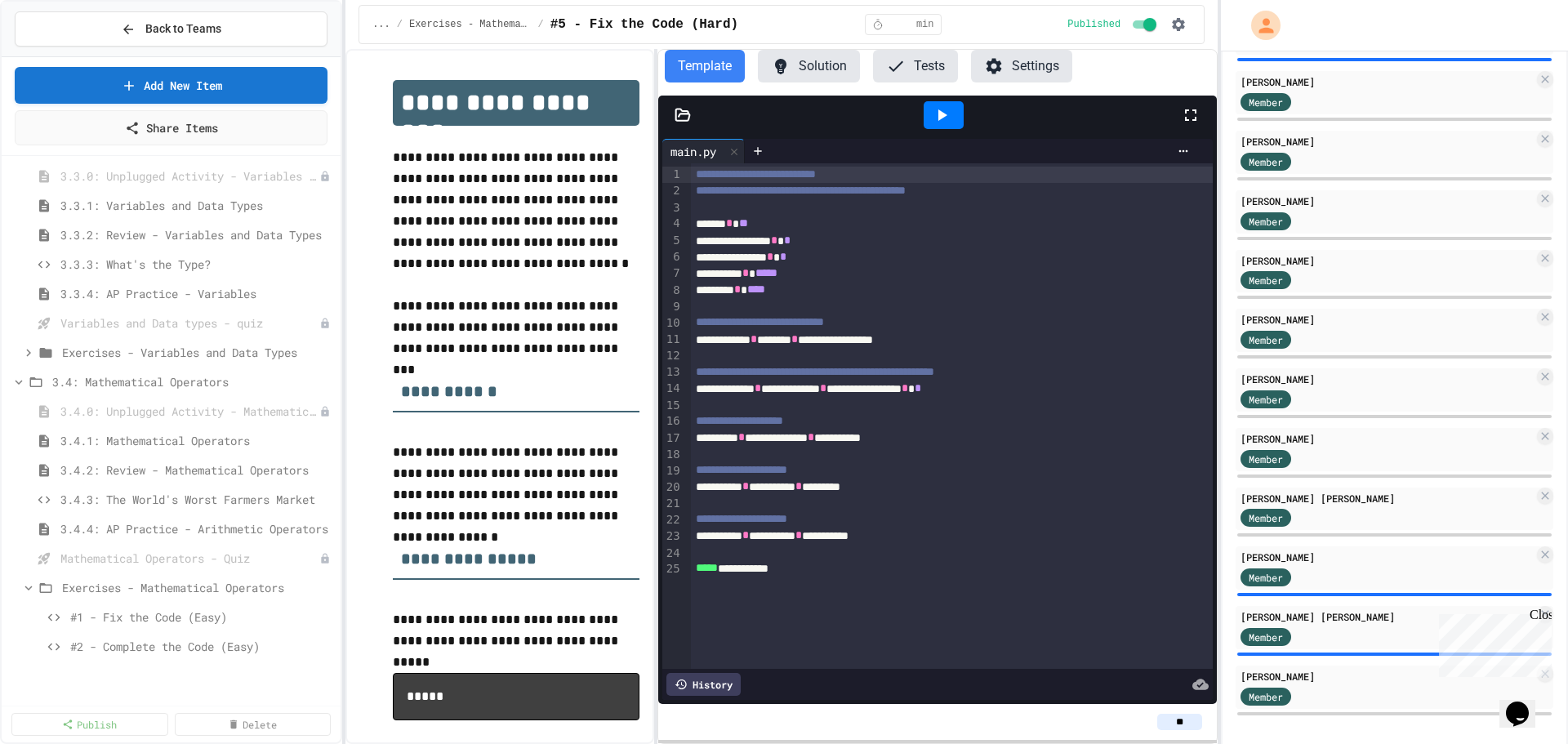
scroll to position [129, 0]
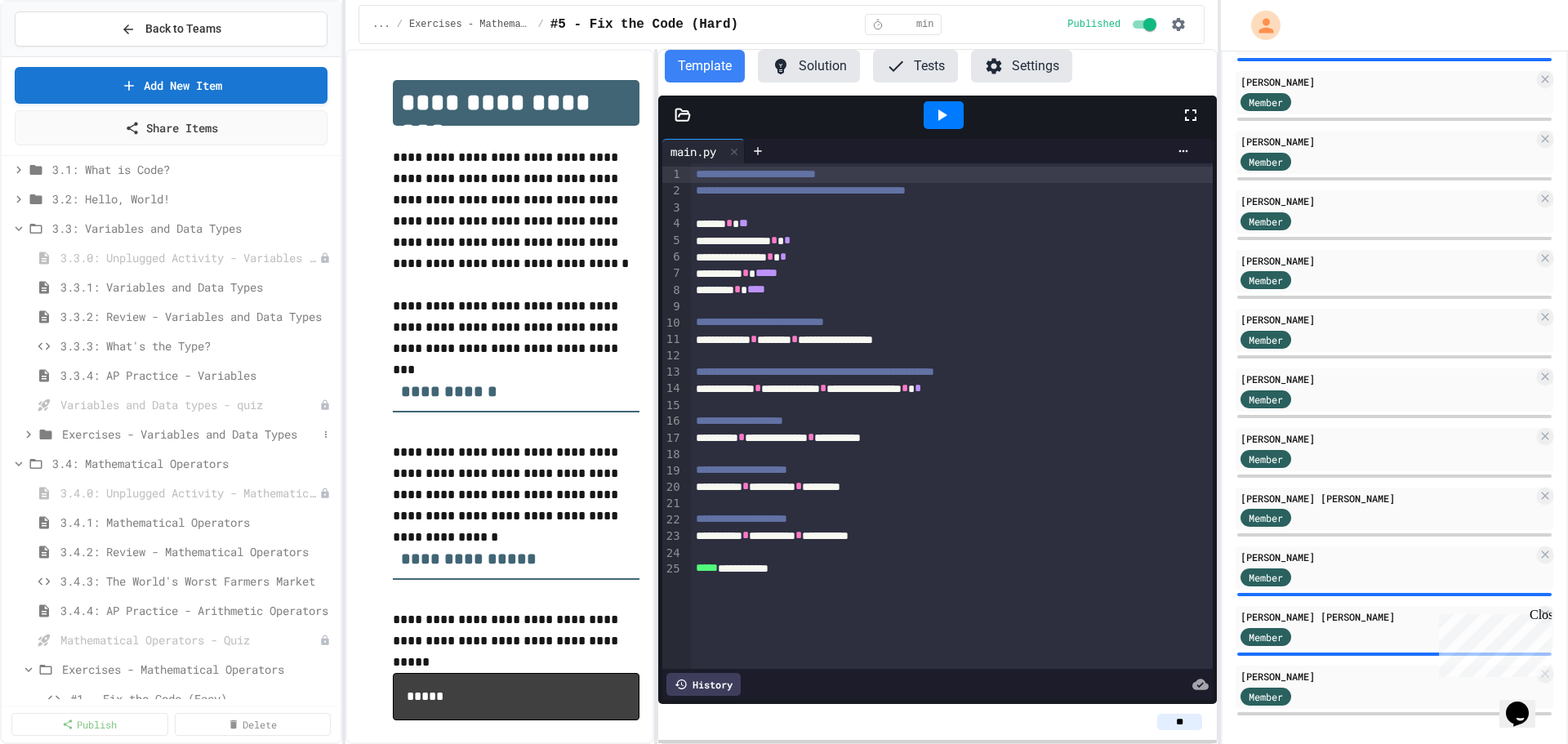
click at [29, 435] on icon at bounding box center [28, 433] width 5 height 7
click at [178, 613] on span "#6 - Complete the Code (Hard)" at bounding box center [194, 610] width 247 height 17
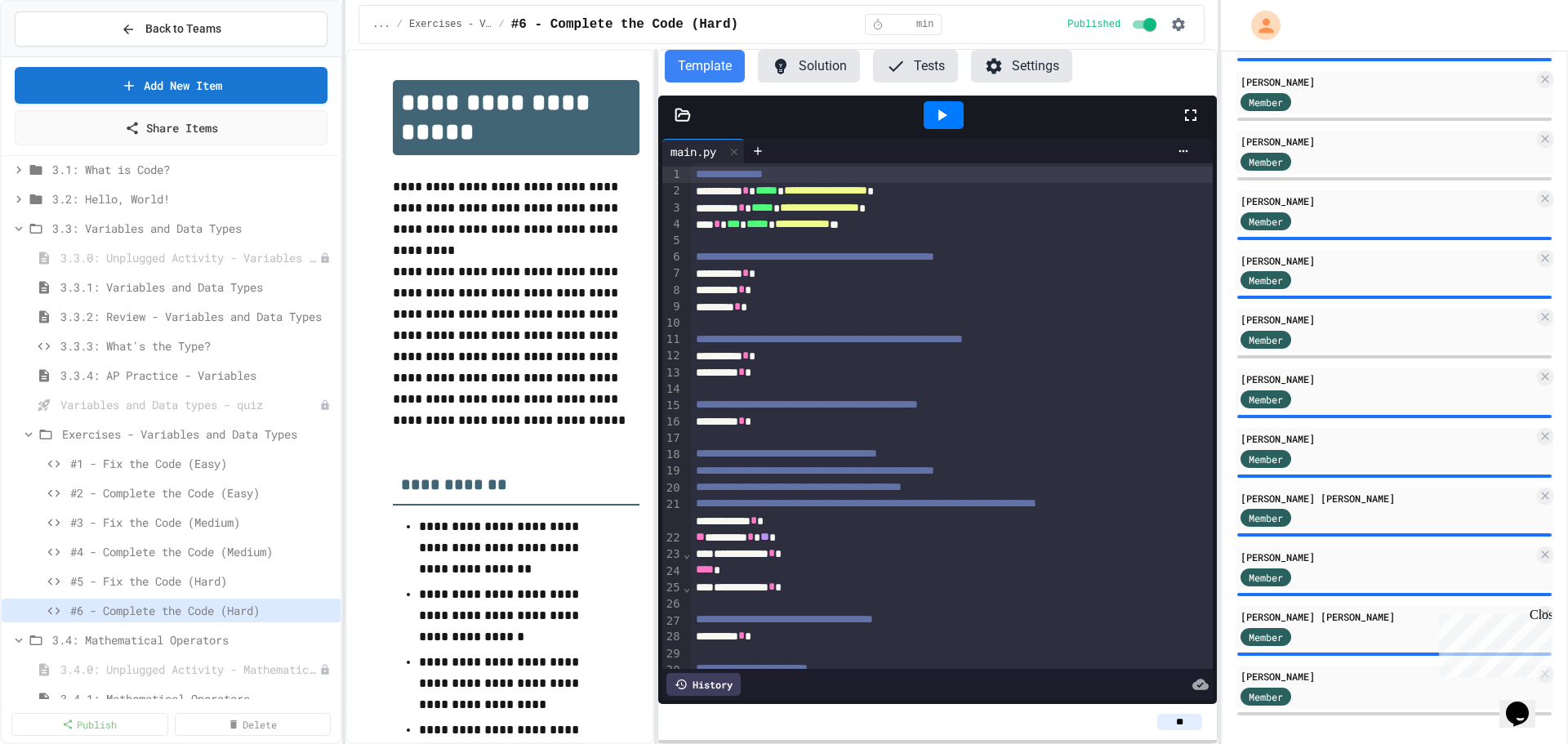
click at [813, 67] on button "Solution" at bounding box center [808, 66] width 102 height 32
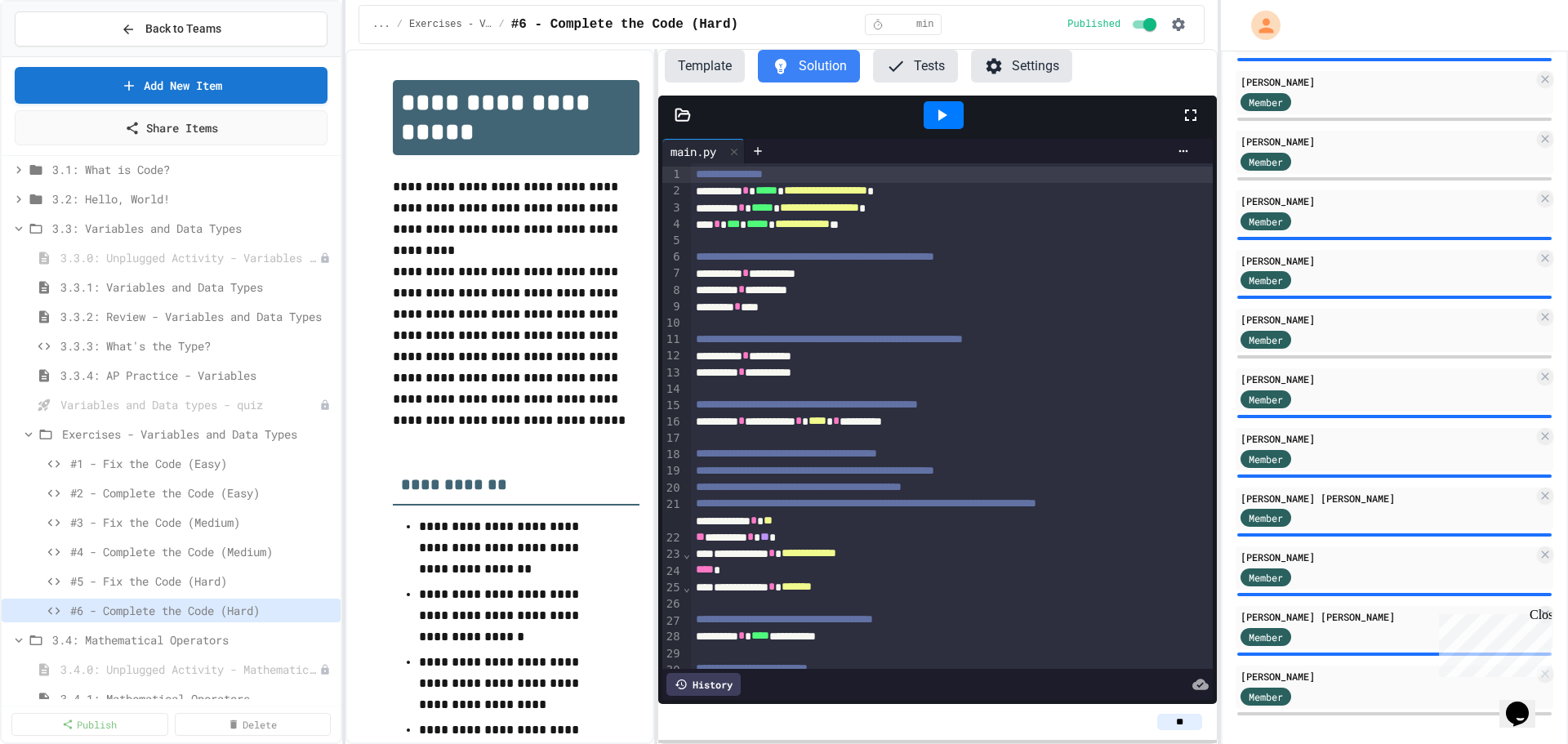
scroll to position [456, 0]
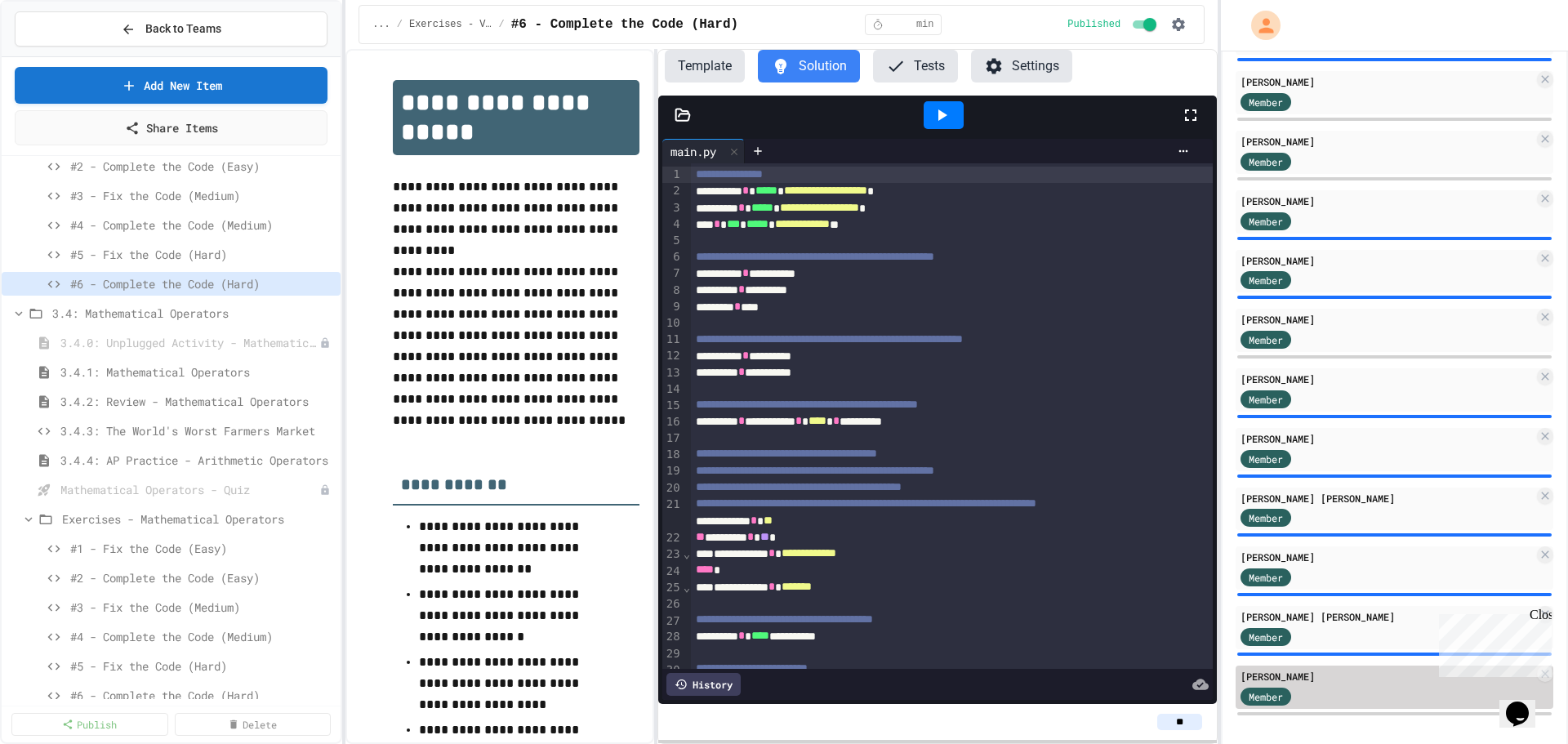
click at [1336, 683] on div "[PERSON_NAME]" at bounding box center [1386, 677] width 293 height 15
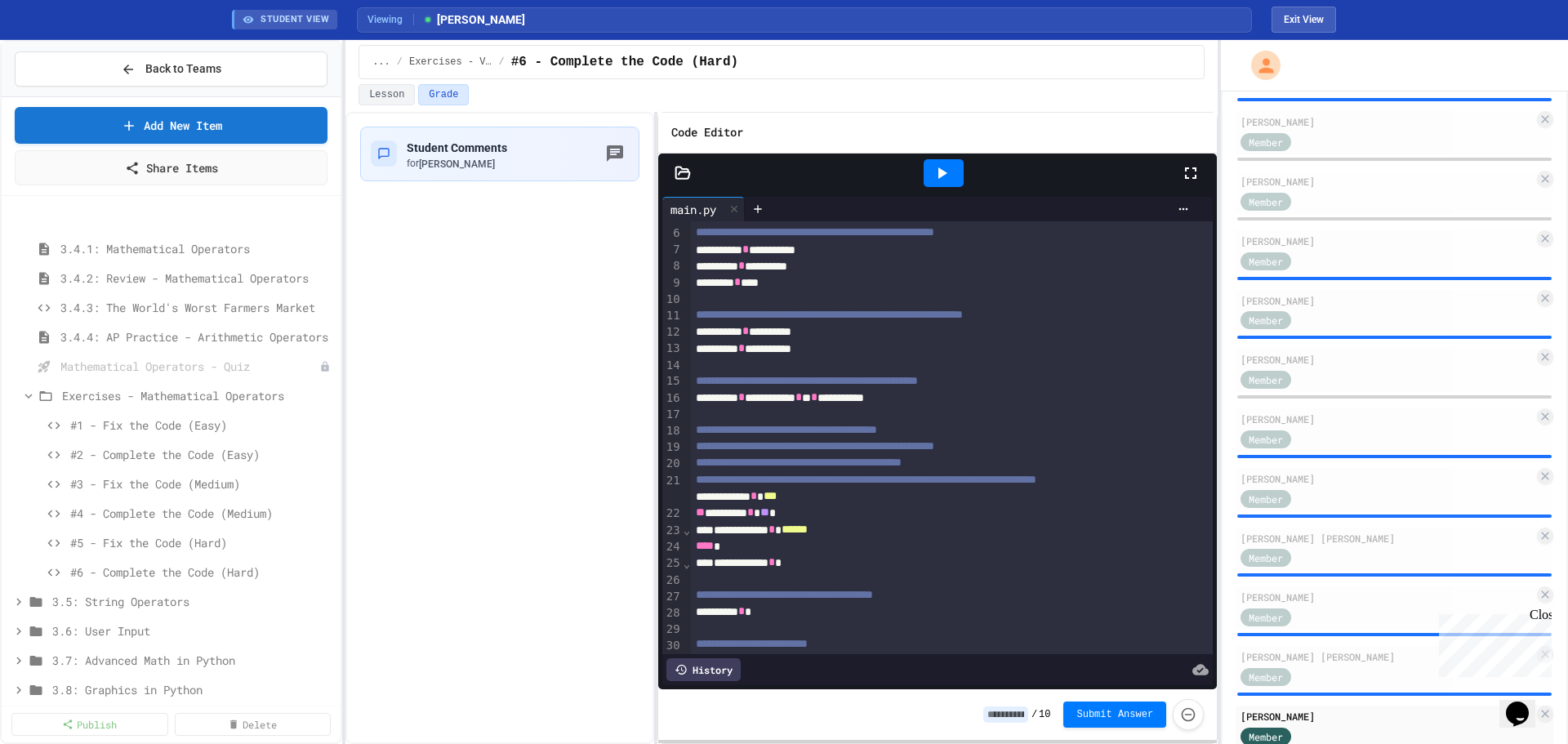
scroll to position [701, 0]
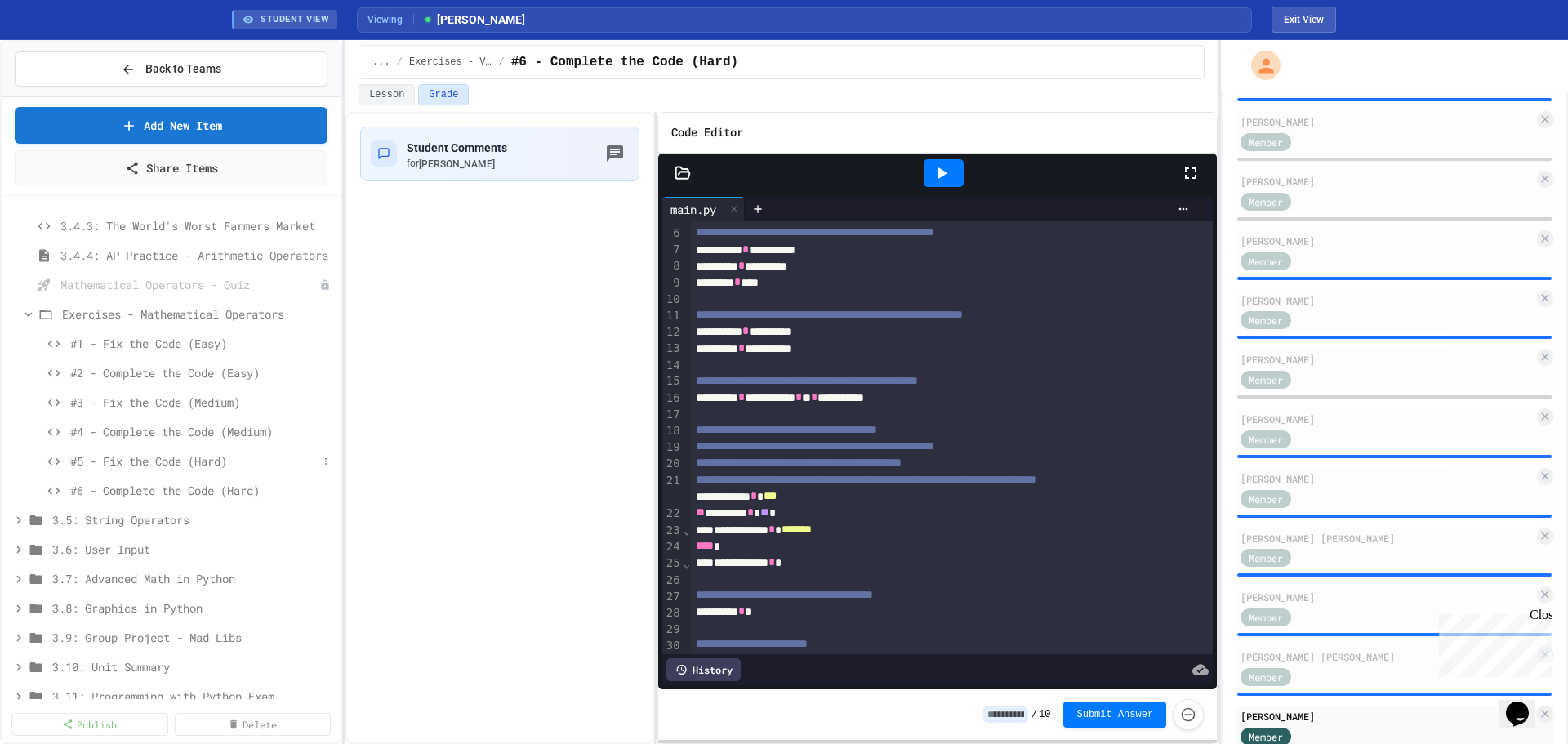
click at [186, 461] on span "#5 - Fix the Code (Hard)" at bounding box center [194, 461] width 247 height 17
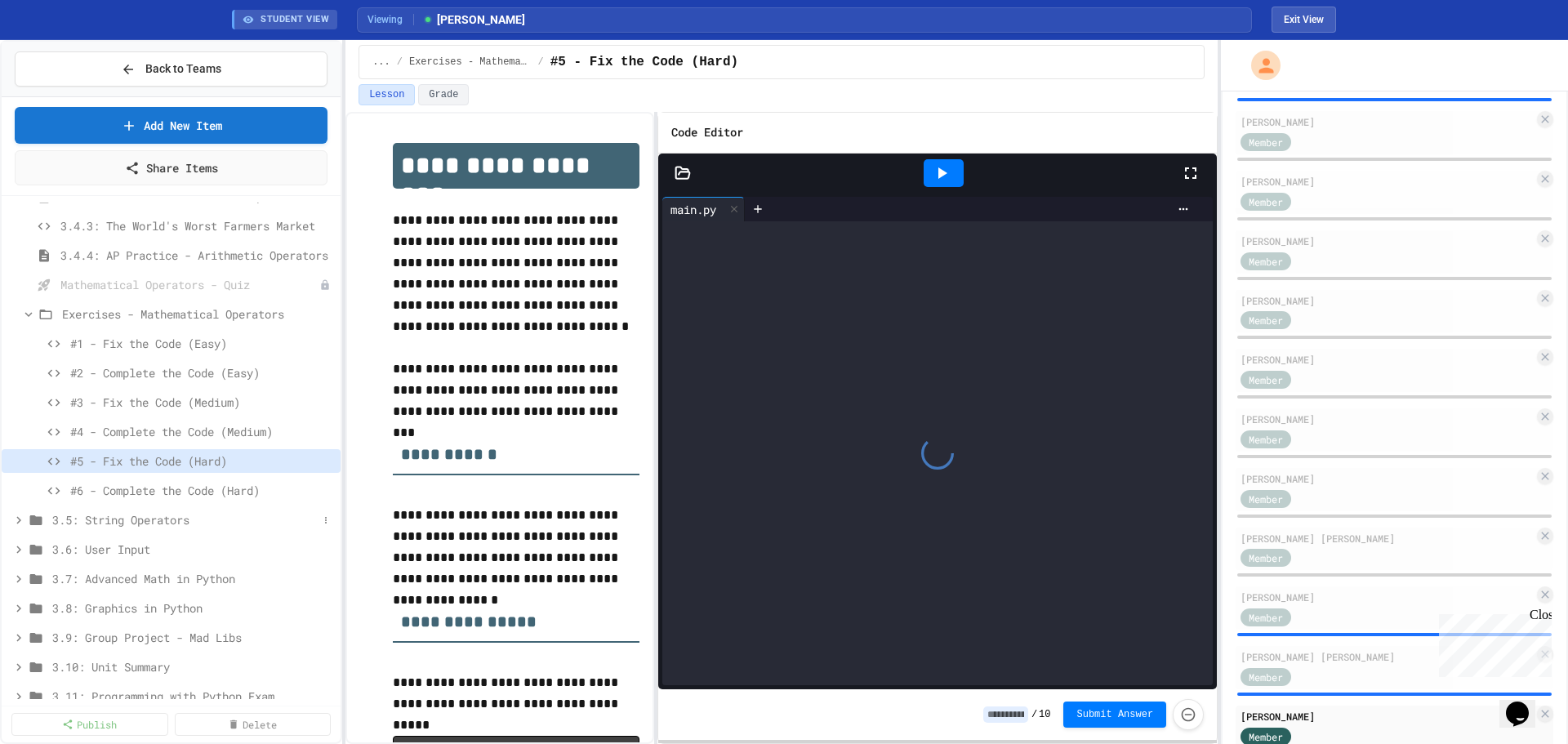
click at [21, 519] on icon at bounding box center [19, 521] width 15 height 15
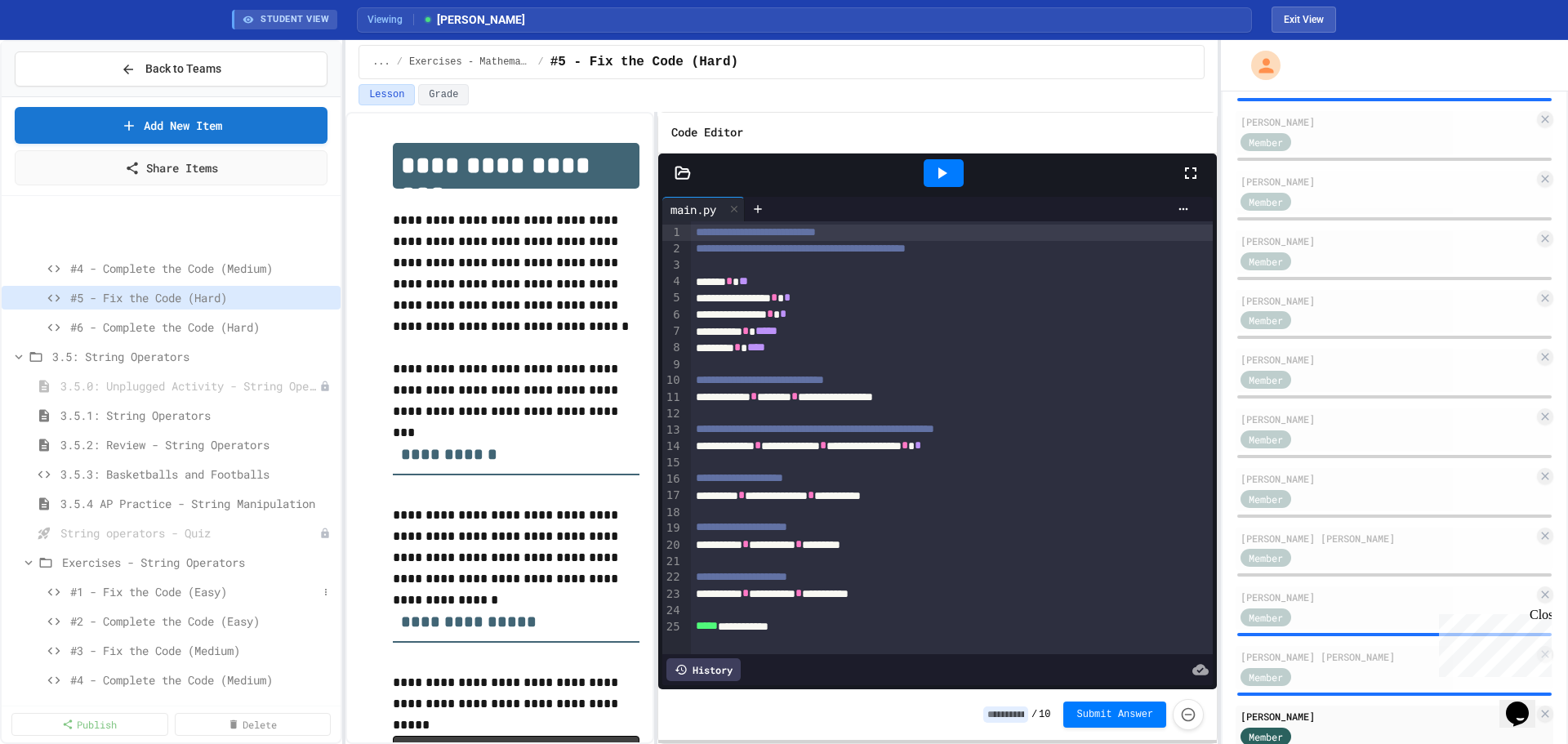
scroll to position [946, 0]
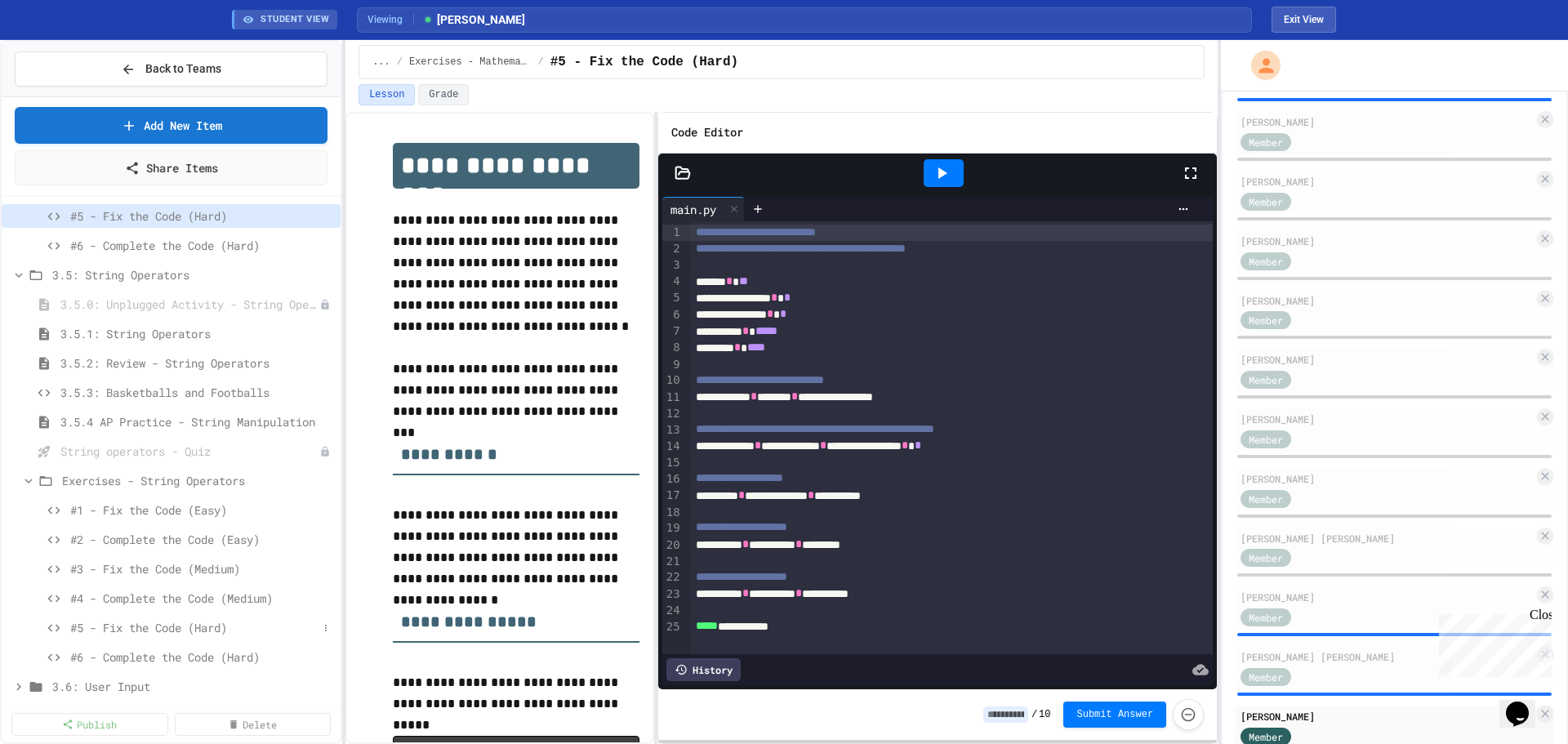
click at [187, 626] on span "#5 - Fix the Code (Hard)" at bounding box center [194, 628] width 247 height 17
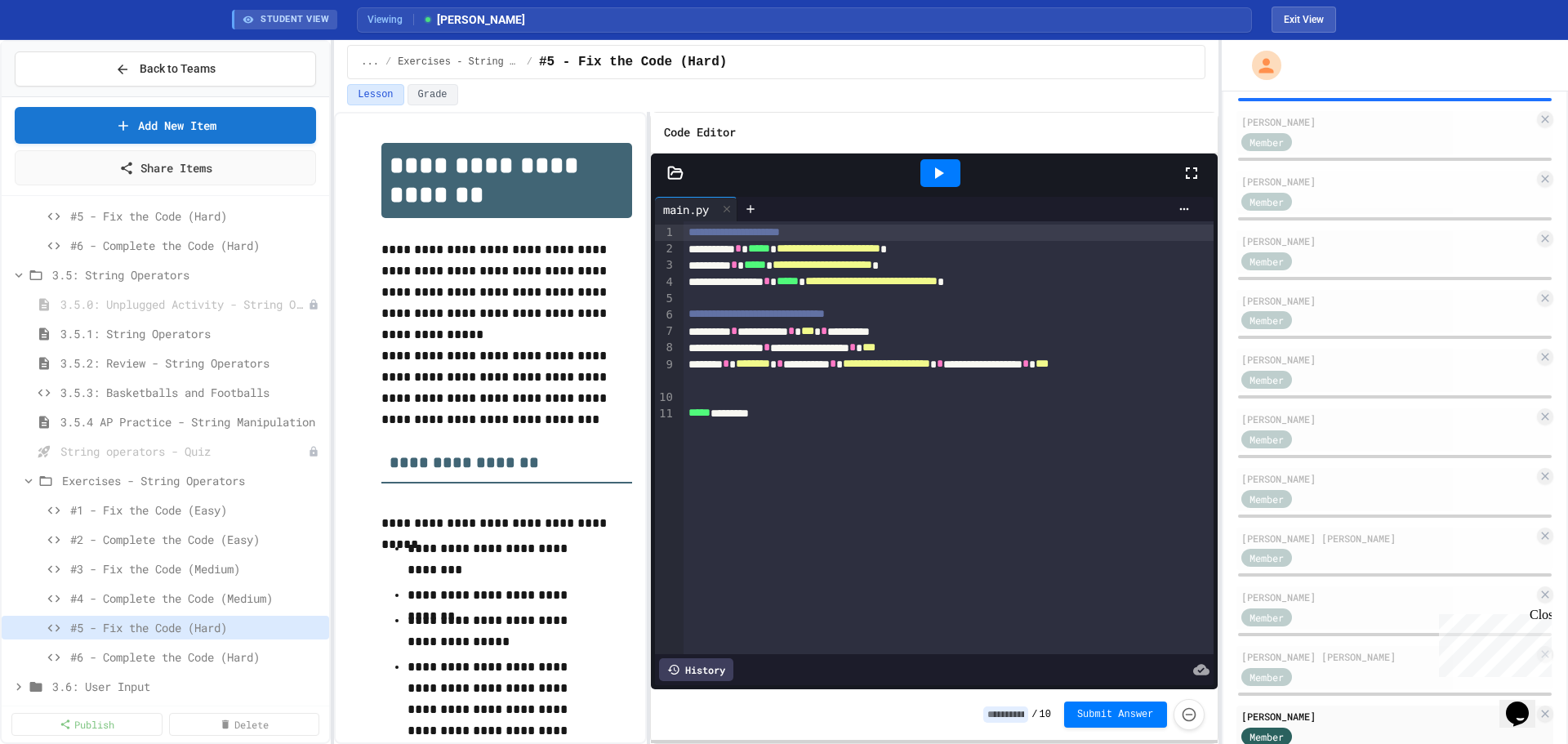
click at [333, 625] on div "**********" at bounding box center [784, 392] width 1568 height 704
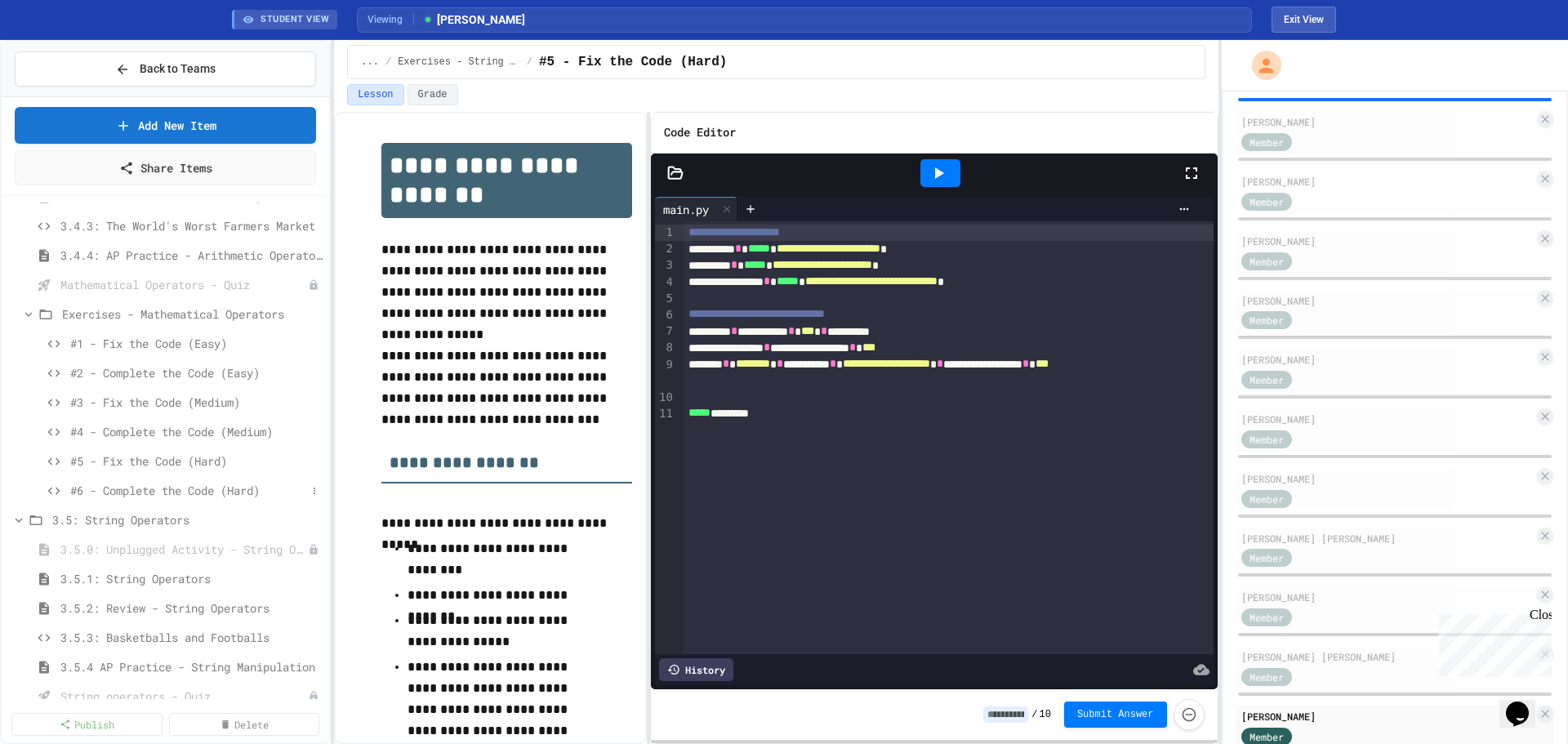
click at [208, 491] on span "#6 - Complete the Code (Hard)" at bounding box center [188, 490] width 236 height 17
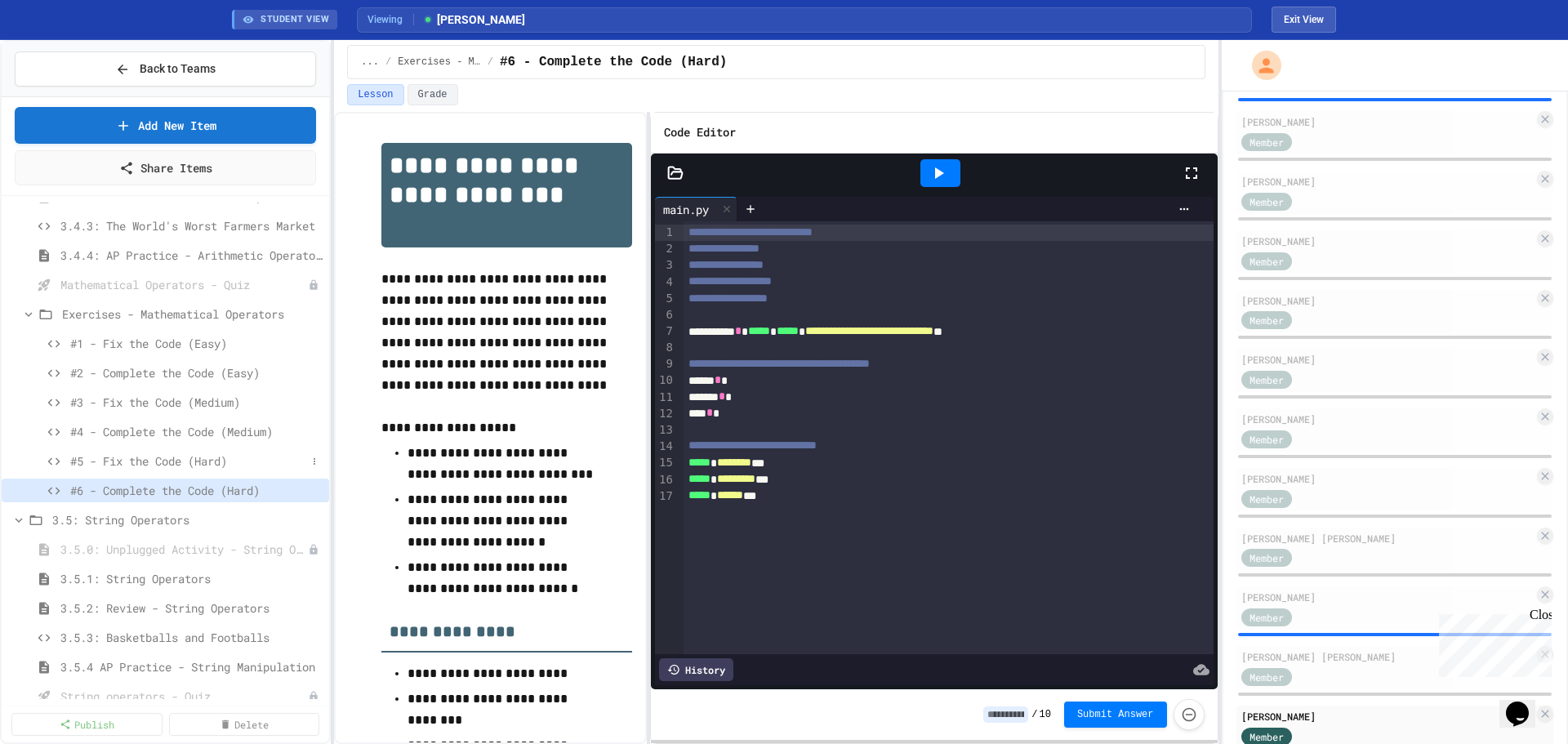
click at [201, 457] on span "#5 - Fix the Code (Hard)" at bounding box center [188, 461] width 236 height 17
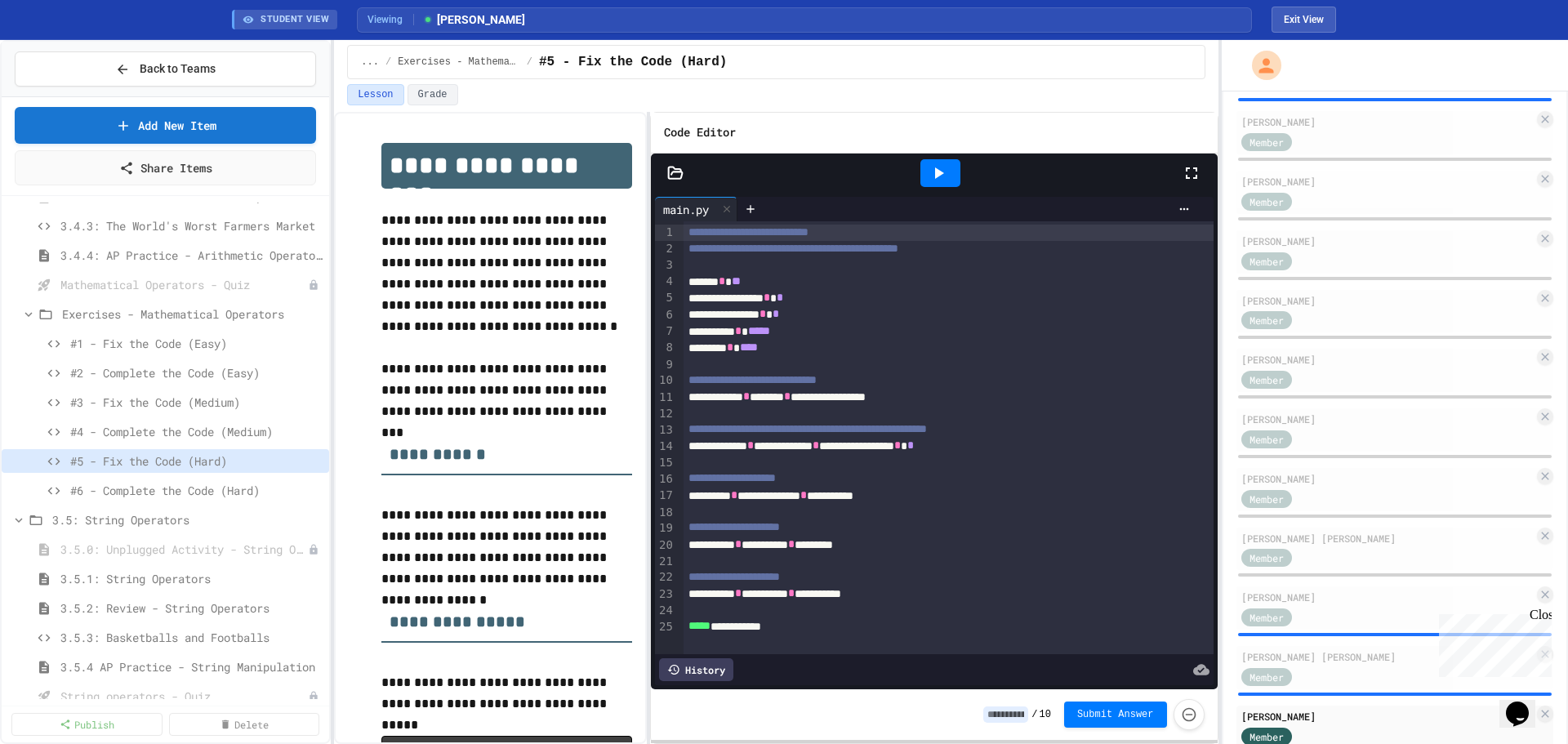
scroll to position [946, 0]
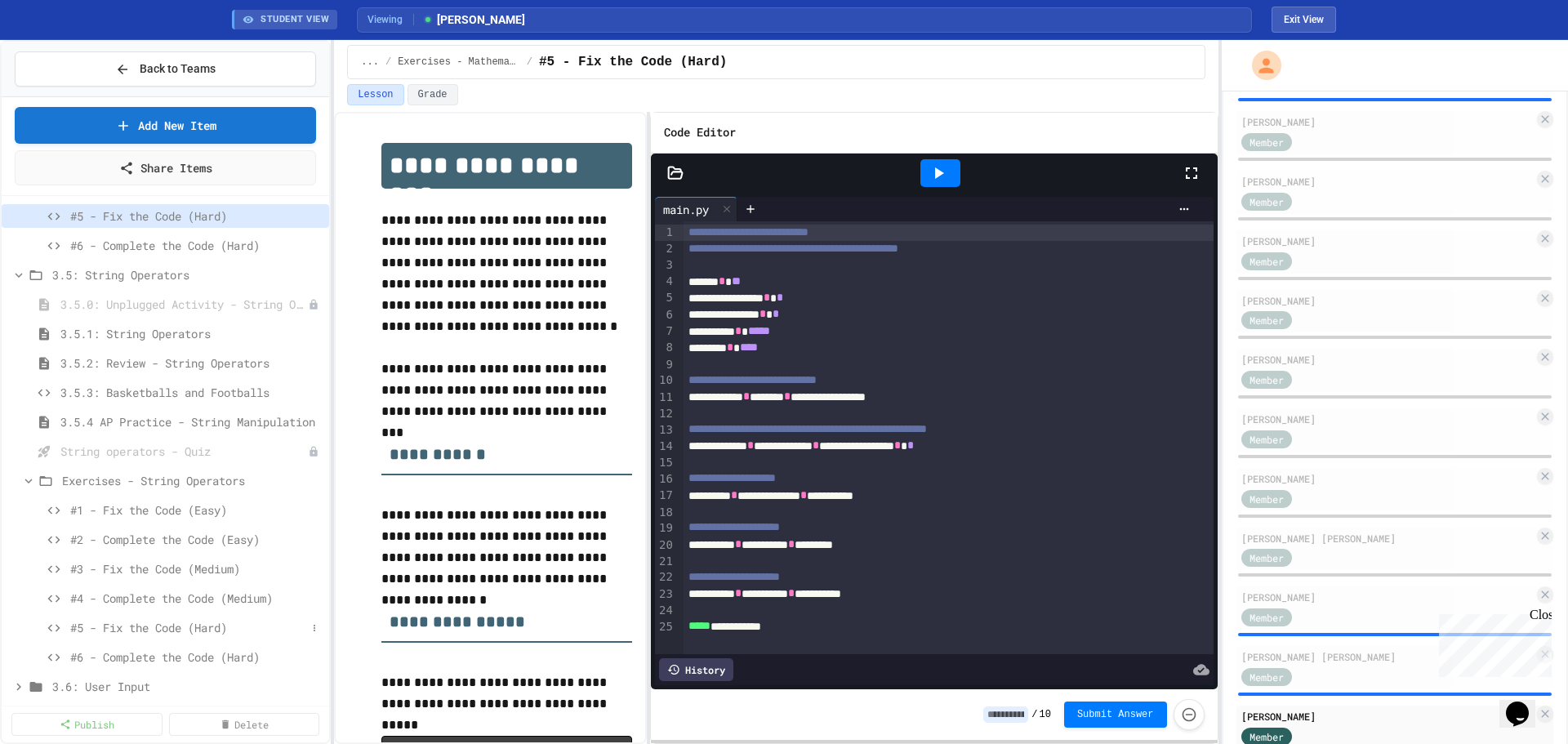
click at [190, 629] on span "#5 - Fix the Code (Hard)" at bounding box center [188, 628] width 236 height 17
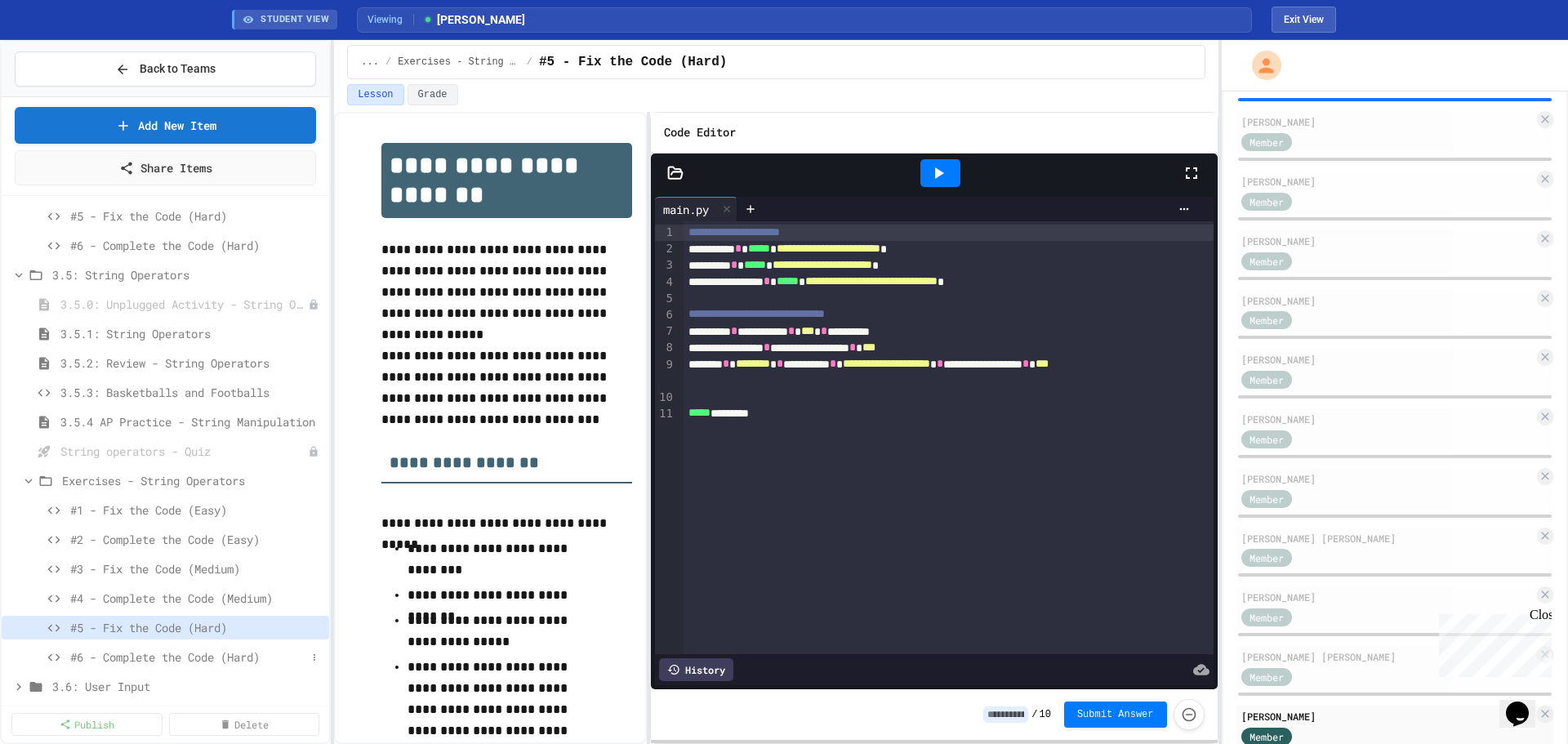
click at [183, 656] on span "#6 - Complete the Code (Hard)" at bounding box center [188, 657] width 236 height 17
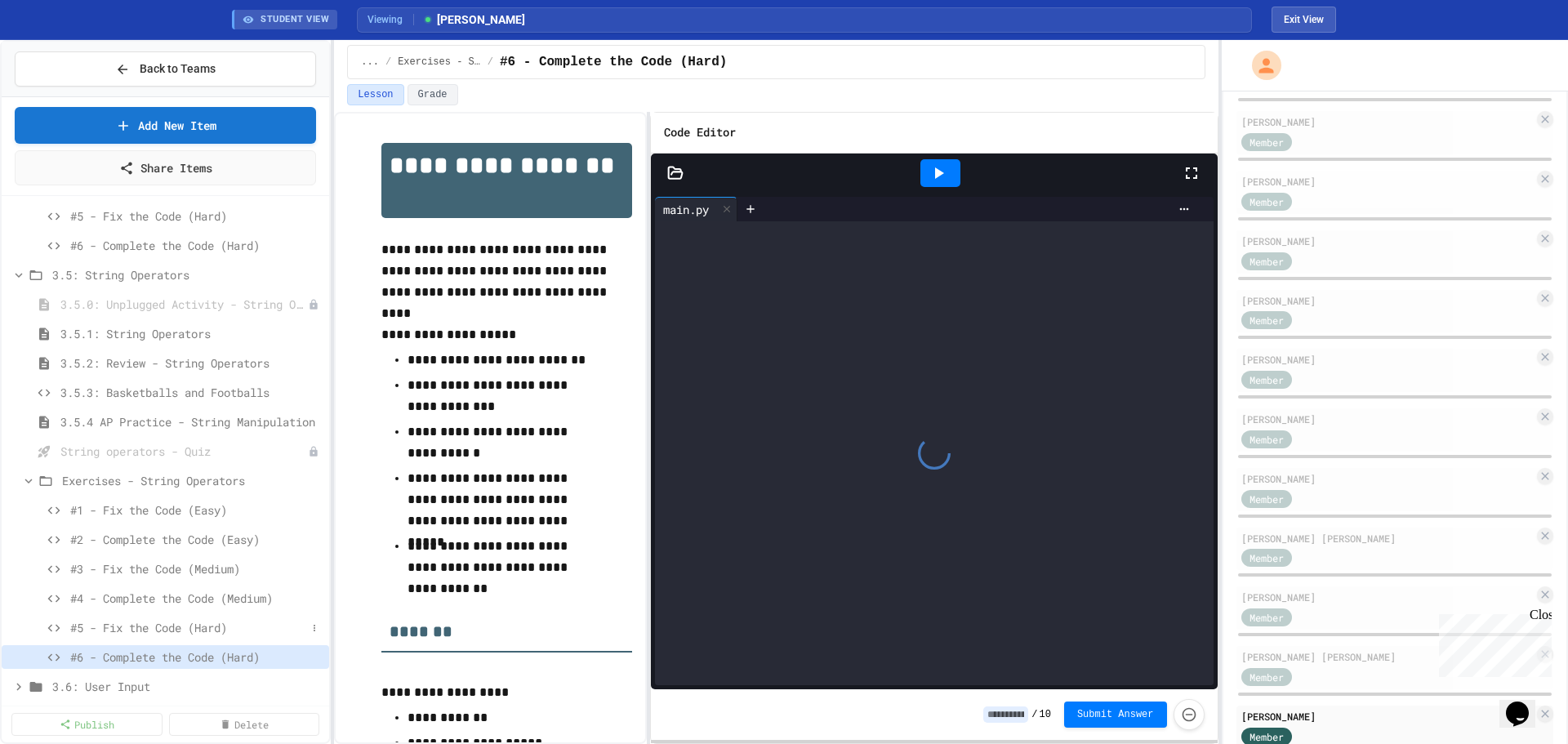
click at [183, 629] on span "#5 - Fix the Code (Hard)" at bounding box center [188, 628] width 236 height 17
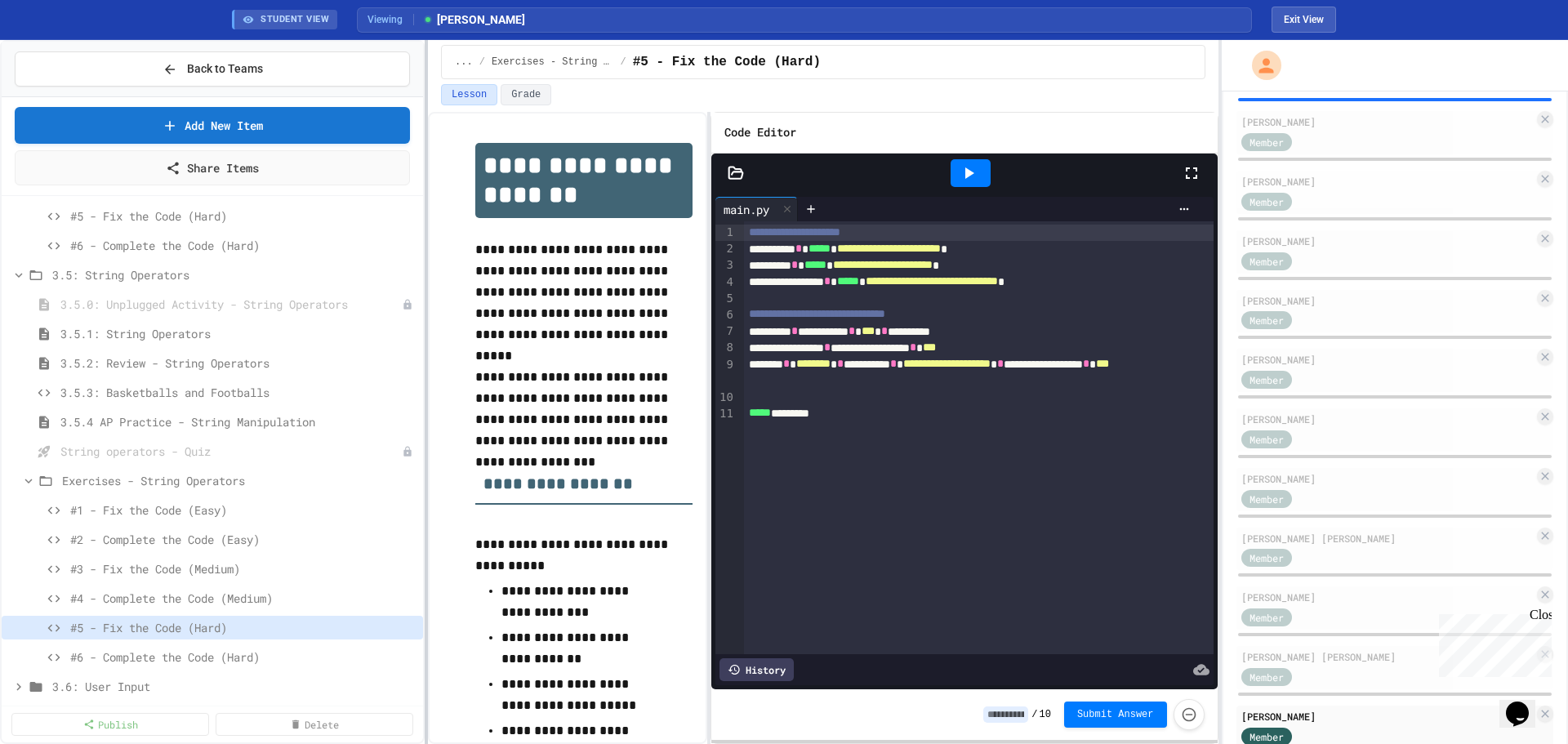
click at [427, 600] on div at bounding box center [427, 392] width 3 height 704
click at [180, 572] on span "#3 - Fix the Code (Medium)" at bounding box center [235, 569] width 330 height 17
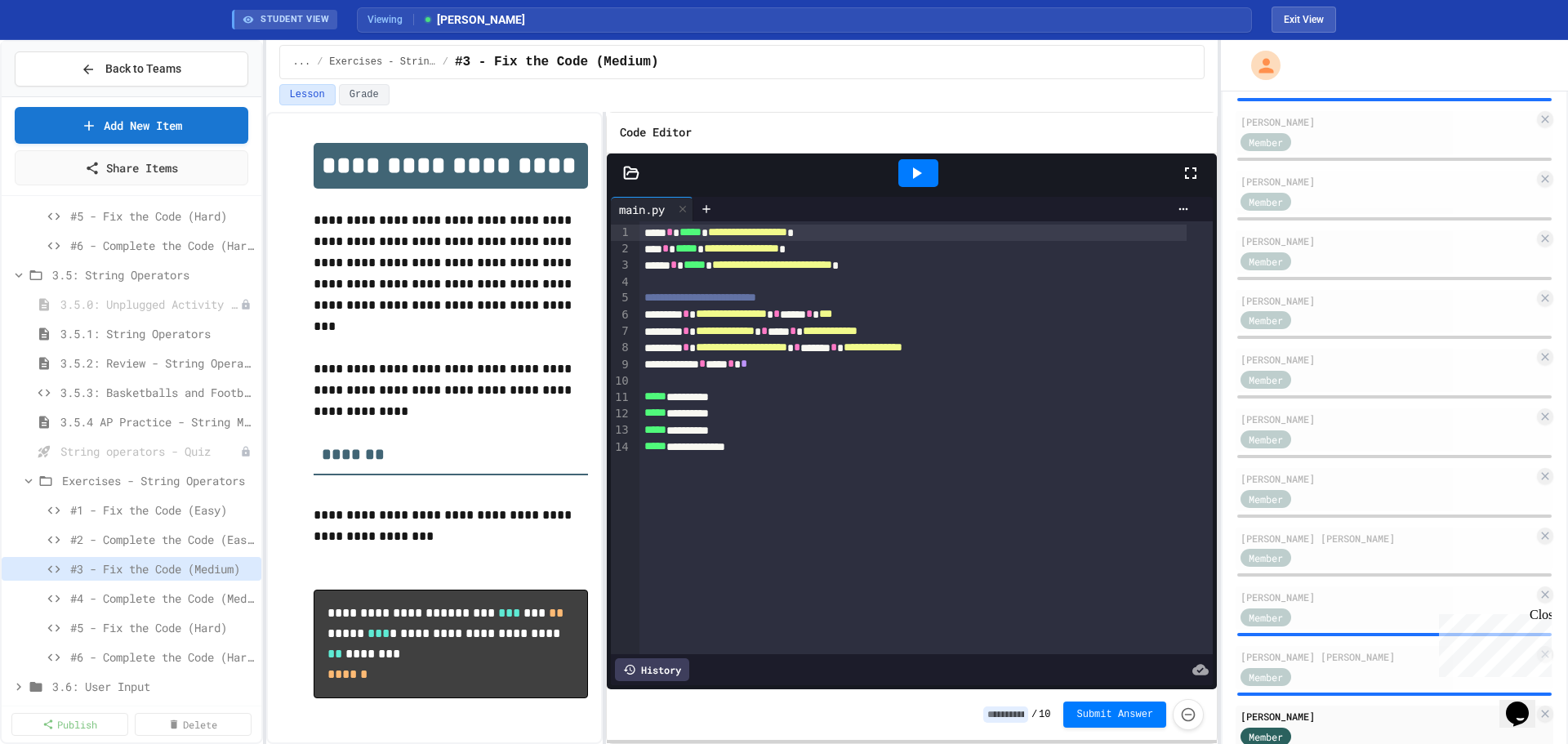
click at [267, 357] on div "**********" at bounding box center [784, 392] width 1568 height 704
click at [1310, 14] on button "Exit View" at bounding box center [1304, 19] width 65 height 26
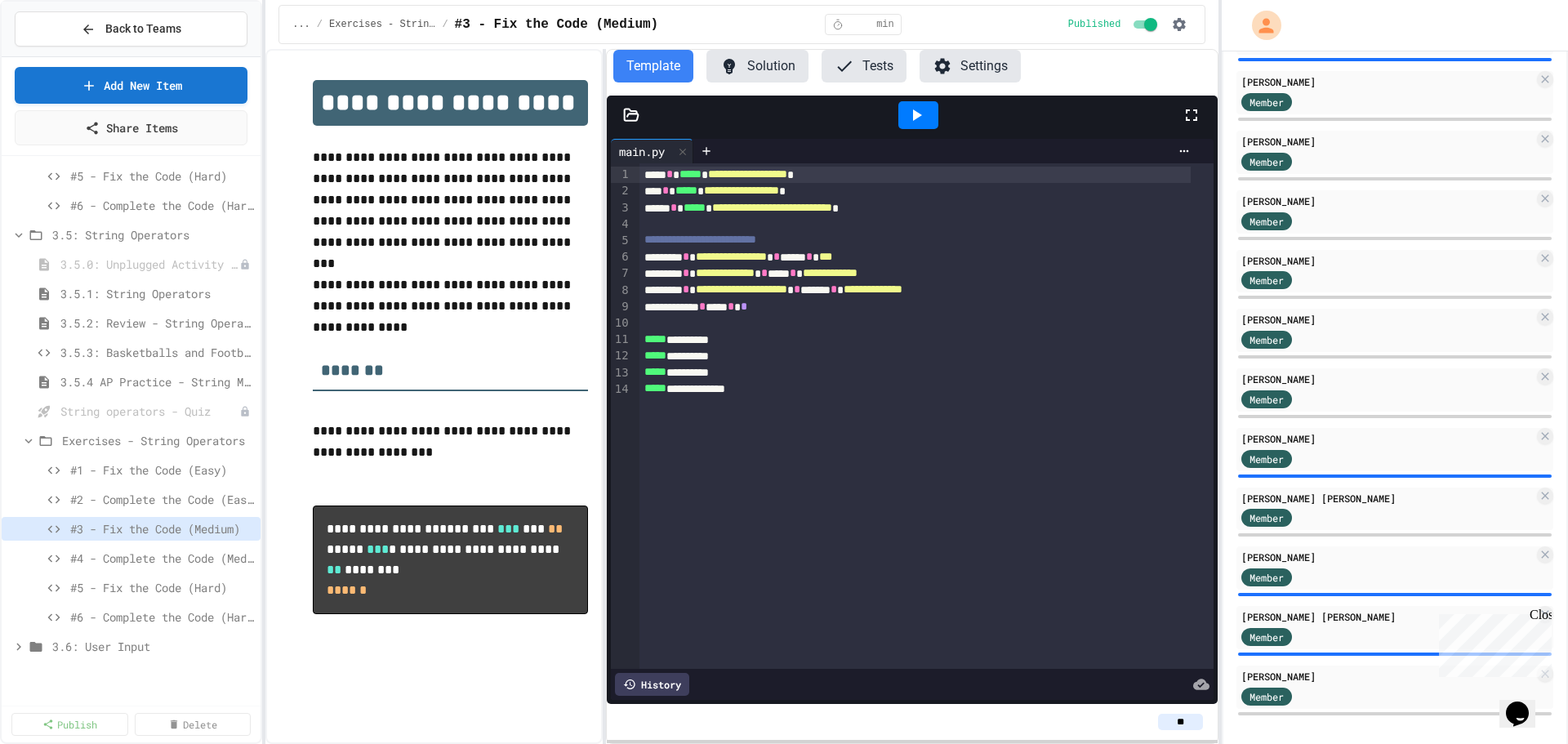
click at [761, 65] on button "Solution" at bounding box center [757, 66] width 102 height 32
click at [647, 57] on button "Template" at bounding box center [653, 66] width 80 height 32
click at [772, 59] on button "Solution" at bounding box center [757, 66] width 102 height 32
click at [659, 61] on button "Template" at bounding box center [653, 66] width 80 height 32
click at [912, 117] on icon at bounding box center [916, 115] width 20 height 20
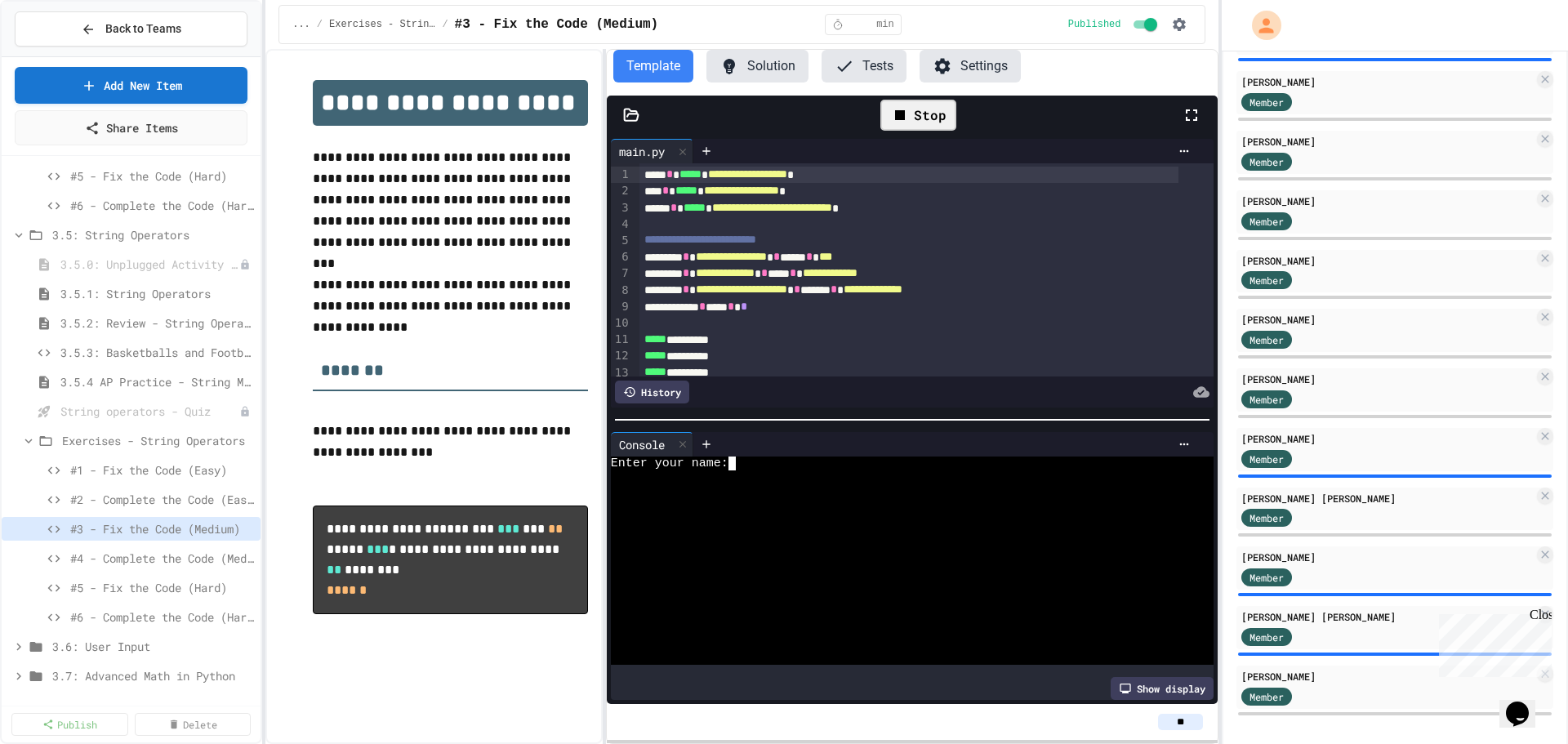
click at [740, 460] on textarea "Terminal input" at bounding box center [739, 463] width 7 height 14
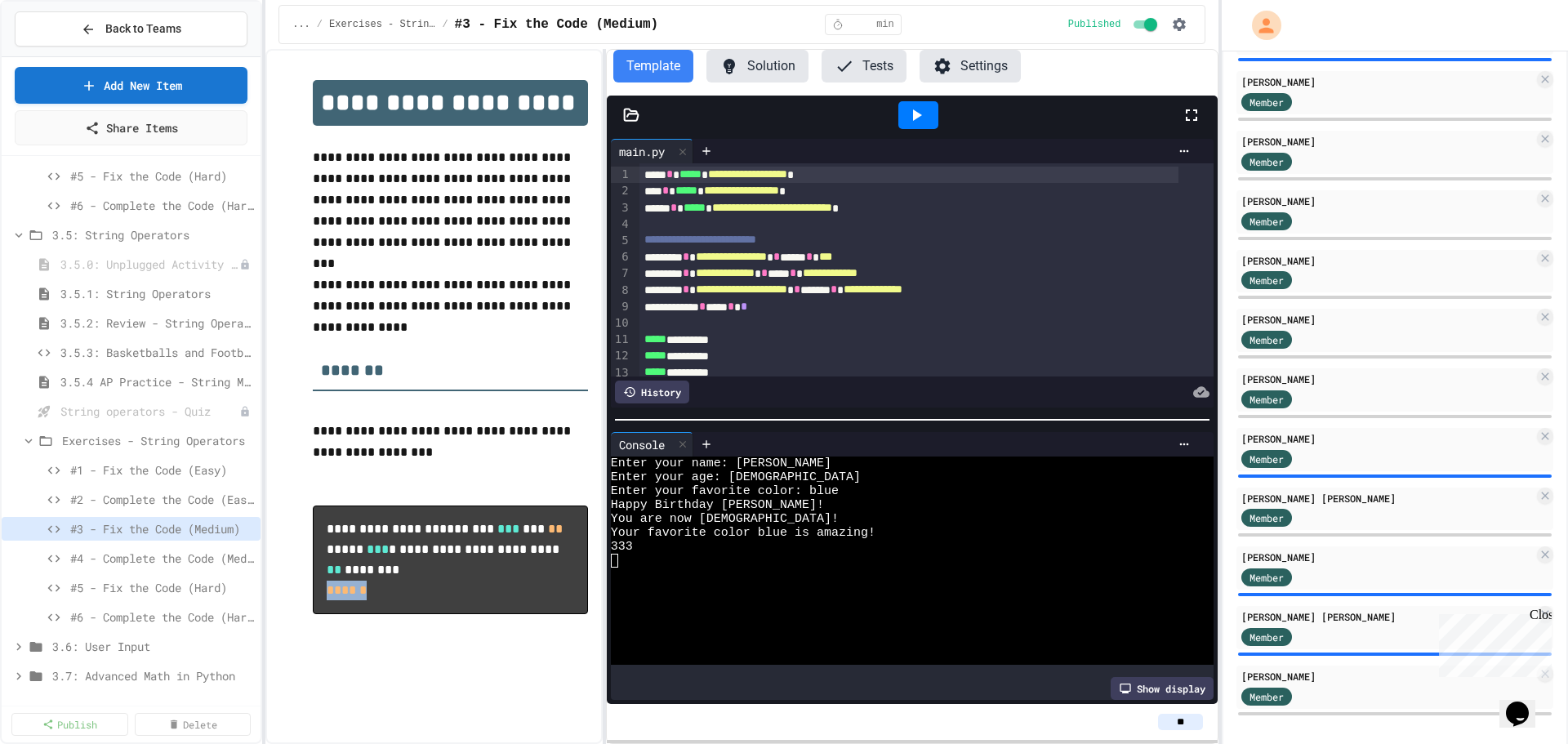
drag, startPoint x: 384, startPoint y: 614, endPoint x: 329, endPoint y: 615, distance: 55.0
click at [329, 614] on pre "**********" at bounding box center [451, 560] width 276 height 109
click at [487, 708] on div "**********" at bounding box center [434, 396] width 337 height 695
click at [27, 443] on icon at bounding box center [28, 441] width 7 height 5
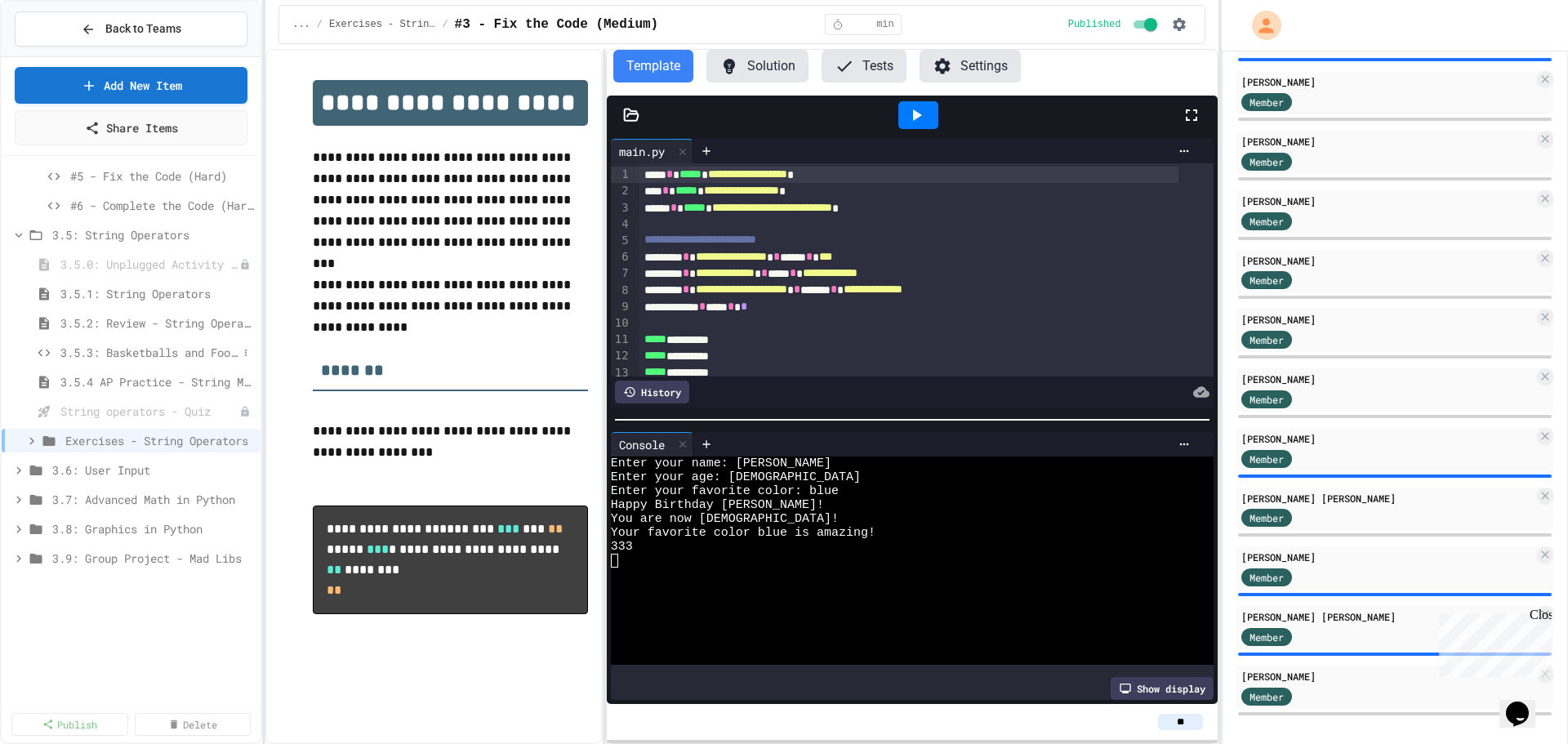
scroll to position [783, 0]
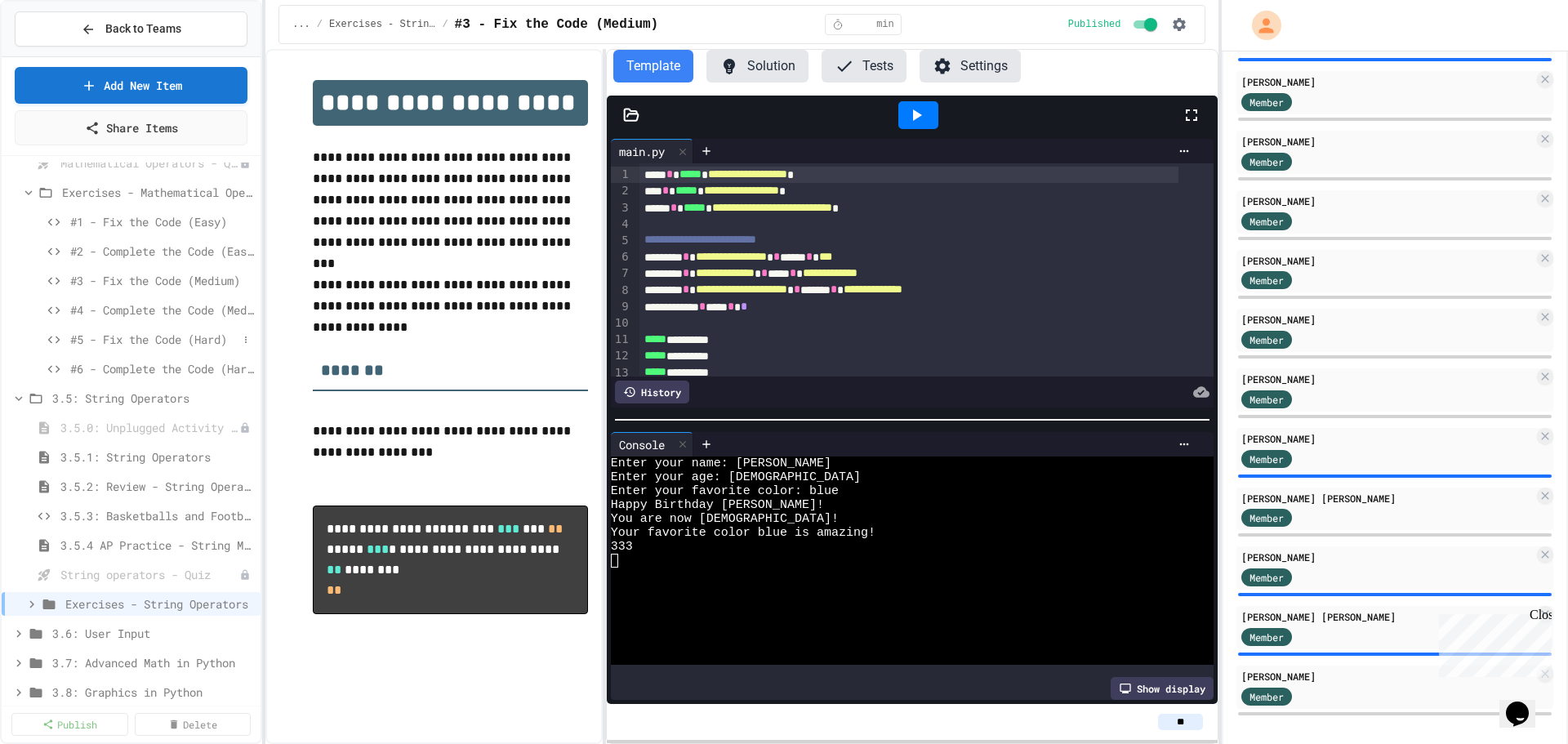
click at [172, 342] on span "#5 - Fix the Code (Hard)" at bounding box center [154, 339] width 168 height 17
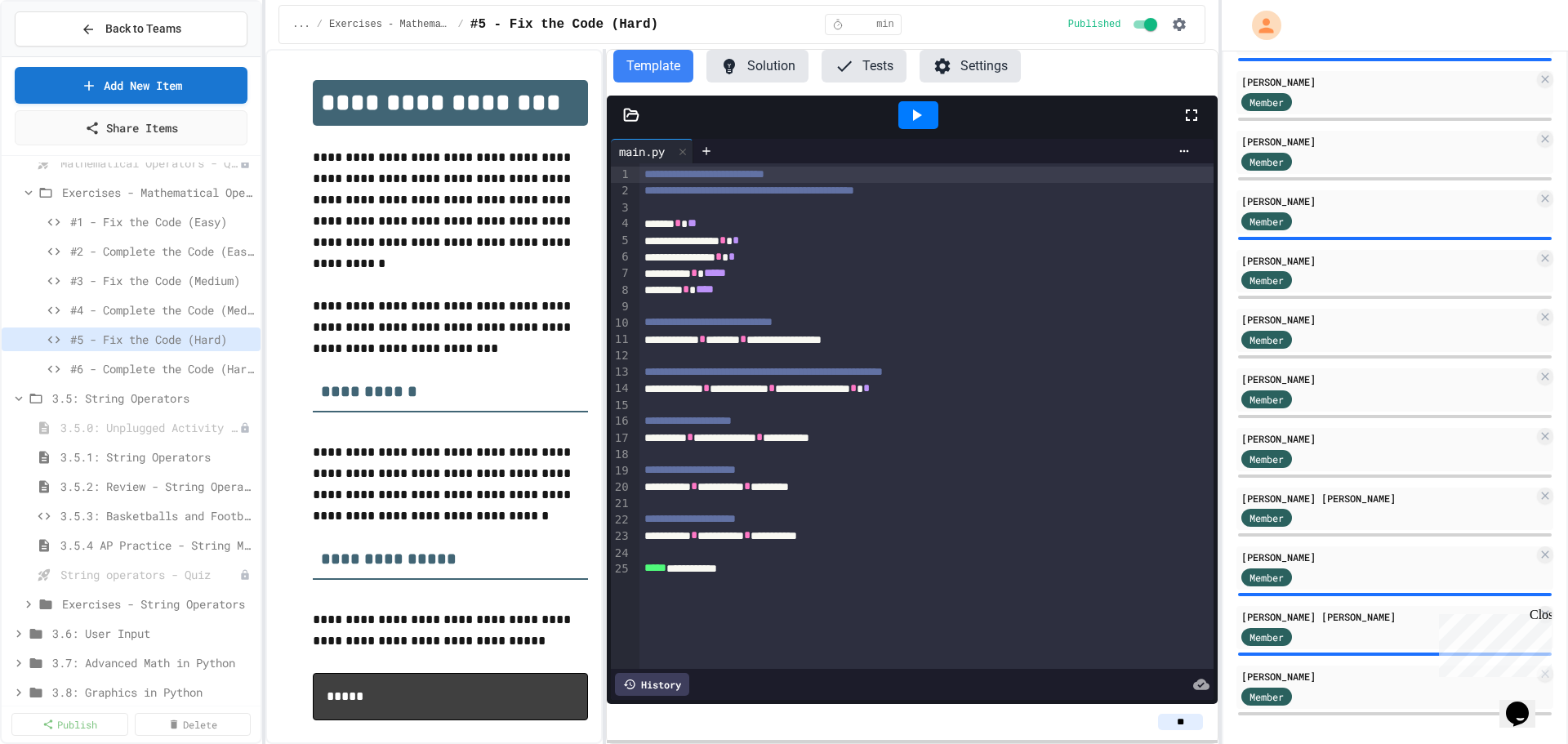
click at [171, 370] on span "#6 - Complete the Code (Hard)" at bounding box center [162, 369] width 183 height 17
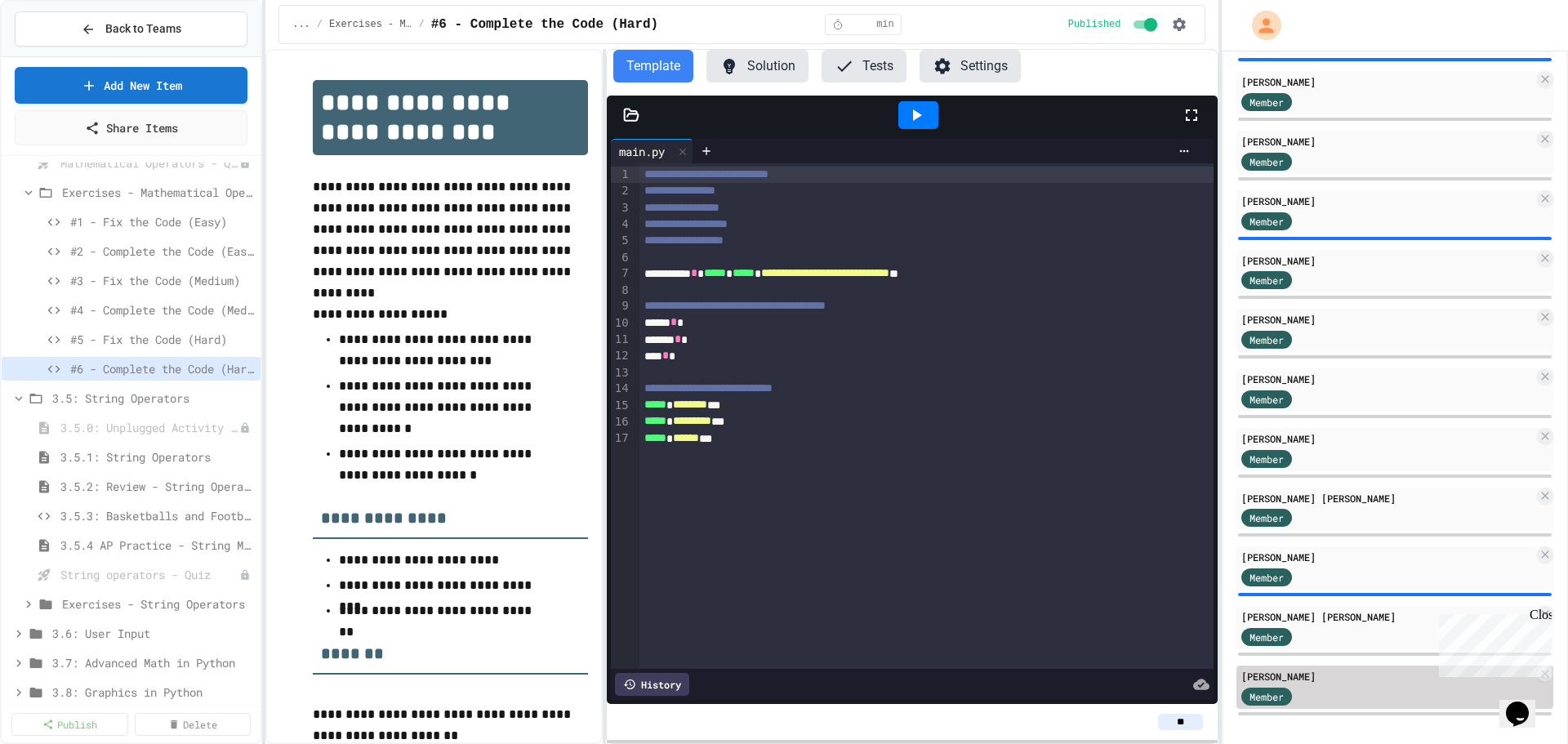
click at [1327, 706] on div "Member" at bounding box center [1387, 695] width 292 height 21
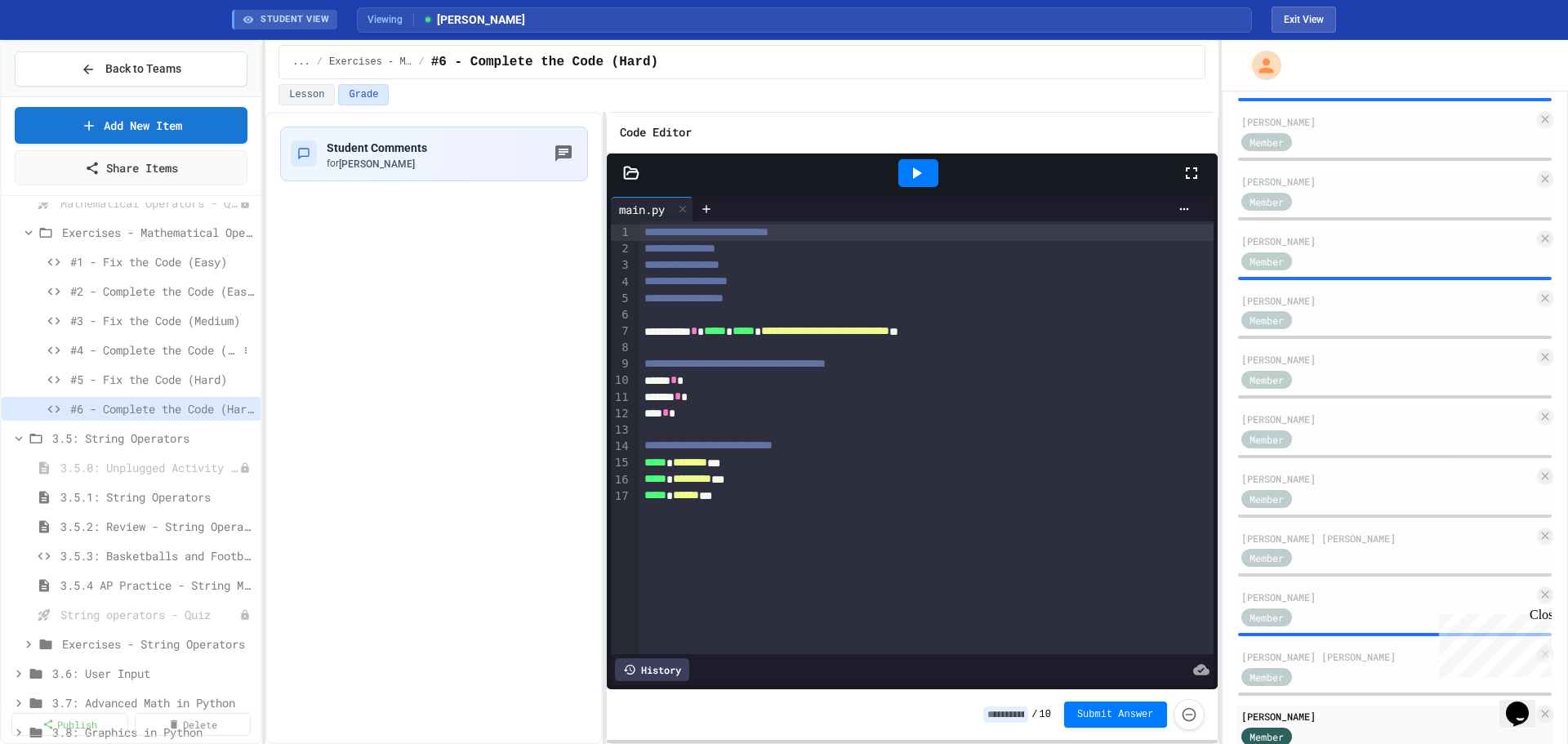
click at [130, 349] on span "#4 - Complete the Code (Medium)" at bounding box center [154, 350] width 168 height 17
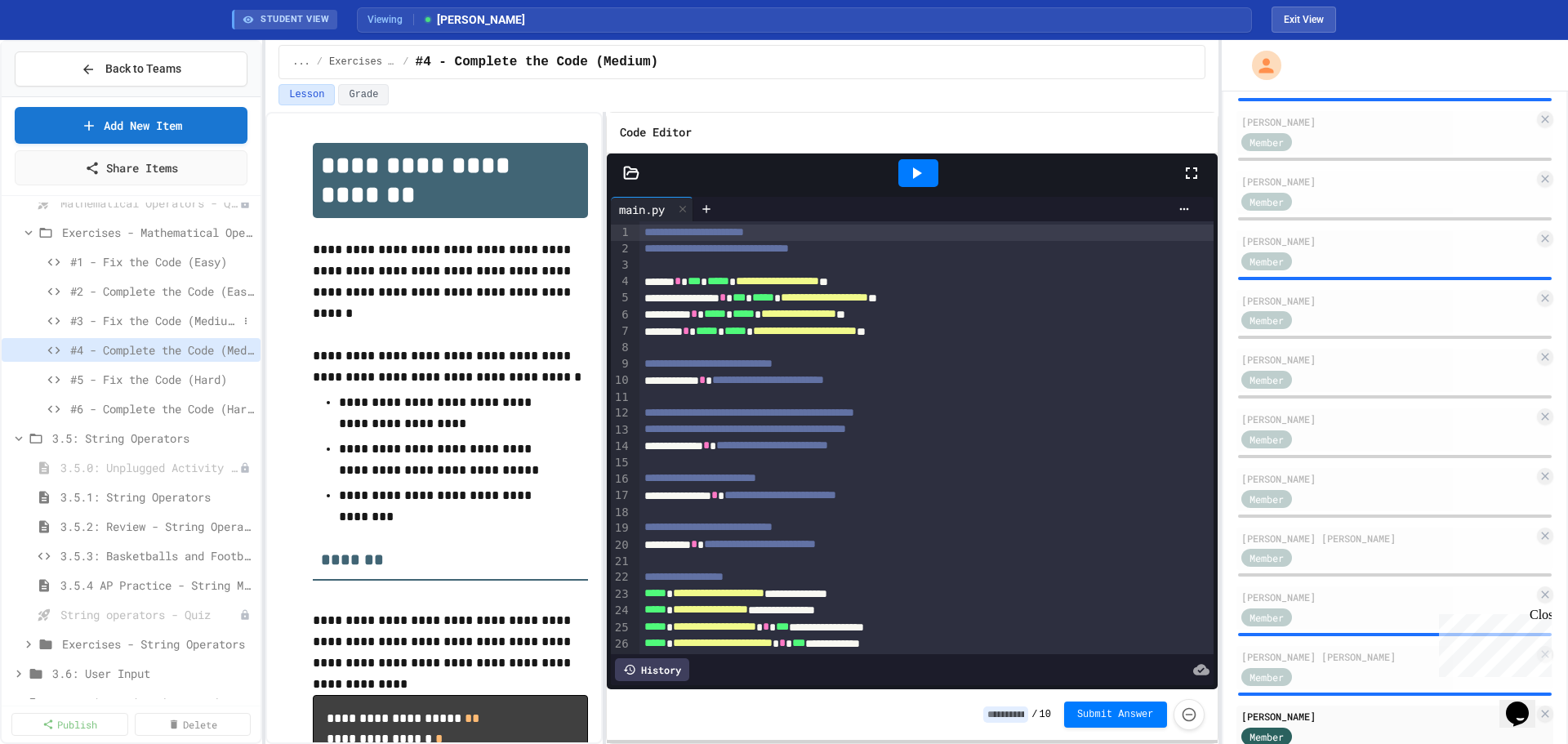
click at [134, 317] on span "#3 - Fix the Code (Medium)" at bounding box center [154, 321] width 168 height 17
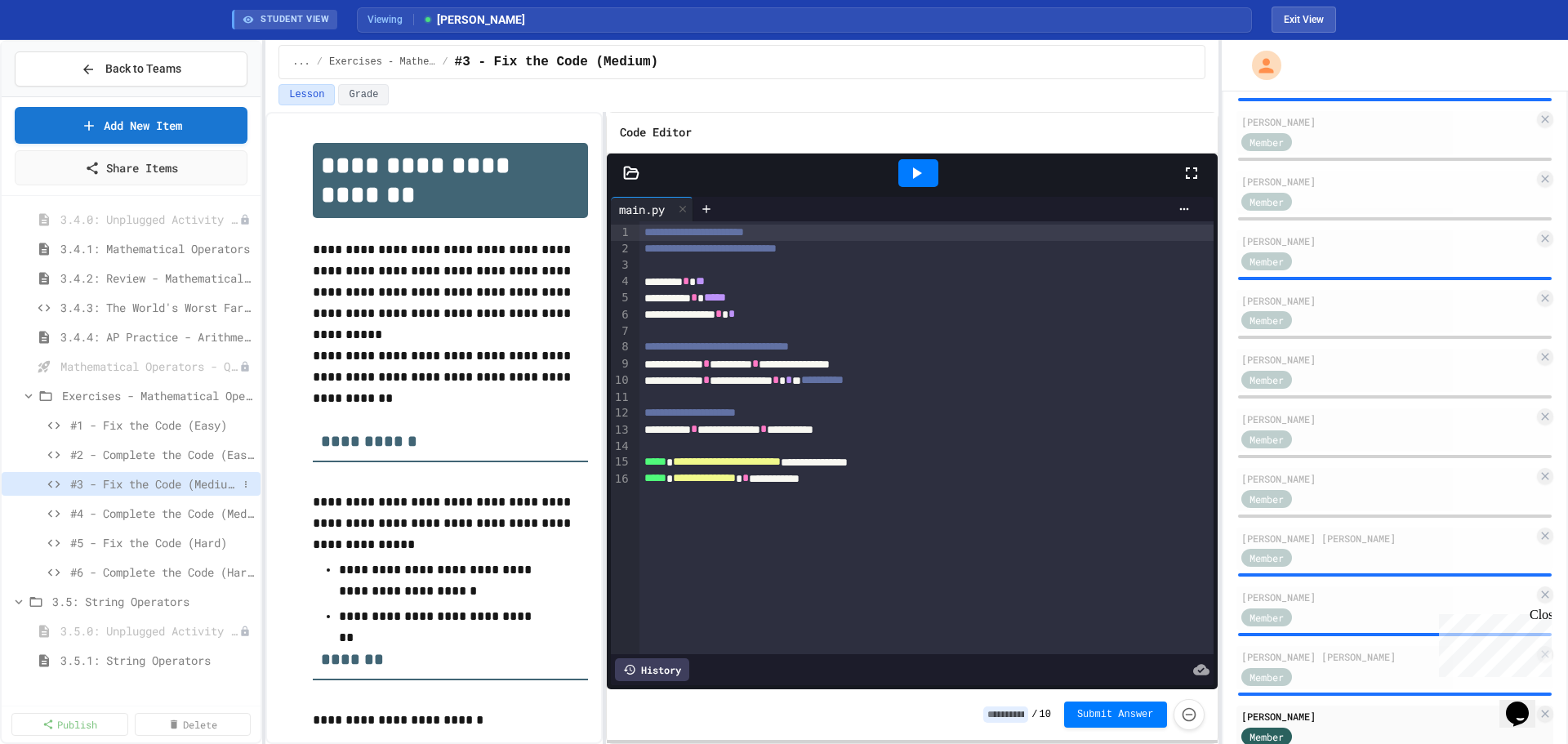
scroll to position [374, 0]
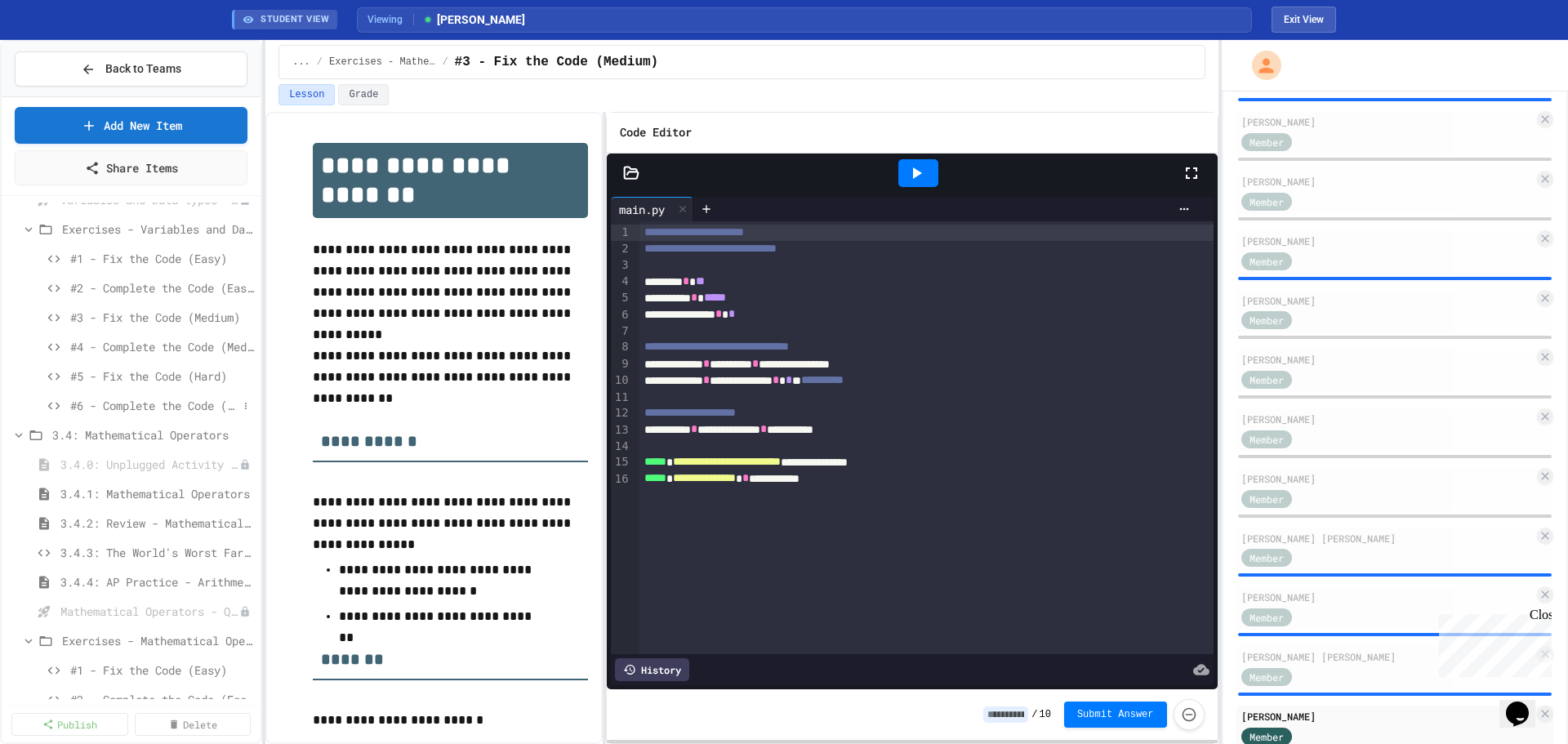
click at [168, 409] on span "#6 - Complete the Code (Hard)" at bounding box center [154, 405] width 168 height 17
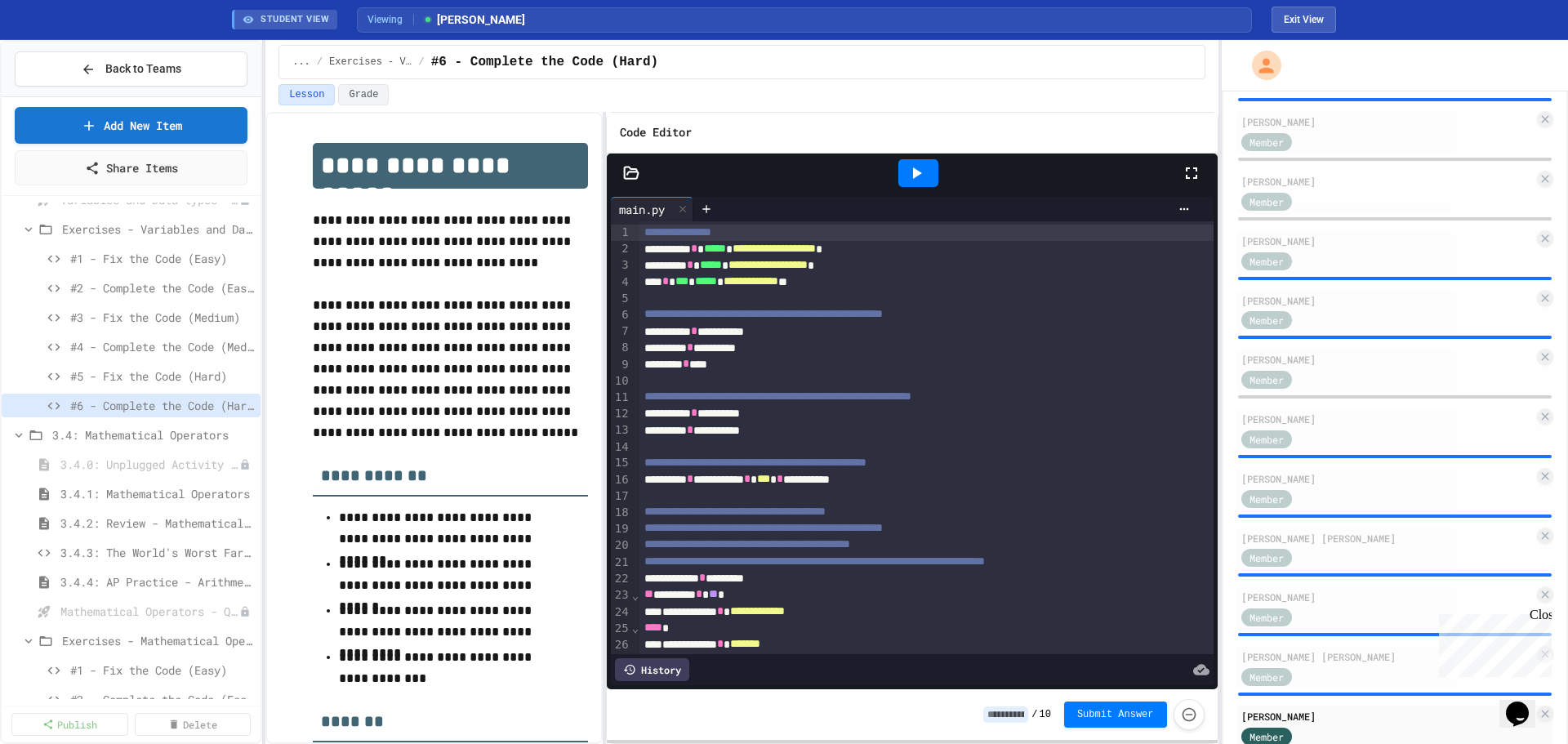
scroll to position [159, 0]
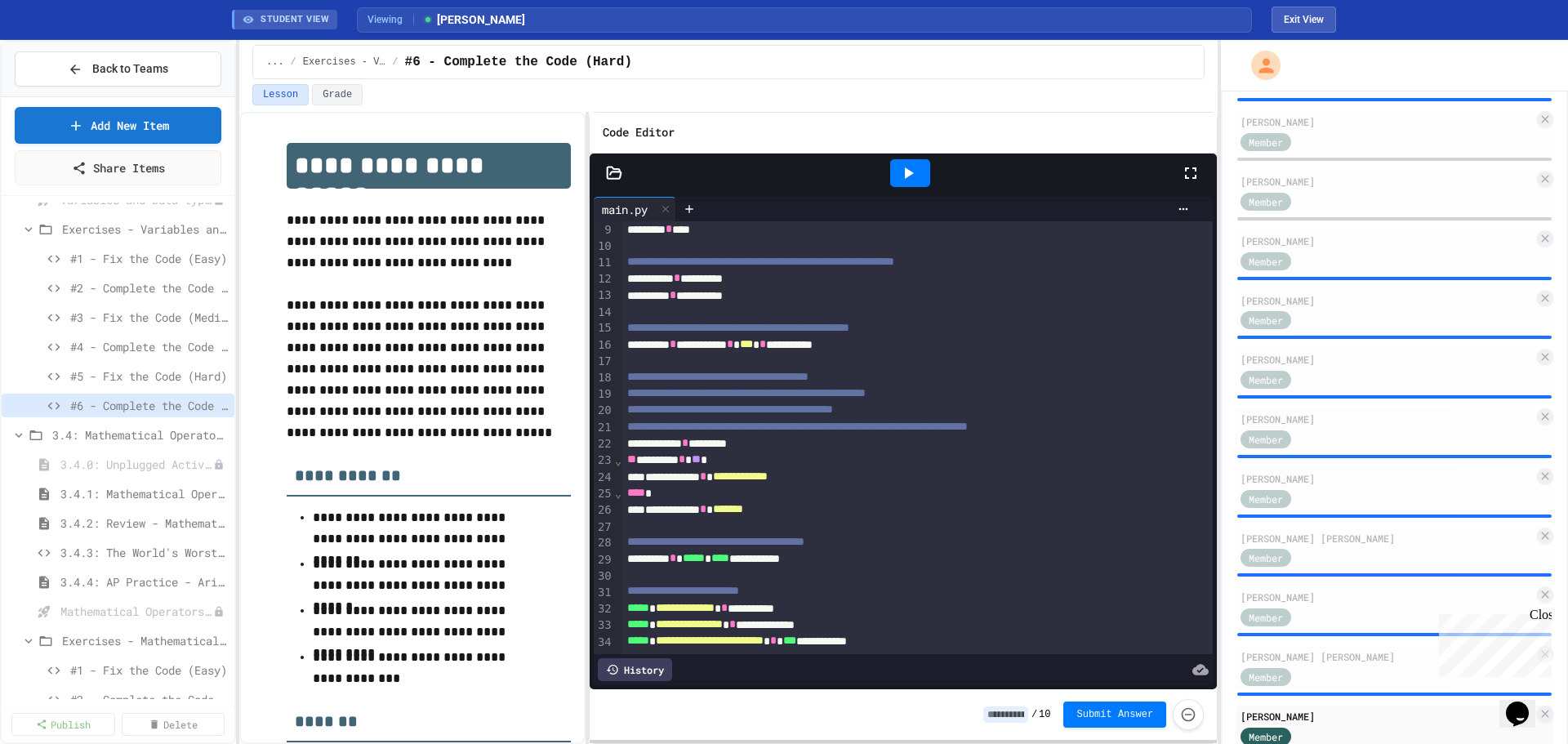
click at [235, 458] on div "**********" at bounding box center [784, 392] width 1568 height 704
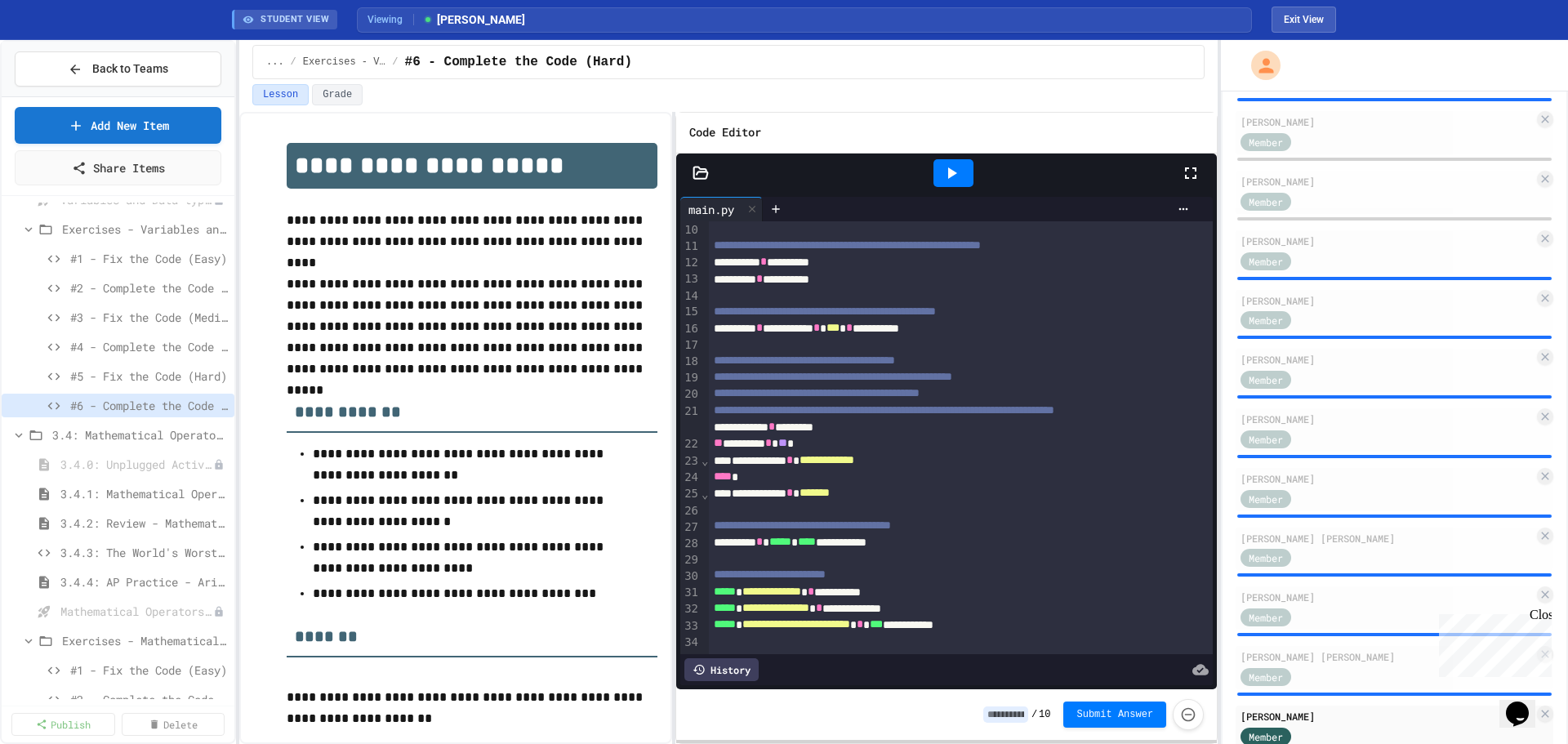
click at [679, 448] on div "**********" at bounding box center [728, 428] width 979 height 632
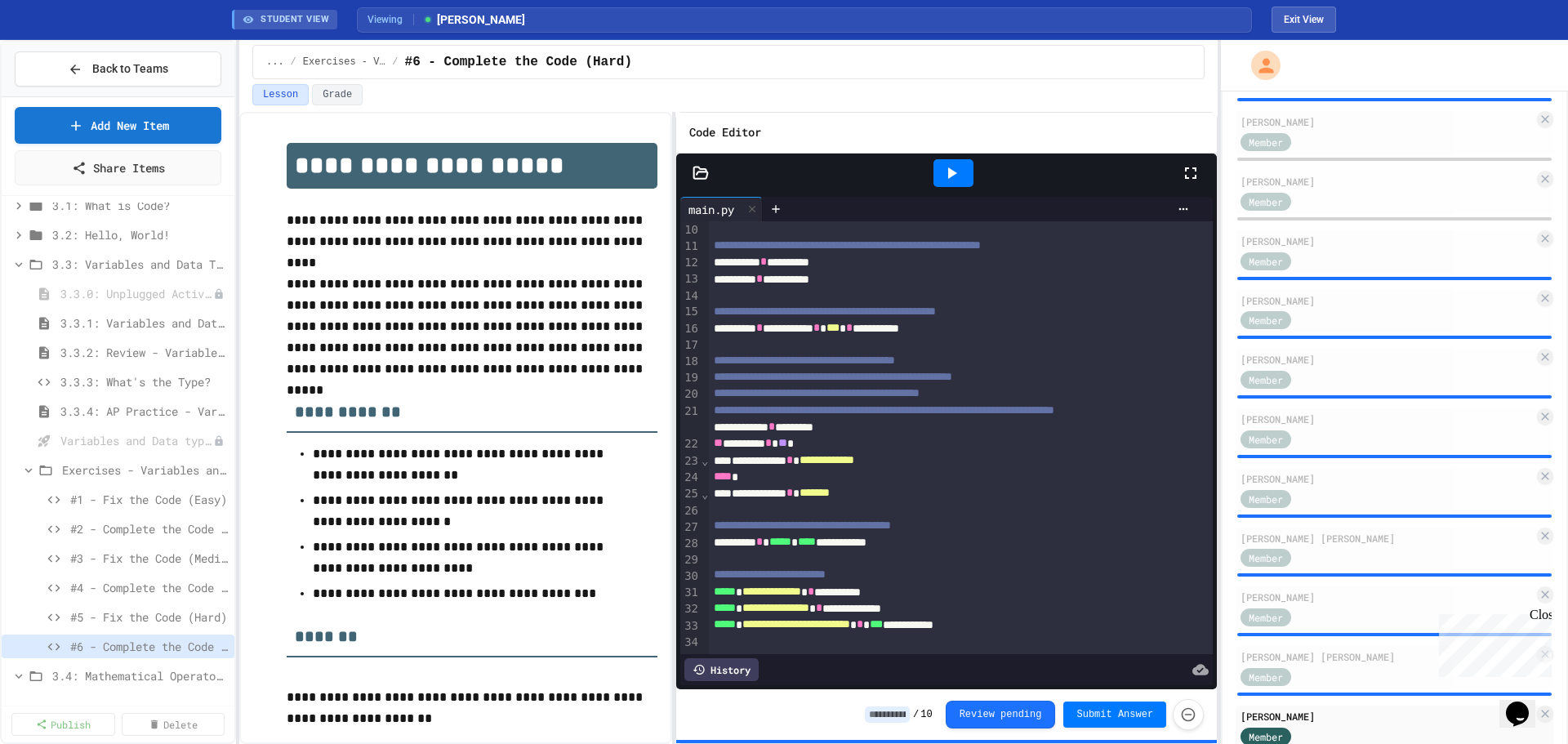
scroll to position [42, 0]
click at [27, 561] on icon at bounding box center [28, 561] width 7 height 5
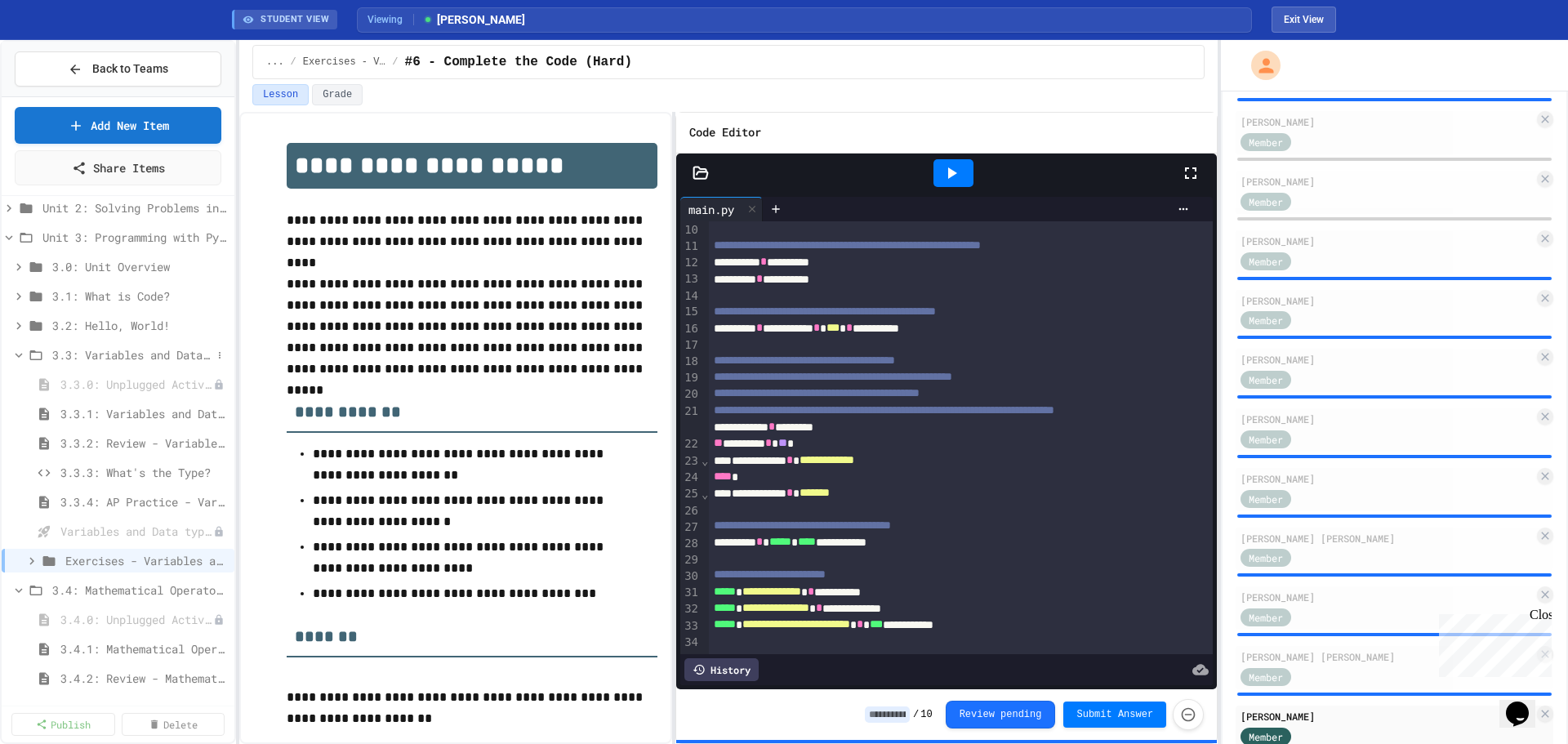
click at [22, 355] on icon at bounding box center [19, 355] width 7 height 5
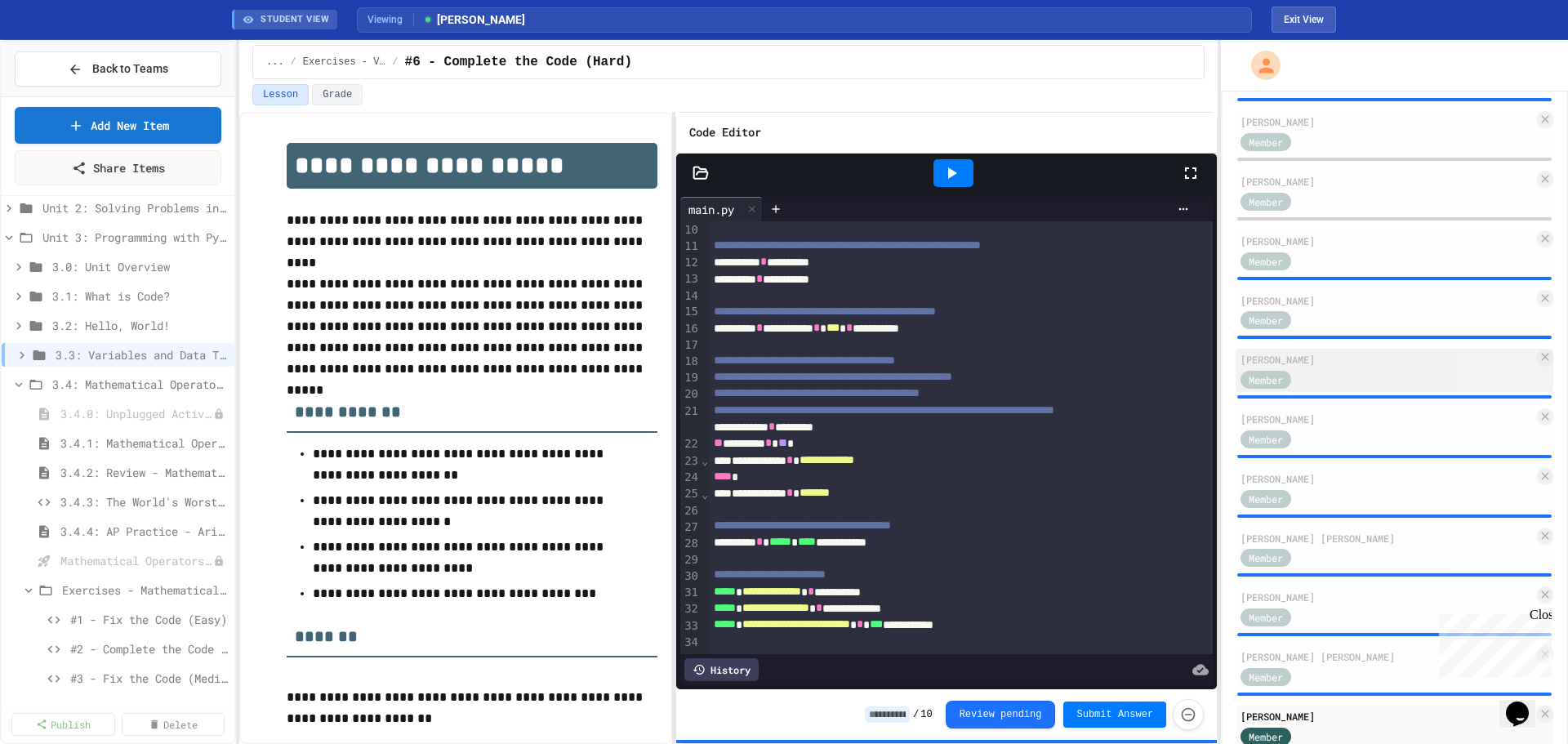
click at [1326, 389] on div "Member" at bounding box center [1386, 379] width 293 height 21
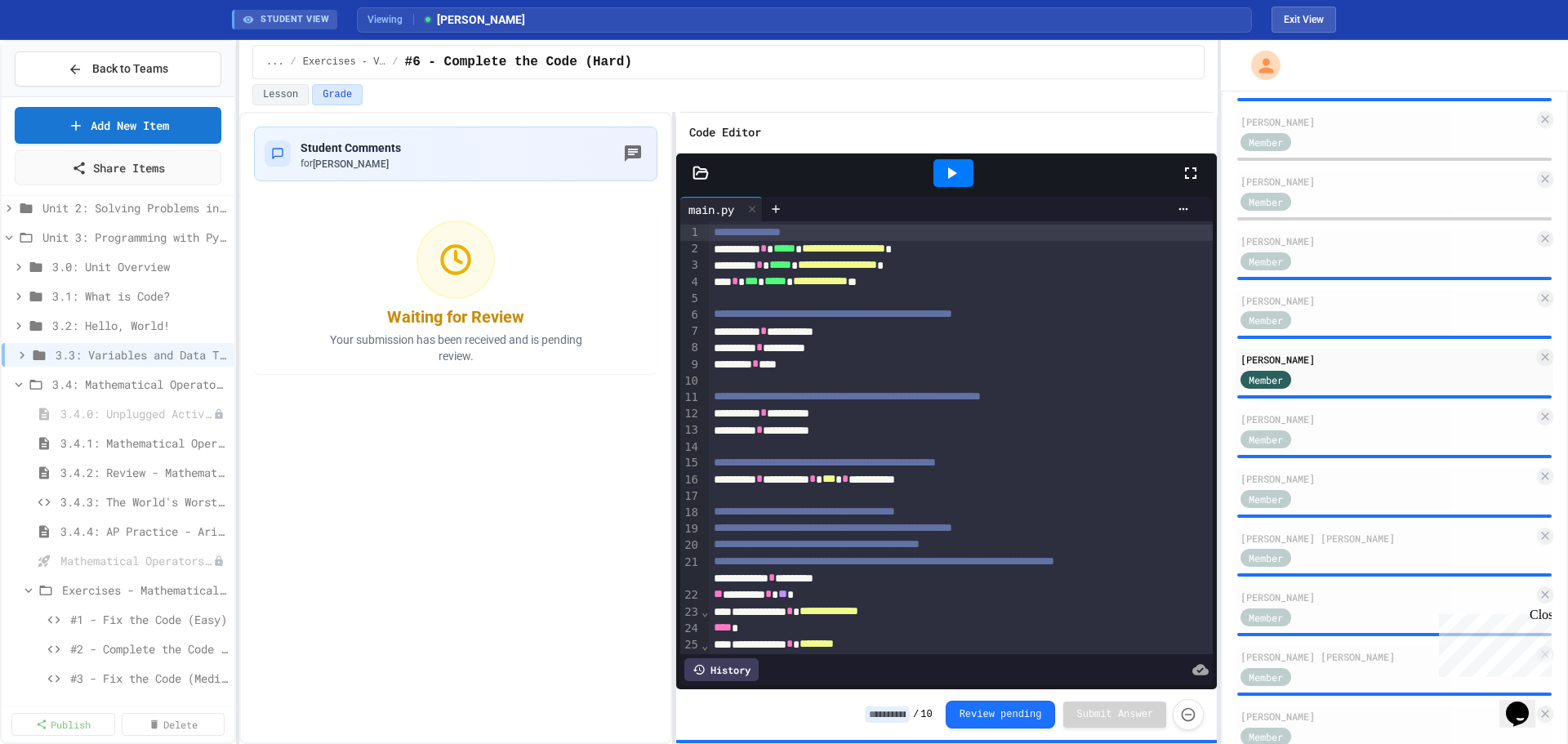
scroll to position [176, 0]
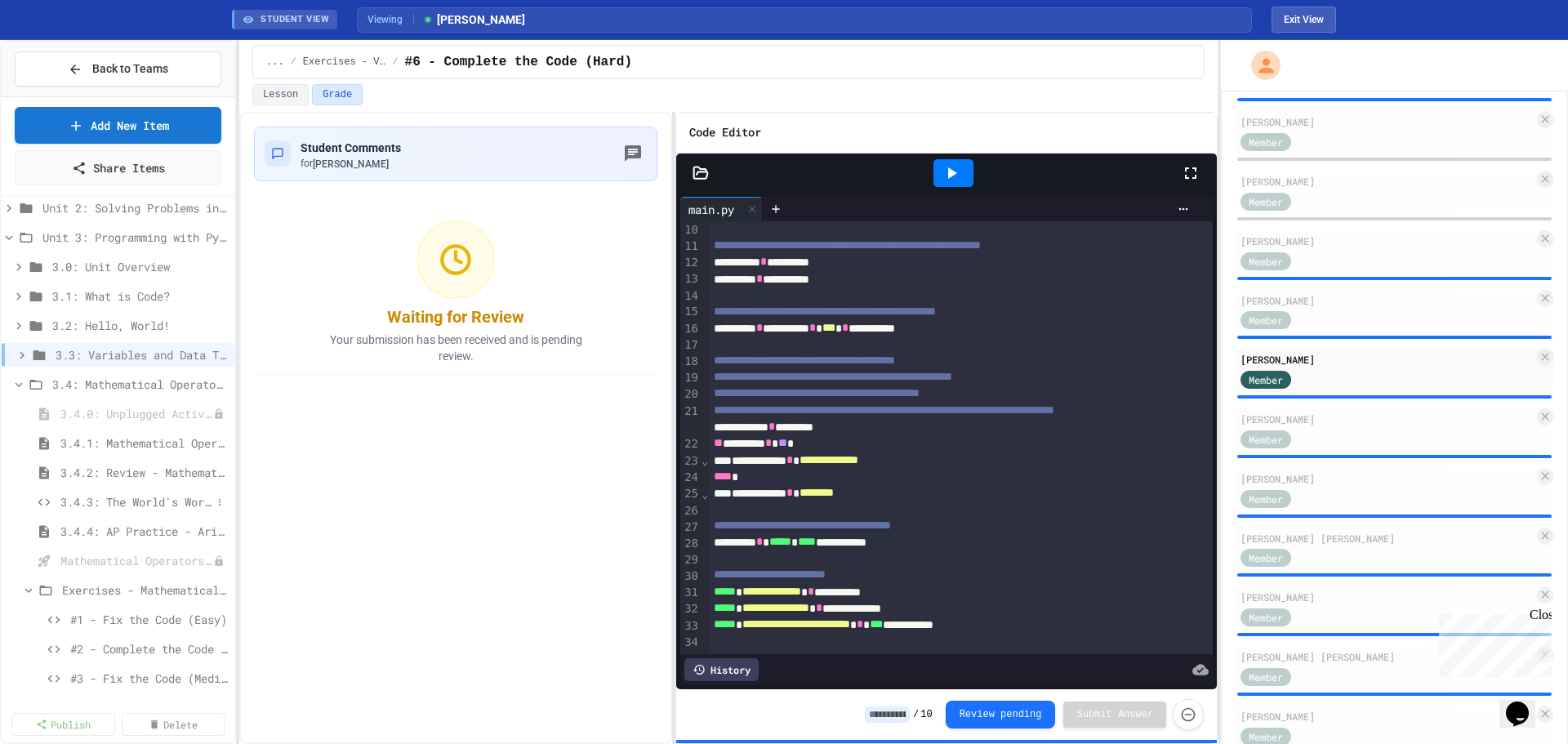
click at [133, 498] on span "3.4.3: The World's Worst Farmers Market" at bounding box center [136, 502] width 151 height 17
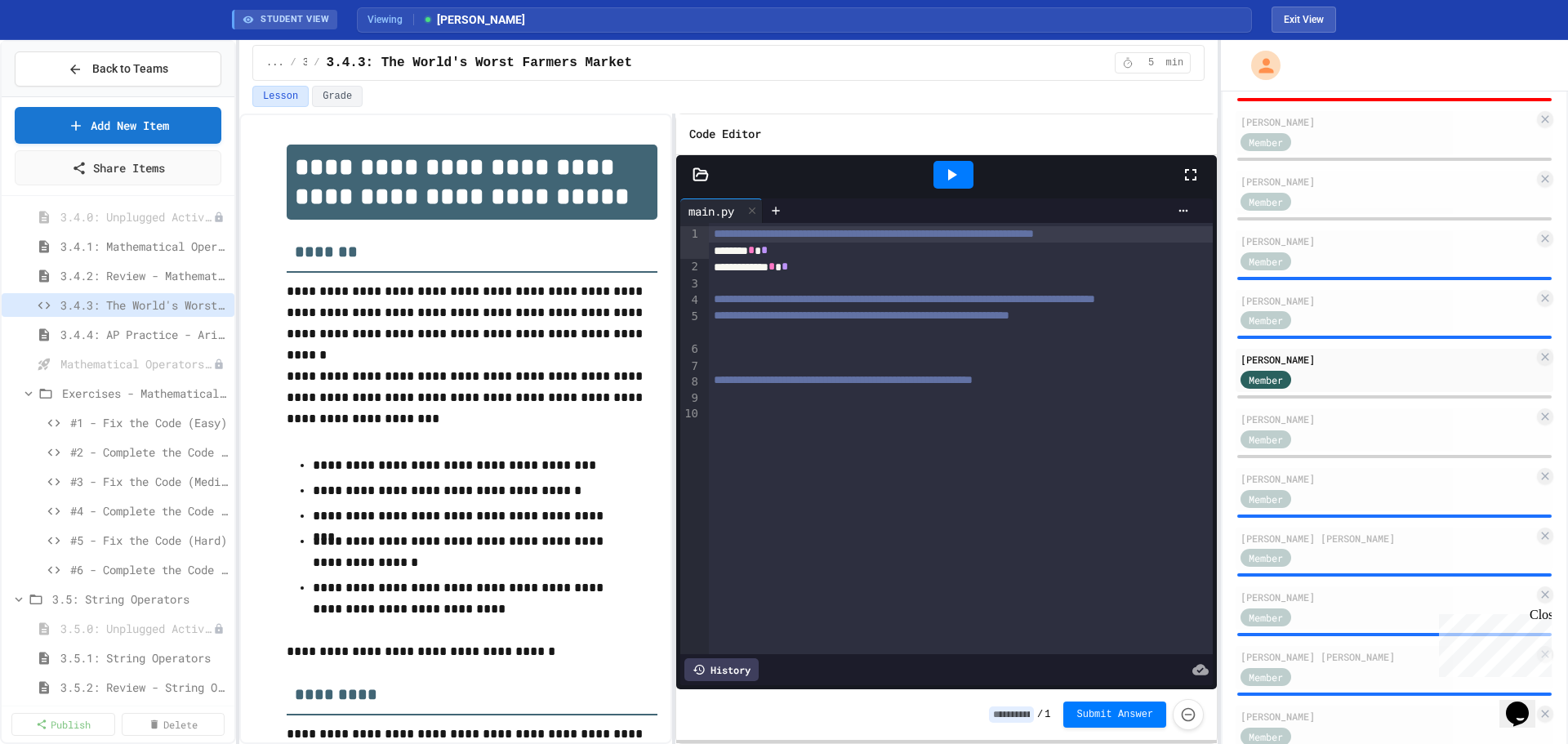
scroll to position [247, 0]
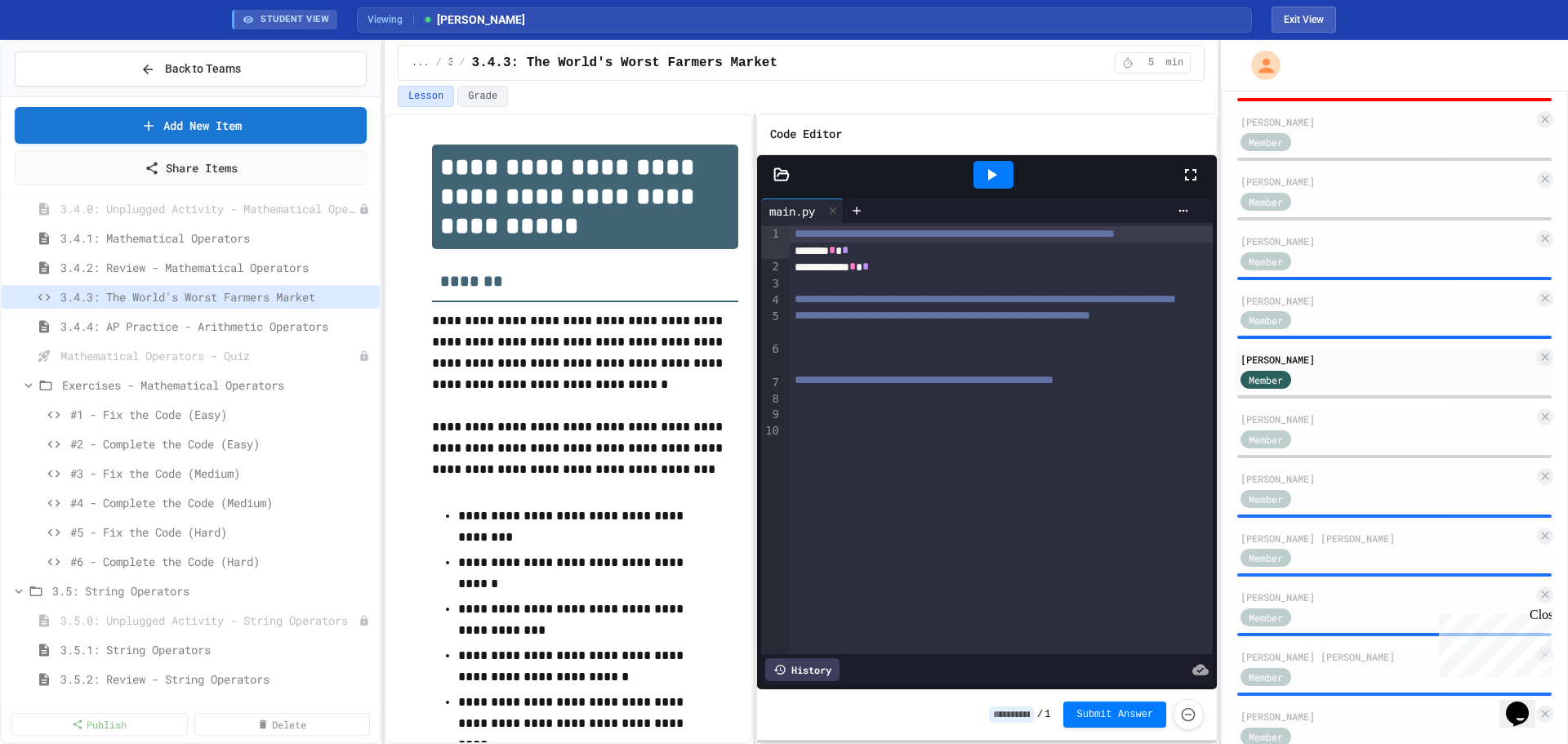
click at [391, 556] on div "**********" at bounding box center [784, 392] width 1568 height 704
click at [173, 414] on span "#1 - Fix the Code (Easy)" at bounding box center [215, 414] width 289 height 17
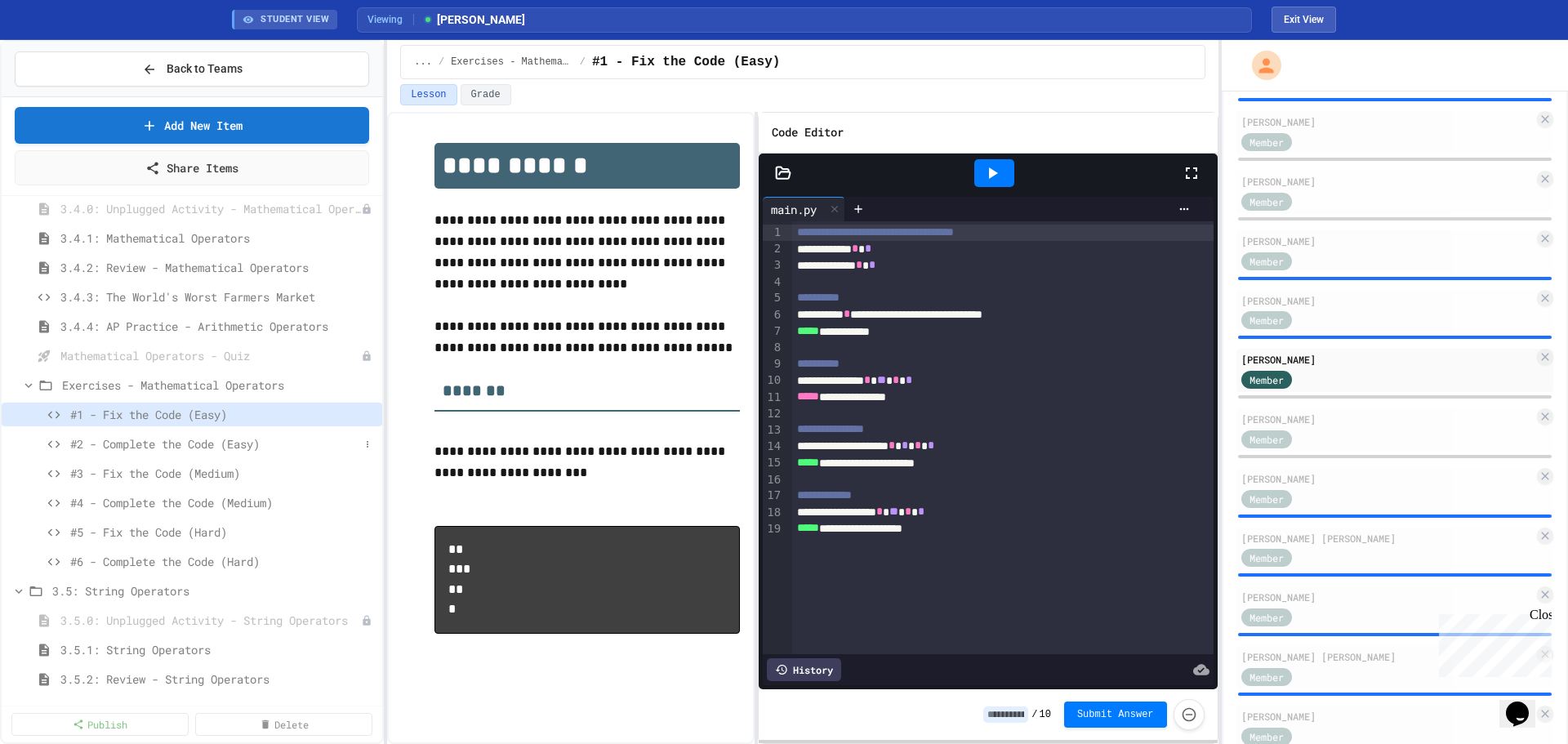
click at [160, 447] on span "#2 - Complete the Code (Easy)" at bounding box center [215, 443] width 289 height 17
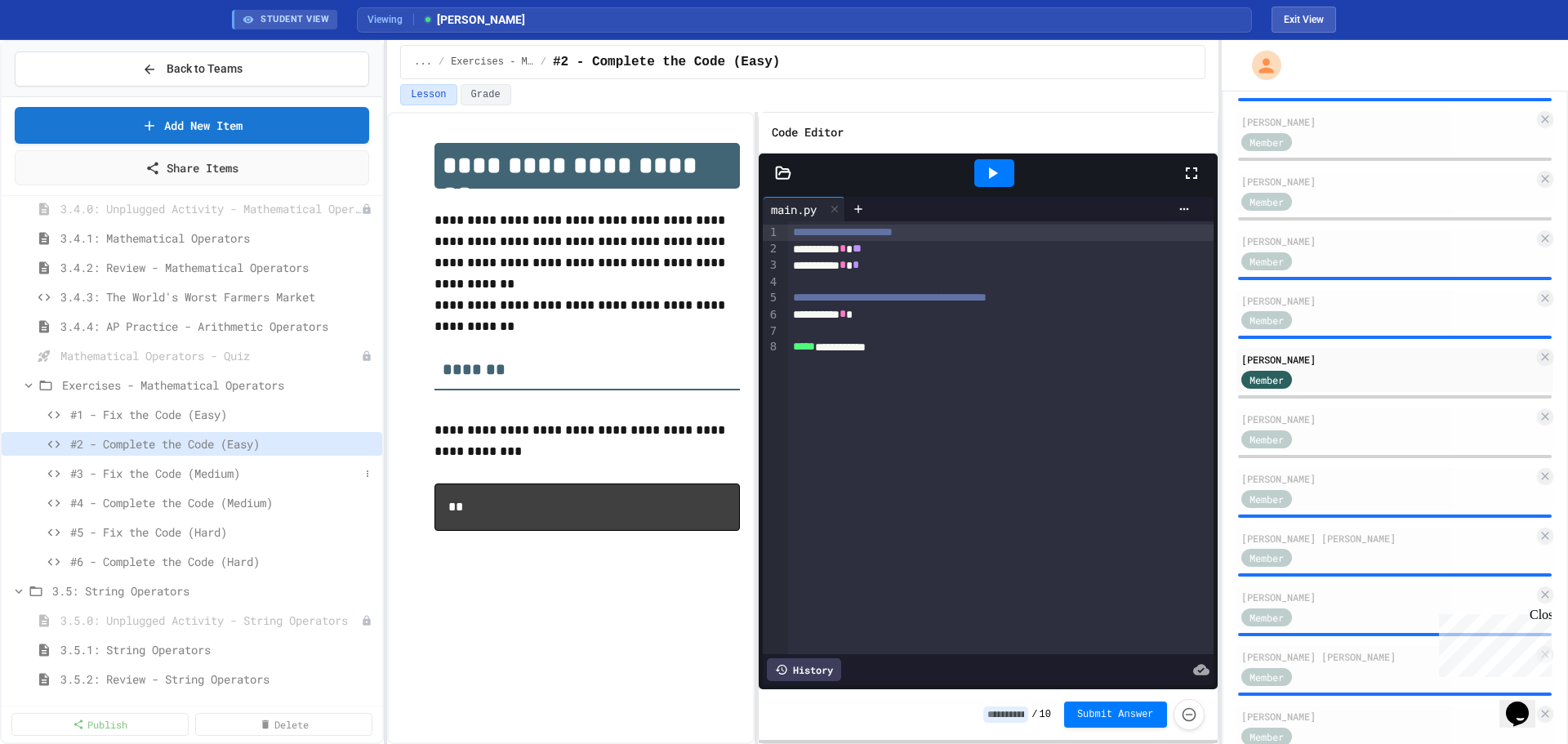
click at [159, 476] on span "#3 - Fix the Code (Medium)" at bounding box center [215, 473] width 289 height 17
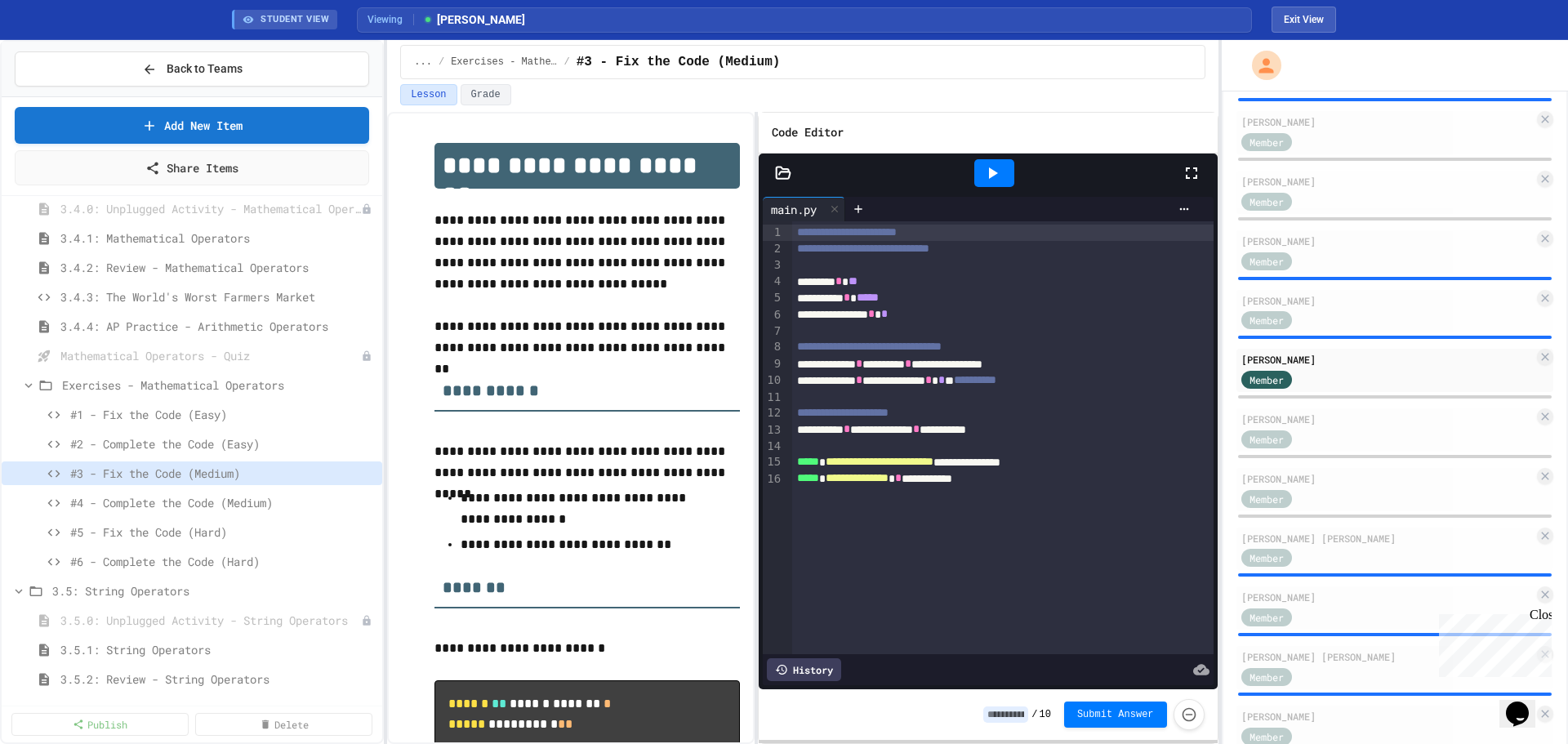
click at [792, 232] on div "**********" at bounding box center [1003, 233] width 422 height 17
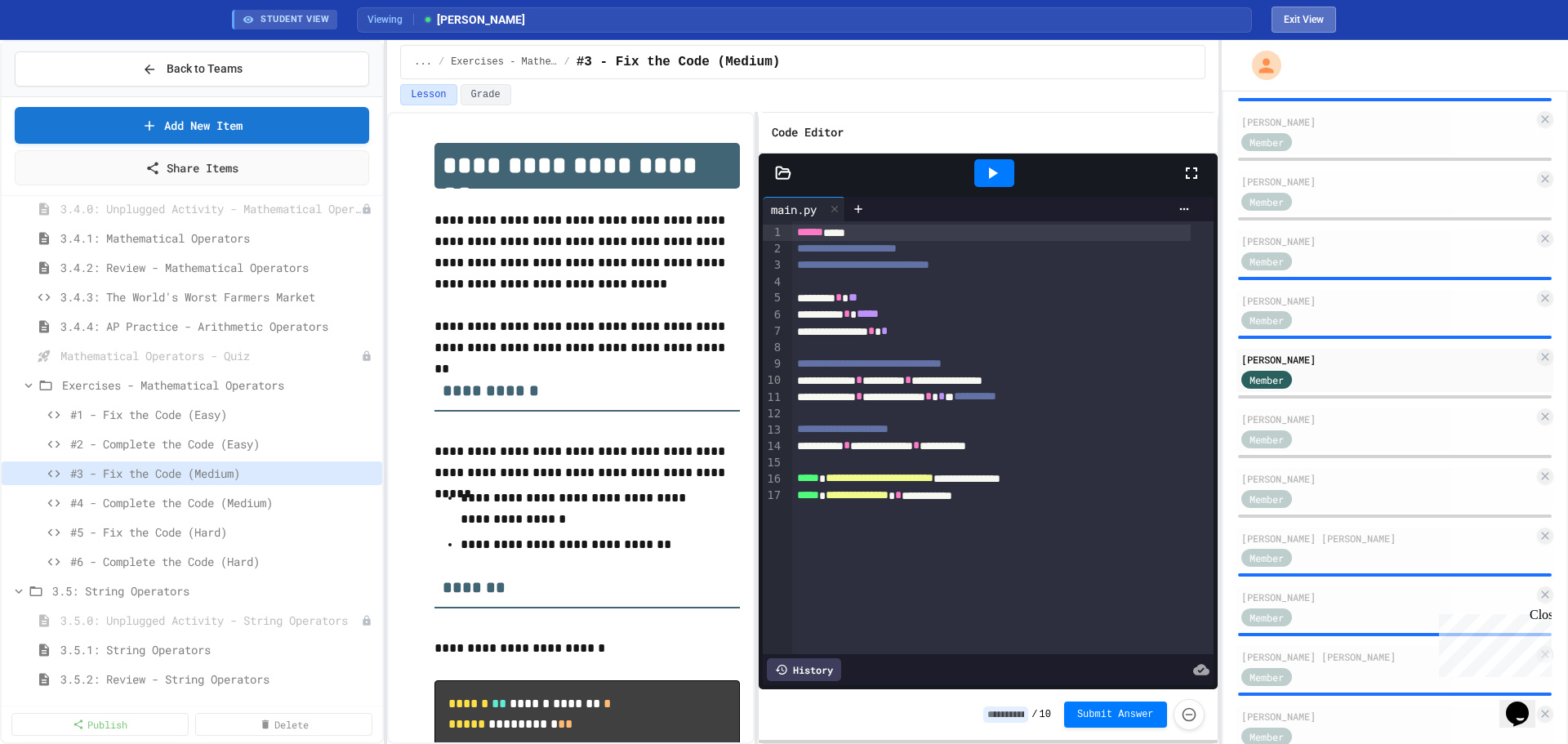
click at [1295, 16] on button "Exit View" at bounding box center [1304, 19] width 65 height 26
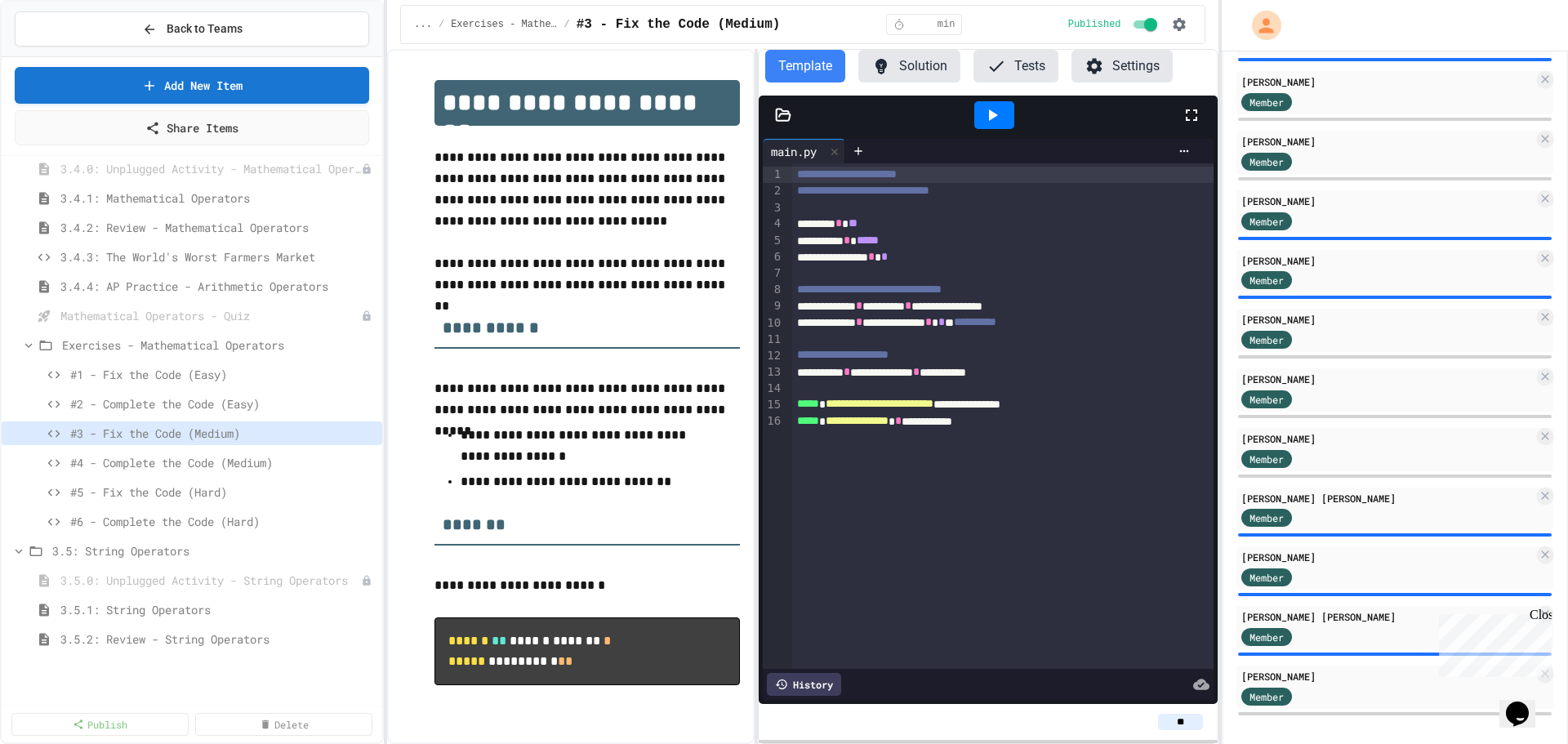
click at [797, 174] on span "**********" at bounding box center [847, 174] width 100 height 12
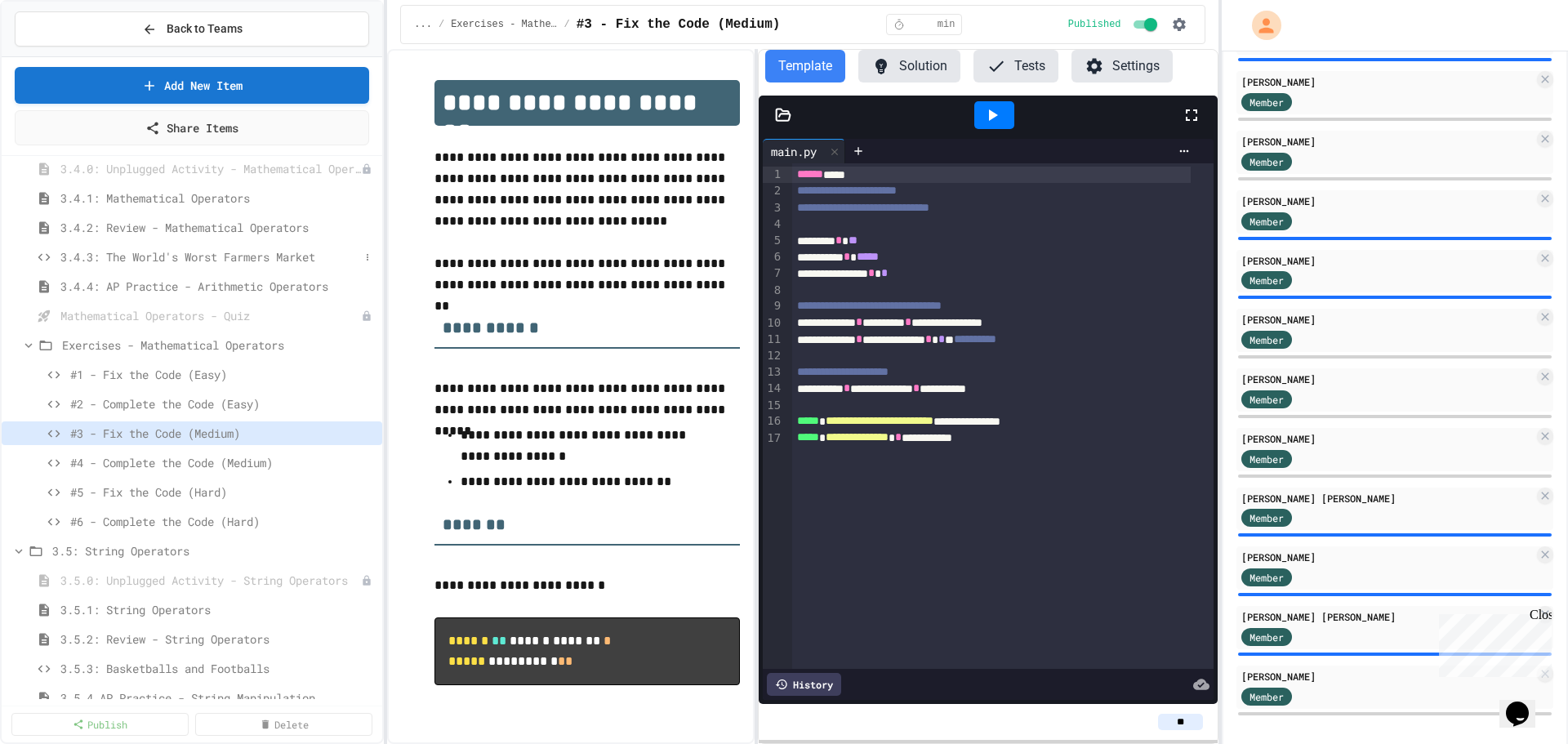
click at [232, 262] on span "3.4.3: The World's Worst Farmers Market" at bounding box center [210, 257] width 299 height 17
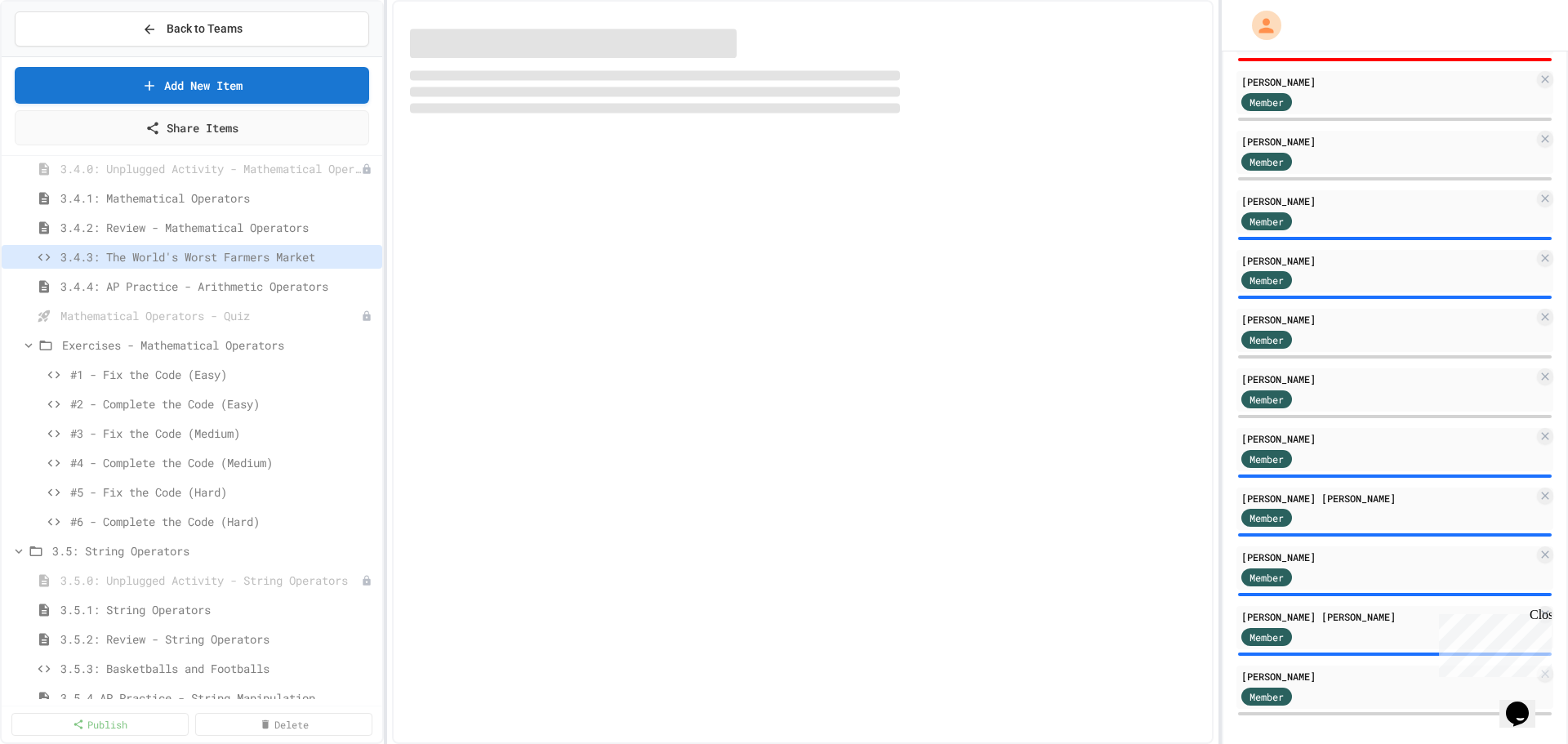
select select "*******"
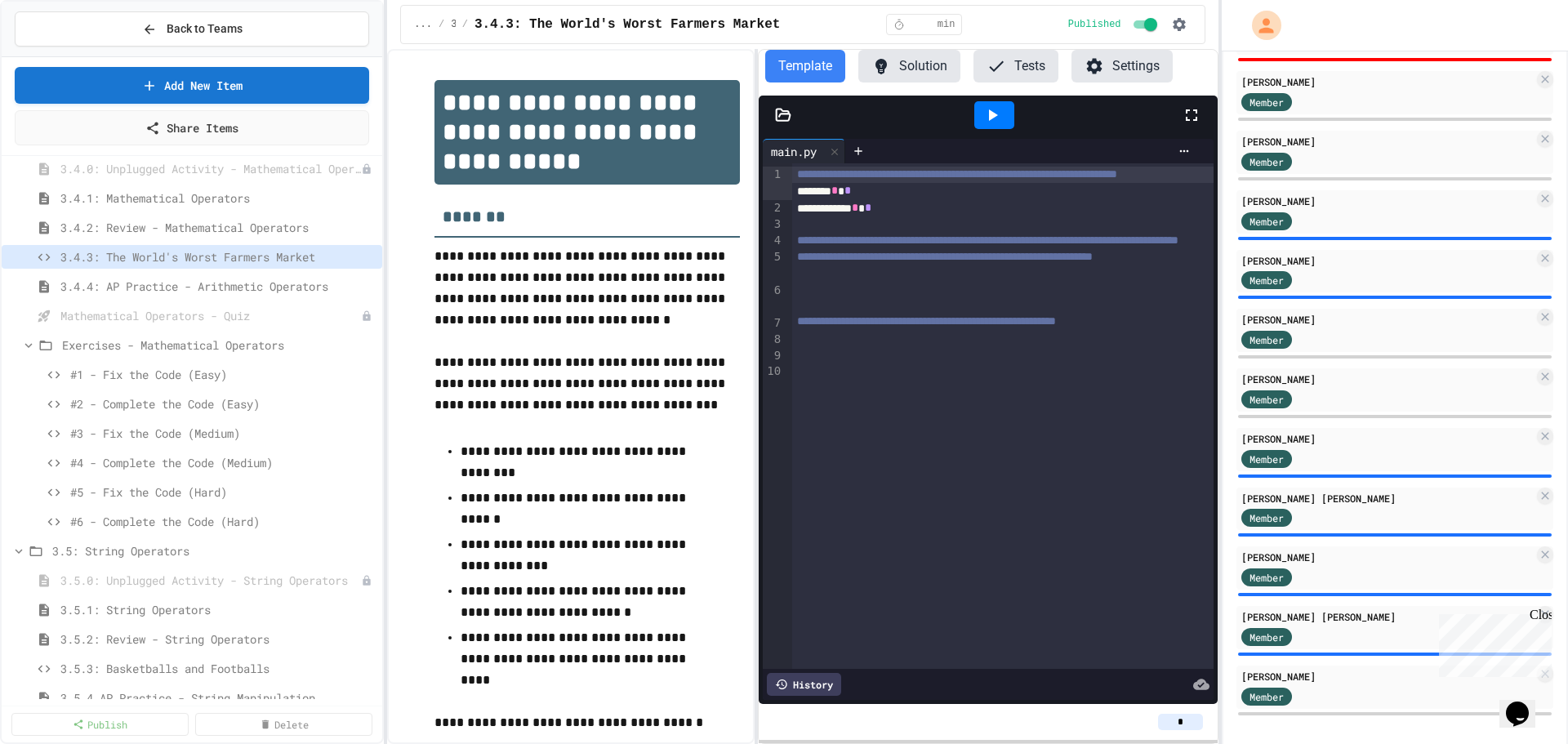
click at [911, 71] on button "Solution" at bounding box center [909, 66] width 102 height 32
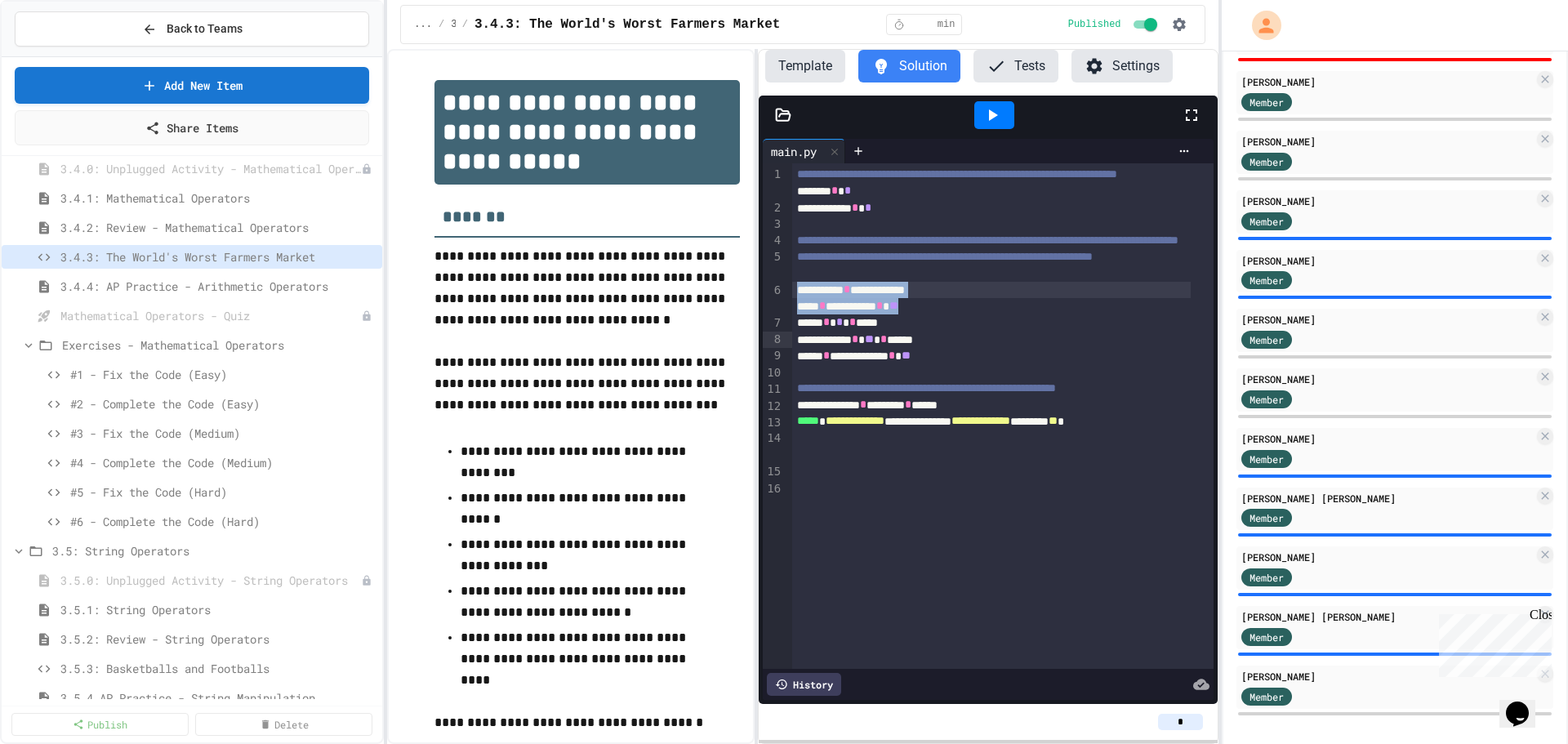
drag, startPoint x: 950, startPoint y: 358, endPoint x: 793, endPoint y: 339, distance: 158.1
click at [793, 339] on div "**********" at bounding box center [1003, 416] width 422 height 506
copy div "**********"
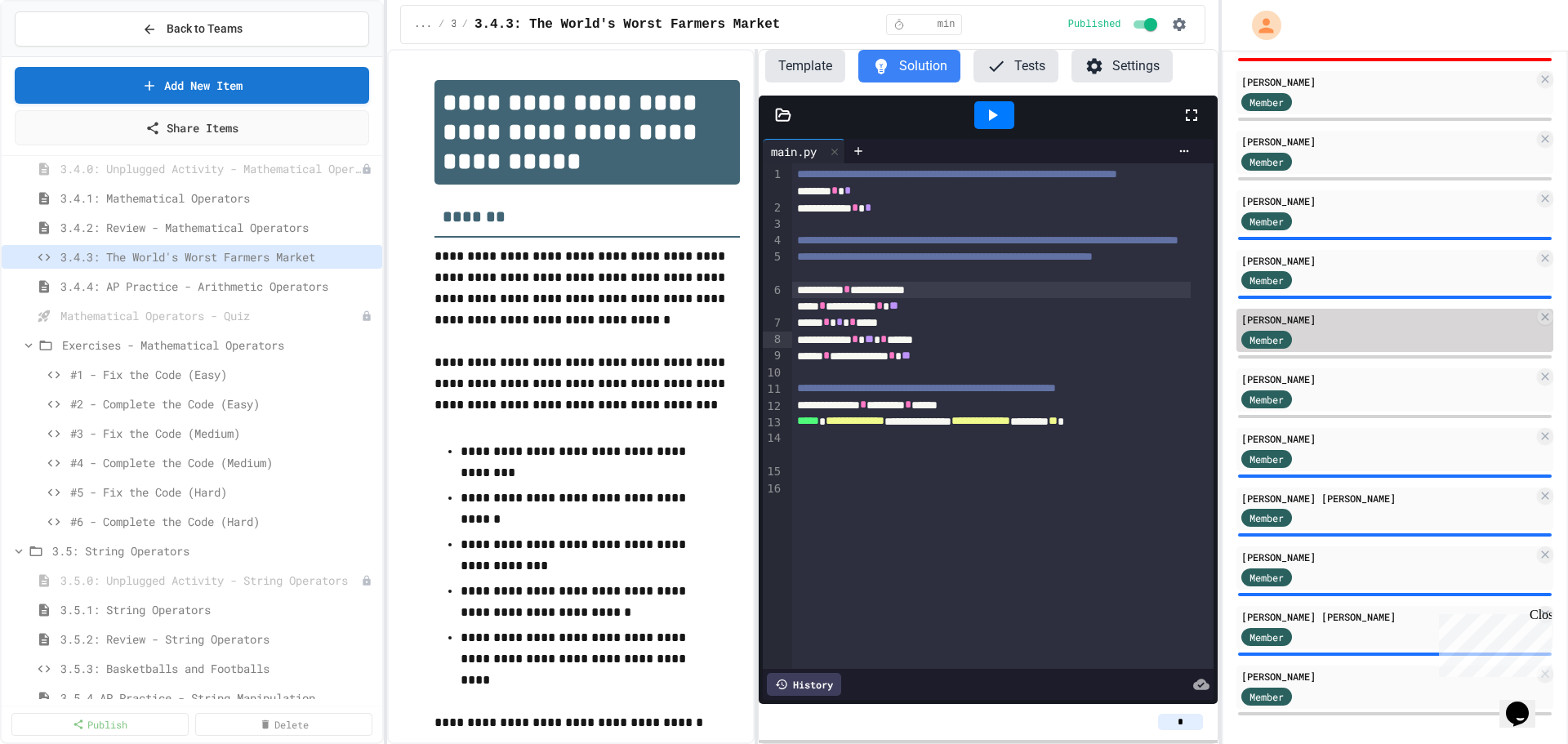
click at [1310, 349] on div "Member" at bounding box center [1282, 339] width 81 height 21
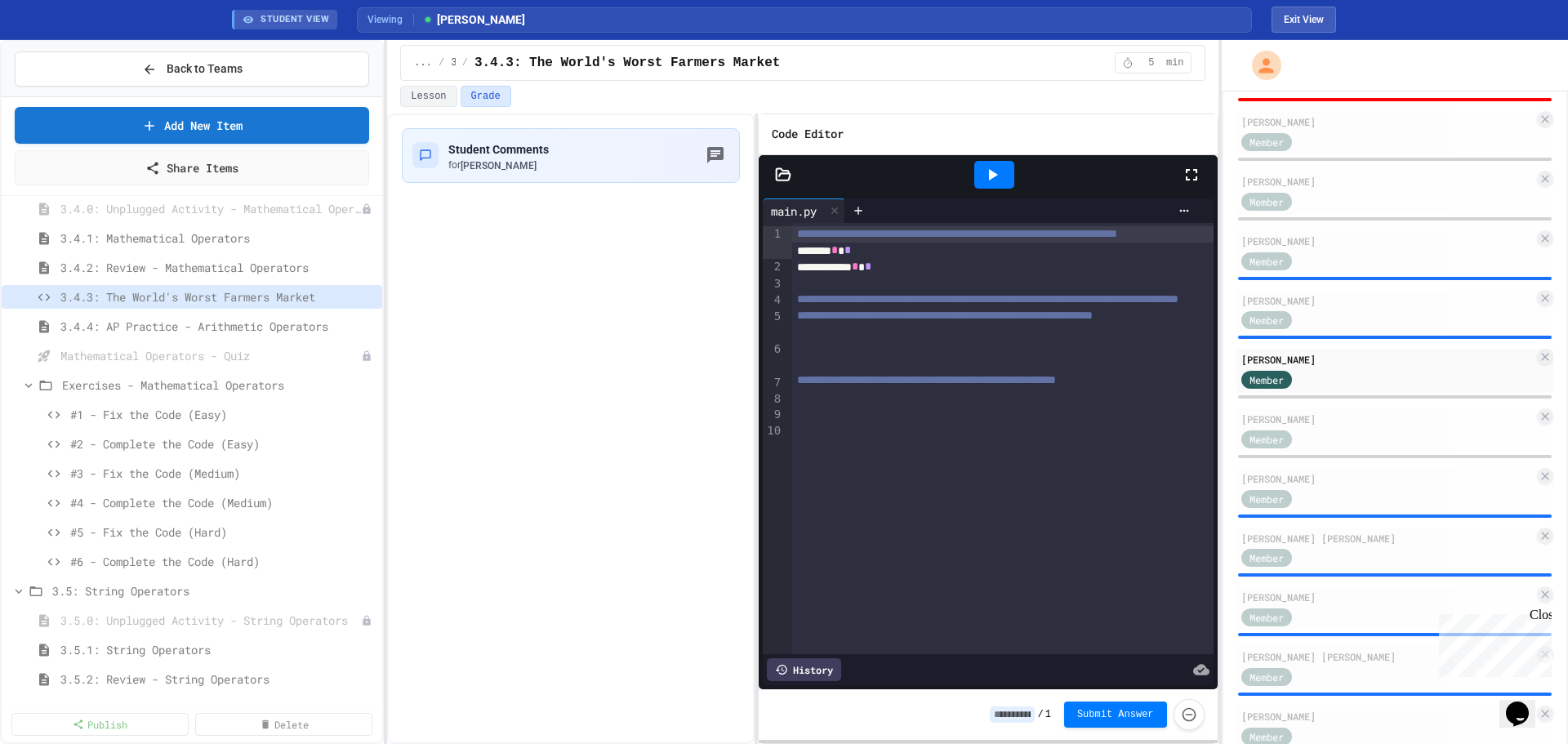
click at [801, 341] on div at bounding box center [1003, 334] width 422 height 17
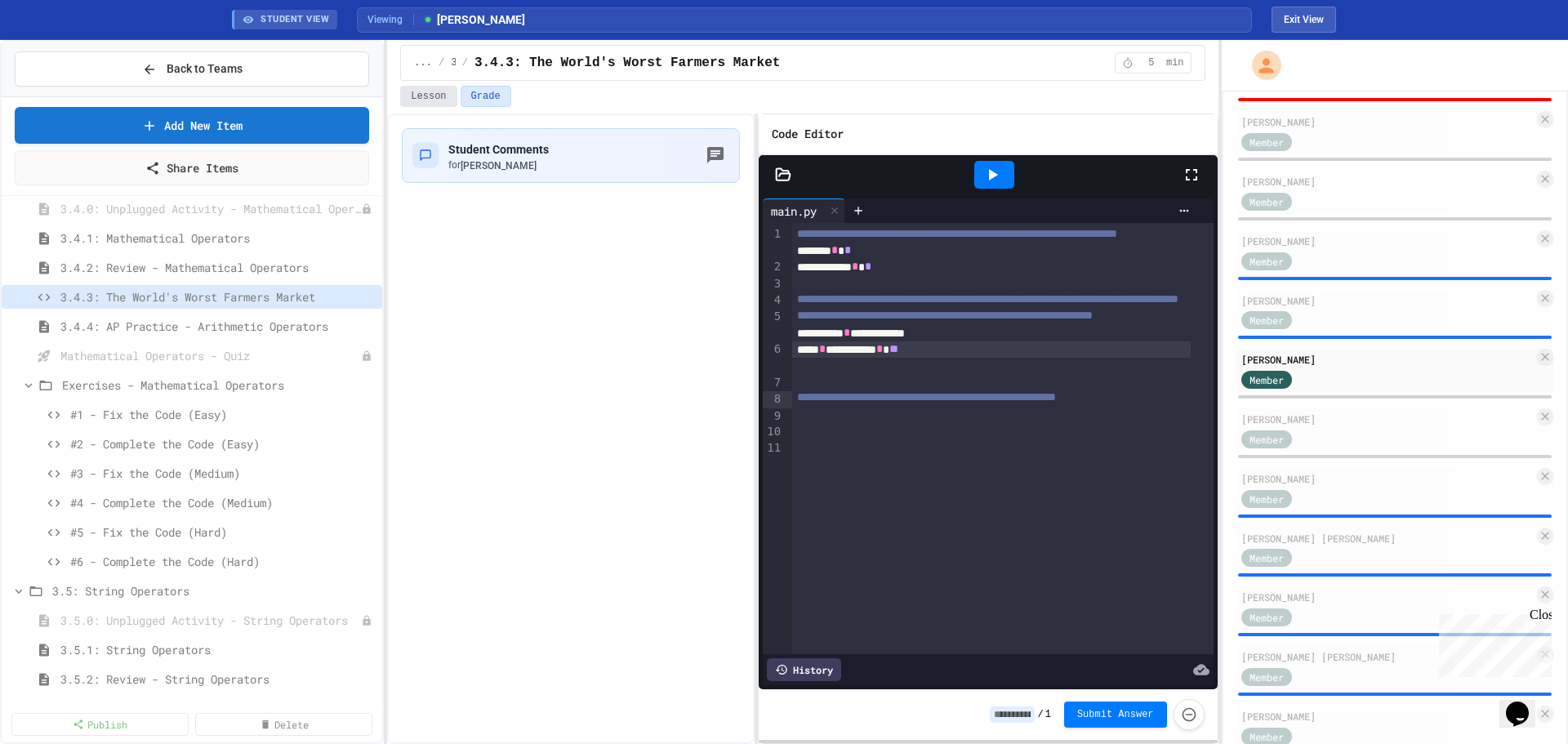
click at [427, 94] on button "Lesson" at bounding box center [428, 96] width 56 height 22
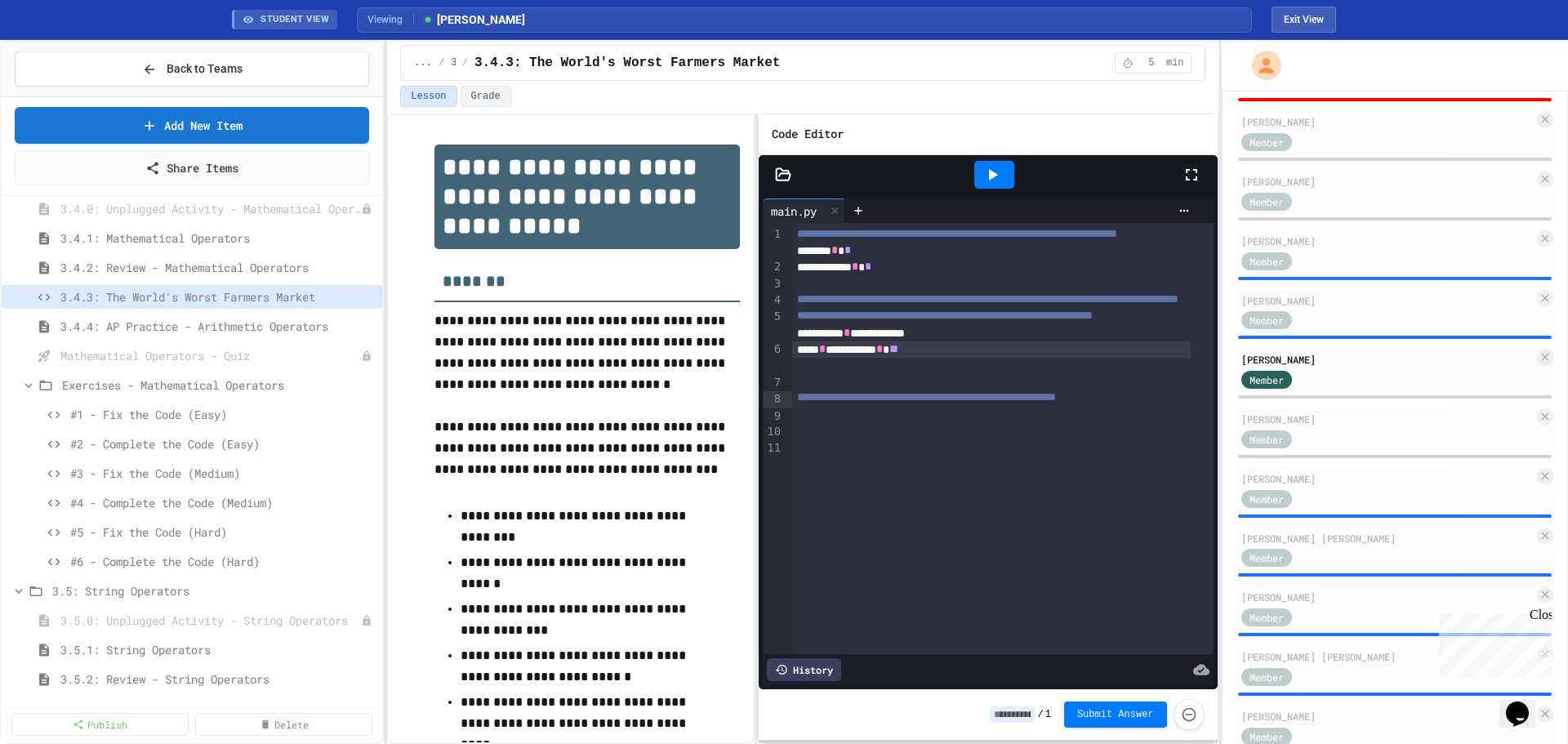
scroll to position [164, 0]
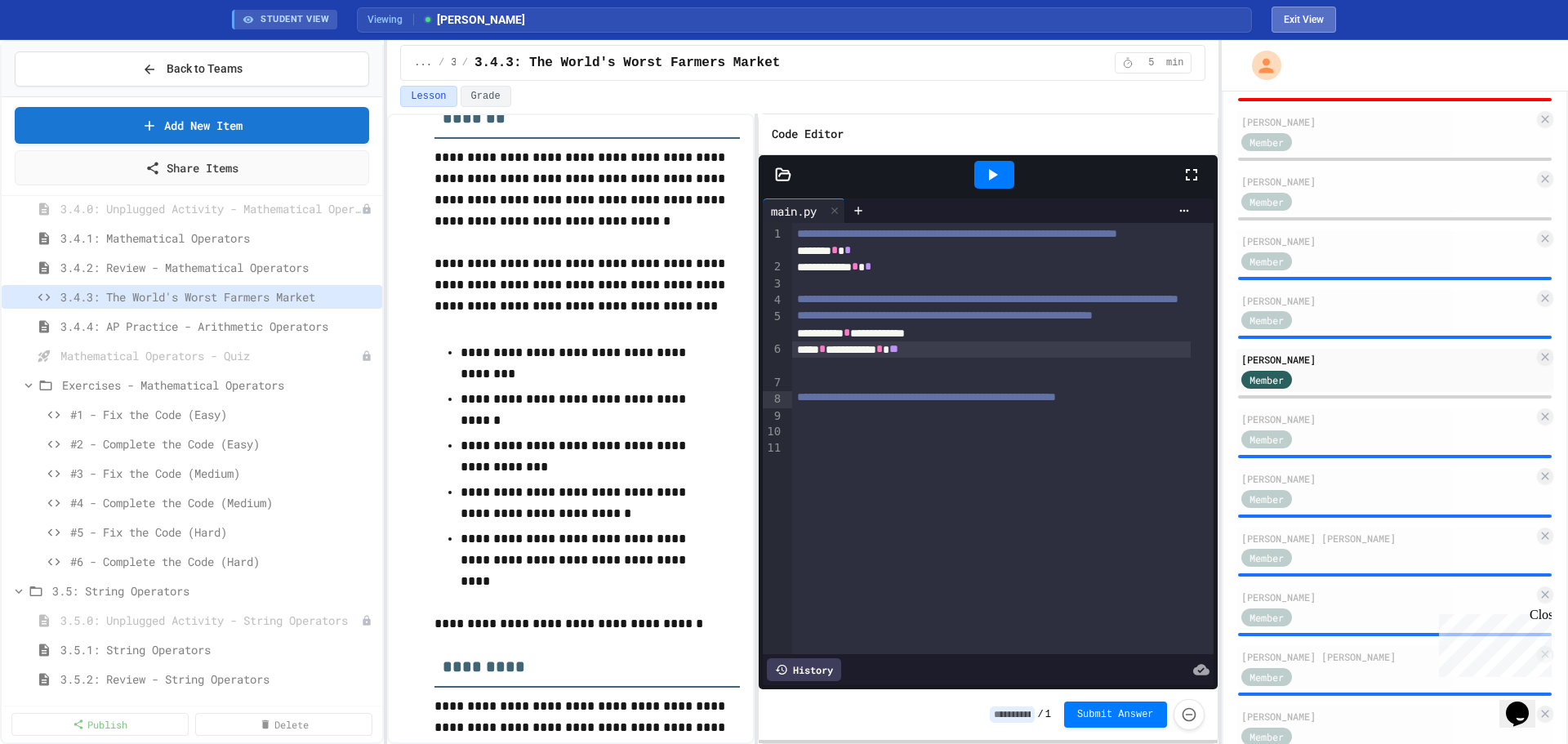
click at [1301, 17] on button "Exit View" at bounding box center [1304, 19] width 65 height 26
select select "*******"
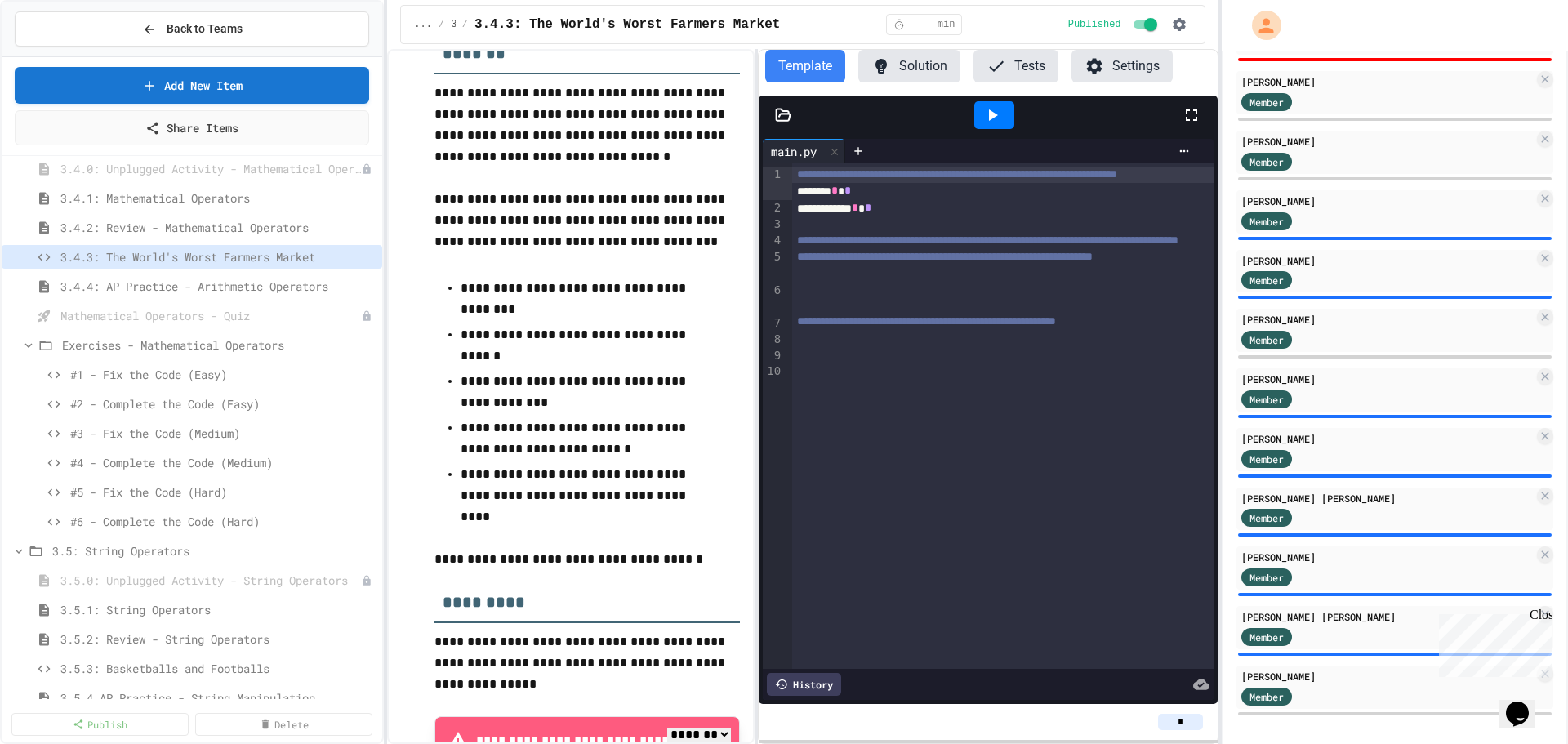
click at [911, 70] on button "Solution" at bounding box center [909, 66] width 102 height 32
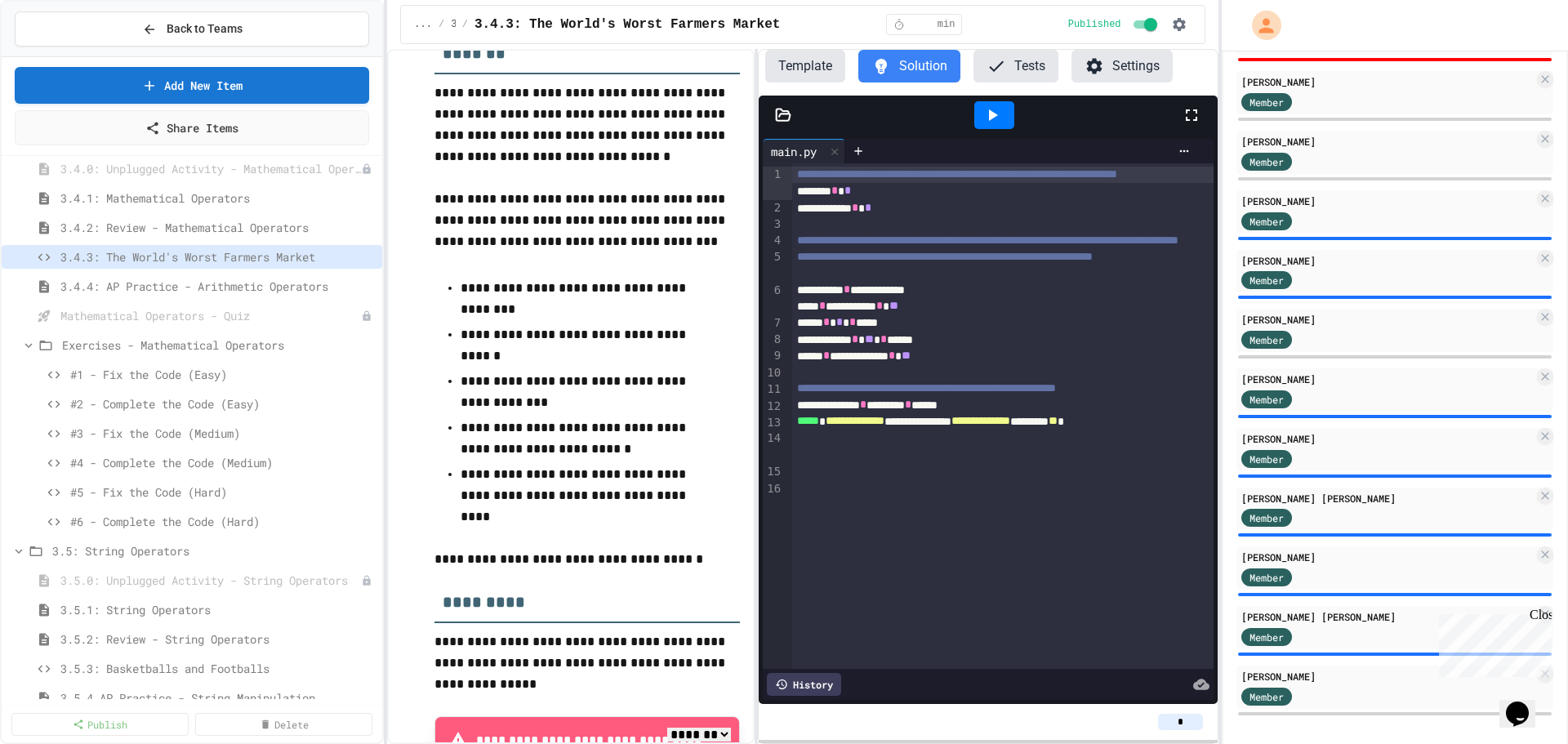
click at [802, 61] on button "Template" at bounding box center [805, 66] width 80 height 32
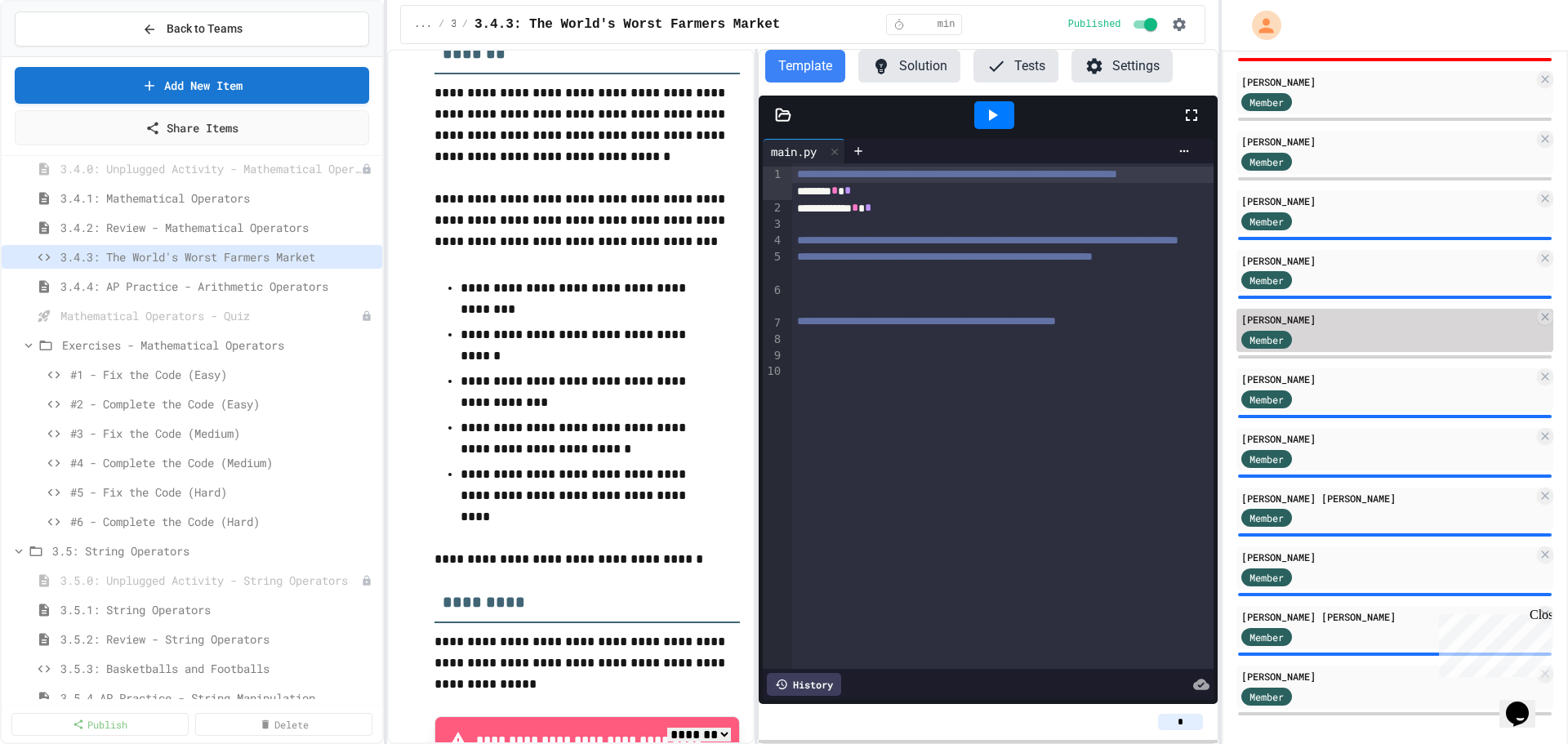
click at [1362, 327] on div "[PERSON_NAME]" at bounding box center [1387, 320] width 292 height 15
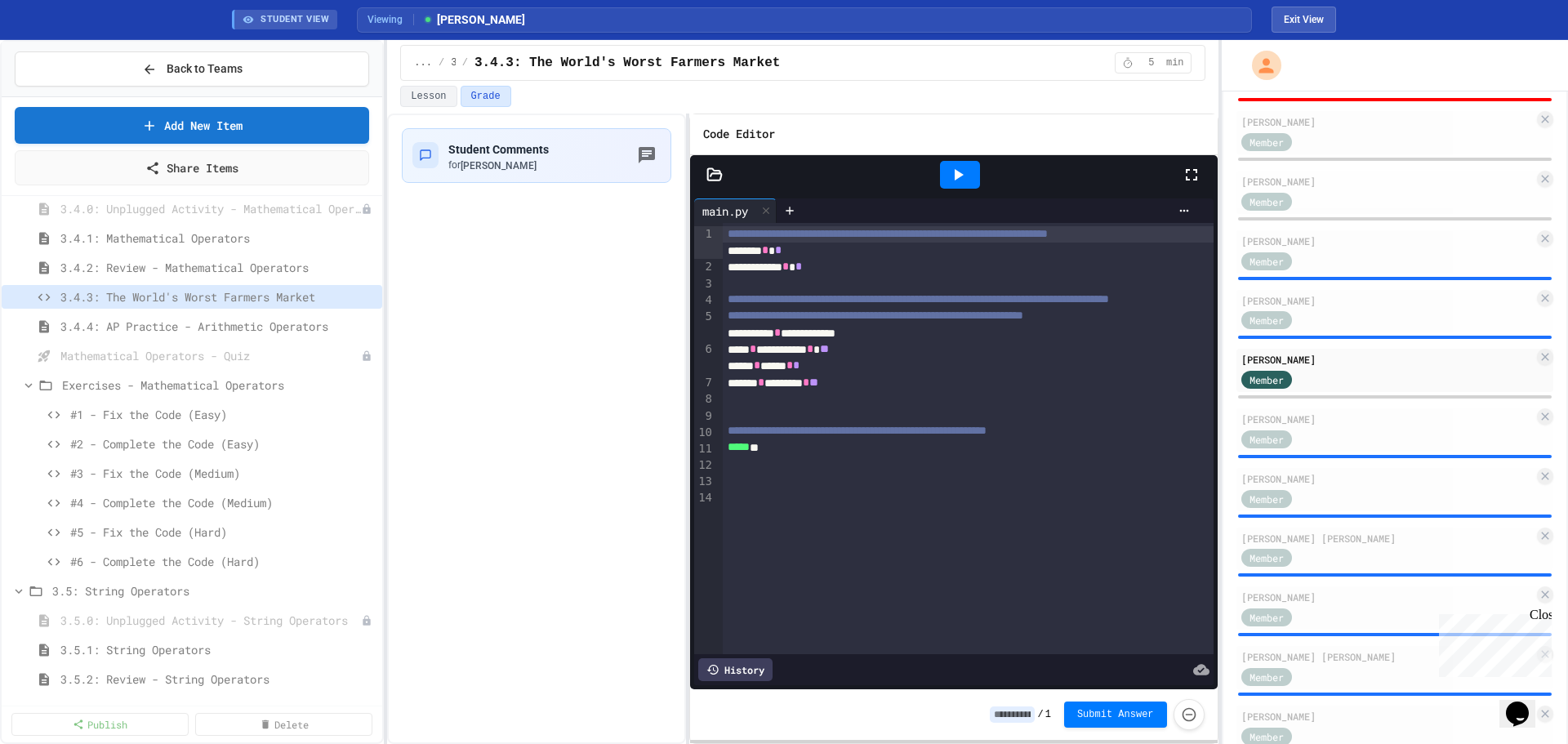
click at [690, 427] on div "**********" at bounding box center [802, 429] width 831 height 631
click at [862, 391] on div "****** * ******* * **" at bounding box center [956, 384] width 467 height 17
click at [1312, 19] on button "Exit View" at bounding box center [1304, 19] width 65 height 26
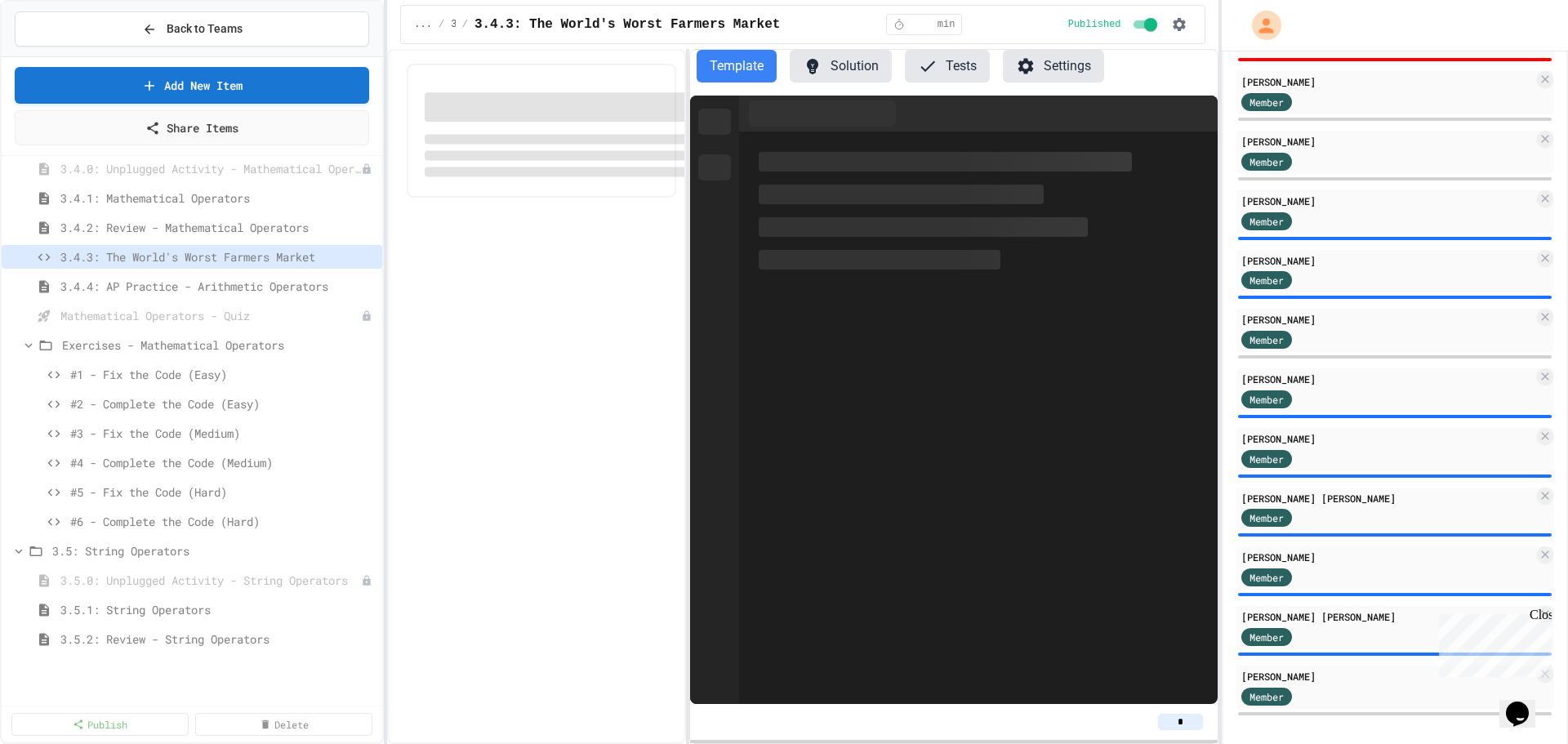
select select "*******"
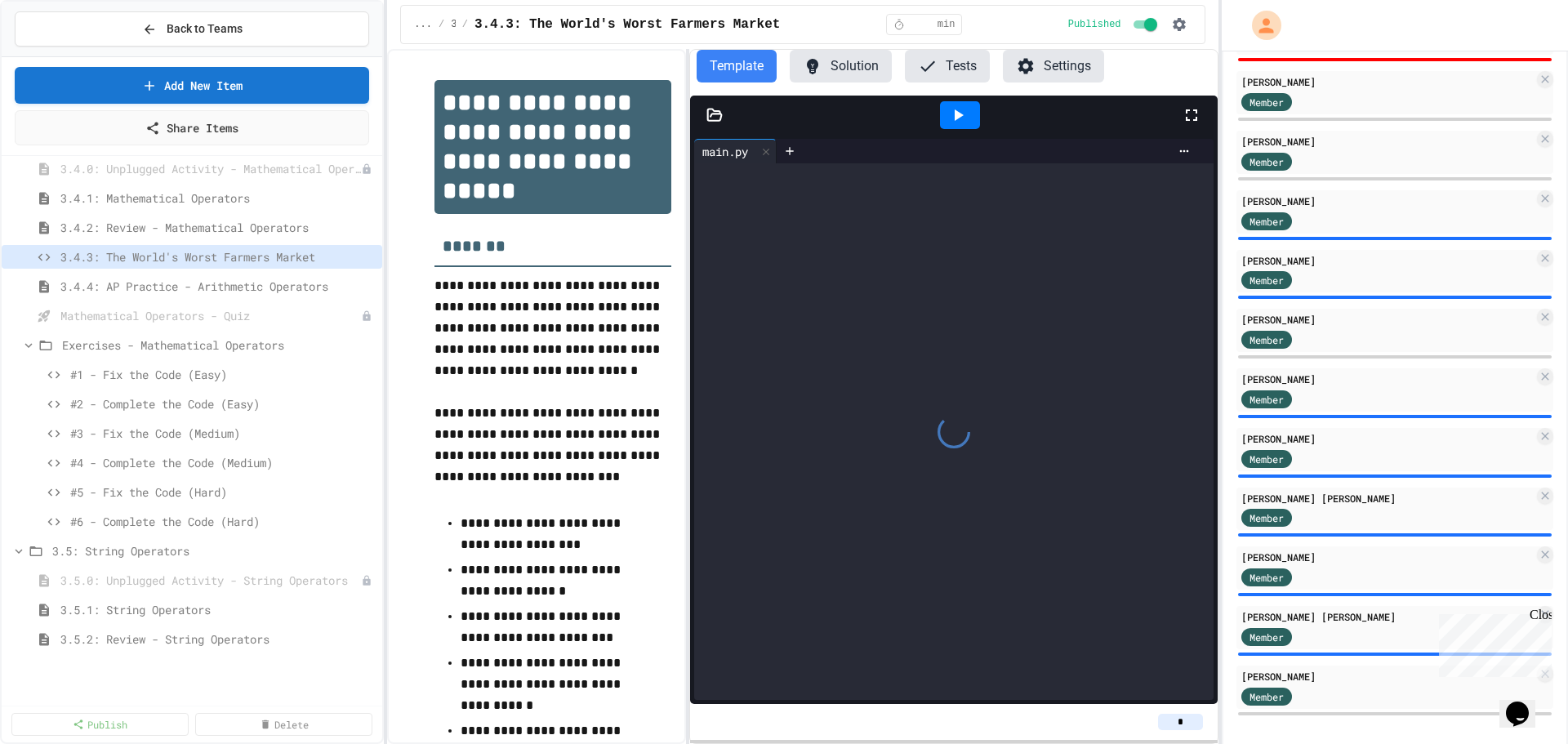
click at [852, 66] on button "Solution" at bounding box center [840, 66] width 102 height 32
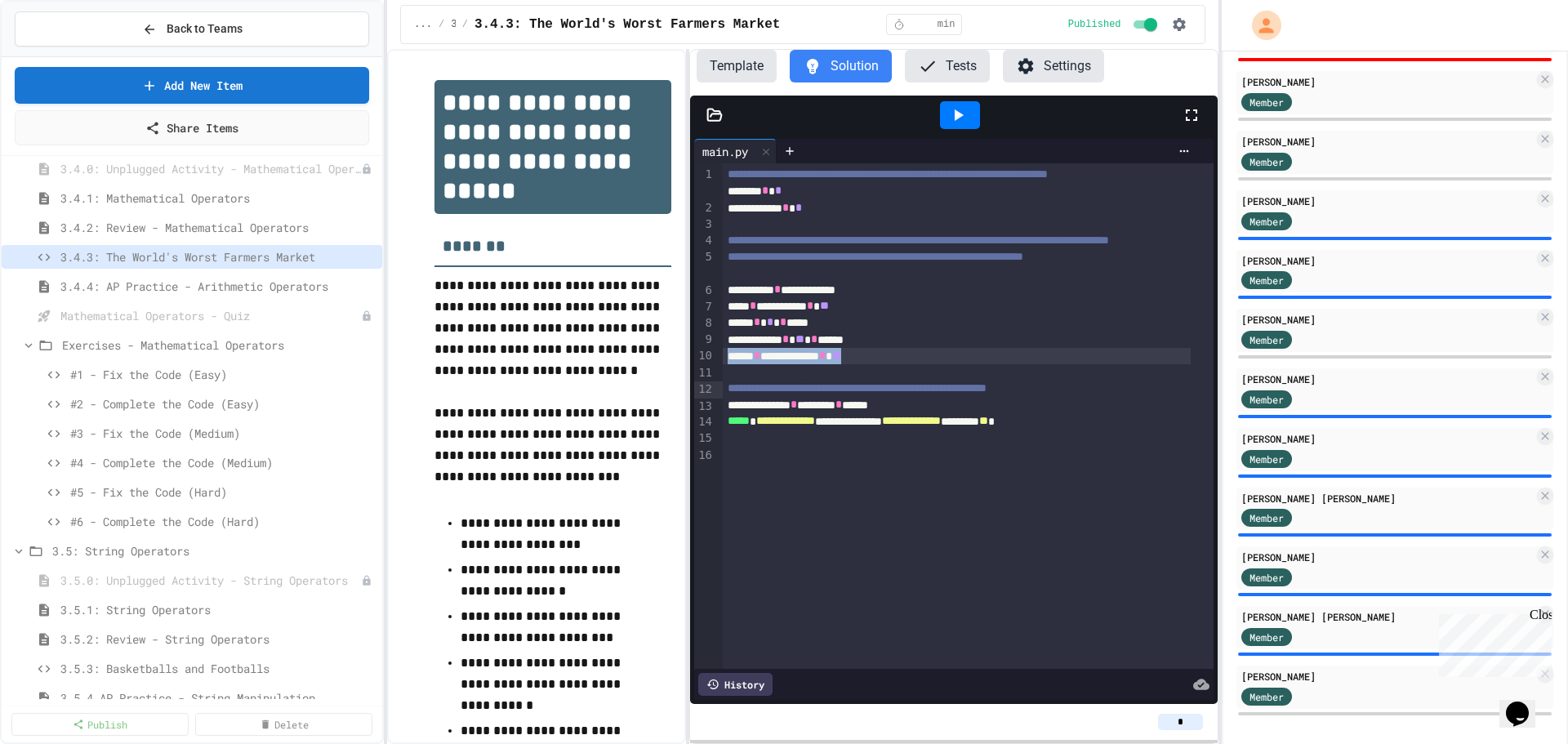
drag, startPoint x: 896, startPoint y: 391, endPoint x: 725, endPoint y: 391, distance: 171.0
click at [725, 365] on div "**********" at bounding box center [956, 356] width 467 height 17
copy div "**********"
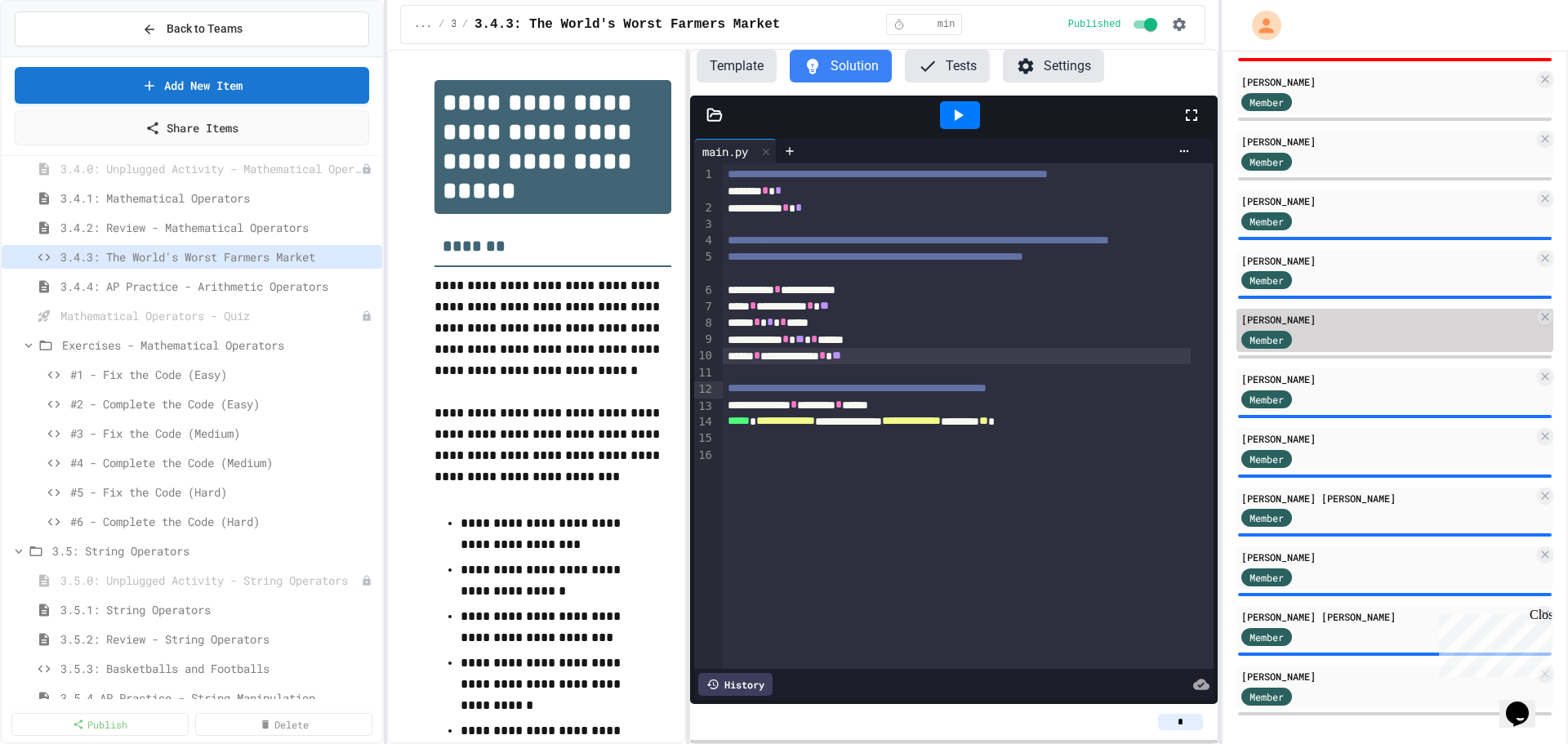
click at [1301, 327] on div "[PERSON_NAME]" at bounding box center [1387, 320] width 292 height 15
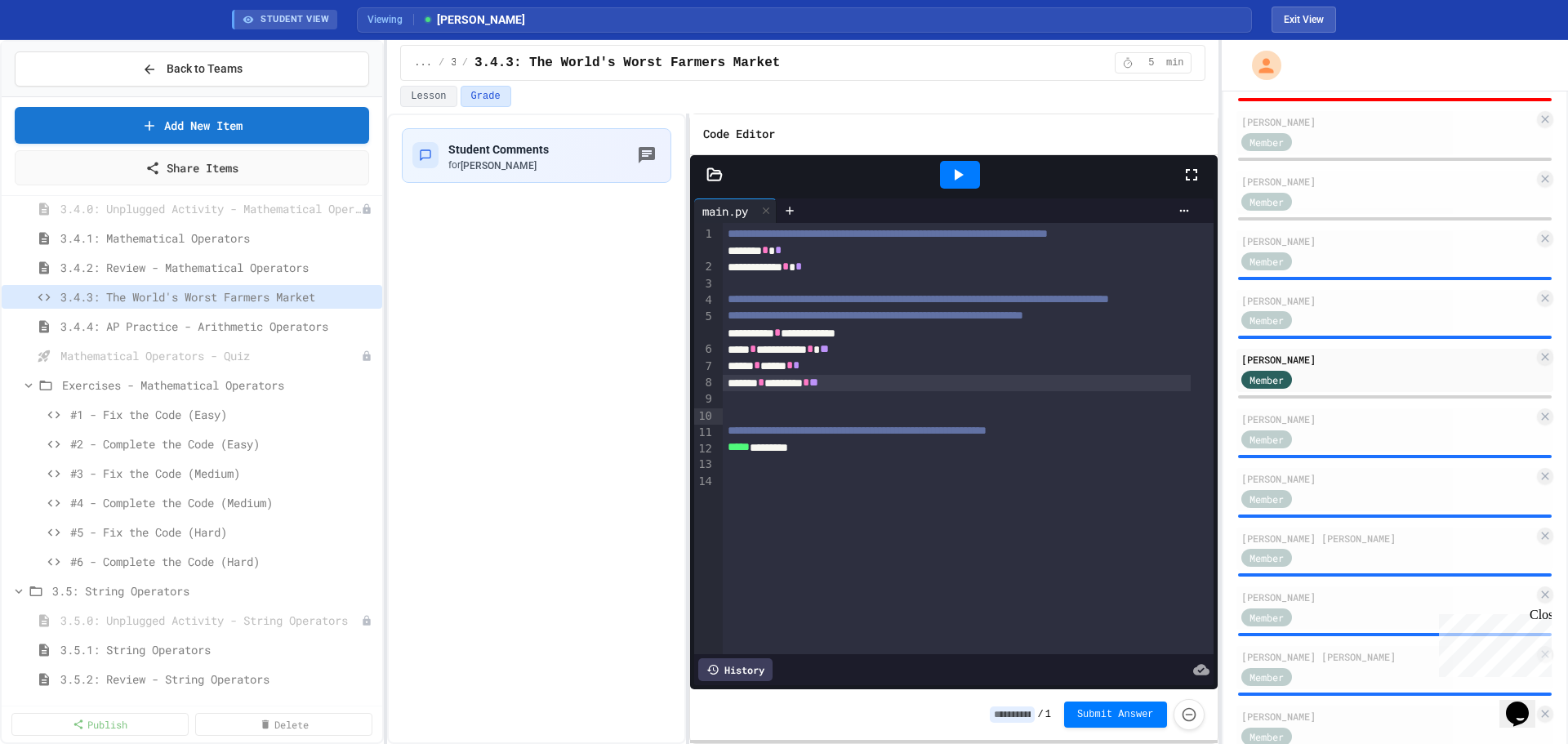
click at [725, 391] on div "****** * ******* * **" at bounding box center [956, 384] width 467 height 17
click at [898, 391] on div "**********" at bounding box center [956, 384] width 467 height 17
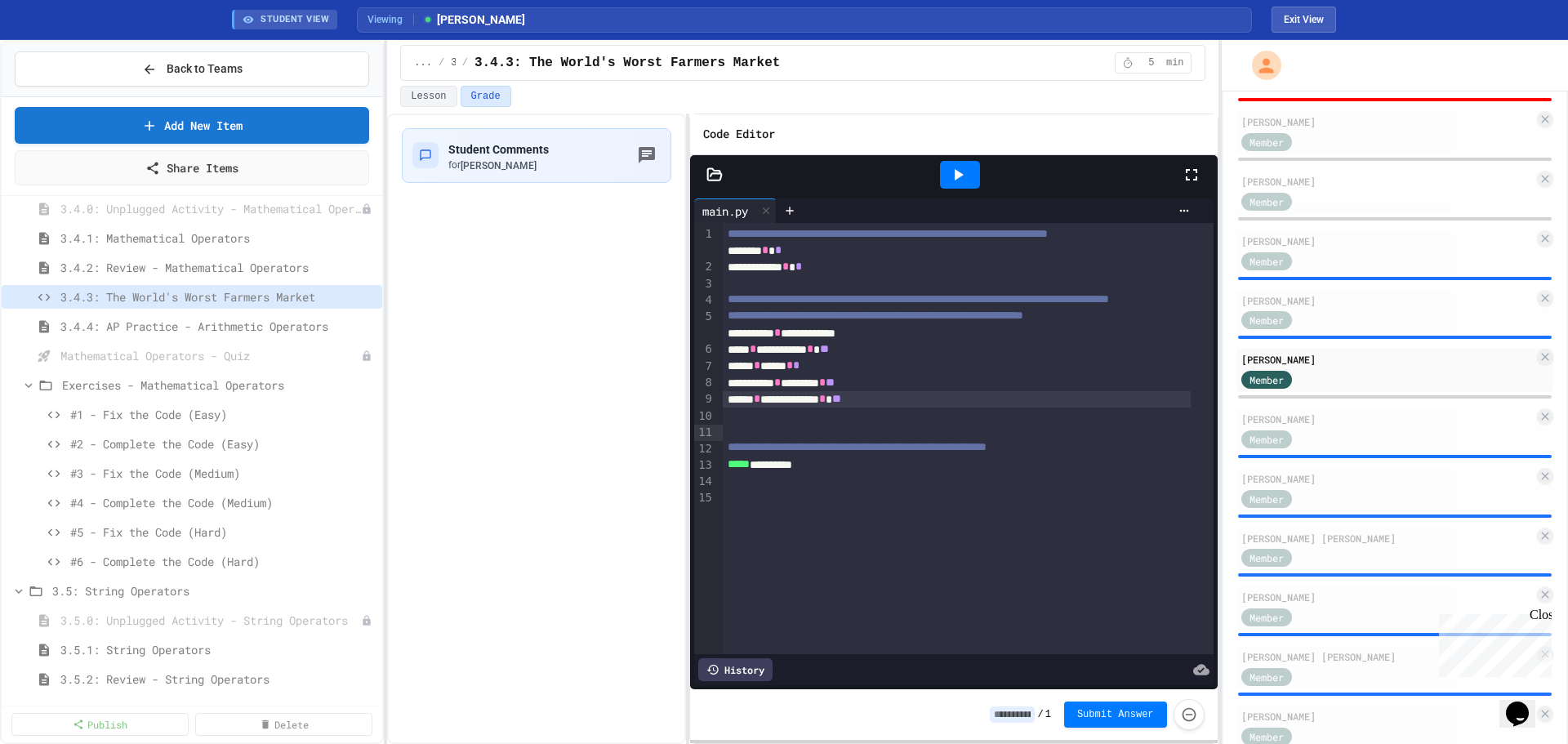
click at [744, 391] on div "**********" at bounding box center [956, 384] width 467 height 17
click at [1294, 12] on button "Exit View" at bounding box center [1304, 19] width 65 height 26
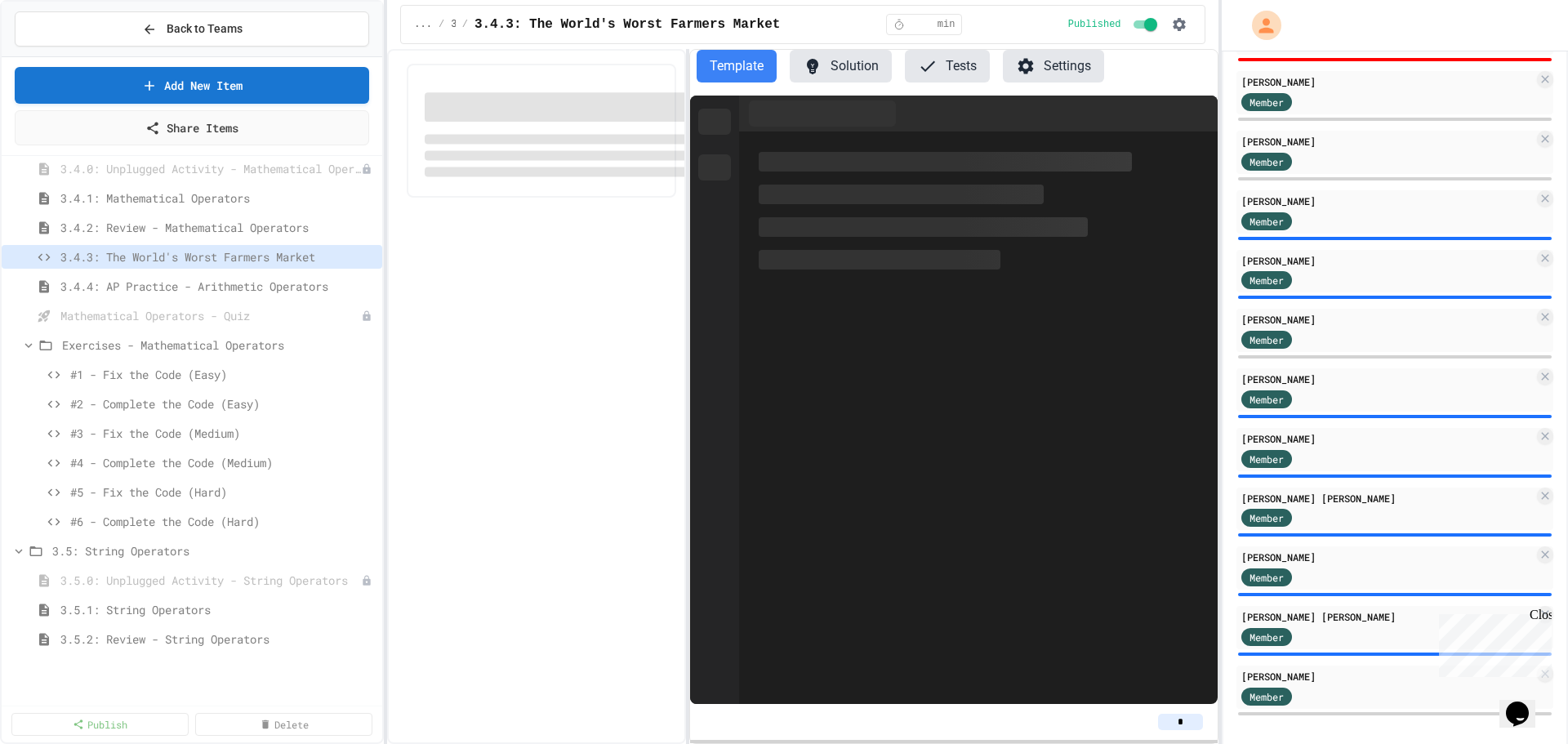
select select "*******"
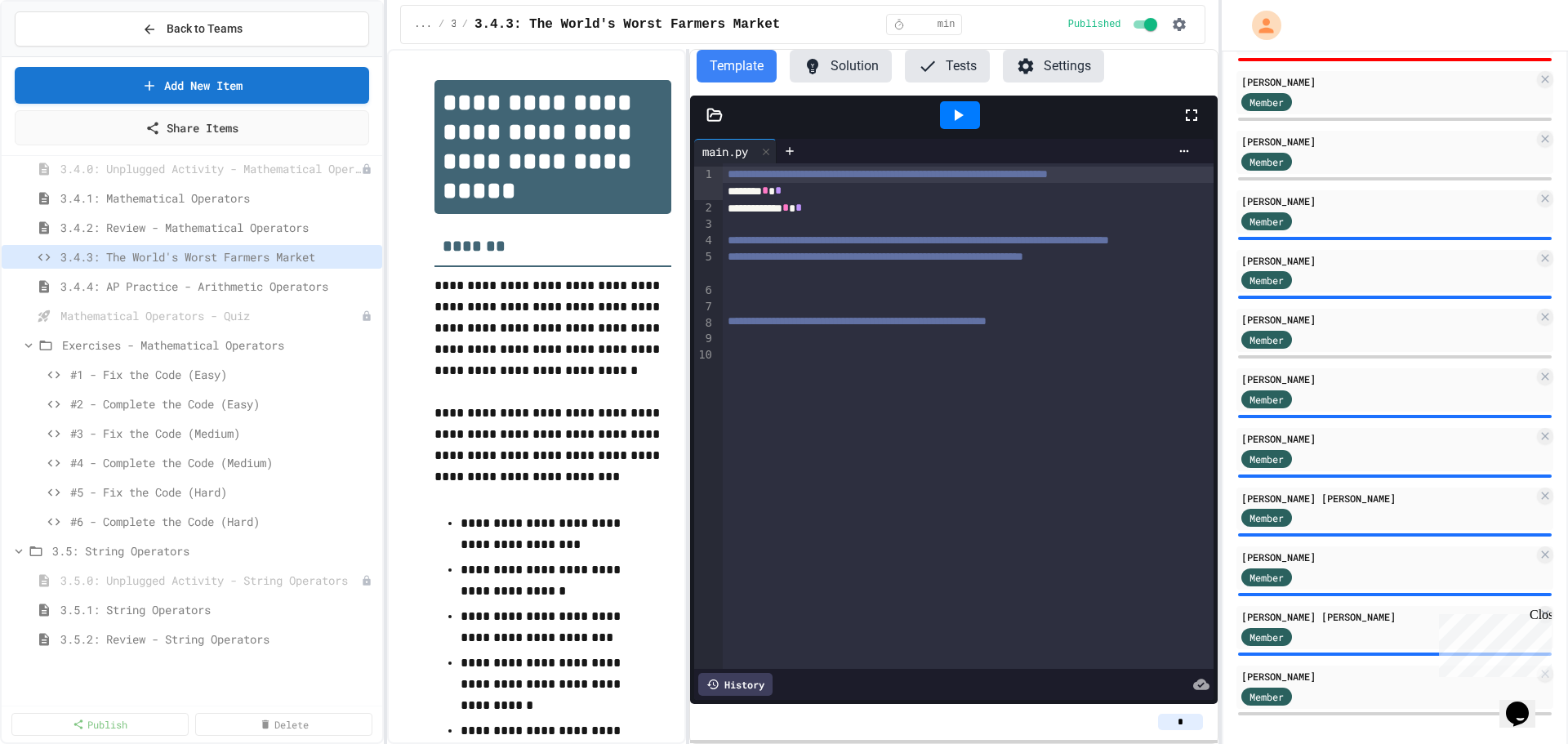
click at [857, 66] on button "Solution" at bounding box center [840, 66] width 102 height 32
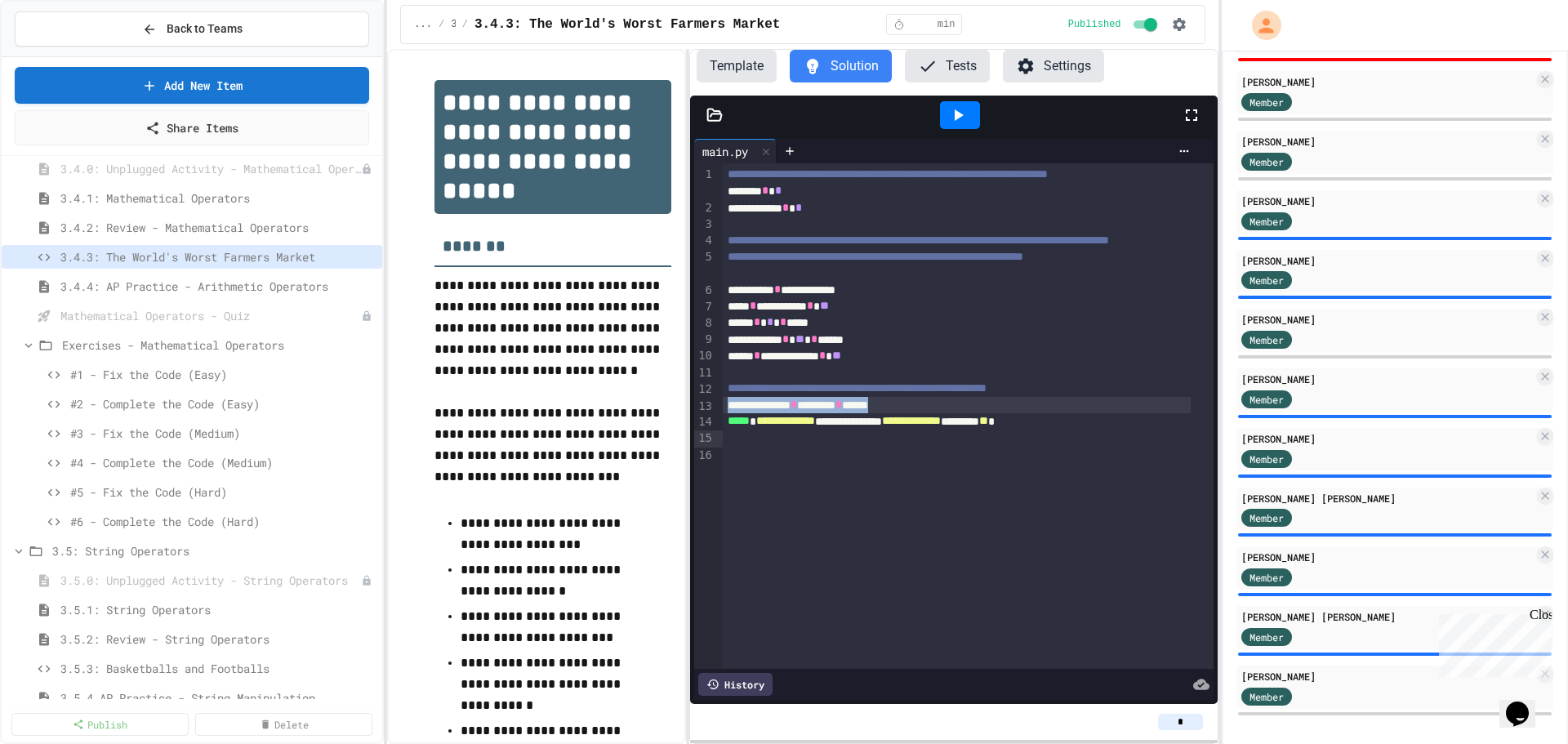
drag, startPoint x: 932, startPoint y: 439, endPoint x: 727, endPoint y: 438, distance: 205.0
click at [727, 414] on div "**********" at bounding box center [956, 405] width 467 height 17
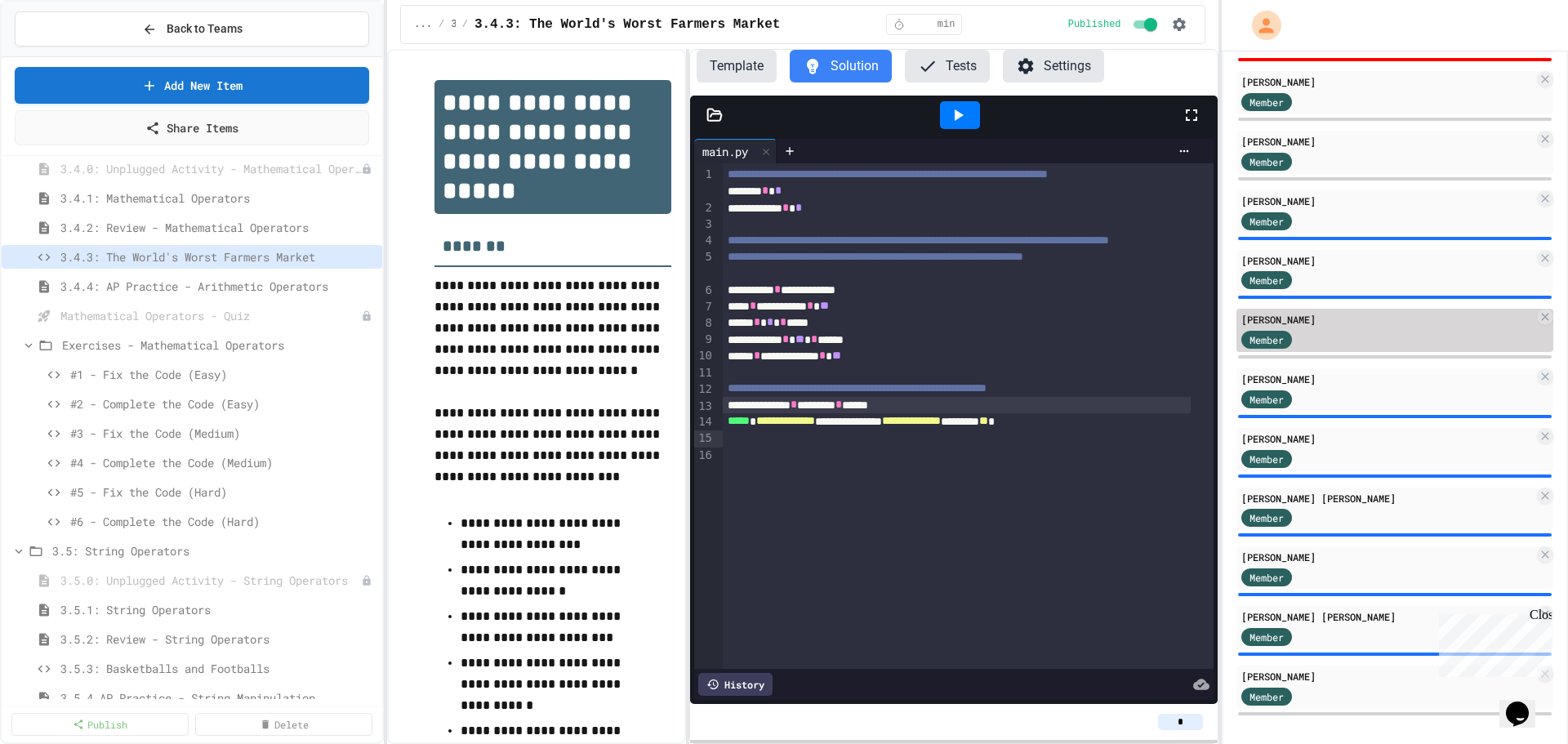
click at [1332, 349] on div "Member" at bounding box center [1387, 339] width 292 height 21
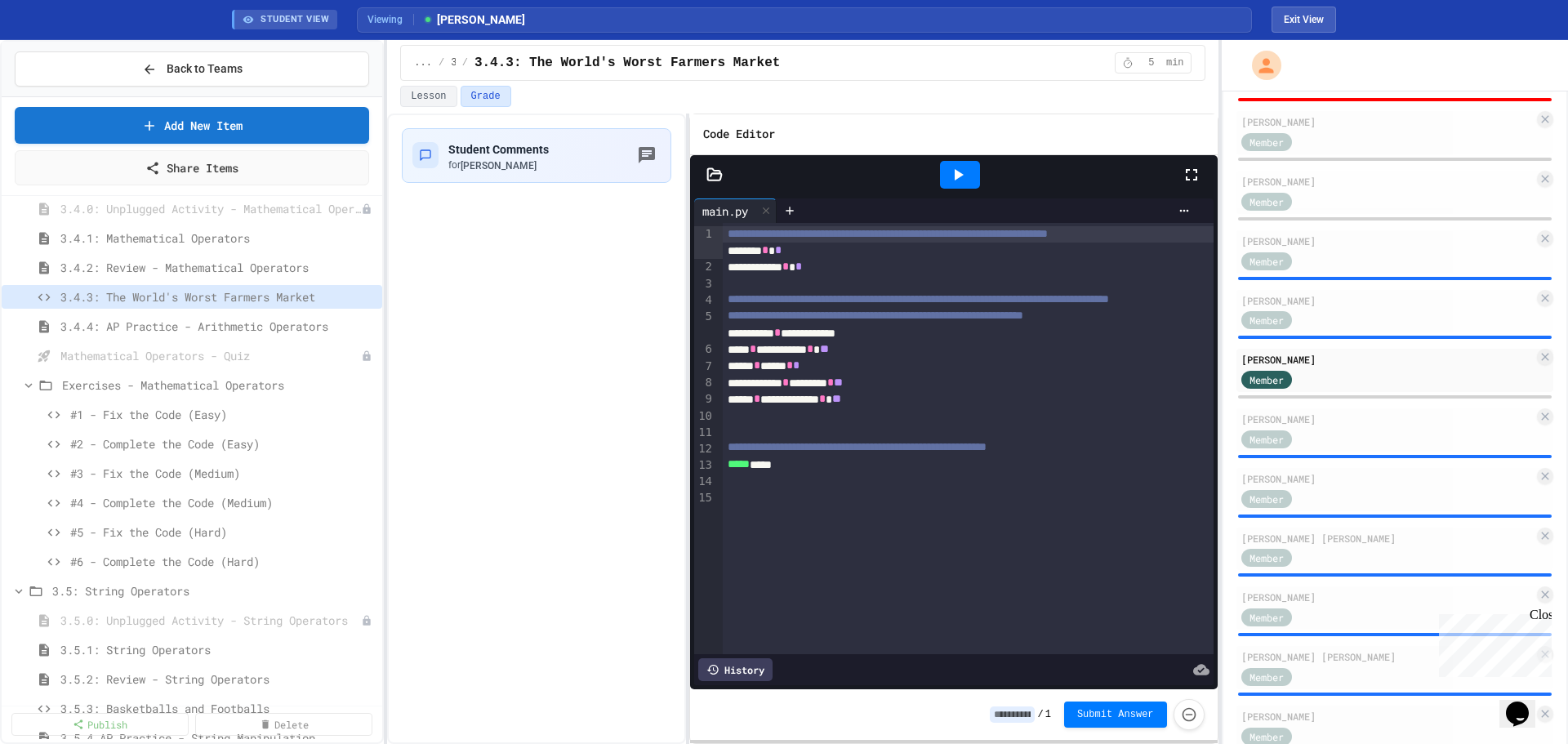
click at [725, 473] on div "***** *****" at bounding box center [956, 465] width 467 height 17
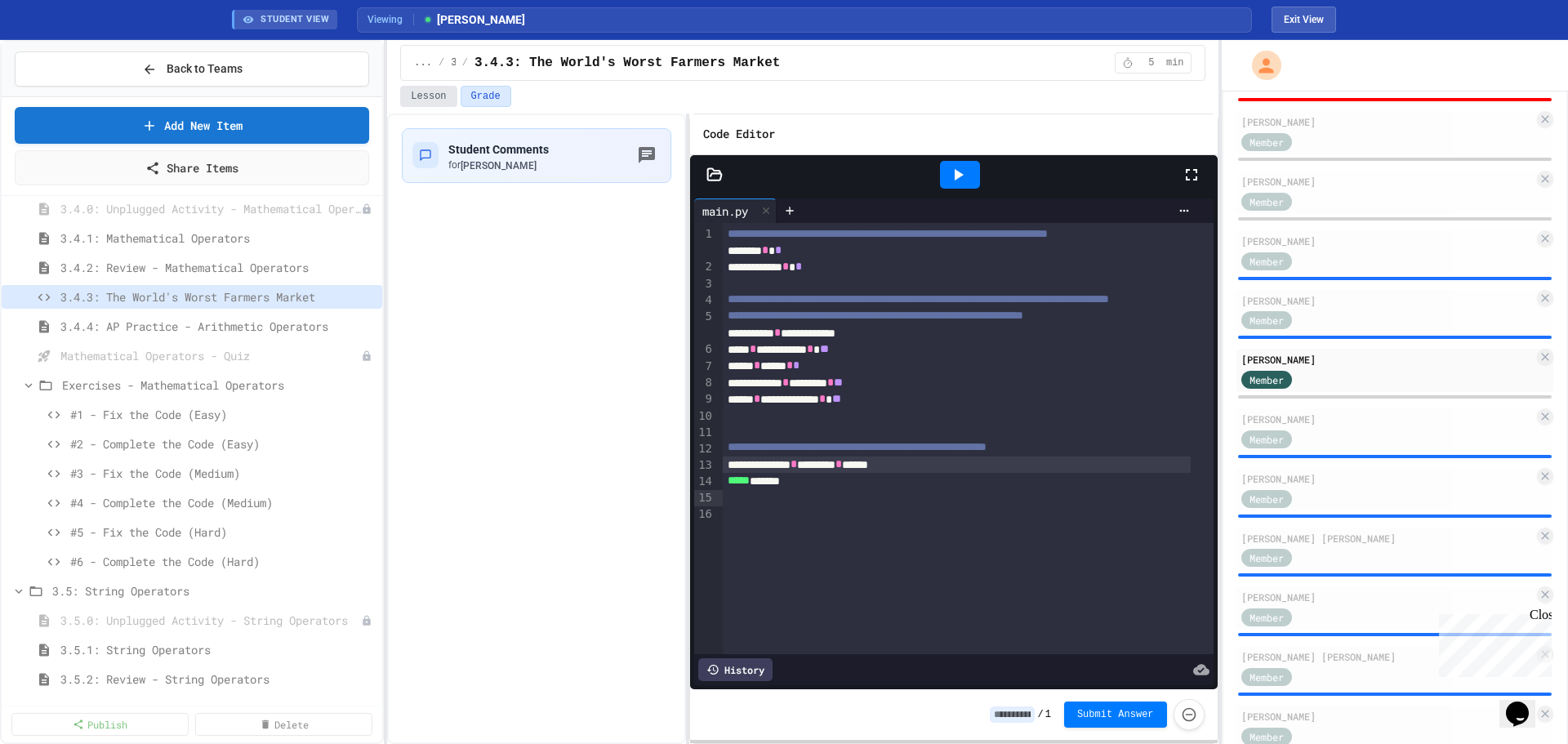
click at [427, 104] on button "Lesson" at bounding box center [428, 96] width 56 height 22
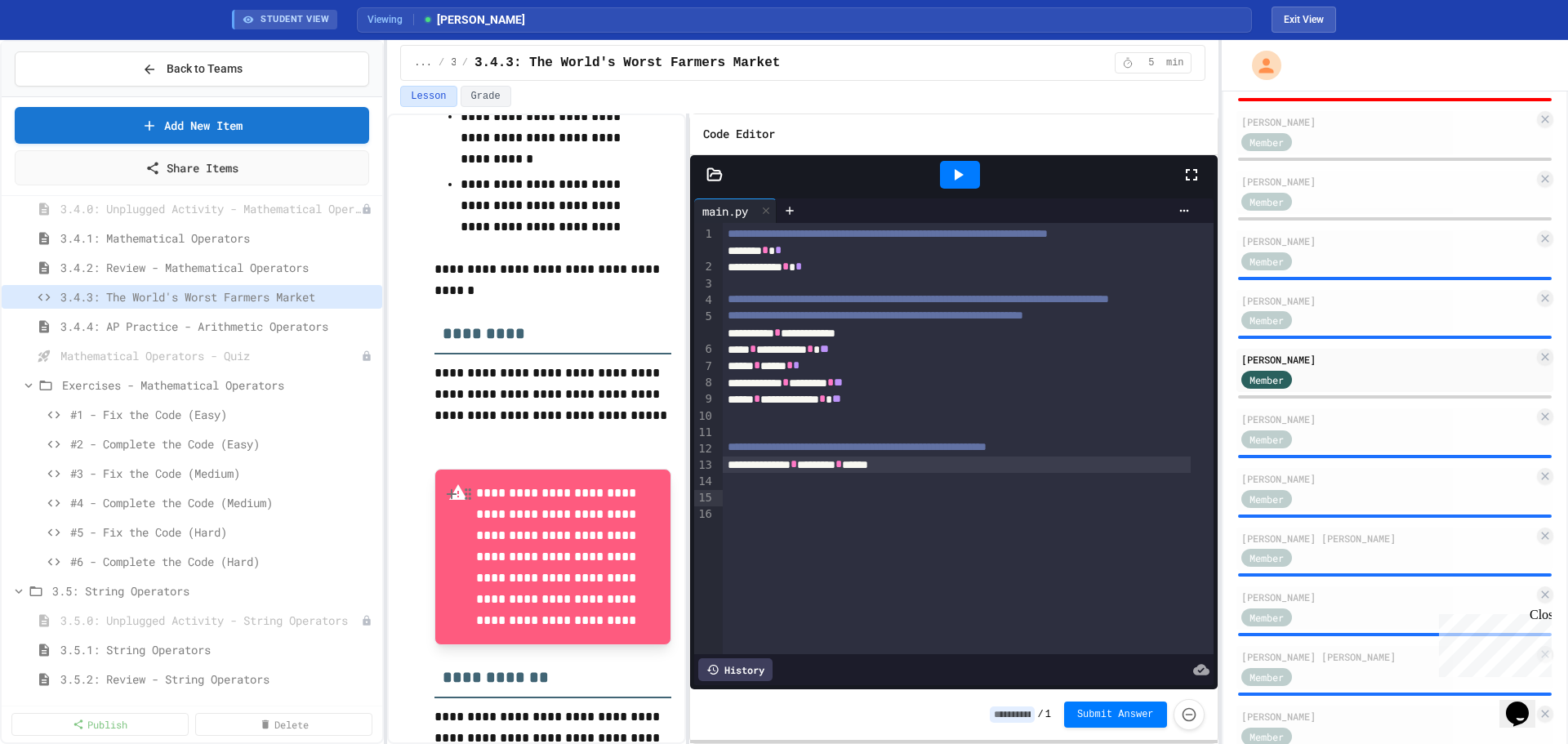
scroll to position [530, 0]
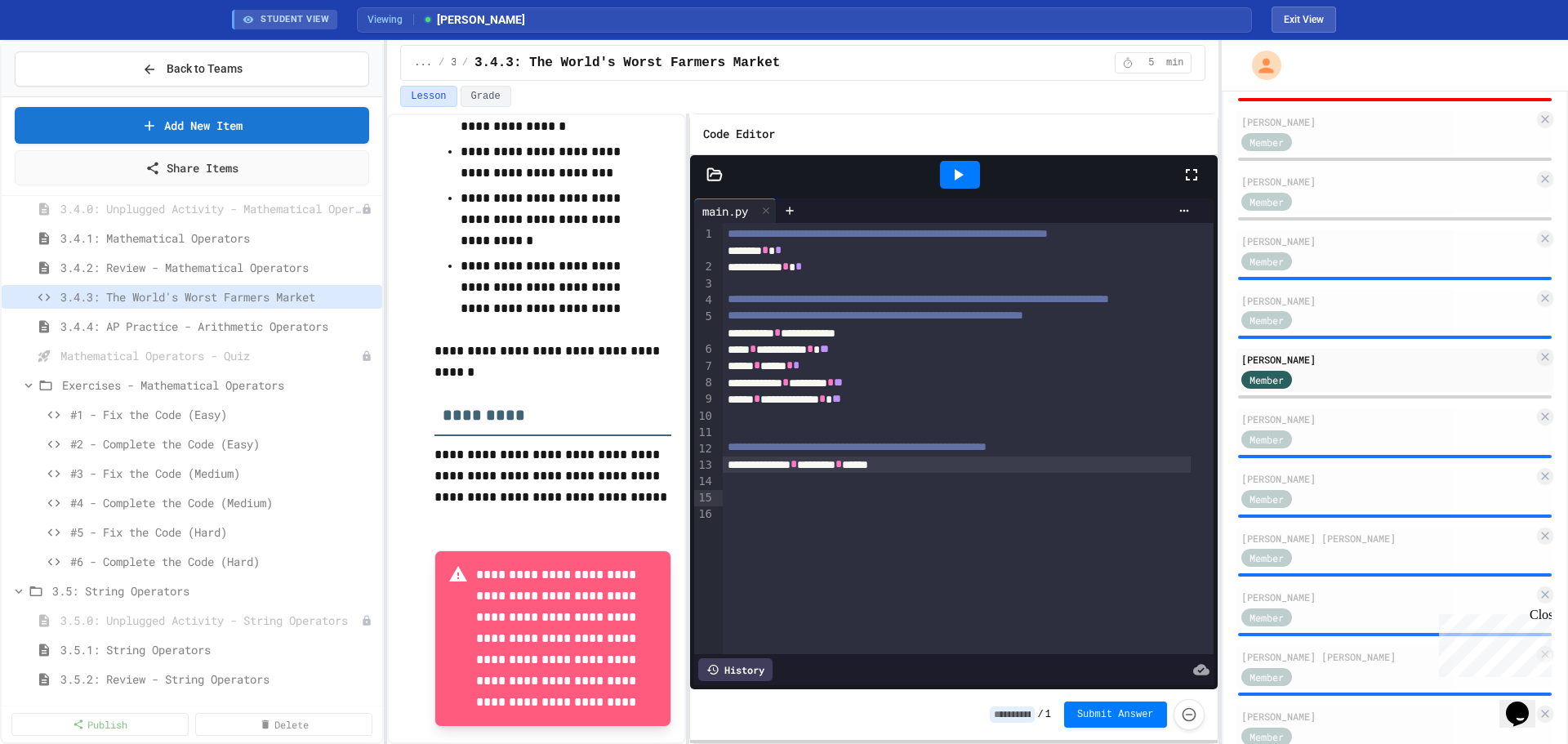
click at [823, 489] on div at bounding box center [968, 482] width 490 height 17
click at [816, 486] on span "*" at bounding box center [813, 481] width 7 height 12
click at [852, 489] on div "**********" at bounding box center [956, 482] width 467 height 17
click at [974, 489] on div "**********" at bounding box center [956, 482] width 467 height 17
drag, startPoint x: 1003, startPoint y: 514, endPoint x: 725, endPoint y: 518, distance: 278.0
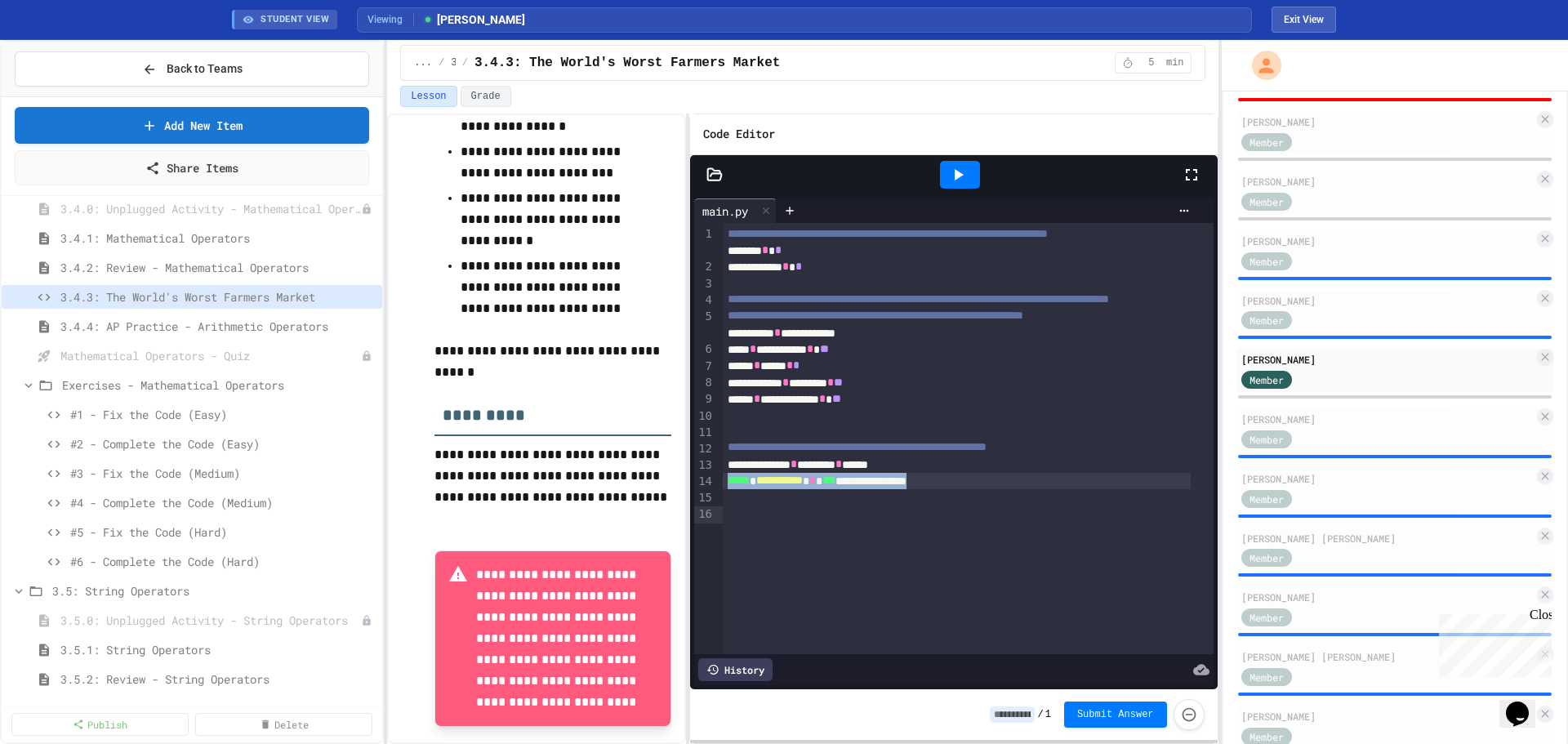
click at [725, 489] on div "**********" at bounding box center [956, 482] width 467 height 17
click at [1003, 489] on div "**********" at bounding box center [956, 482] width 467 height 17
click at [816, 502] on span "*" at bounding box center [813, 497] width 7 height 12
